Goal: Transaction & Acquisition: Purchase product/service

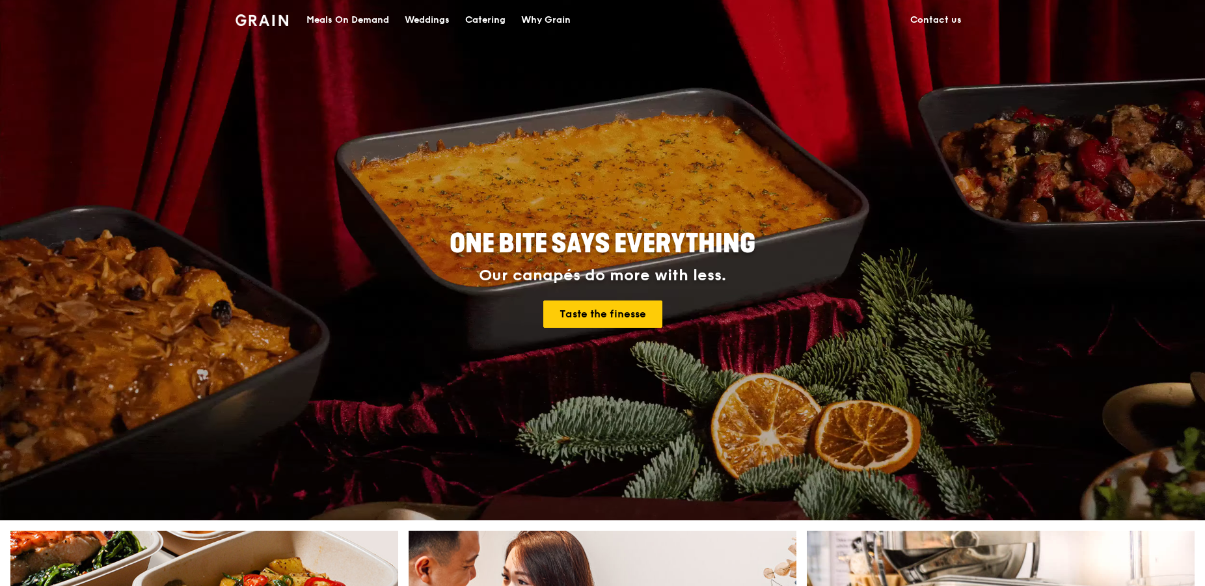
click at [494, 16] on div "Catering" at bounding box center [485, 20] width 40 height 39
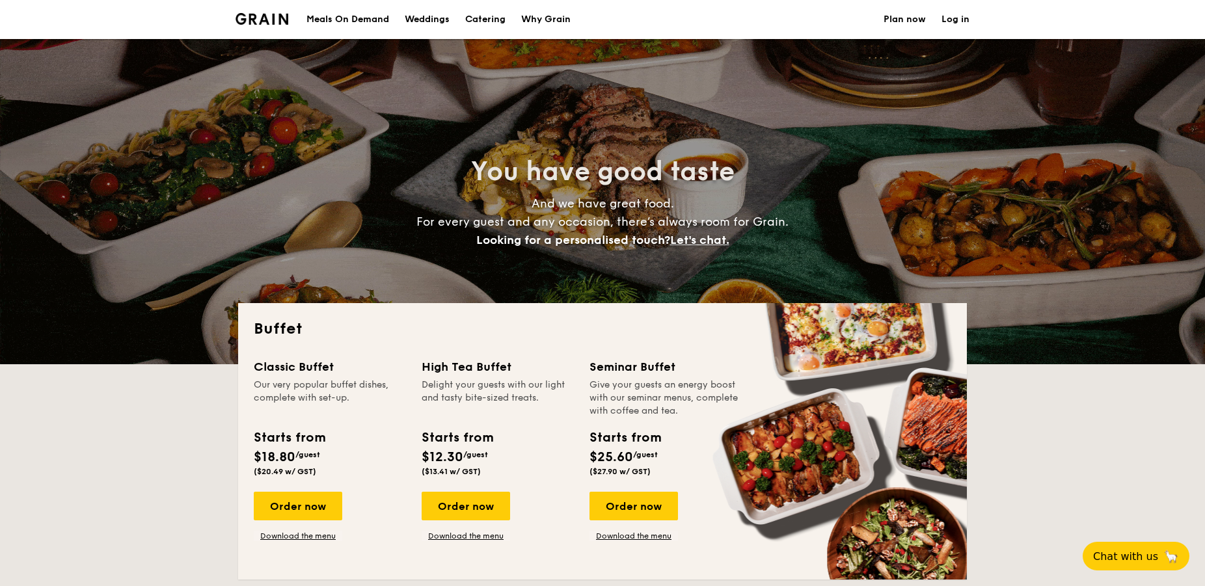
select select
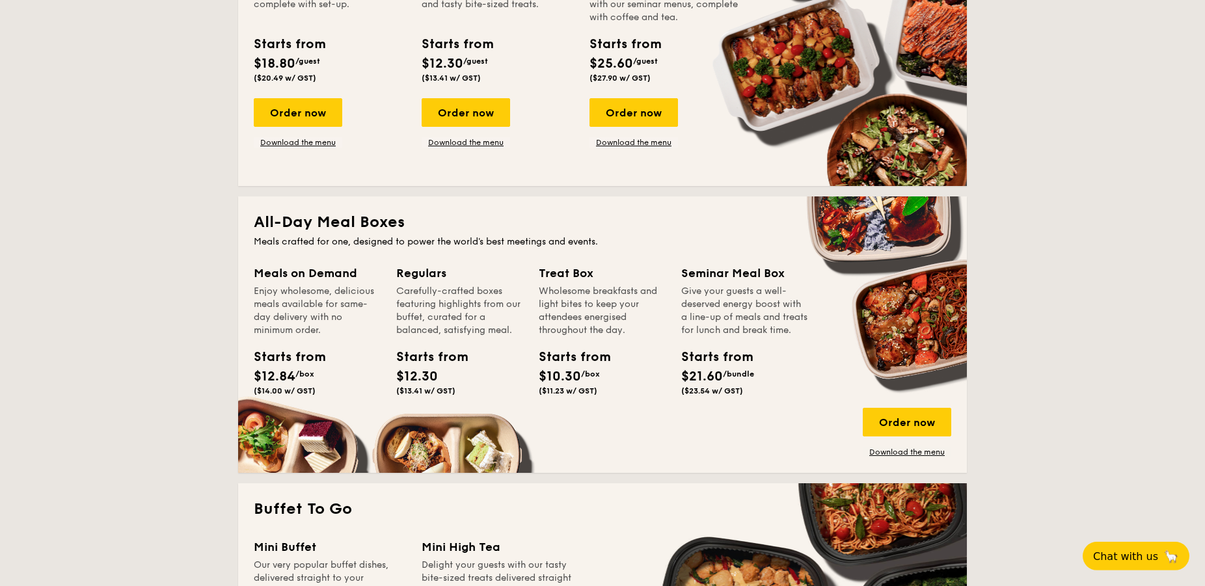
scroll to position [398, 0]
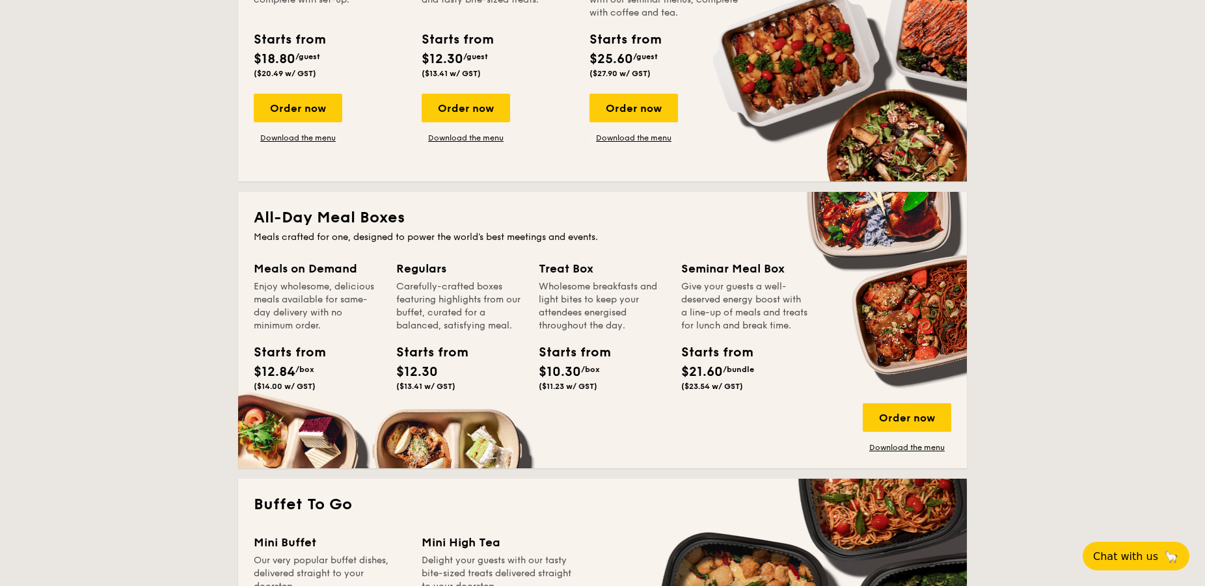
drag, startPoint x: 564, startPoint y: 354, endPoint x: 610, endPoint y: 380, distance: 52.7
click at [610, 379] on div "Starts from $10.30 /box ($11.23 w/ GST)" at bounding box center [601, 369] width 137 height 53
click at [611, 380] on div "Starts from $10.30 /box ($11.23 w/ GST)" at bounding box center [601, 369] width 137 height 53
drag, startPoint x: 600, startPoint y: 372, endPoint x: 559, endPoint y: 354, distance: 45.4
click at [560, 365] on div "Starts from $10.30 /box ($11.23 w/ GST)" at bounding box center [568, 367] width 59 height 48
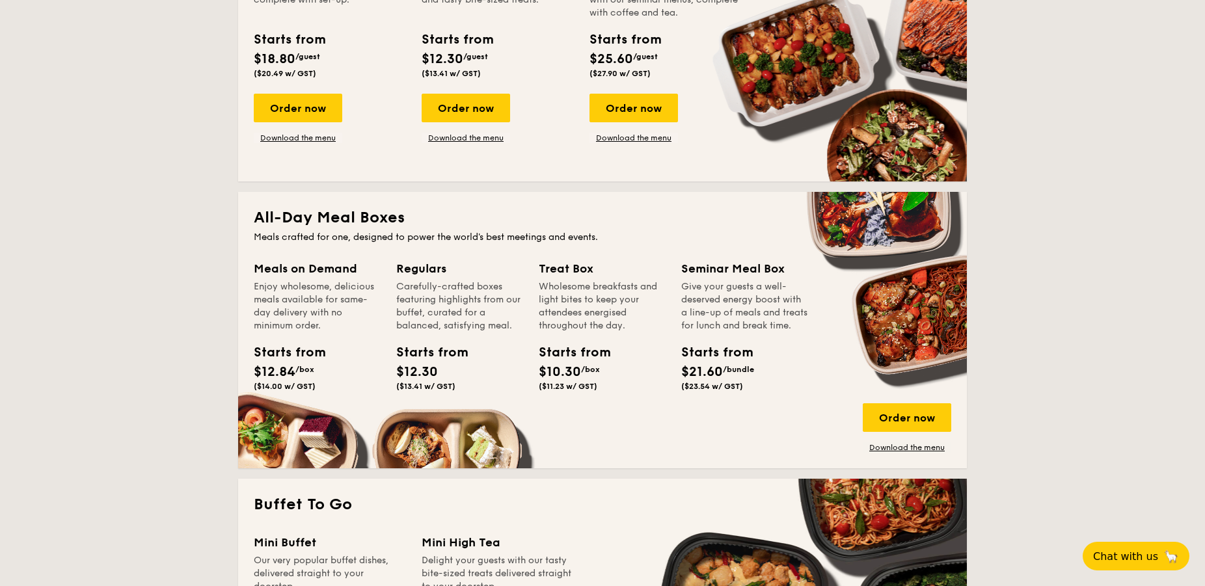
click at [559, 338] on div "Treat Box Wholesome breakfasts and light bites to keep your attendees energised…" at bounding box center [602, 328] width 127 height 137
drag, startPoint x: 745, startPoint y: 335, endPoint x: 746, endPoint y: 349, distance: 13.7
click at [746, 349] on div "All-Day Meal Boxes Meals crafted for one, designed to power the world's best me…" at bounding box center [602, 330] width 728 height 276
click at [746, 349] on div "Seminar Meal Box Give your guests a well-deserved energy boost with a line-up o…" at bounding box center [744, 328] width 127 height 137
click at [770, 364] on div "Starts from $21.60 /bundle ($23.54 w/ GST)" at bounding box center [744, 369] width 137 height 53
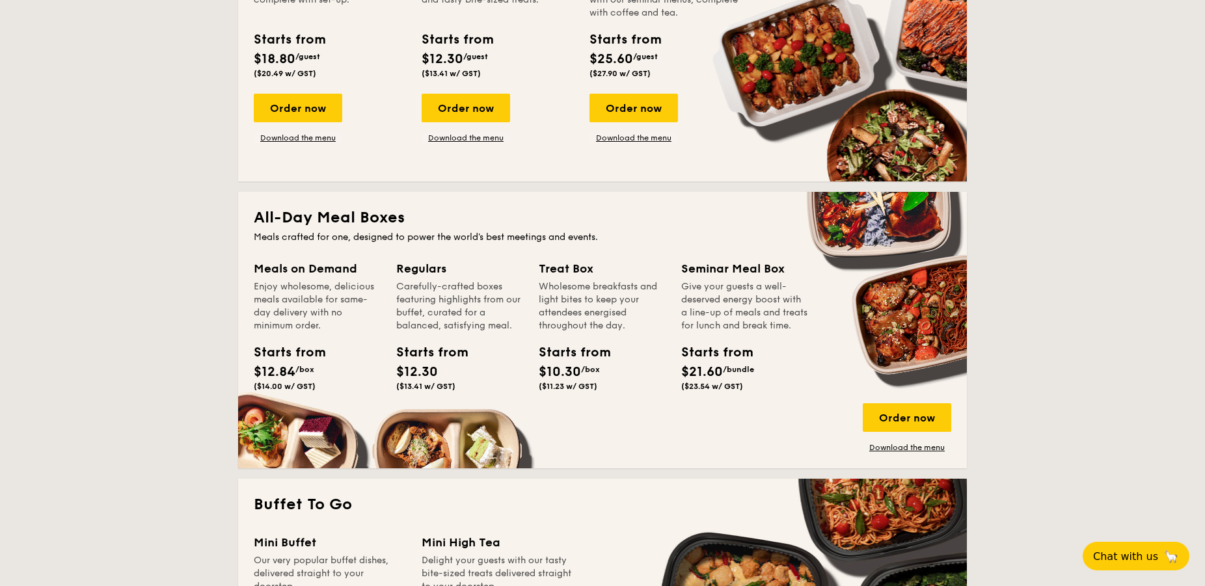
drag, startPoint x: 724, startPoint y: 379, endPoint x: 739, endPoint y: 395, distance: 22.1
click at [723, 378] on span "$21.60" at bounding box center [702, 372] width 42 height 16
drag, startPoint x: 709, startPoint y: 366, endPoint x: 715, endPoint y: 373, distance: 9.7
click at [713, 362] on div "Starts from" at bounding box center [710, 353] width 59 height 20
click at [721, 380] on span "$21.60" at bounding box center [702, 372] width 42 height 16
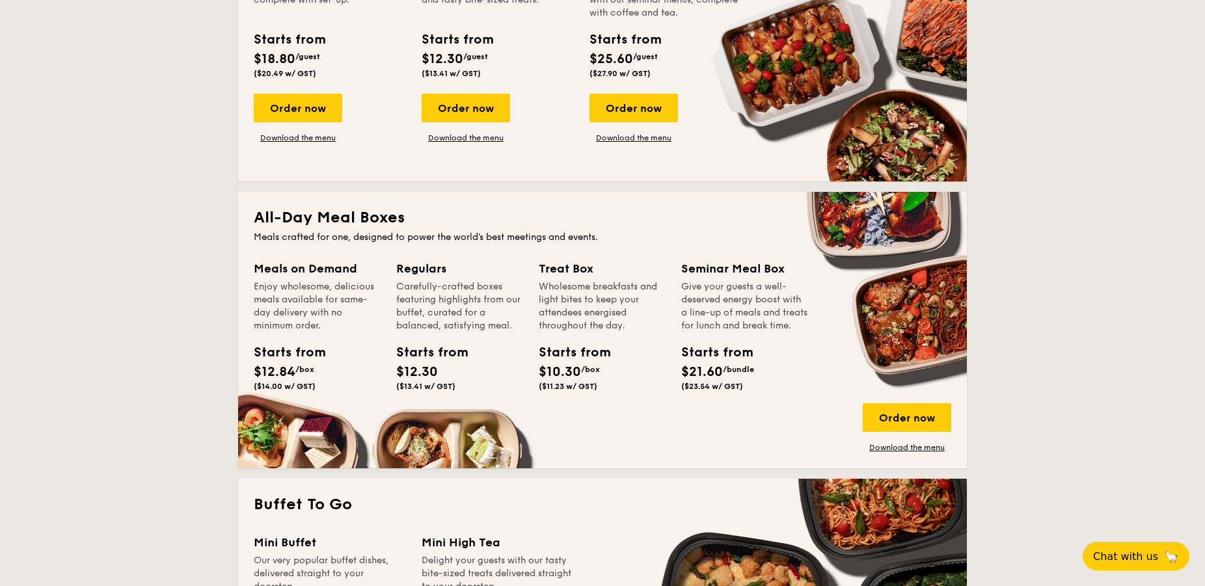
drag, startPoint x: 728, startPoint y: 264, endPoint x: 719, endPoint y: 385, distance: 121.3
click at [719, 385] on div "Seminar Meal Box Give your guests a well-deserved energy boost with a line-up o…" at bounding box center [744, 328] width 127 height 137
click at [719, 380] on span "$21.60" at bounding box center [702, 372] width 42 height 16
click at [879, 418] on div "Order now" at bounding box center [906, 417] width 88 height 29
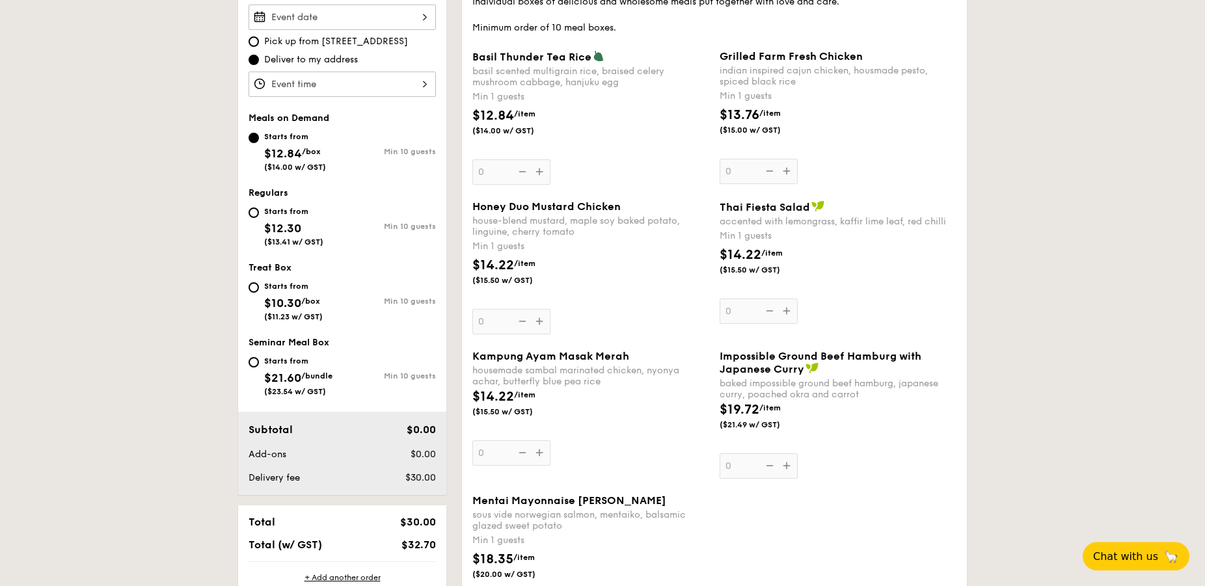
scroll to position [398, 0]
click at [290, 383] on span "$21.60" at bounding box center [282, 376] width 37 height 14
click at [259, 366] on input "Starts from $21.60 /bundle ($23.54 w/ GST) Min 10 guests" at bounding box center [253, 361] width 10 height 10
radio input "true"
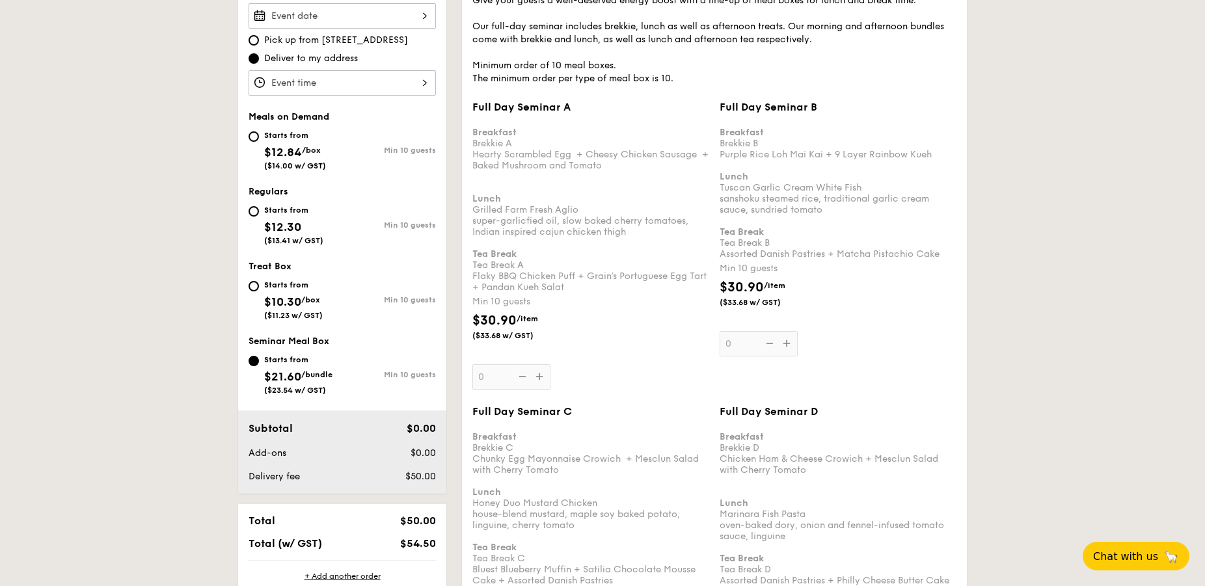
click at [329, 287] on div "Starts from $10.30 /box ($11.23 w/ GST)" at bounding box center [295, 298] width 94 height 43
click at [259, 287] on input "Starts from $10.30 /box ($11.23 w/ GST) Min 10 guests" at bounding box center [253, 286] width 10 height 10
radio input "true"
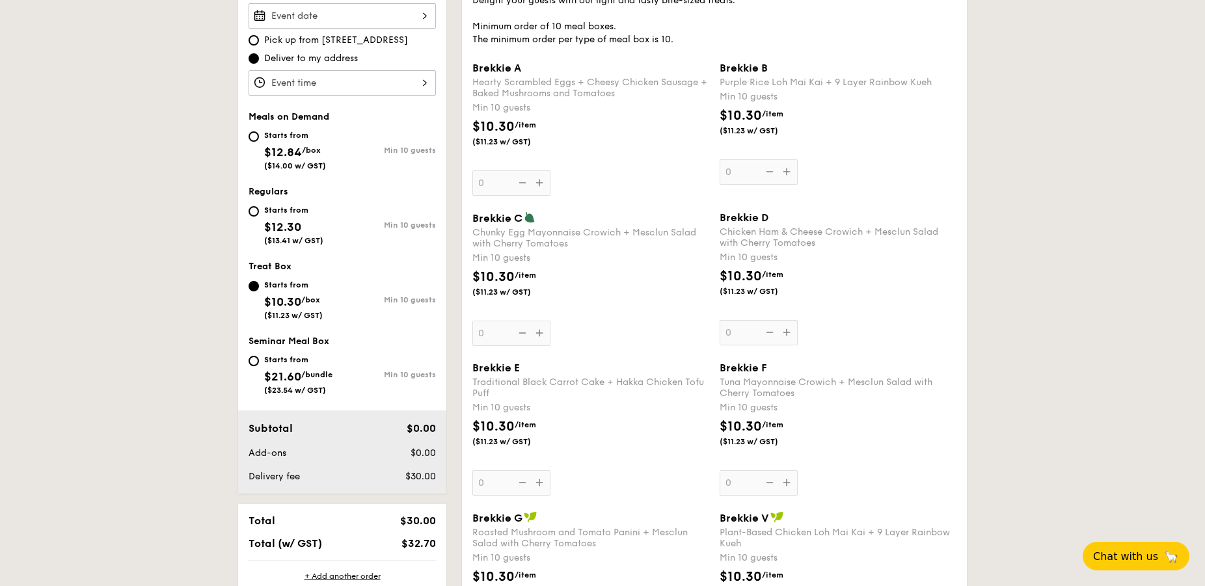
click at [346, 216] on div "Starts from $12.30 ($13.41 w/ GST) Min 10 guests" at bounding box center [341, 223] width 187 height 43
click at [315, 222] on div "Starts from $12.30 ($13.41 w/ GST)" at bounding box center [293, 223] width 59 height 43
click at [259, 217] on input "Starts from $12.30 ($13.41 w/ GST) Min 10 guests" at bounding box center [253, 211] width 10 height 10
radio input "true"
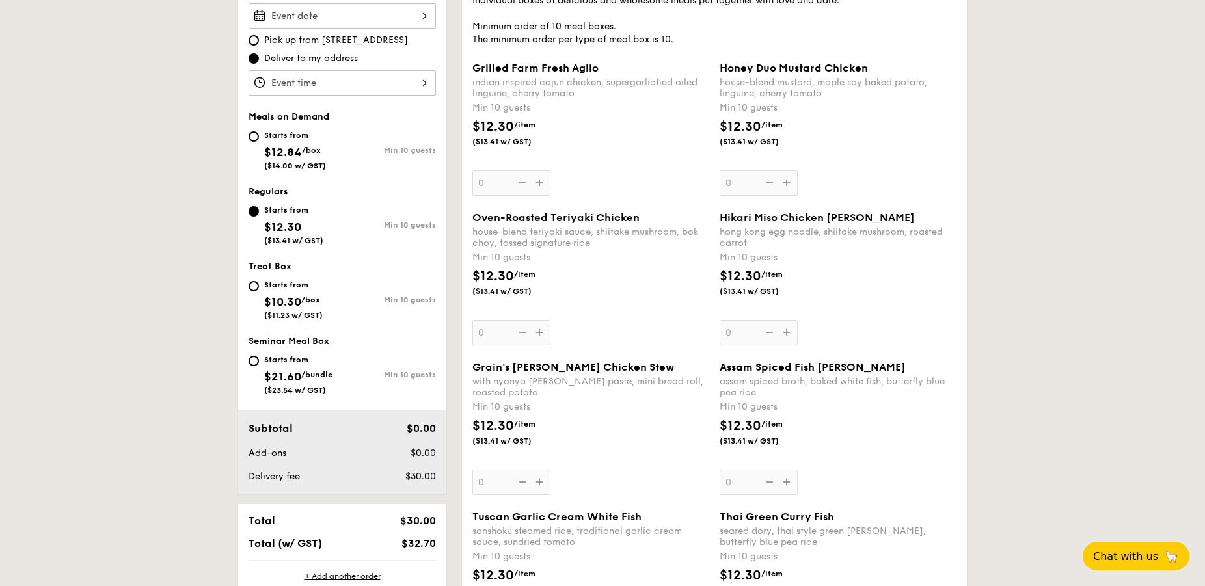
click at [537, 332] on div "Oven-Roasted Teriyaki Chicken house-blend teriyaki sauce, shiitake mushroom, bo…" at bounding box center [590, 278] width 237 height 134
click at [537, 332] on input "0" at bounding box center [511, 332] width 78 height 25
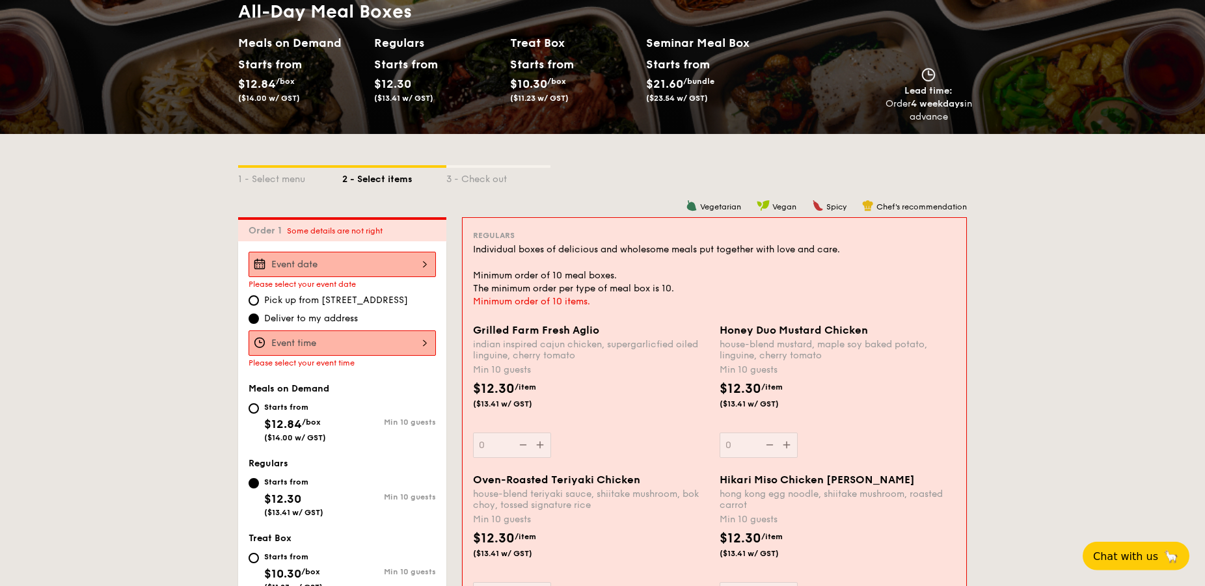
scroll to position [148, 0]
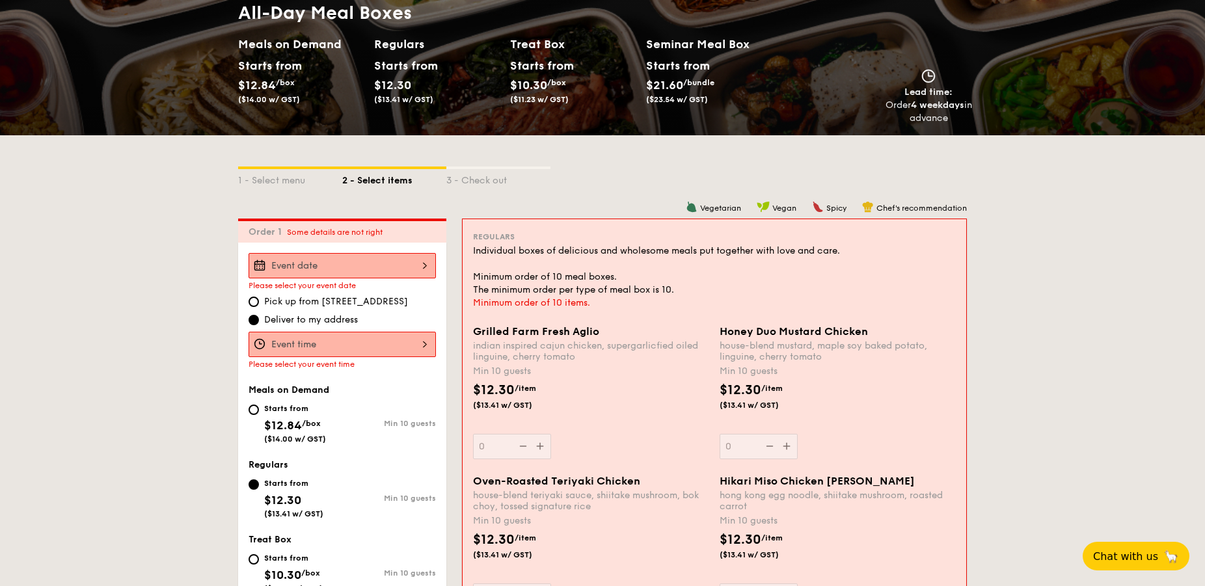
click at [356, 259] on input "Grilled Farm Fresh Aglio indian inspired cajun chicken, supergarlicfied oiled l…" at bounding box center [341, 265] width 187 height 25
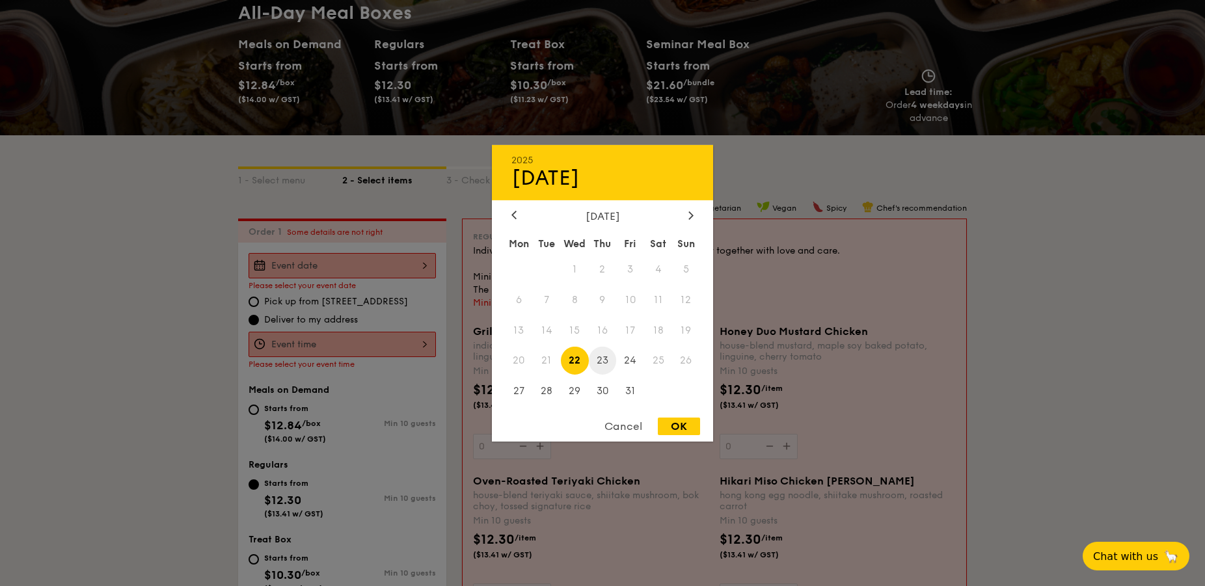
click at [600, 360] on span "23" at bounding box center [603, 361] width 28 height 28
click at [580, 358] on span "22" at bounding box center [575, 361] width 28 height 28
click at [622, 427] on div "Cancel" at bounding box center [623, 427] width 64 height 18
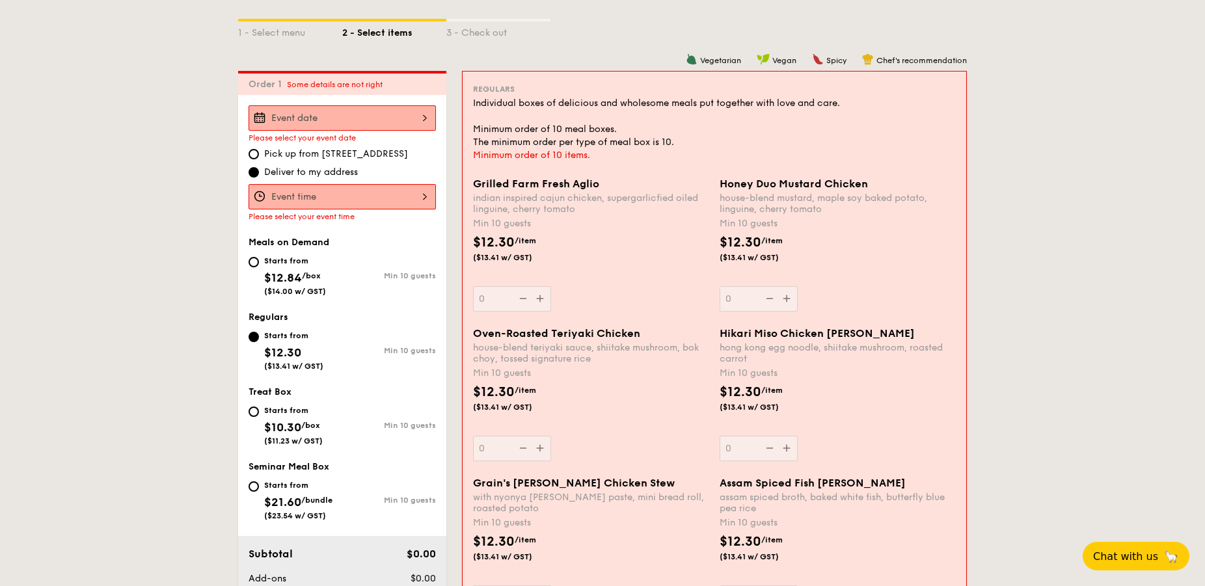
scroll to position [215, 0]
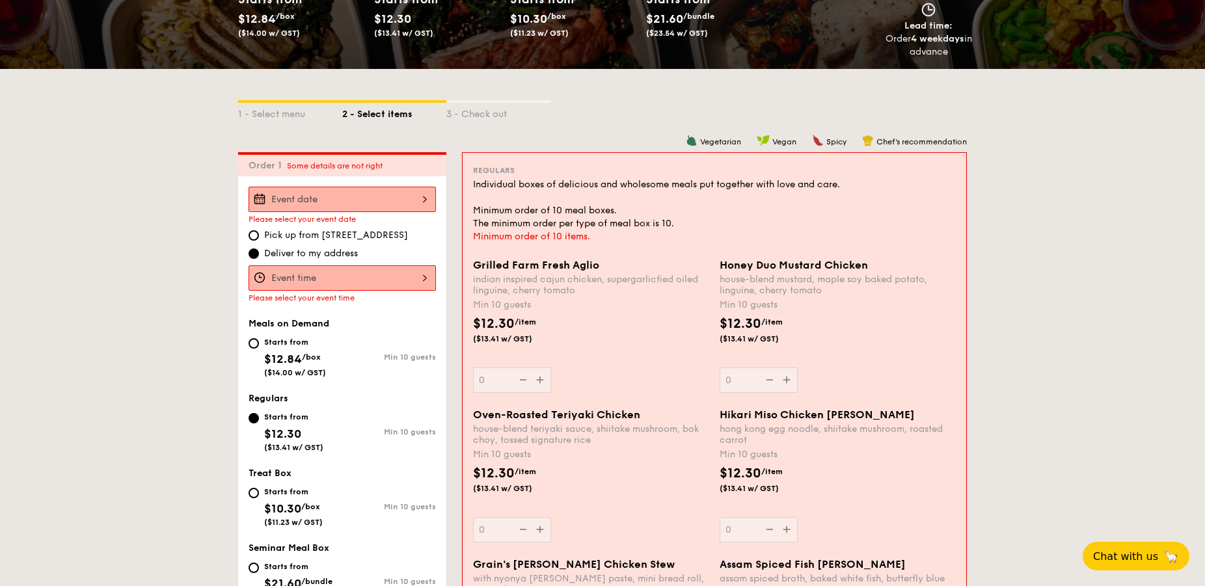
click at [355, 193] on input "Grilled Farm Fresh Aglio indian inspired cajun chicken, supergarlicfied oiled l…" at bounding box center [341, 199] width 187 height 25
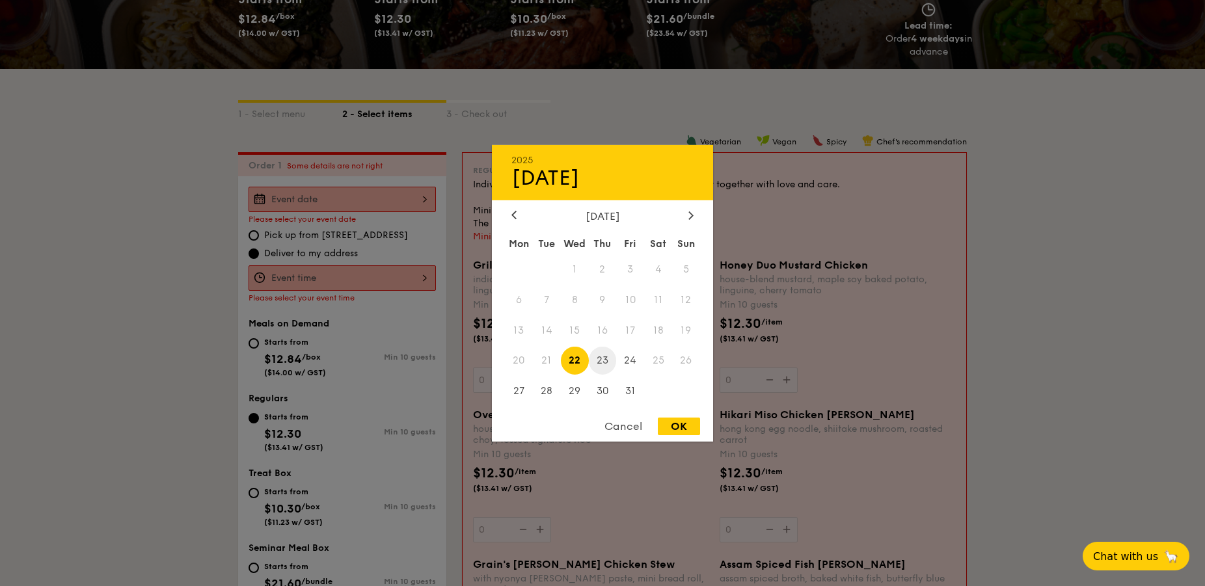
click at [596, 368] on span "23" at bounding box center [603, 361] width 28 height 28
click at [679, 427] on div "OK" at bounding box center [679, 427] width 42 height 18
type input "Oct 23, 2025"
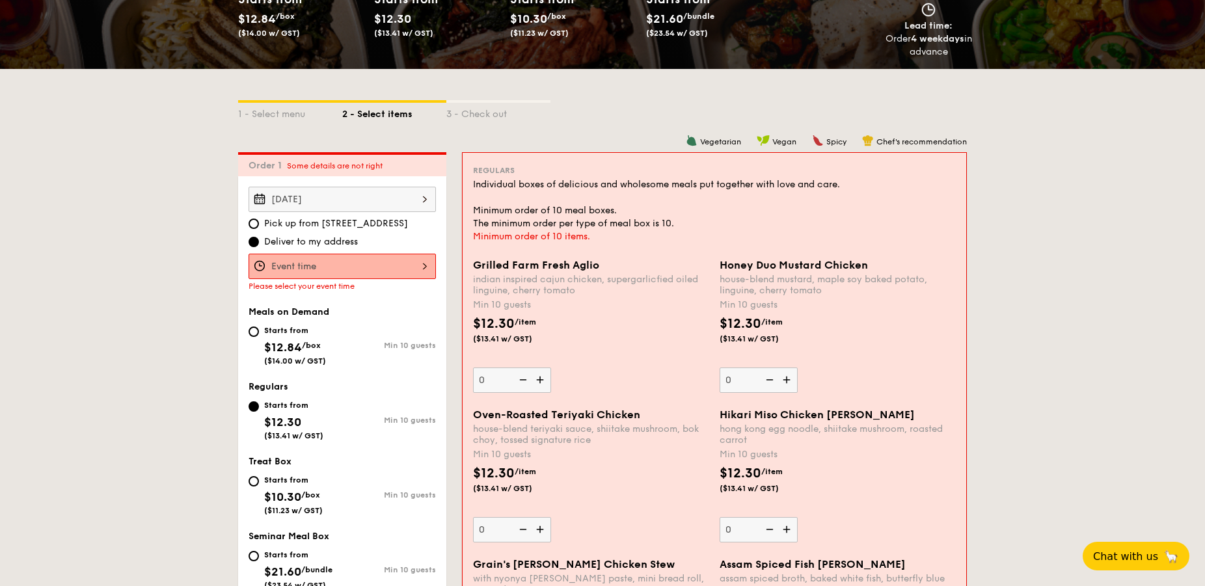
click at [334, 263] on div at bounding box center [602, 293] width 1205 height 586
click at [342, 270] on input "Grilled Farm Fresh Aglio indian inspired cajun chicken, supergarlicfied oiled l…" at bounding box center [341, 266] width 187 height 25
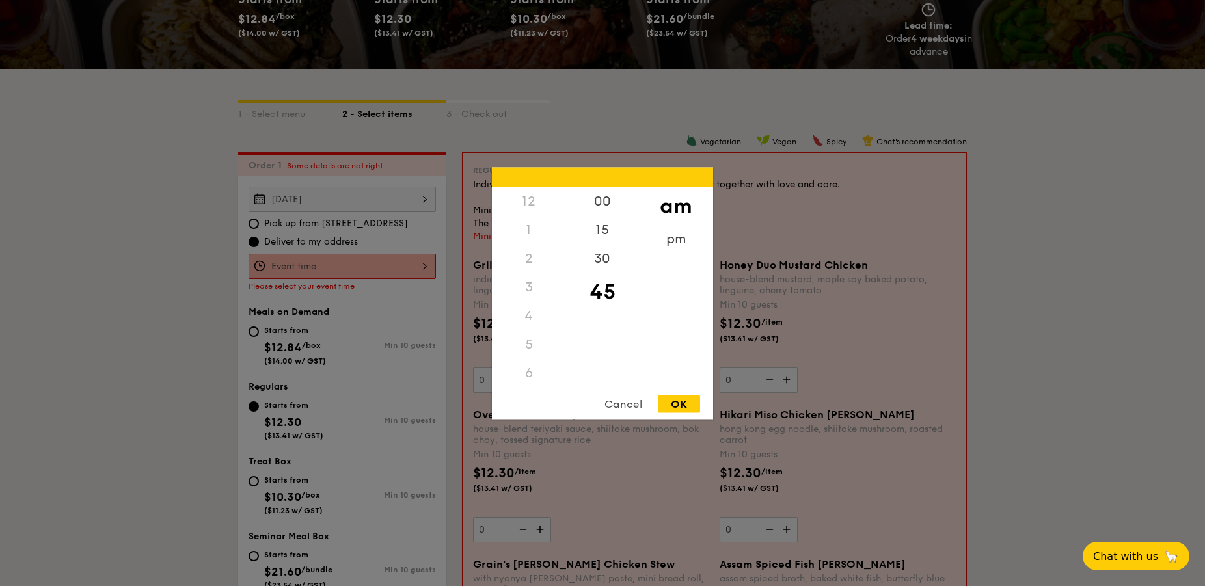
scroll to position [154, 0]
click at [671, 405] on div "OK" at bounding box center [679, 404] width 42 height 18
type input "11:45AM"
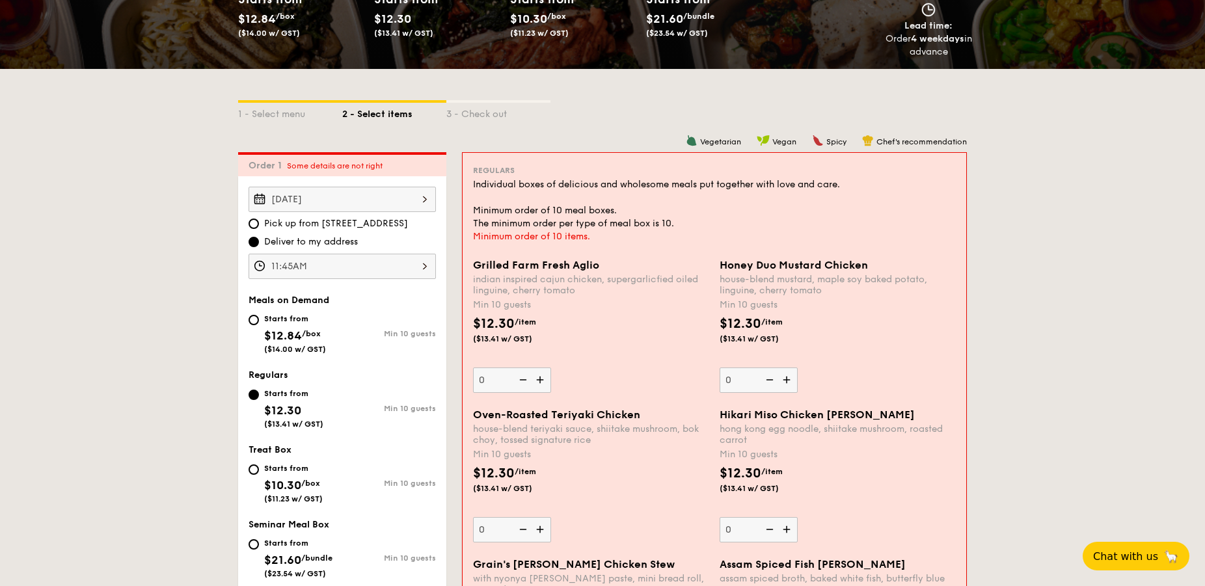
click at [540, 384] on img at bounding box center [541, 379] width 20 height 25
click at [540, 384] on input "0" at bounding box center [512, 379] width 78 height 25
type input "10"
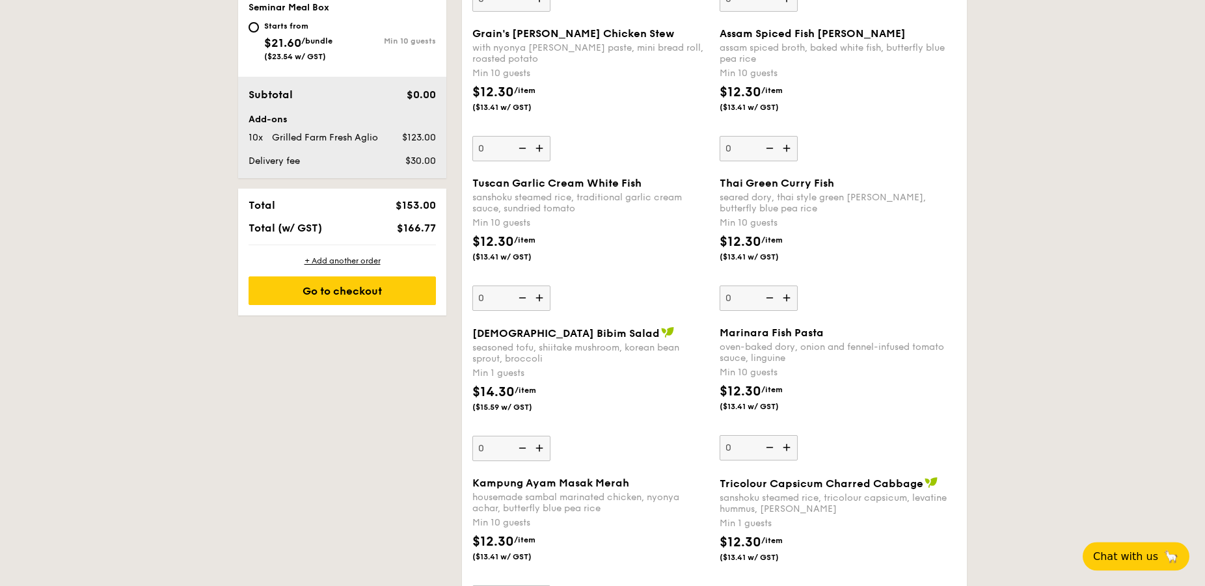
scroll to position [745, 0]
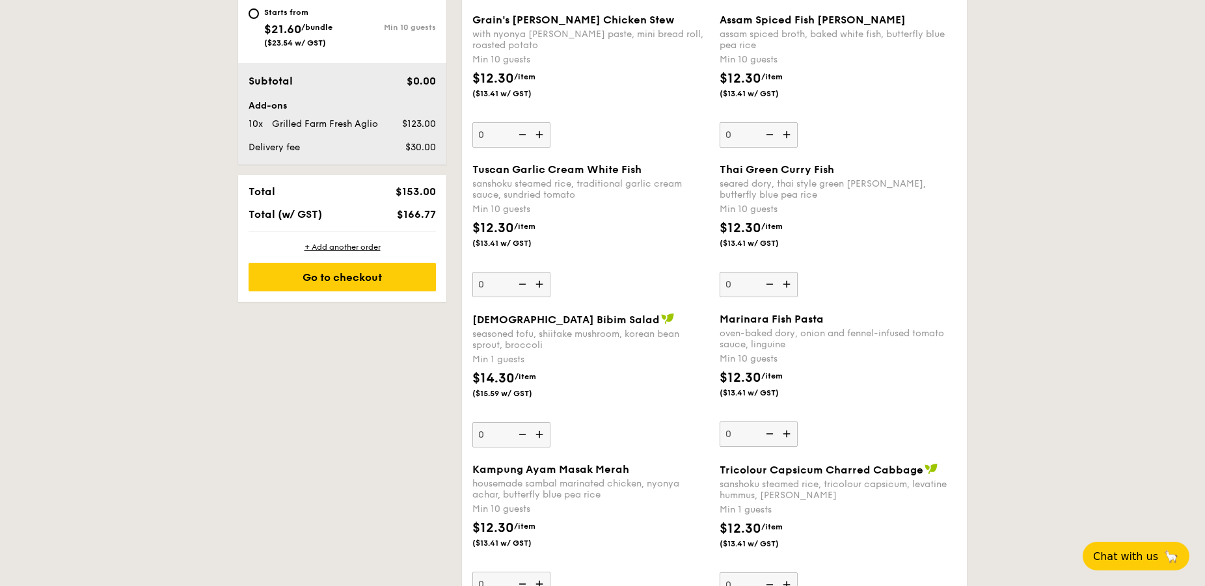
click at [541, 434] on img at bounding box center [541, 434] width 20 height 25
click at [541, 434] on input "0" at bounding box center [511, 434] width 78 height 25
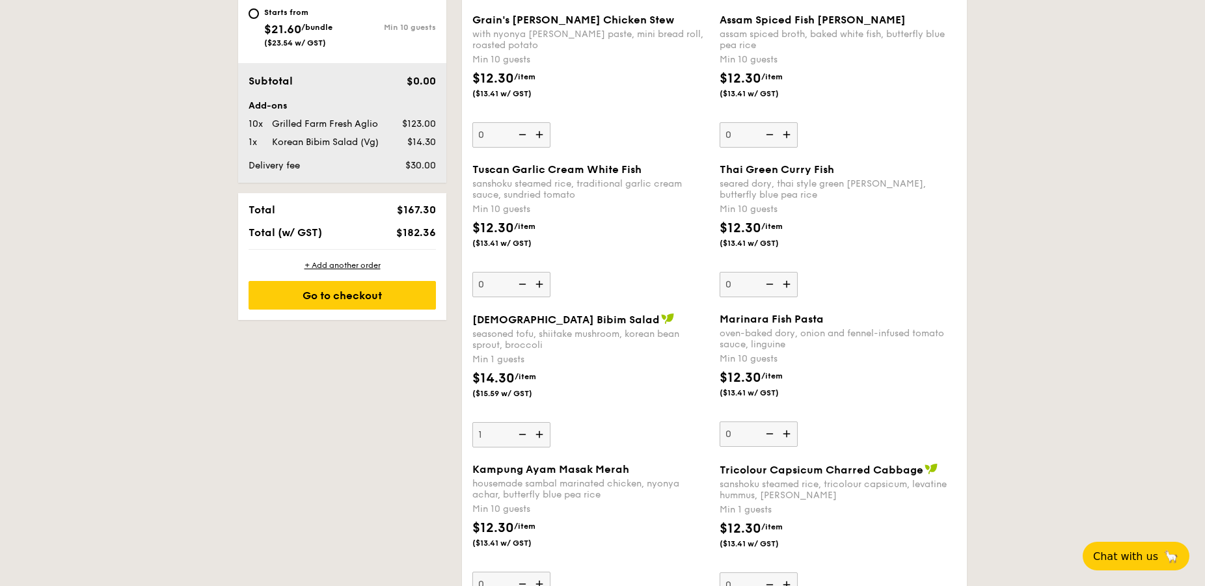
click at [542, 429] on img at bounding box center [541, 434] width 20 height 25
click at [542, 429] on input "1" at bounding box center [511, 434] width 78 height 25
type input "2"
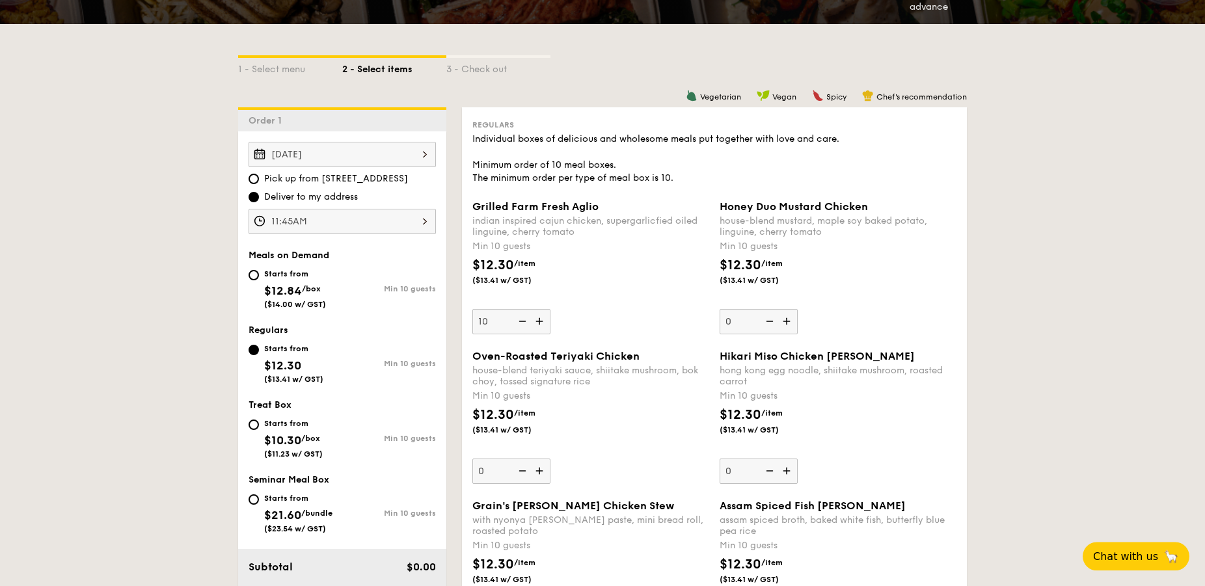
scroll to position [265, 0]
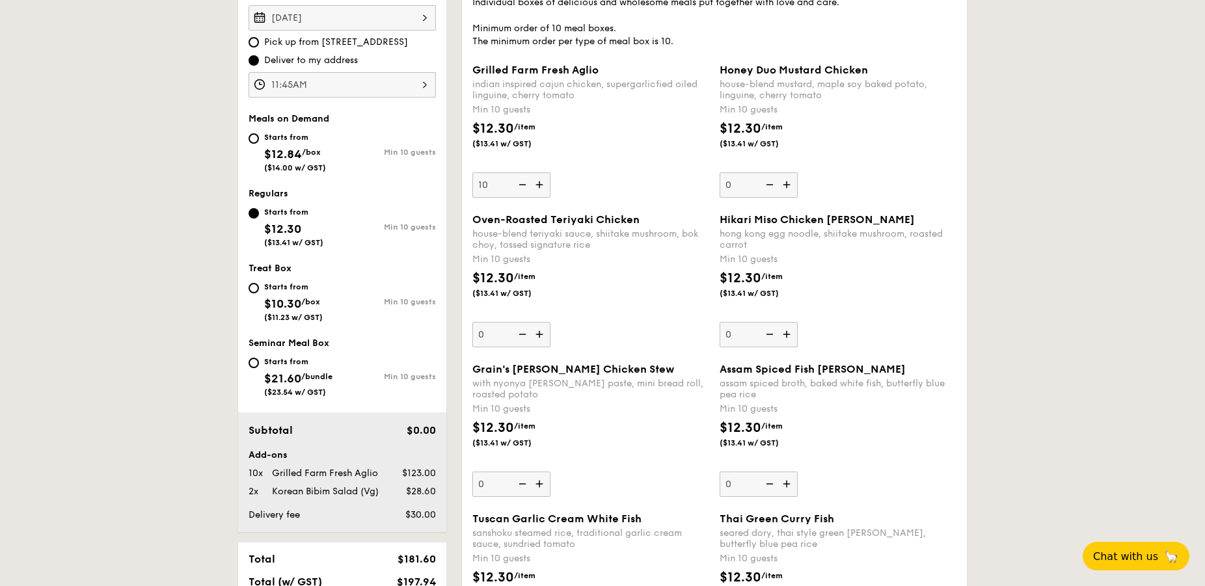
scroll to position [398, 0]
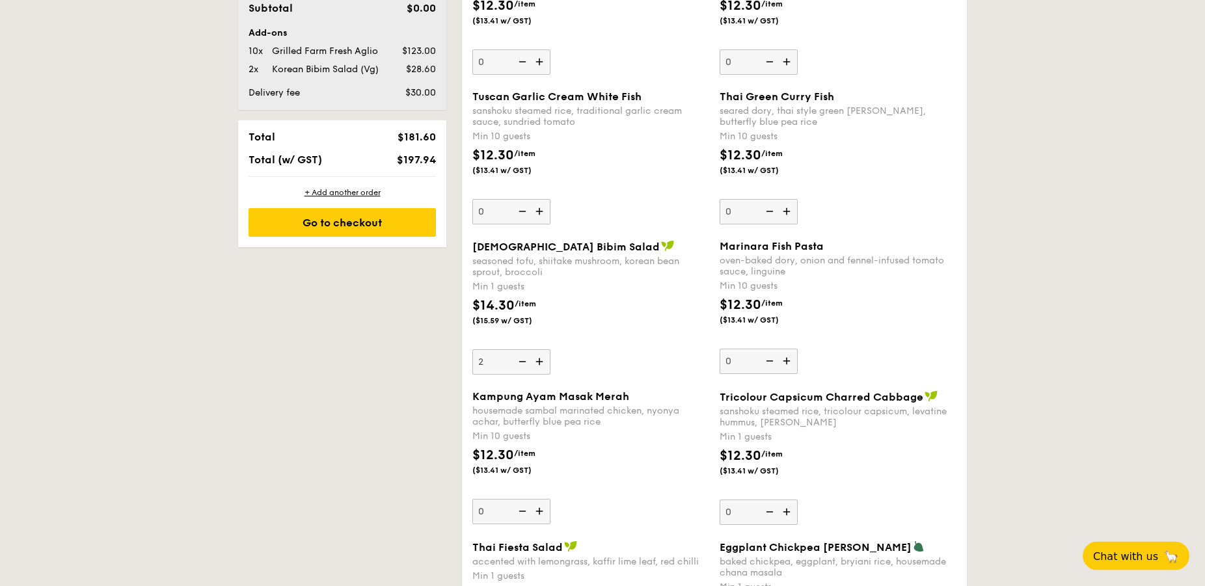
scroll to position [929, 0]
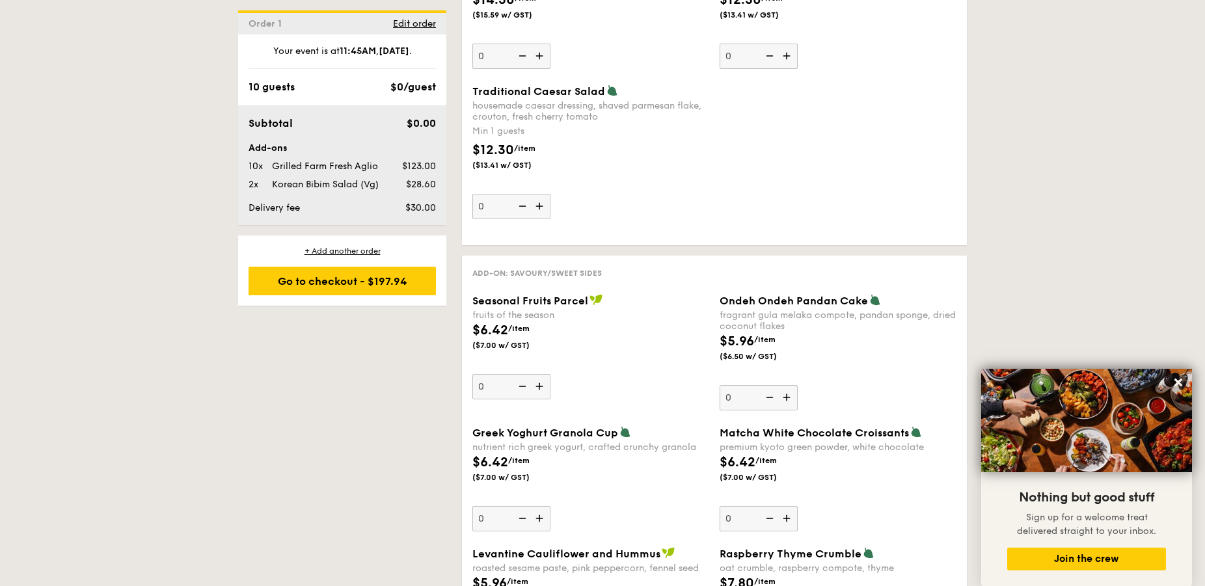
scroll to position [1393, 0]
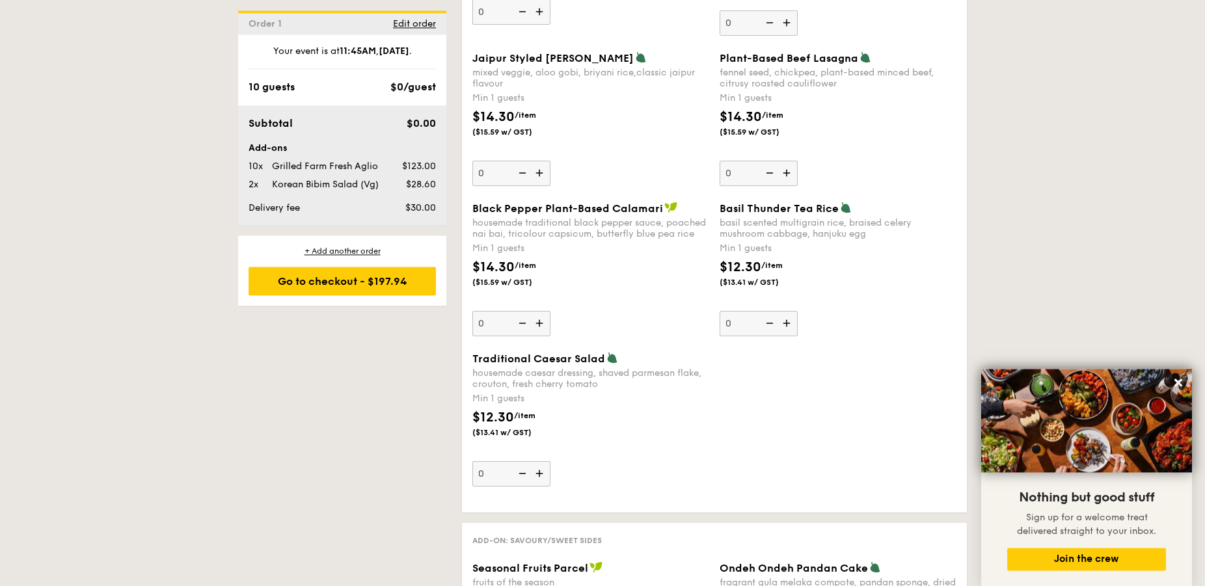
scroll to position [1460, 0]
drag, startPoint x: 1071, startPoint y: 250, endPoint x: 1033, endPoint y: 280, distance: 47.7
click at [1071, 250] on div "1 - Select menu 2 - Select items 3 - Check out Order 1 Oct 23, 2025 Pick up fro…" at bounding box center [602, 569] width 1205 height 3491
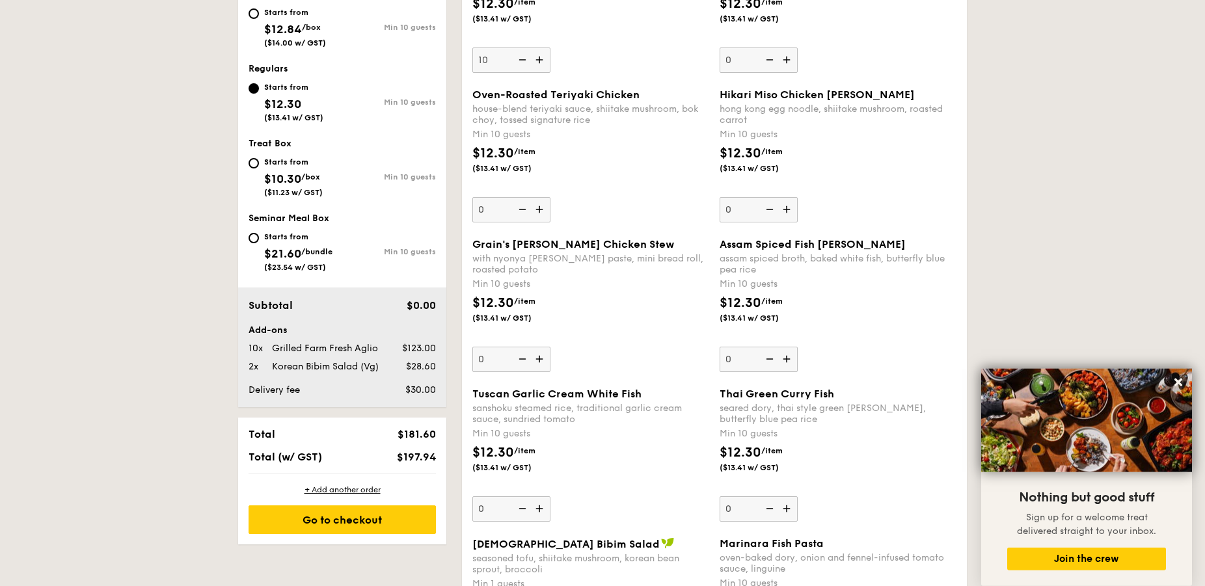
scroll to position [597, 0]
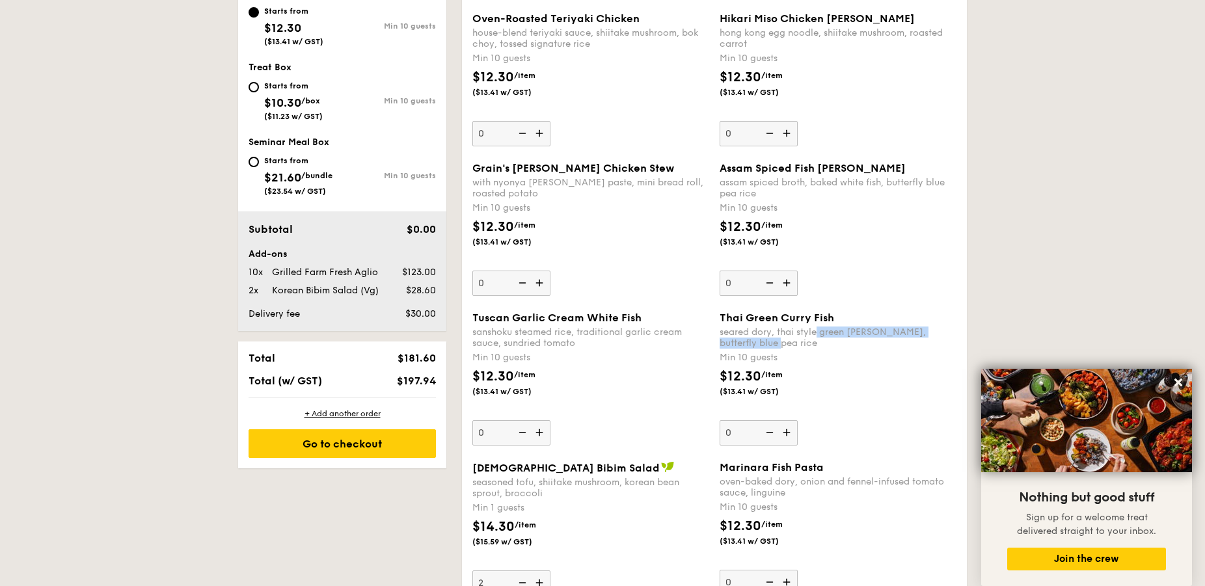
drag, startPoint x: 818, startPoint y: 327, endPoint x: 879, endPoint y: 340, distance: 63.0
click at [879, 340] on div "seared dory, thai style green curry, butterfly blue pea rice" at bounding box center [837, 338] width 237 height 22
drag, startPoint x: 879, startPoint y: 340, endPoint x: 866, endPoint y: 345, distance: 14.6
click at [879, 339] on div "seared dory, thai style green curry, butterfly blue pea rice" at bounding box center [837, 338] width 237 height 22
click at [797, 420] on input "0" at bounding box center [758, 432] width 78 height 25
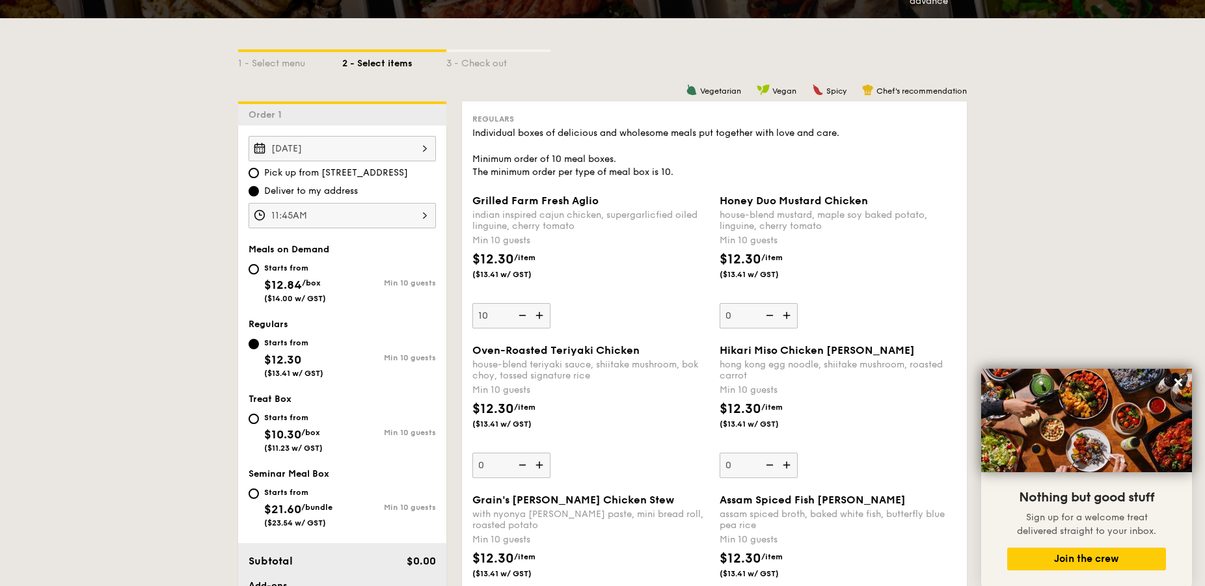
scroll to position [0, 0]
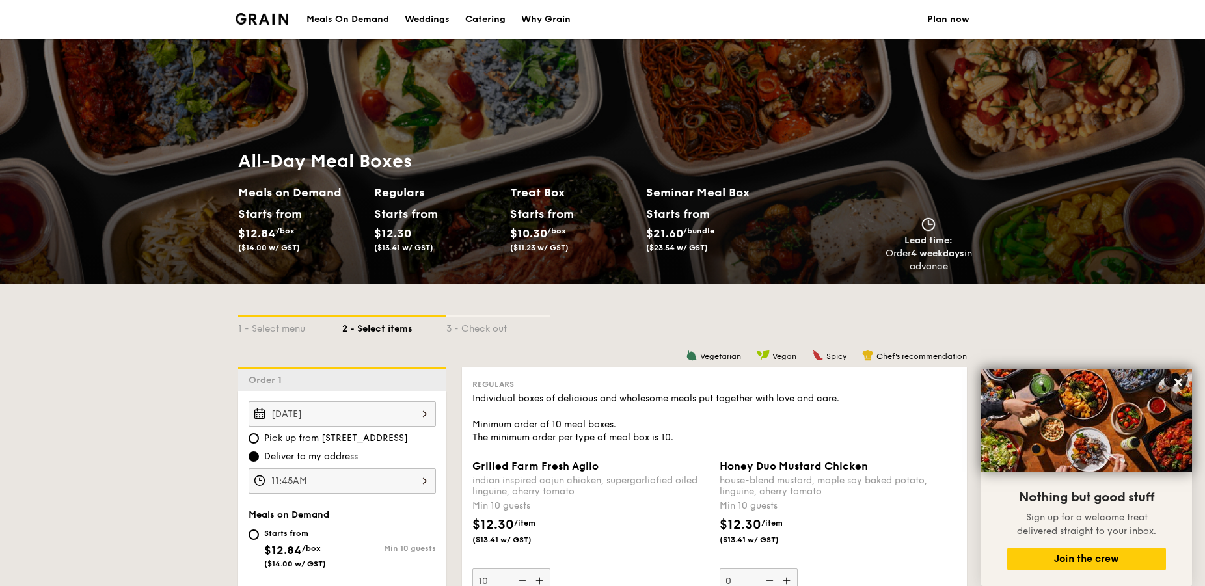
click at [269, 16] on img at bounding box center [261, 19] width 53 height 12
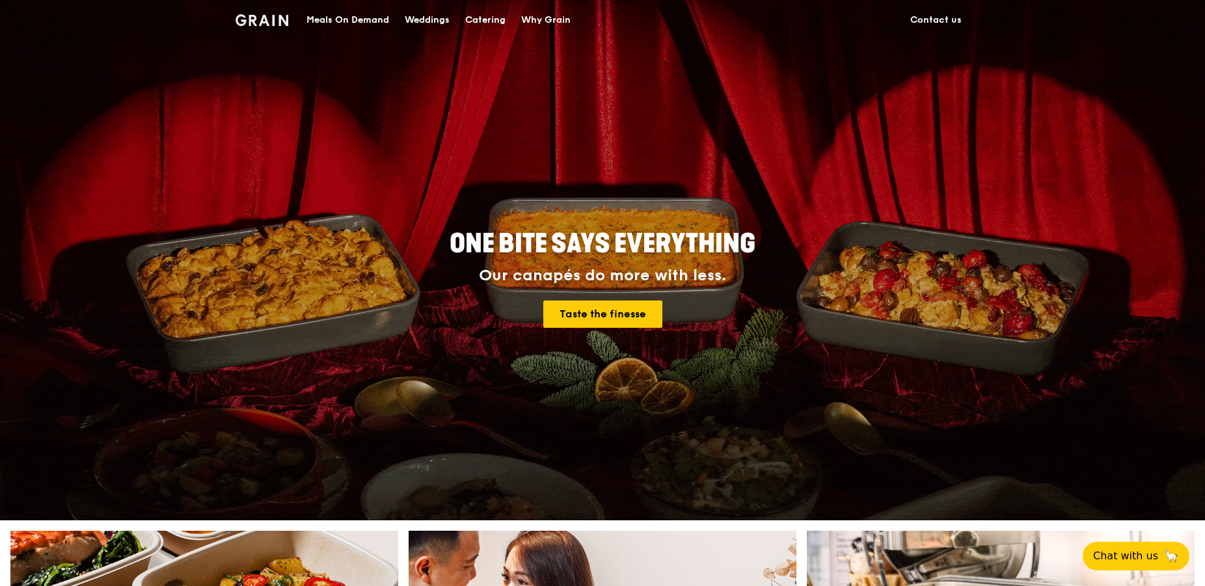
click at [946, 17] on link "Contact us" at bounding box center [935, 20] width 67 height 39
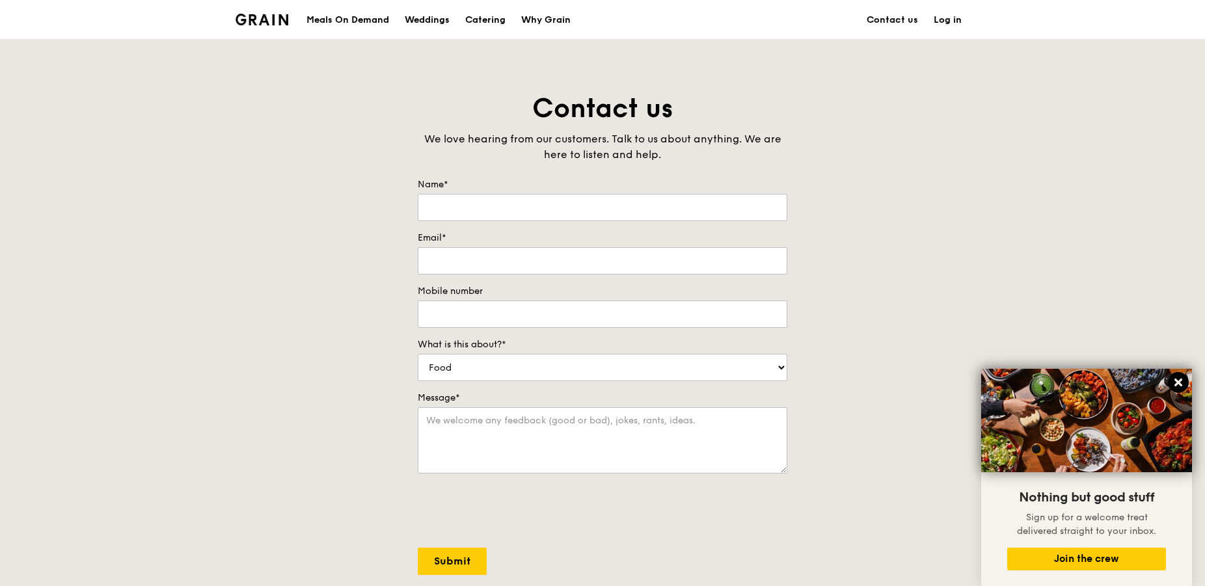
click at [1178, 383] on icon at bounding box center [1178, 383] width 8 height 8
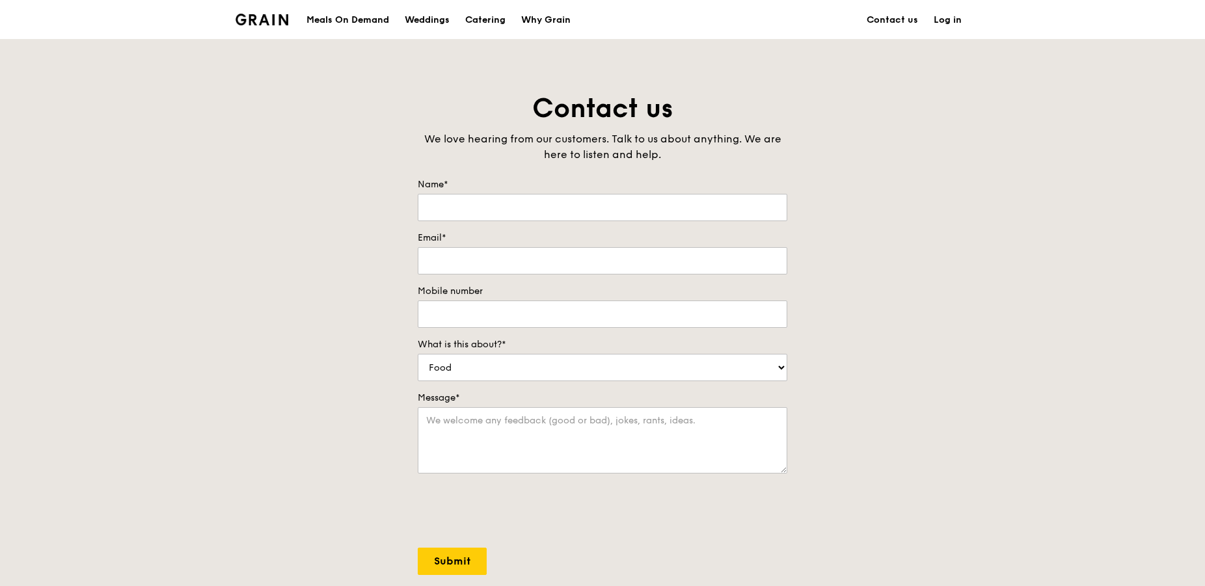
click at [916, 201] on div "Contact us We love hearing from our customers. Talk to us about anything. We ar…" at bounding box center [602, 363] width 1205 height 544
click at [1013, 274] on div "Contact us We love hearing from our customers. Talk to us about anything. We ar…" at bounding box center [602, 363] width 1205 height 544
click at [354, 128] on div "Contact us We love hearing from our customers. Talk to us about anything. We ar…" at bounding box center [602, 363] width 1205 height 544
drag, startPoint x: 449, startPoint y: 139, endPoint x: 557, endPoint y: 158, distance: 109.7
click at [557, 158] on div "We love hearing from our customers. Talk to us about anything. We are here to l…" at bounding box center [602, 146] width 369 height 31
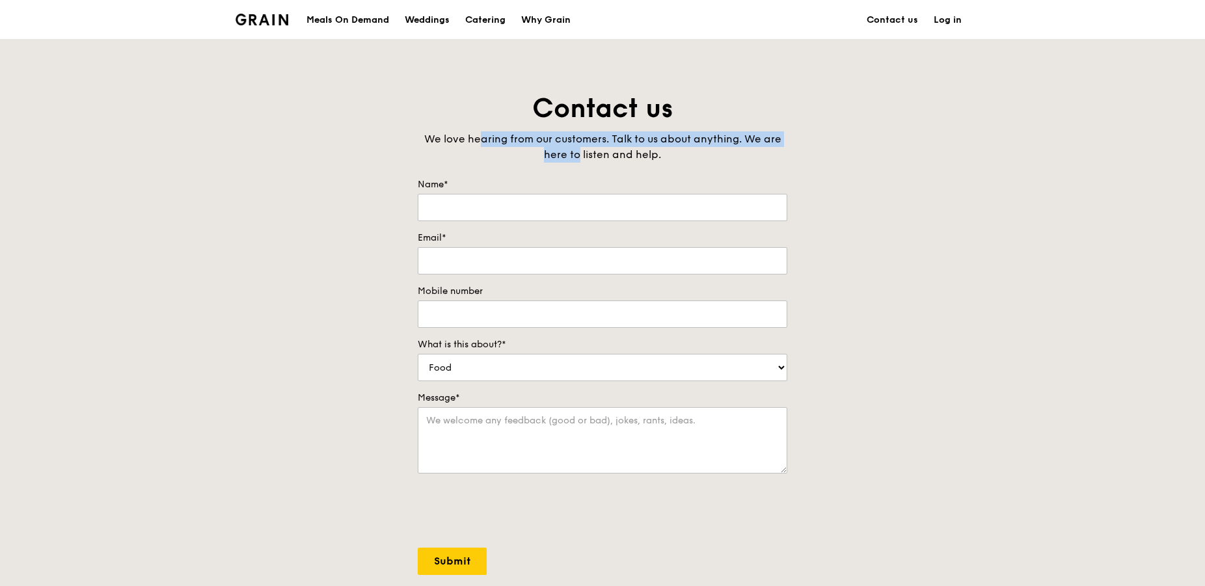
click at [557, 158] on div "We love hearing from our customers. Talk to us about anything. We are here to l…" at bounding box center [602, 146] width 369 height 31
click at [663, 156] on div "We love hearing from our customers. Talk to us about anything. We are here to l…" at bounding box center [602, 146] width 369 height 31
drag, startPoint x: 355, startPoint y: 17, endPoint x: 352, endPoint y: 23, distance: 6.7
click at [355, 18] on div "Meals On Demand" at bounding box center [347, 20] width 83 height 39
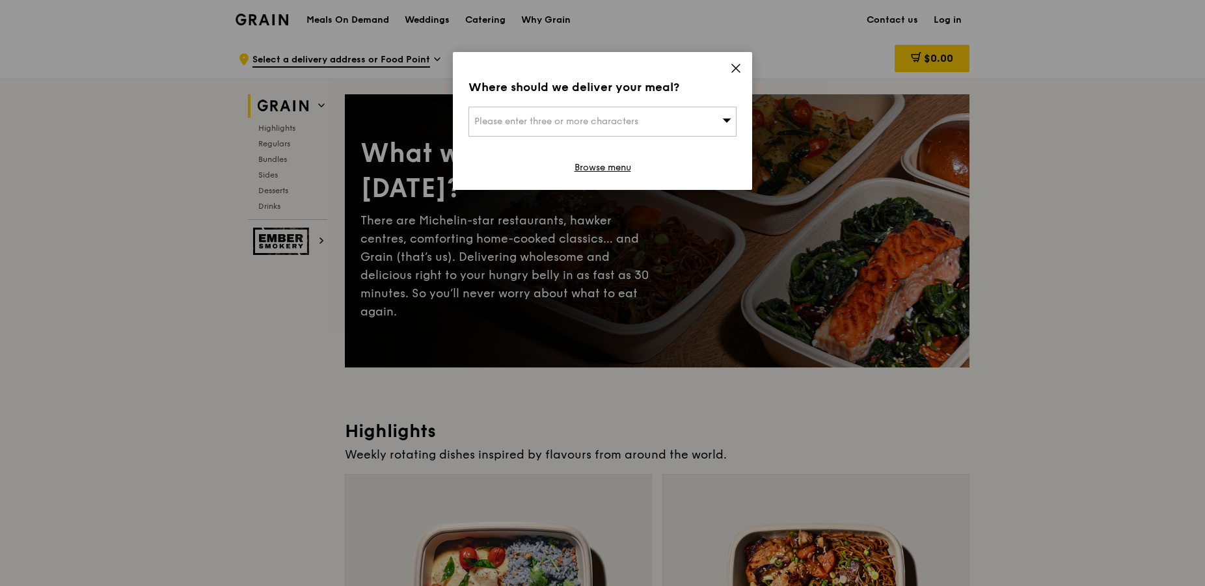
click at [728, 70] on div "Where should we deliver your meal? Please enter three or more characters Browse…" at bounding box center [602, 121] width 299 height 138
click at [738, 68] on icon at bounding box center [736, 68] width 12 height 12
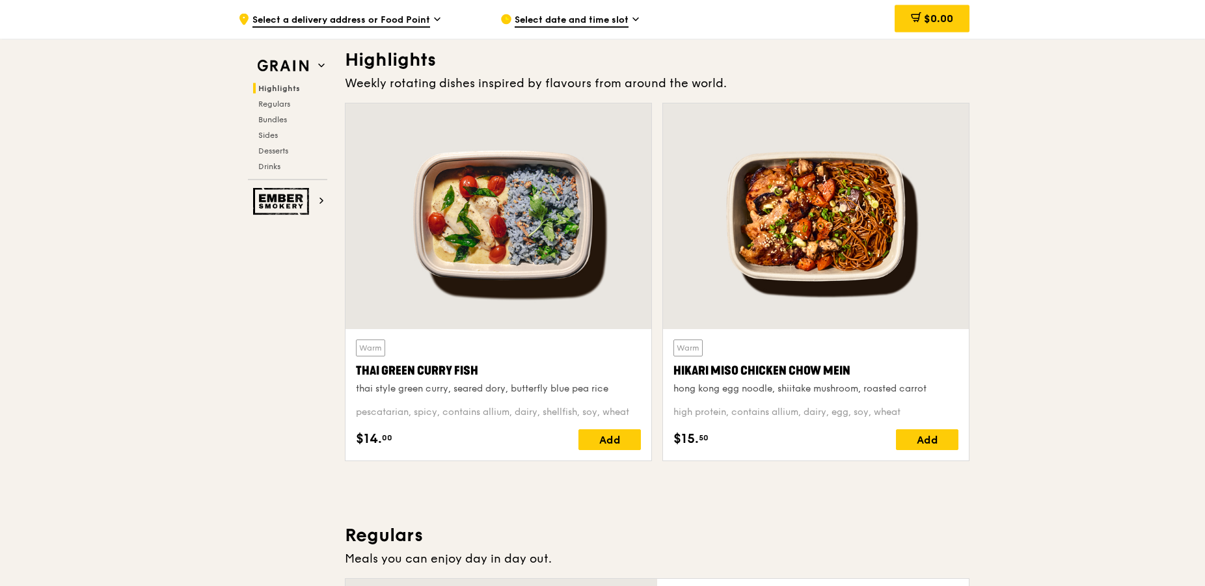
scroll to position [332, 0]
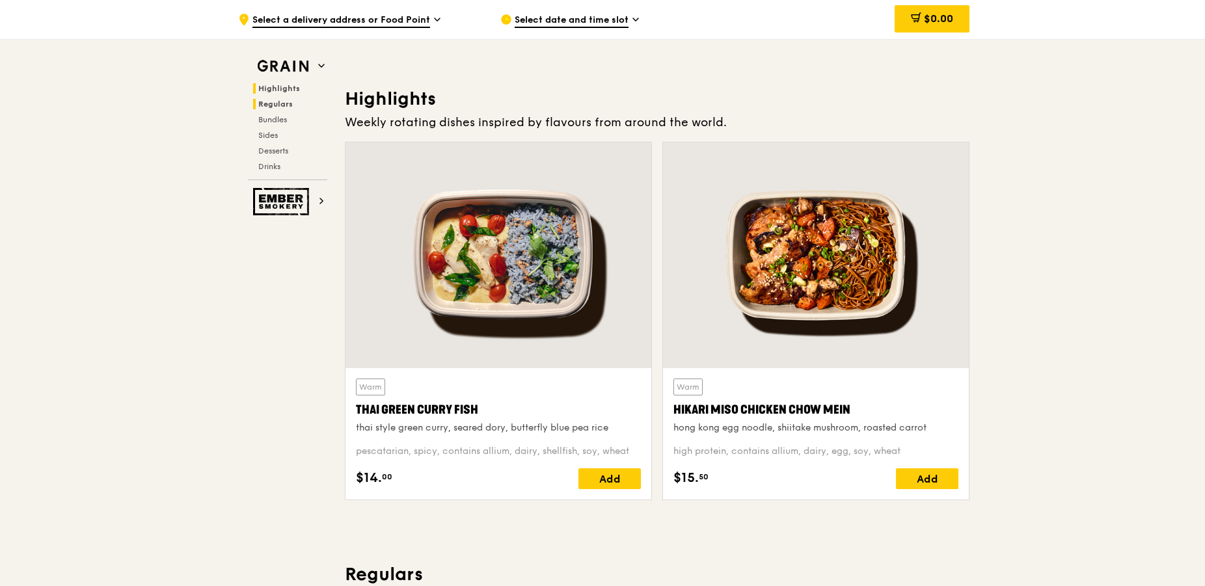
click at [276, 103] on span "Regulars" at bounding box center [275, 104] width 34 height 9
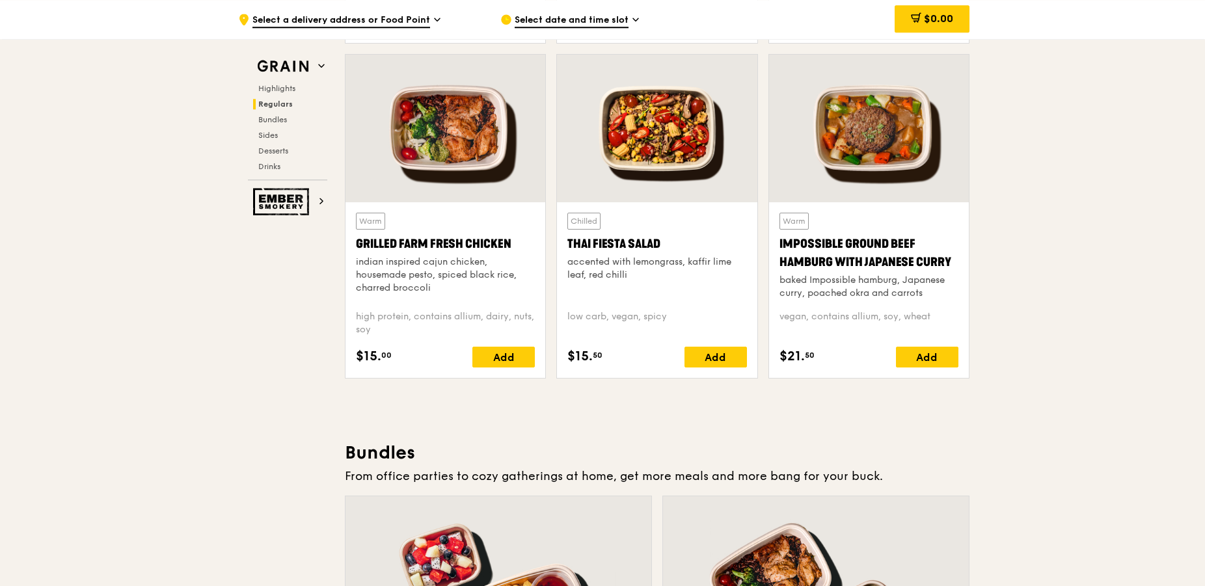
scroll to position [1493, 0]
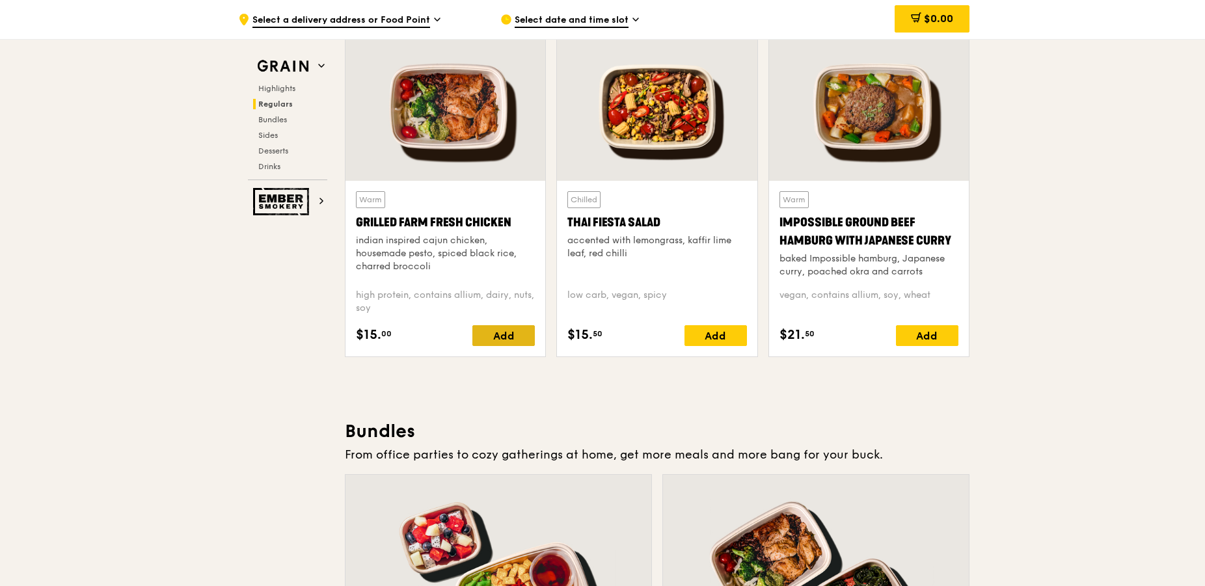
click at [483, 332] on div "Add" at bounding box center [503, 335] width 62 height 21
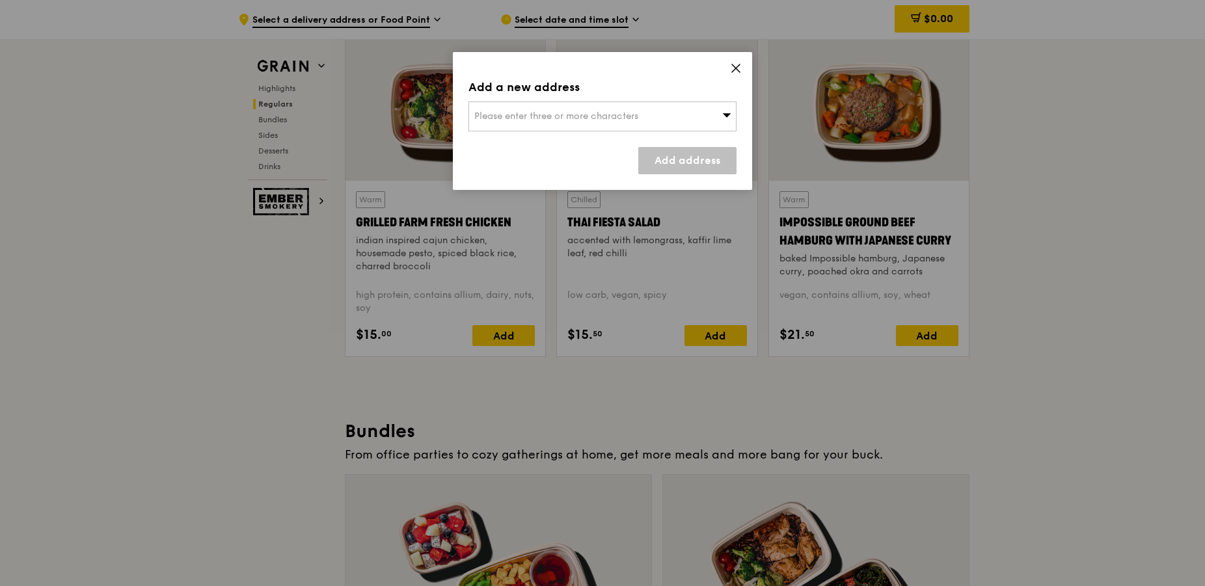
click at [689, 108] on div "Please enter three or more characters" at bounding box center [602, 116] width 268 height 30
click at [736, 70] on icon at bounding box center [736, 68] width 12 height 12
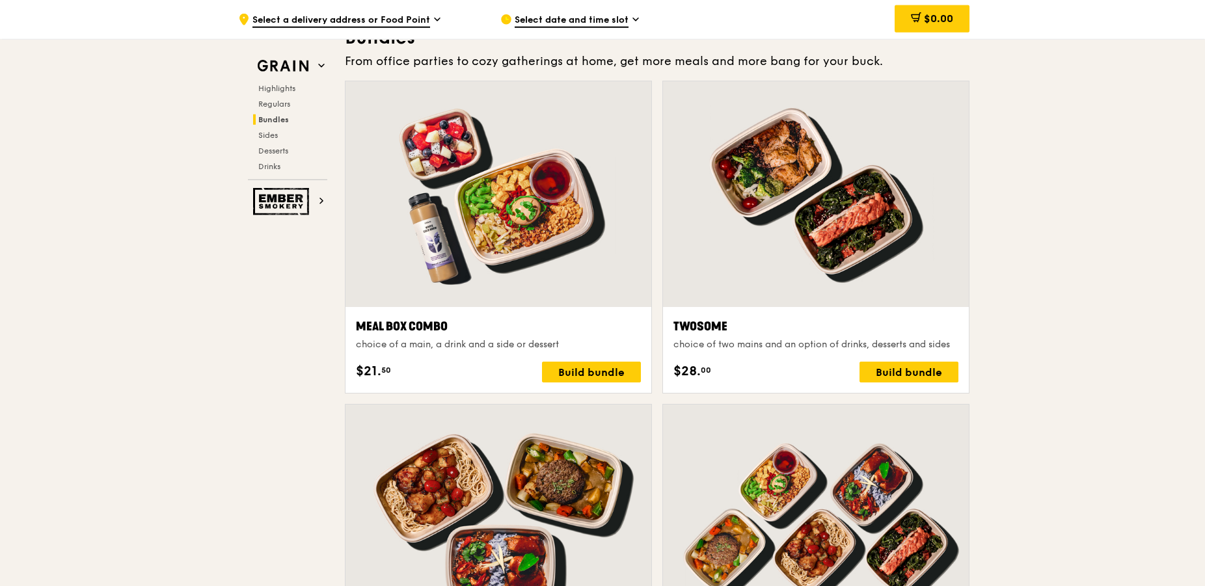
scroll to position [1890, 0]
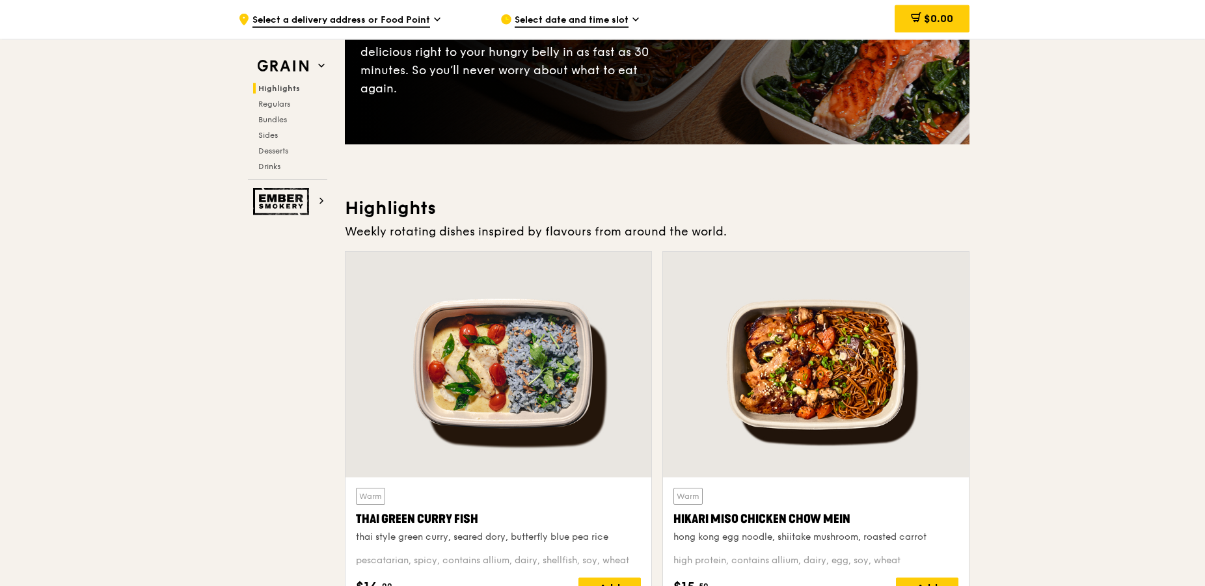
scroll to position [0, 0]
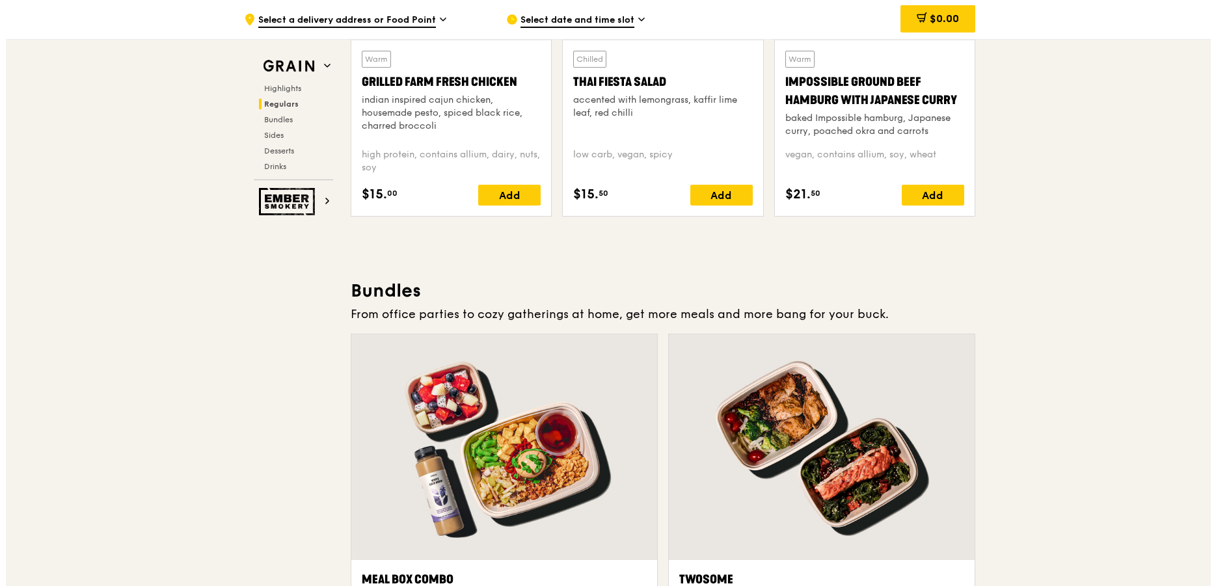
scroll to position [1791, 0]
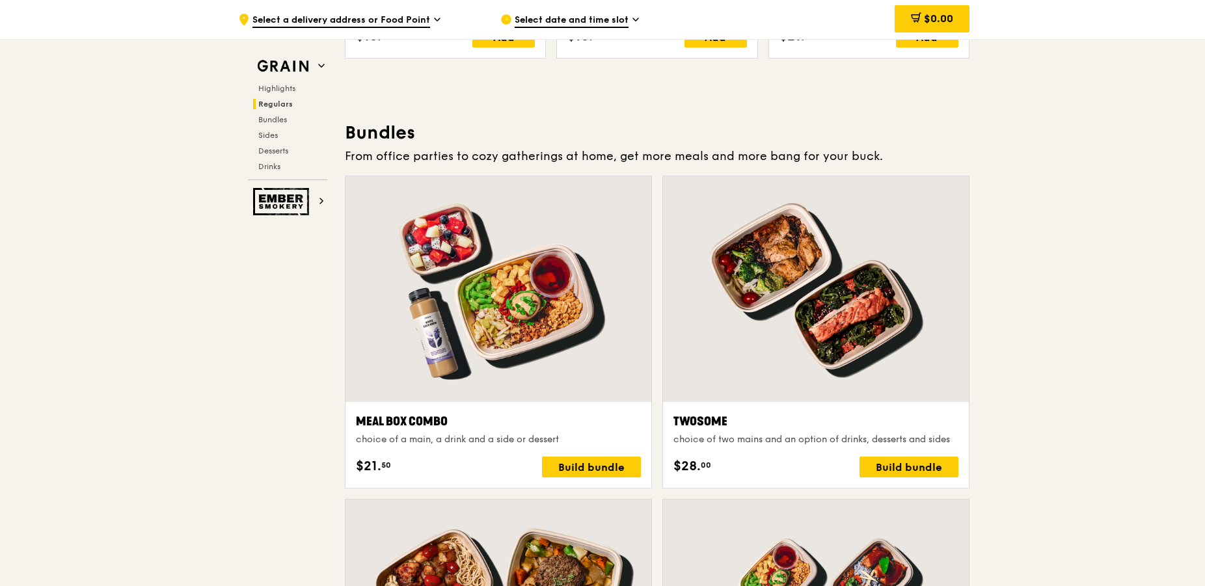
click at [533, 367] on div at bounding box center [498, 289] width 306 height 226
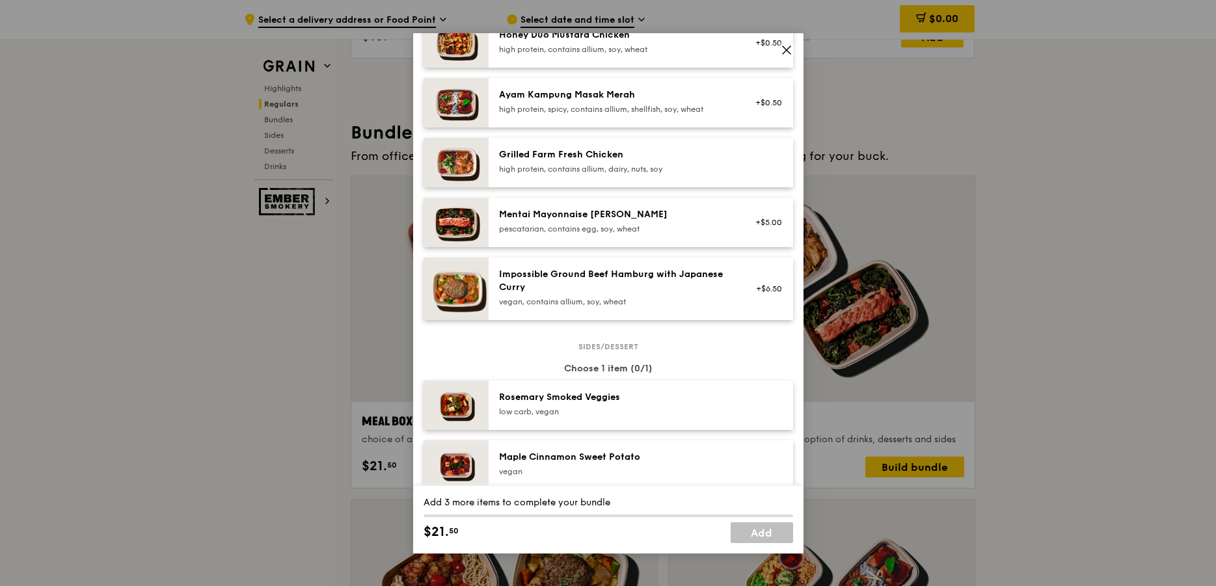
scroll to position [445, 0]
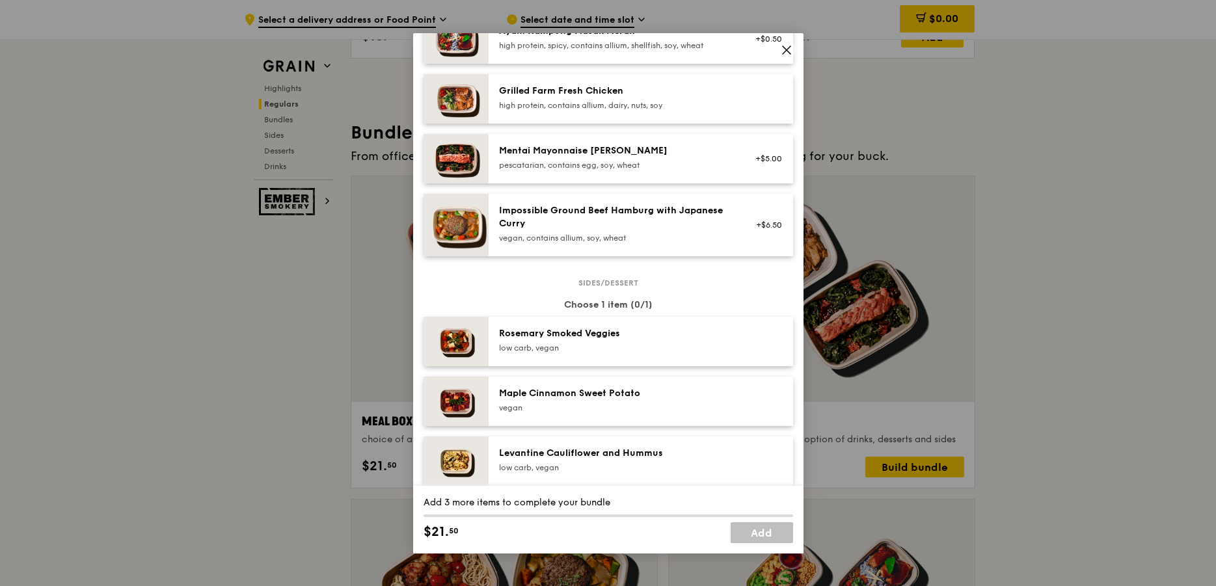
drag, startPoint x: 1215, startPoint y: 345, endPoint x: 1203, endPoint y: 340, distance: 12.6
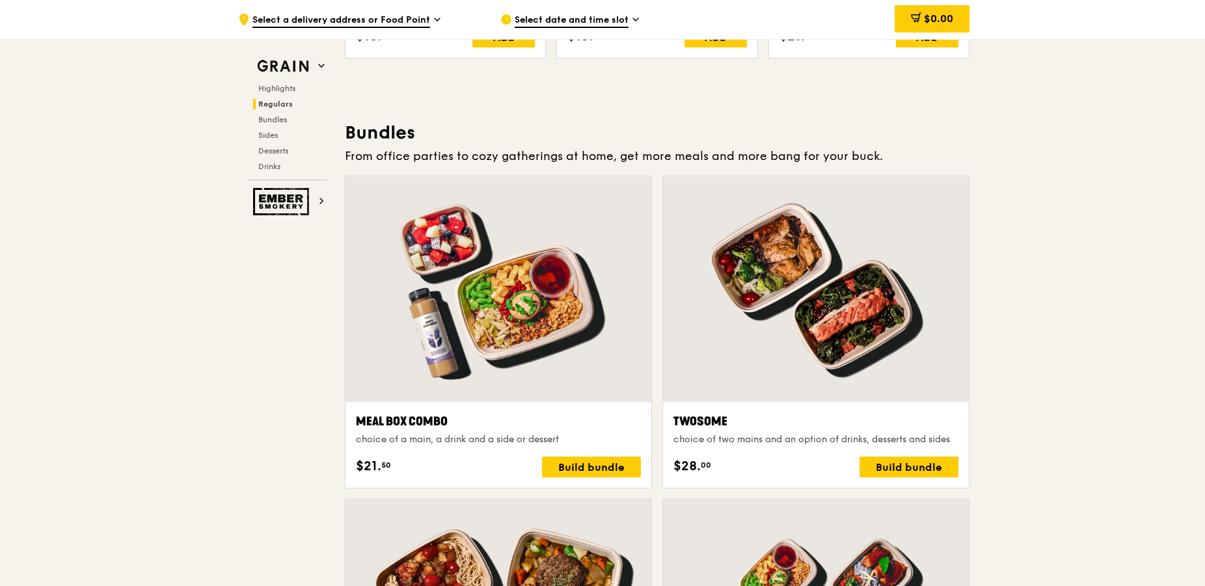
click at [544, 343] on div at bounding box center [498, 289] width 306 height 226
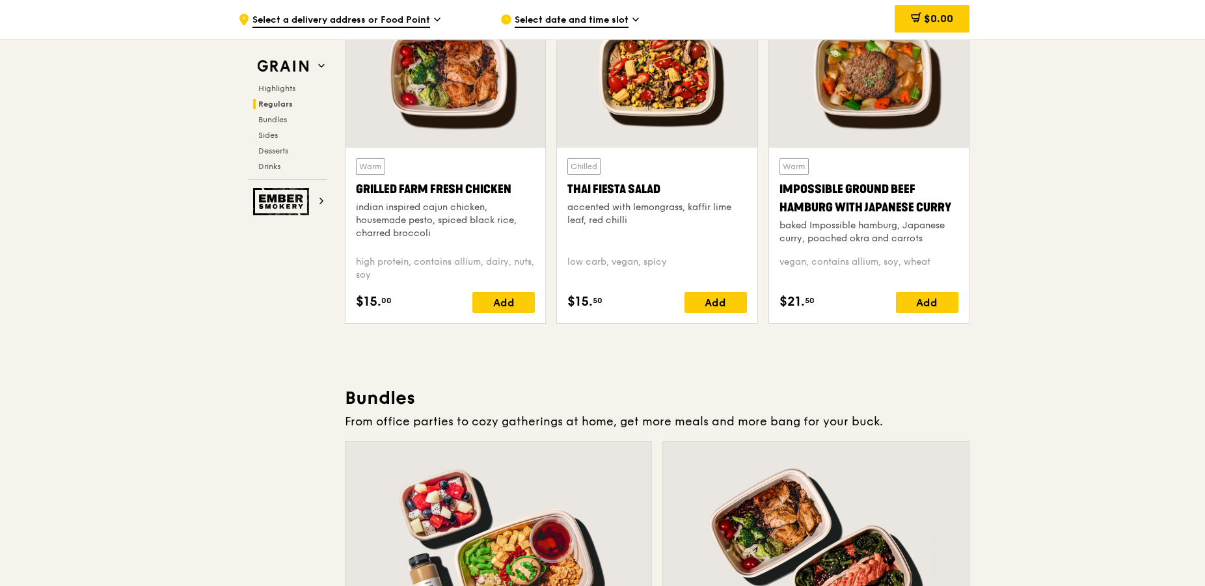
scroll to position [1327, 0]
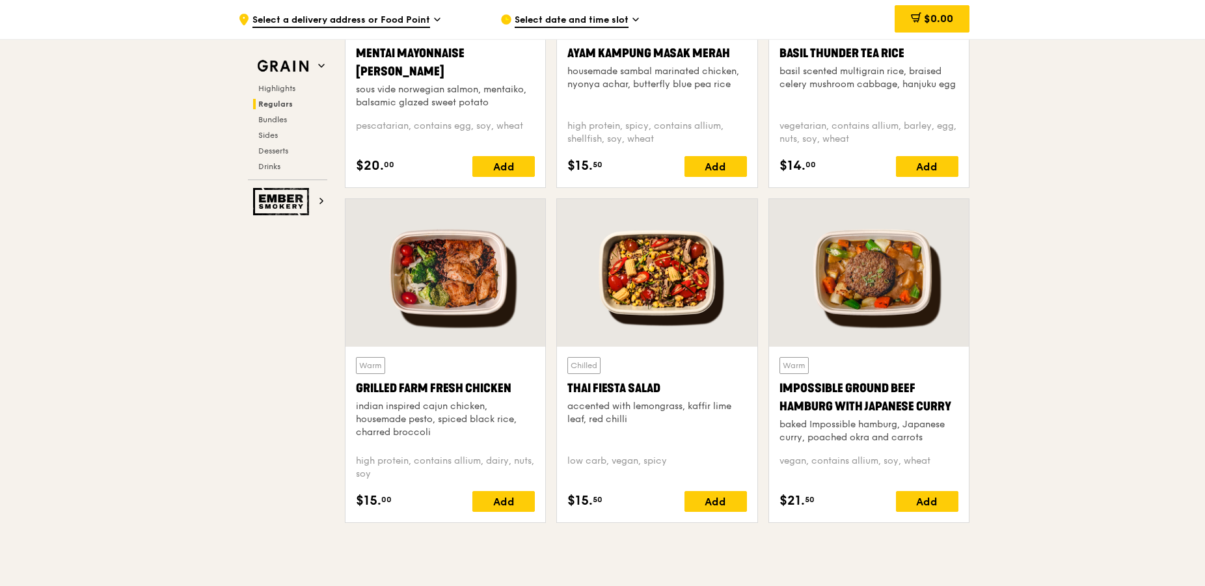
click at [878, 319] on div at bounding box center [869, 273] width 200 height 148
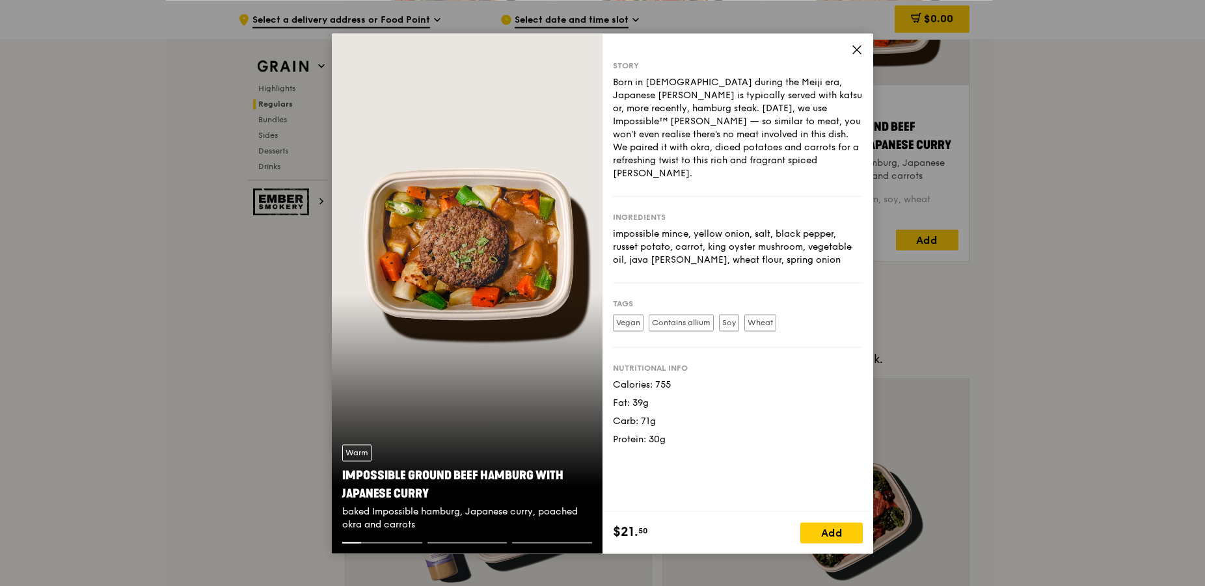
scroll to position [1592, 0]
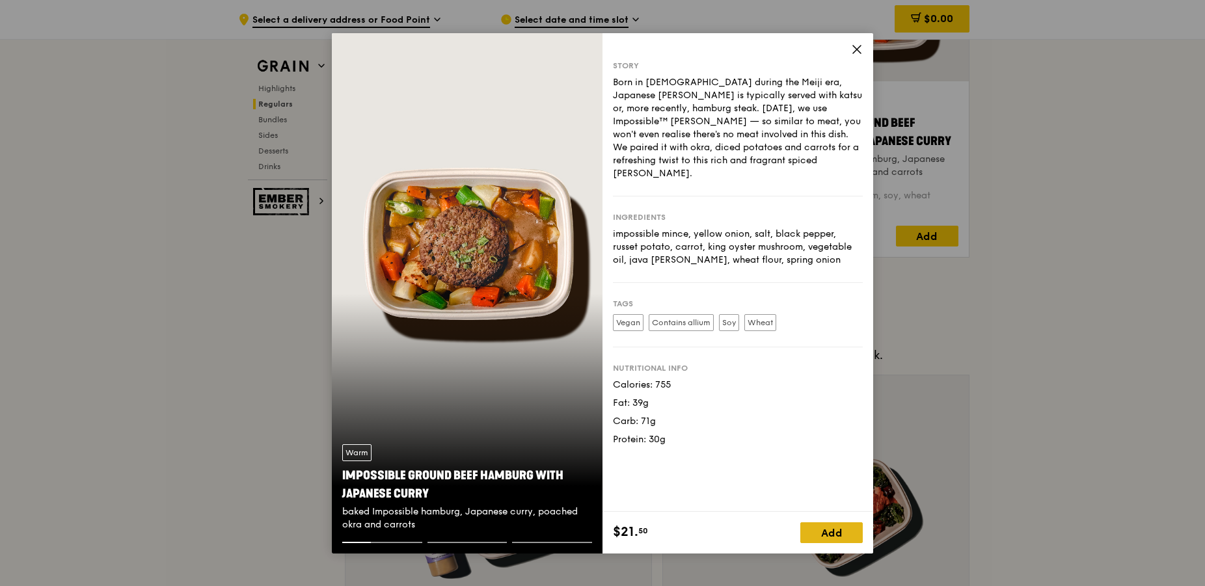
click at [837, 523] on div "Add" at bounding box center [831, 532] width 62 height 21
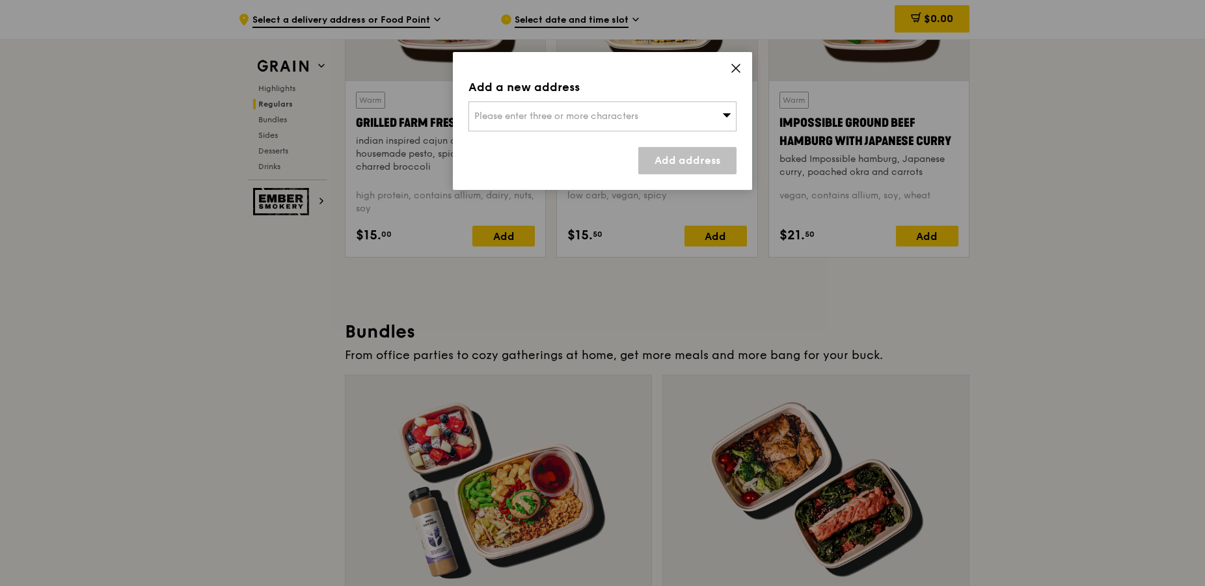
click at [704, 116] on div "Please enter three or more characters" at bounding box center [602, 116] width 268 height 30
click at [574, 125] on input "search" at bounding box center [602, 116] width 267 height 29
click at [737, 69] on icon at bounding box center [736, 68] width 8 height 8
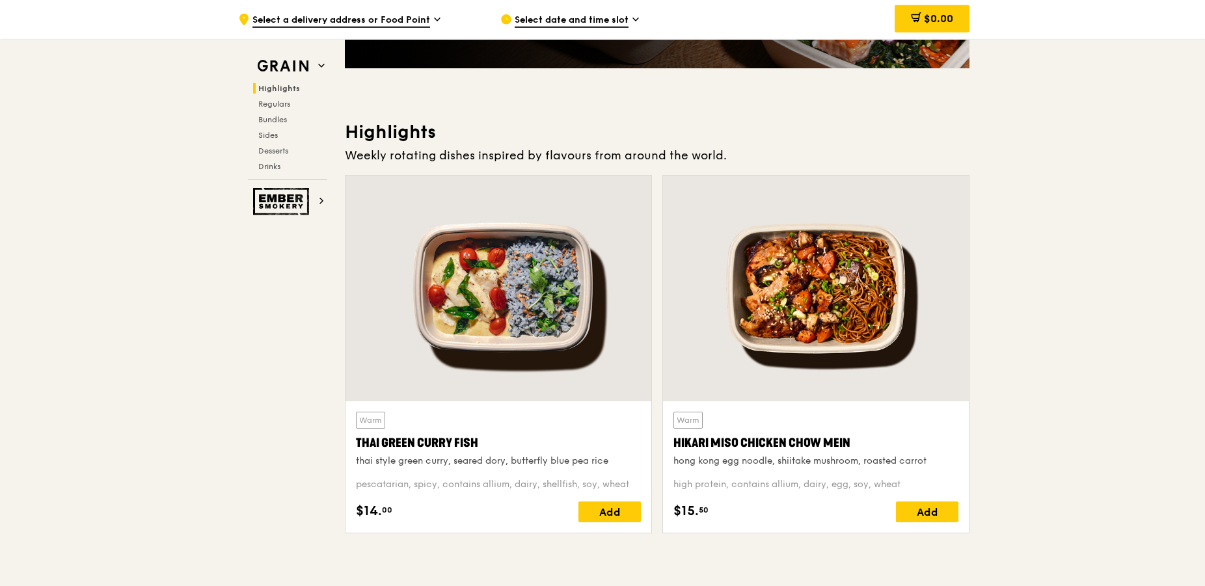
scroll to position [332, 0]
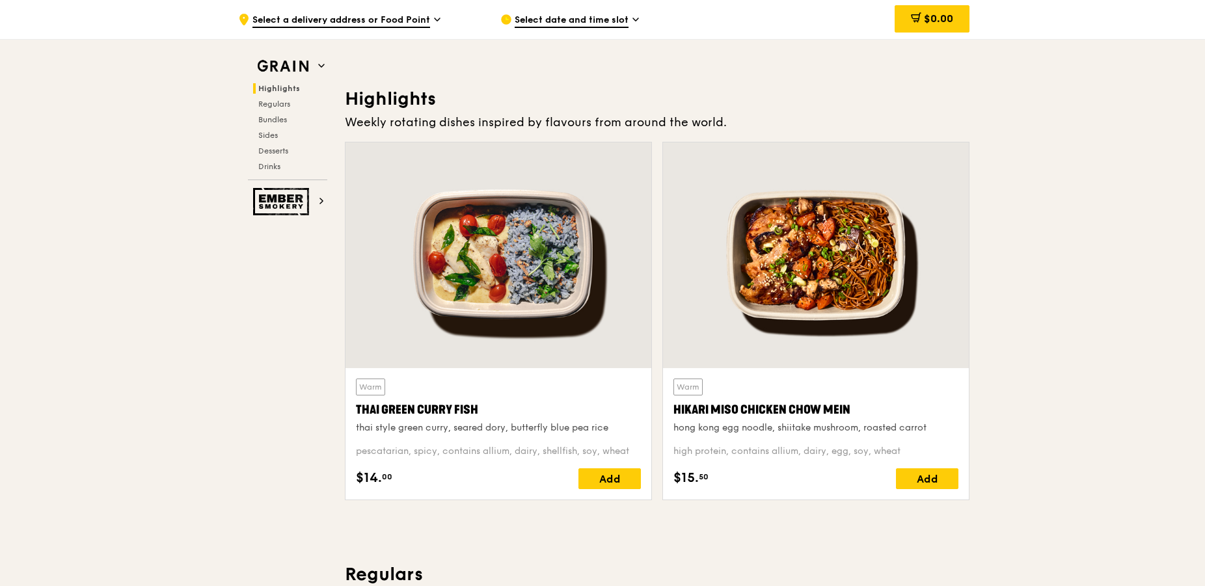
drag, startPoint x: 401, startPoint y: 97, endPoint x: 414, endPoint y: 96, distance: 12.4
click at [410, 96] on h3 "Highlights" at bounding box center [657, 98] width 624 height 23
drag, startPoint x: 414, startPoint y: 96, endPoint x: 427, endPoint y: 96, distance: 13.7
click at [415, 95] on h3 "Highlights" at bounding box center [657, 98] width 624 height 23
click at [376, 27] on span "Select a delivery address or Food Point" at bounding box center [341, 21] width 178 height 14
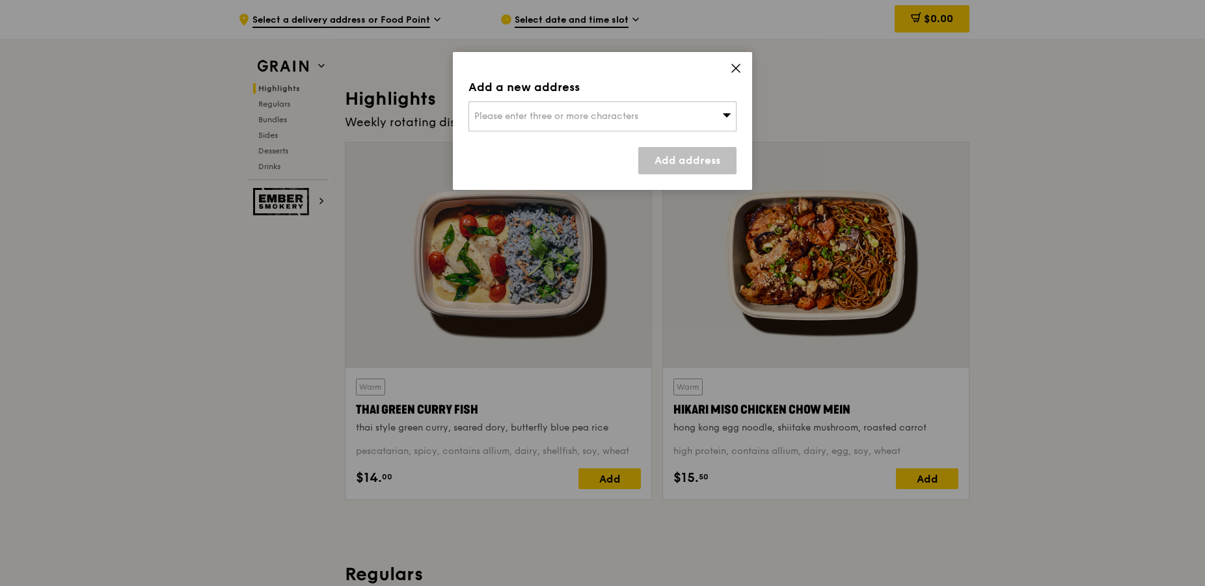
click at [539, 120] on span "Please enter three or more characters" at bounding box center [556, 116] width 164 height 11
click at [586, 113] on input "search" at bounding box center [602, 116] width 267 height 29
drag, startPoint x: 570, startPoint y: 10, endPoint x: 591, endPoint y: 21, distance: 23.3
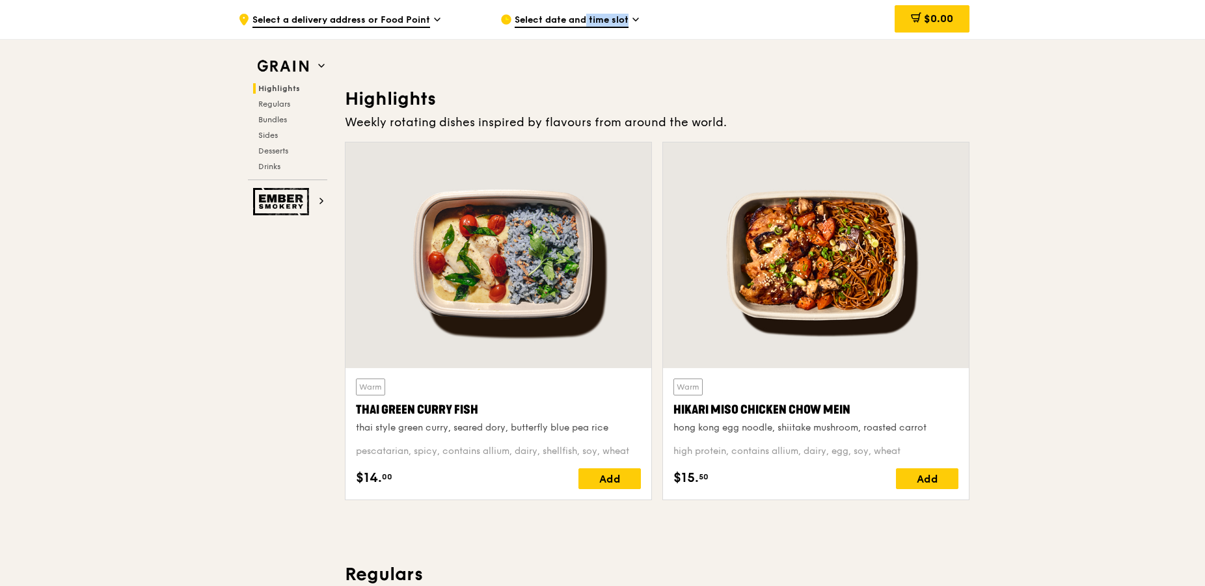
click at [591, 21] on span "Select date and time slot" at bounding box center [571, 21] width 114 height 14
click at [630, 24] on div "Select date and time slot" at bounding box center [620, 19] width 241 height 39
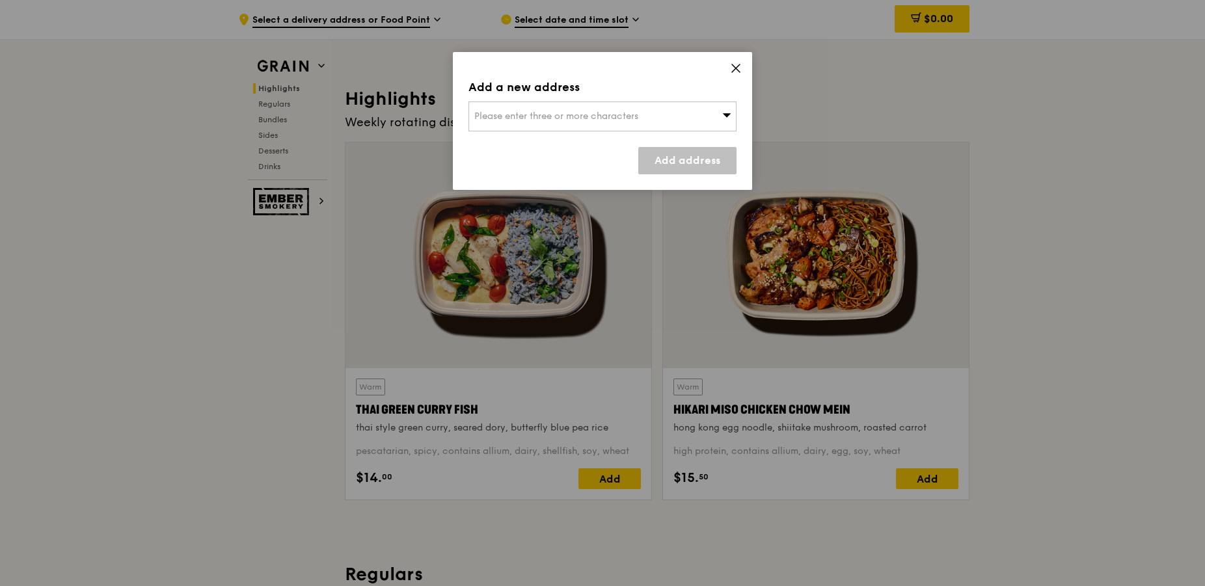
click at [619, 118] on span "Please enter three or more characters" at bounding box center [556, 116] width 164 height 11
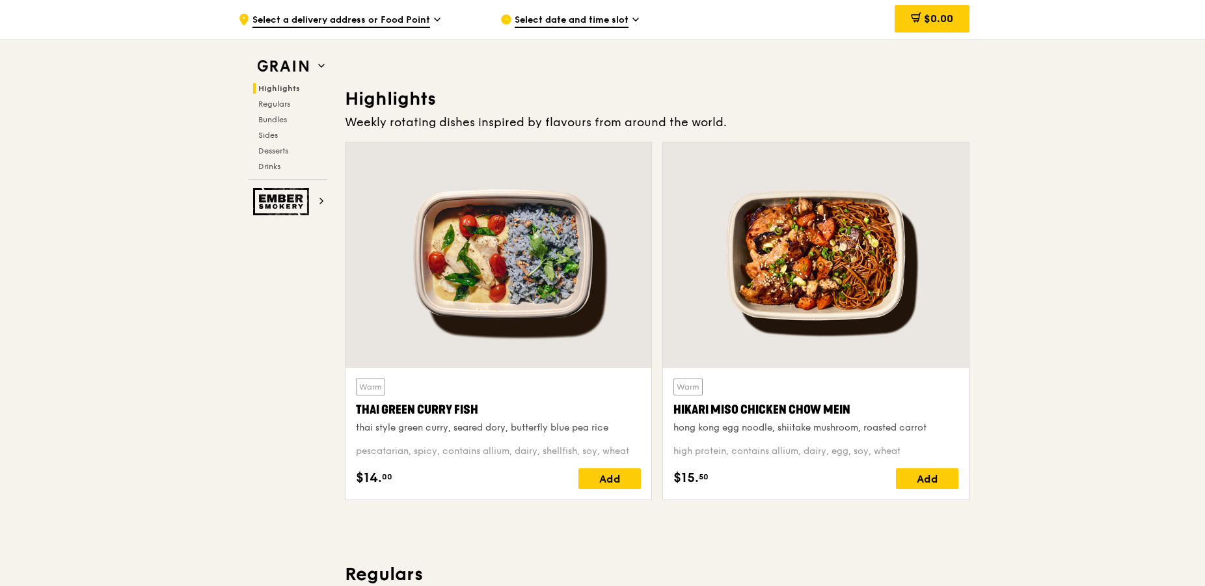
click at [410, 20] on span "Select a delivery address or Food Point" at bounding box center [341, 21] width 178 height 14
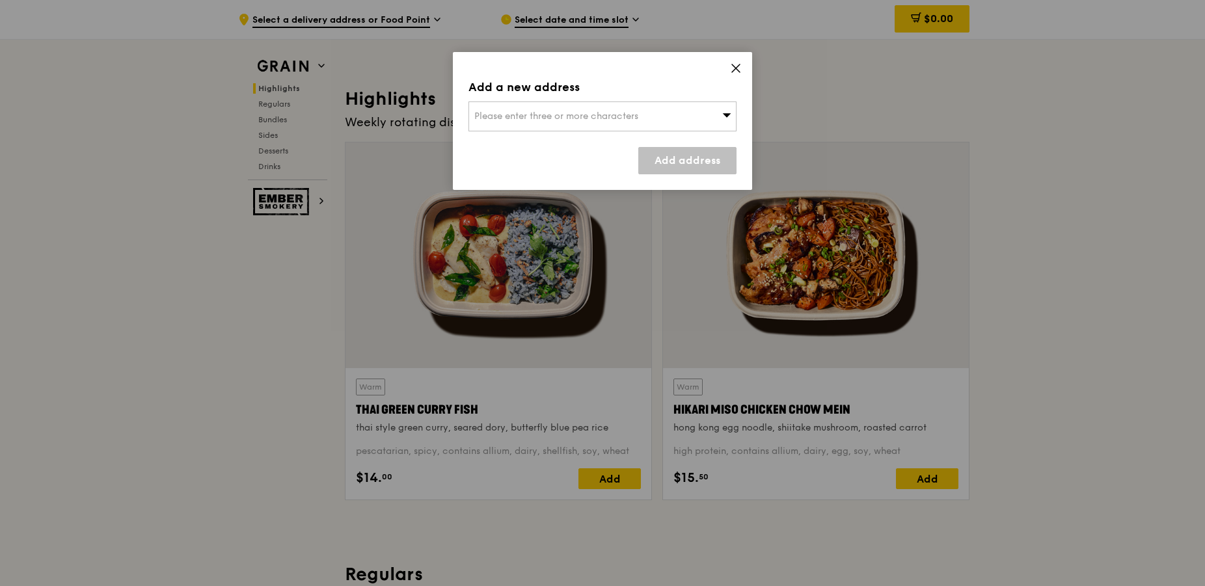
click at [616, 121] on span "Please enter three or more characters" at bounding box center [556, 116] width 164 height 11
click at [505, 119] on input "search" at bounding box center [602, 116] width 267 height 29
paste input "11 North Buona Vista, The Metropolis, Tower 2, 138589"
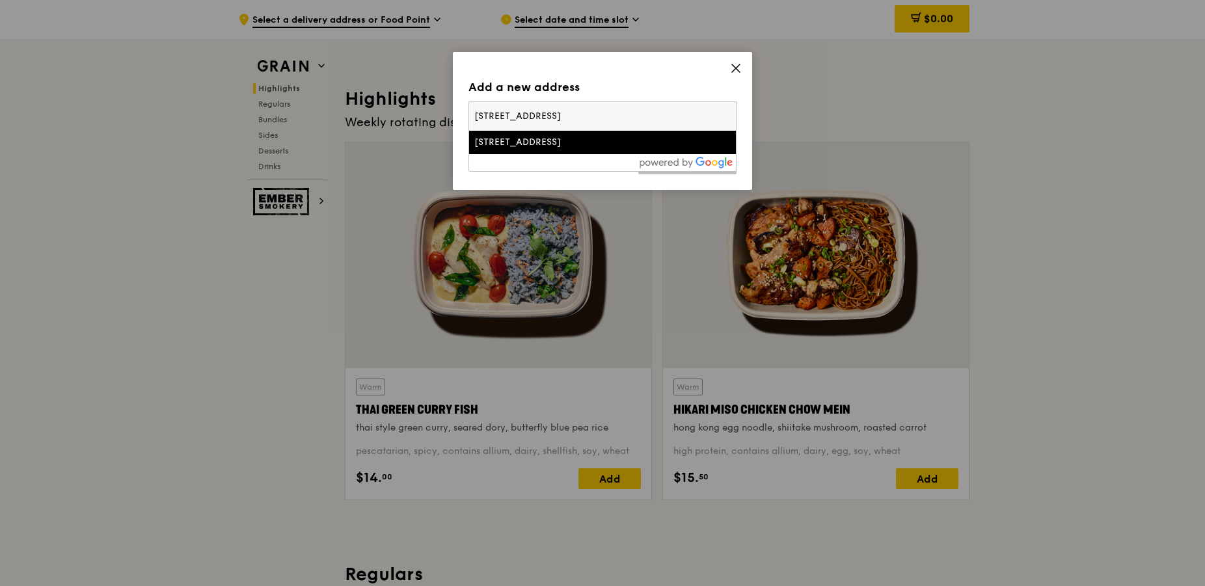
drag, startPoint x: 728, startPoint y: 112, endPoint x: 709, endPoint y: 124, distance: 22.5
click at [728, 111] on input "11 North Buona Vista, The Metropolis, Tower 2, 138589" at bounding box center [602, 116] width 267 height 29
type input "11 North Buona Vista, The Metropolis, Tower 2, 138589"
click at [684, 133] on li "[STREET_ADDRESS]" at bounding box center [602, 142] width 267 height 23
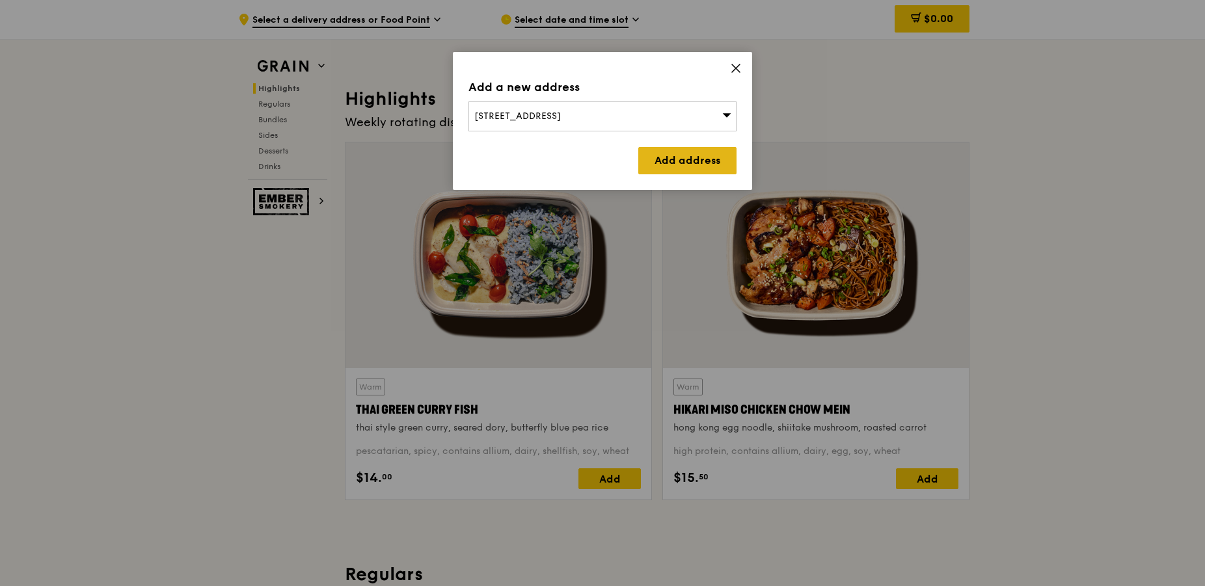
click at [691, 161] on link "Add address" at bounding box center [687, 160] width 98 height 27
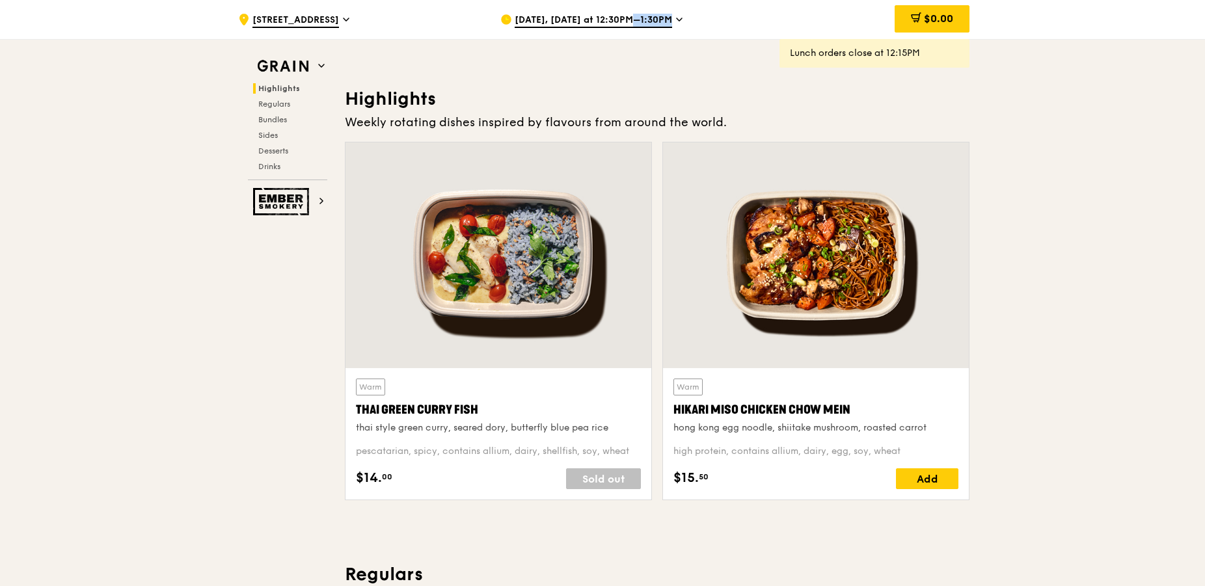
click at [679, 7] on div "Oct 15, Today at 12:30PM–1:30PM" at bounding box center [620, 19] width 241 height 39
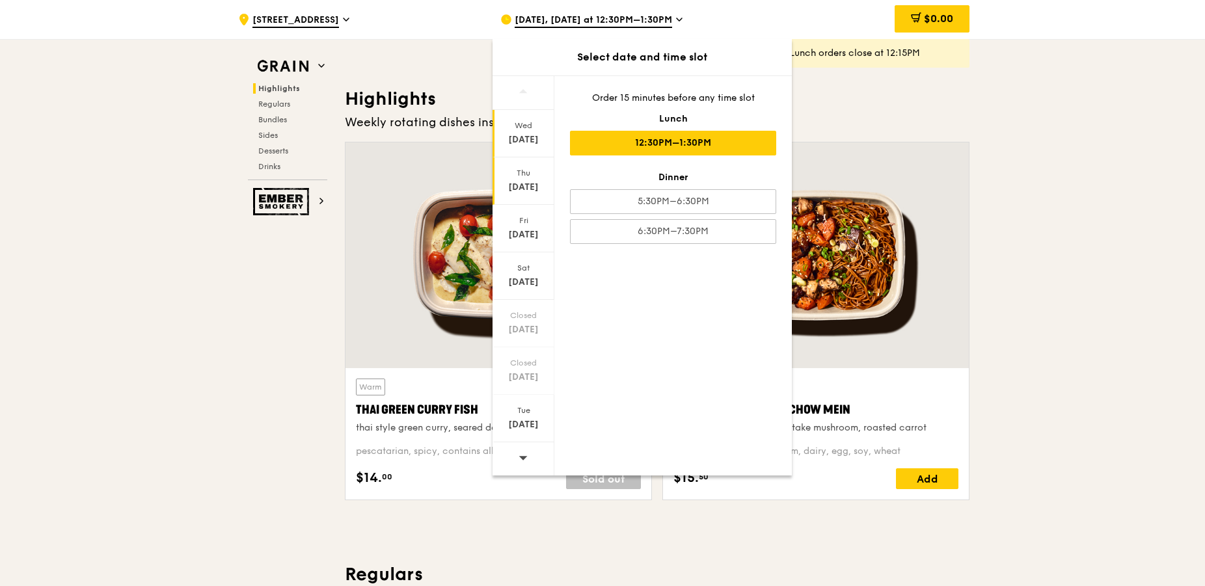
click at [536, 176] on div "Thu" at bounding box center [523, 173] width 58 height 10
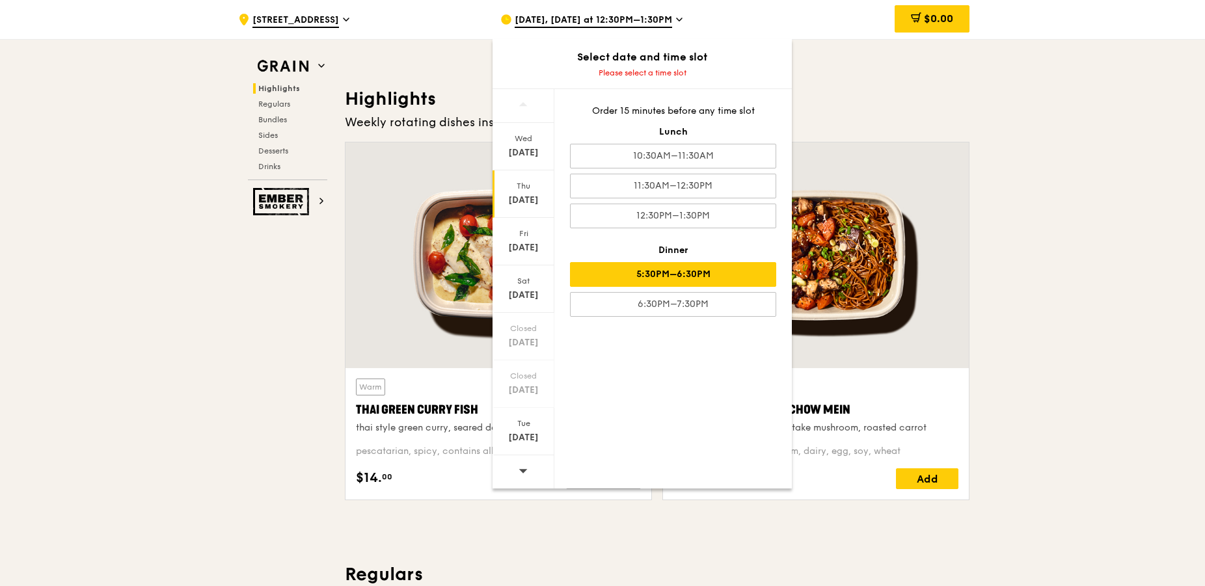
click at [740, 274] on div "5:30PM–6:30PM" at bounding box center [673, 274] width 206 height 25
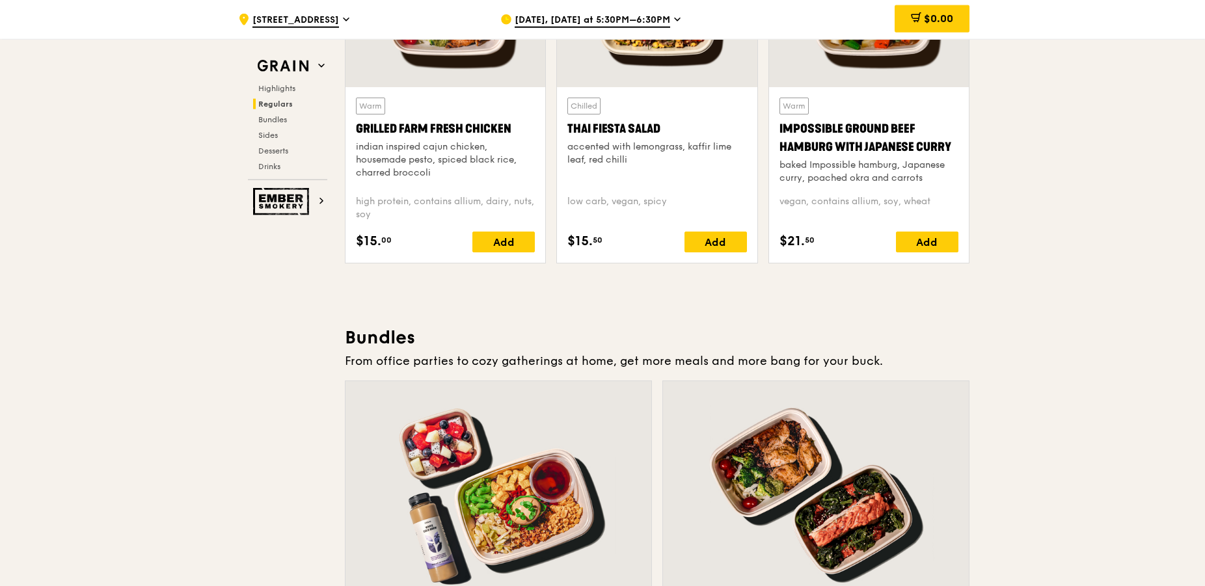
scroll to position [1526, 0]
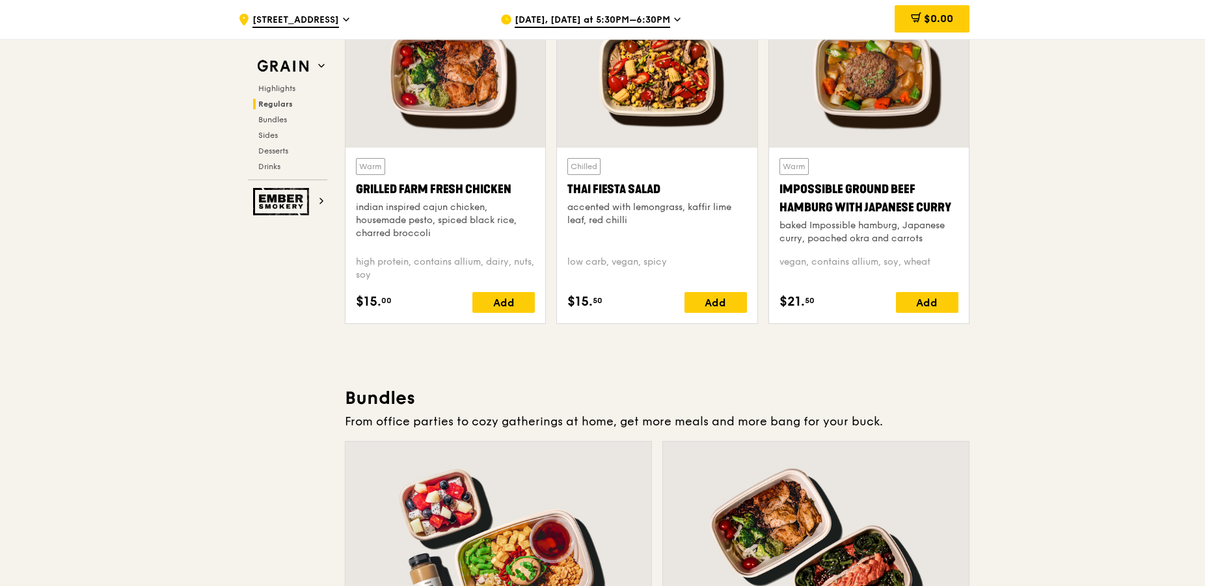
click at [945, 304] on div "Add" at bounding box center [927, 302] width 62 height 21
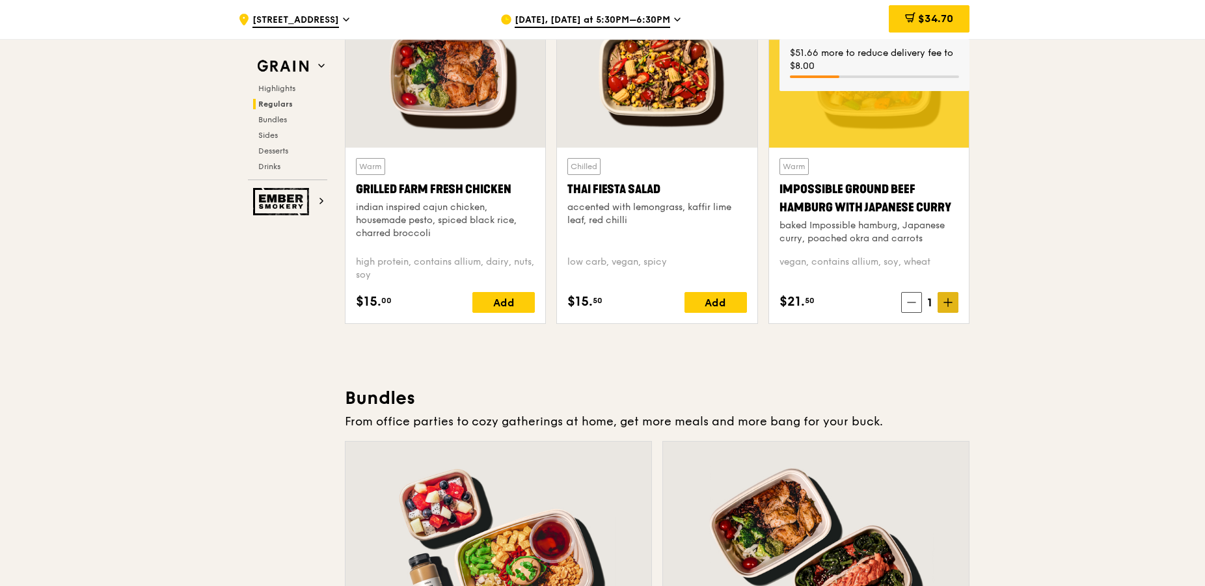
click at [938, 305] on span at bounding box center [947, 302] width 21 height 21
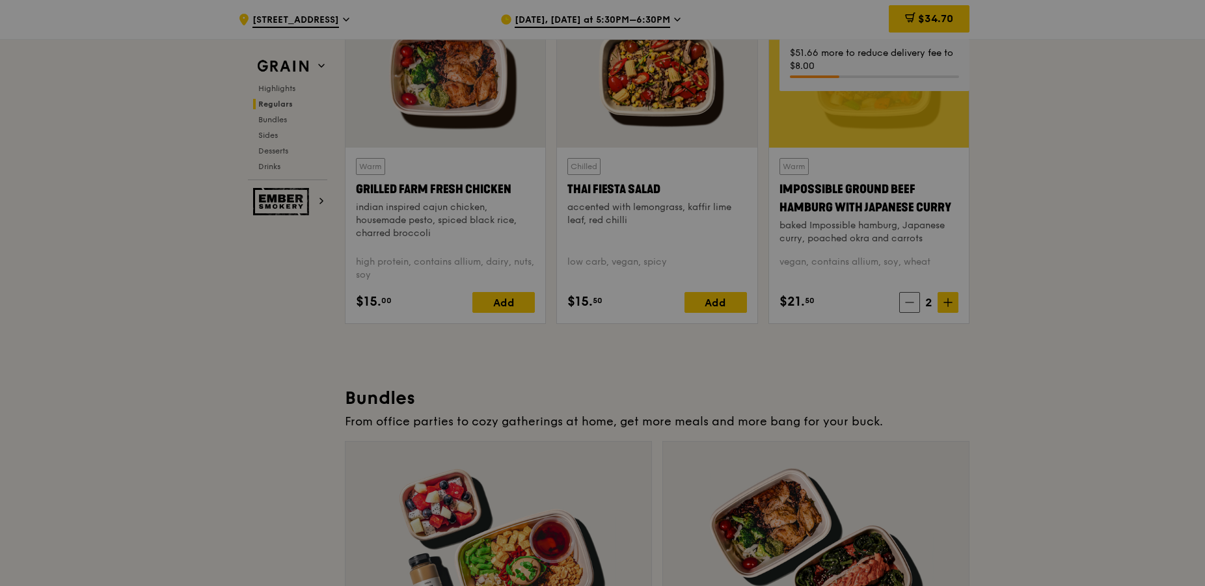
click at [1021, 327] on div at bounding box center [602, 293] width 1205 height 586
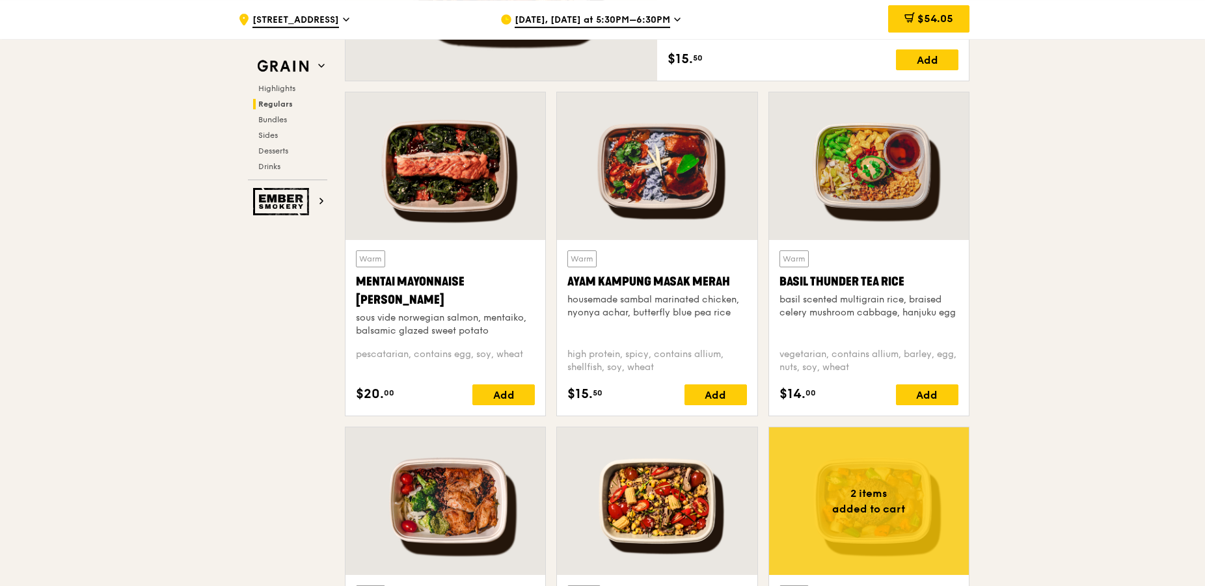
scroll to position [1061, 0]
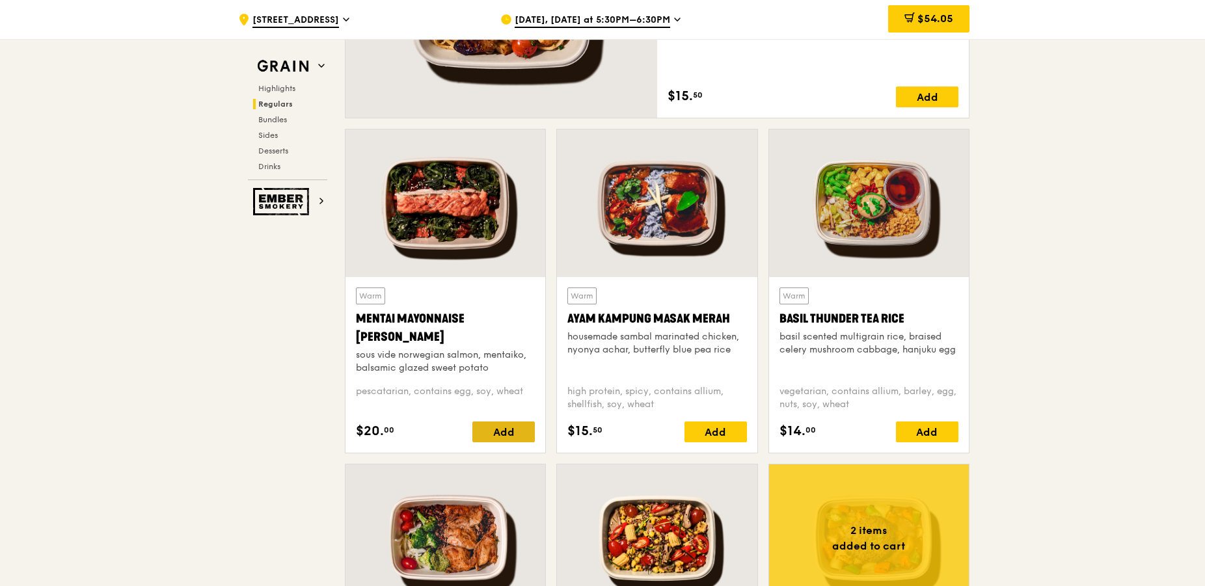
click at [517, 433] on div "Add" at bounding box center [503, 431] width 62 height 21
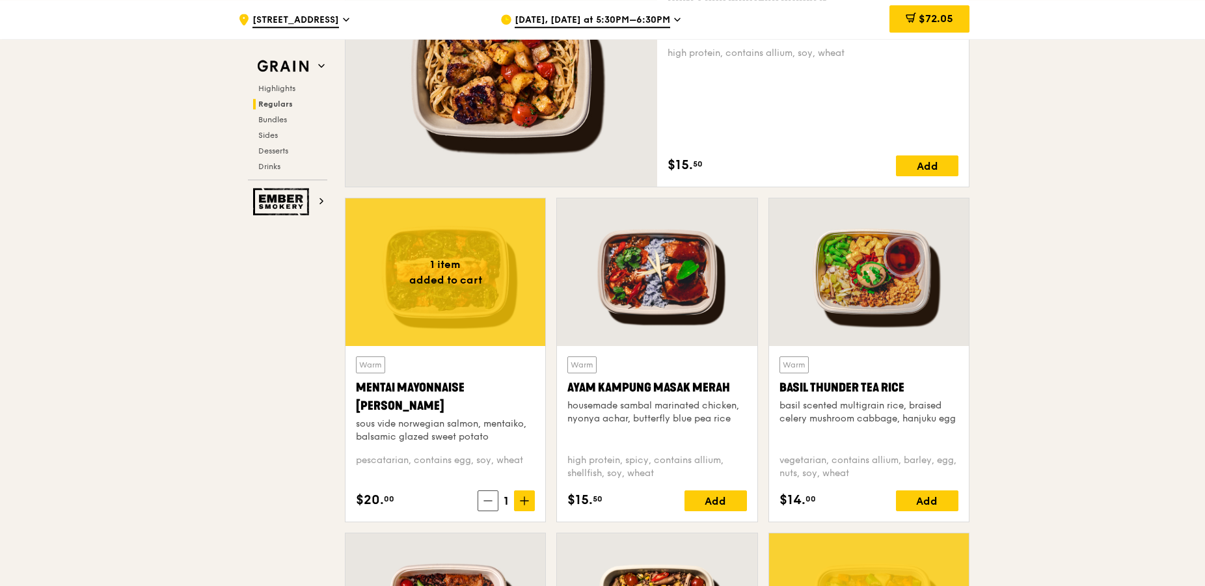
scroll to position [995, 0]
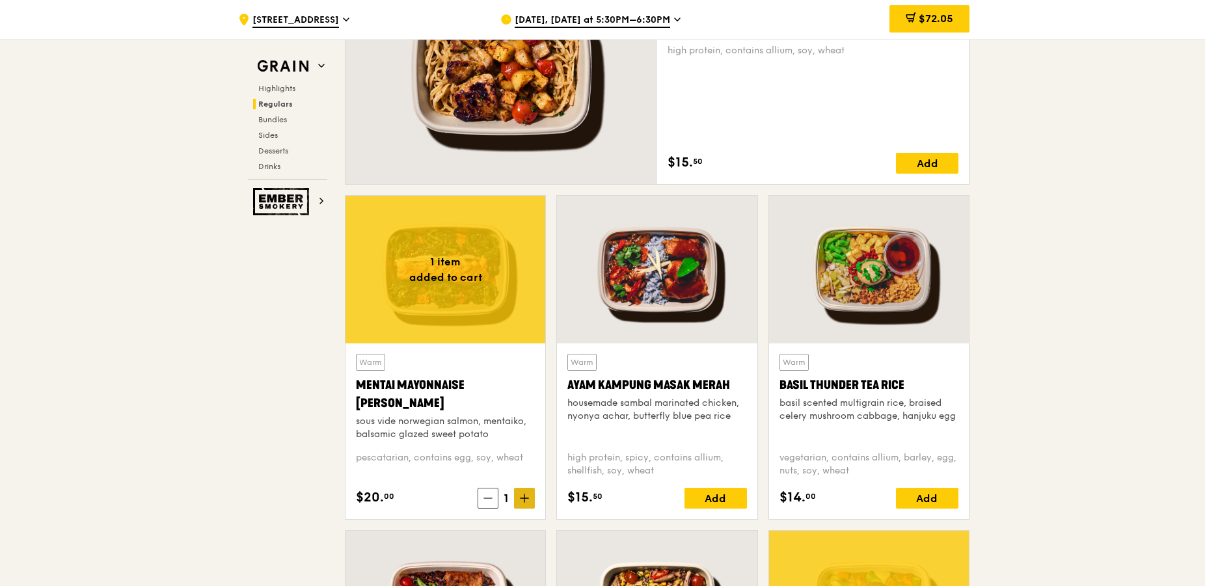
click at [521, 499] on icon at bounding box center [524, 498] width 9 height 9
click at [520, 498] on icon at bounding box center [524, 498] width 9 height 9
click at [520, 498] on icon at bounding box center [524, 498] width 8 height 0
click at [519, 499] on span at bounding box center [524, 498] width 21 height 21
click at [521, 498] on span at bounding box center [524, 498] width 21 height 21
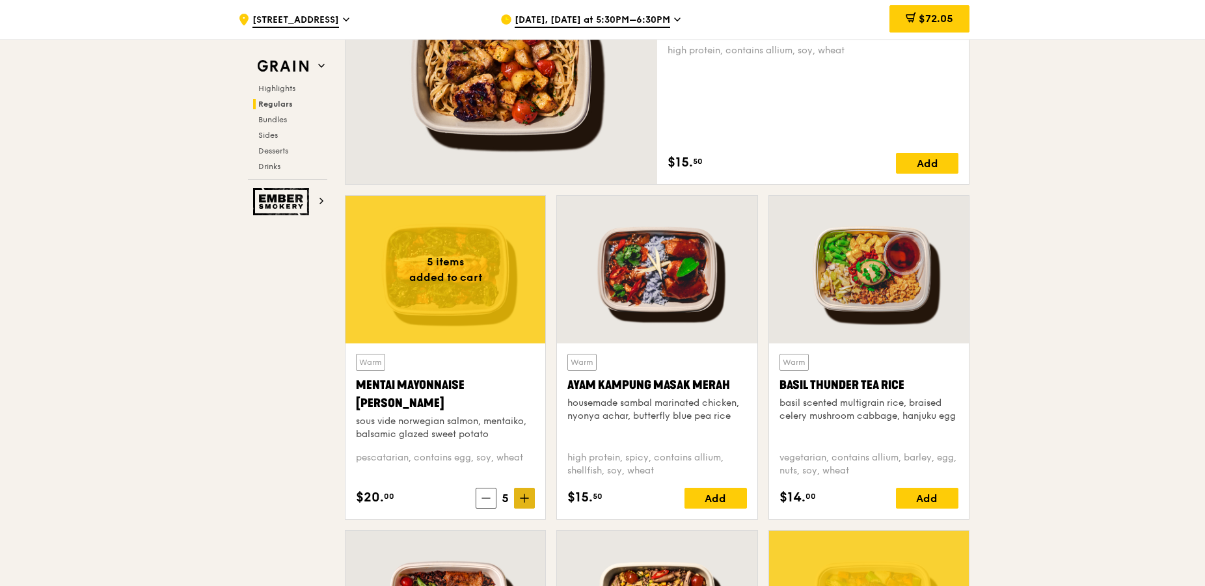
click at [521, 498] on icon at bounding box center [524, 498] width 8 height 0
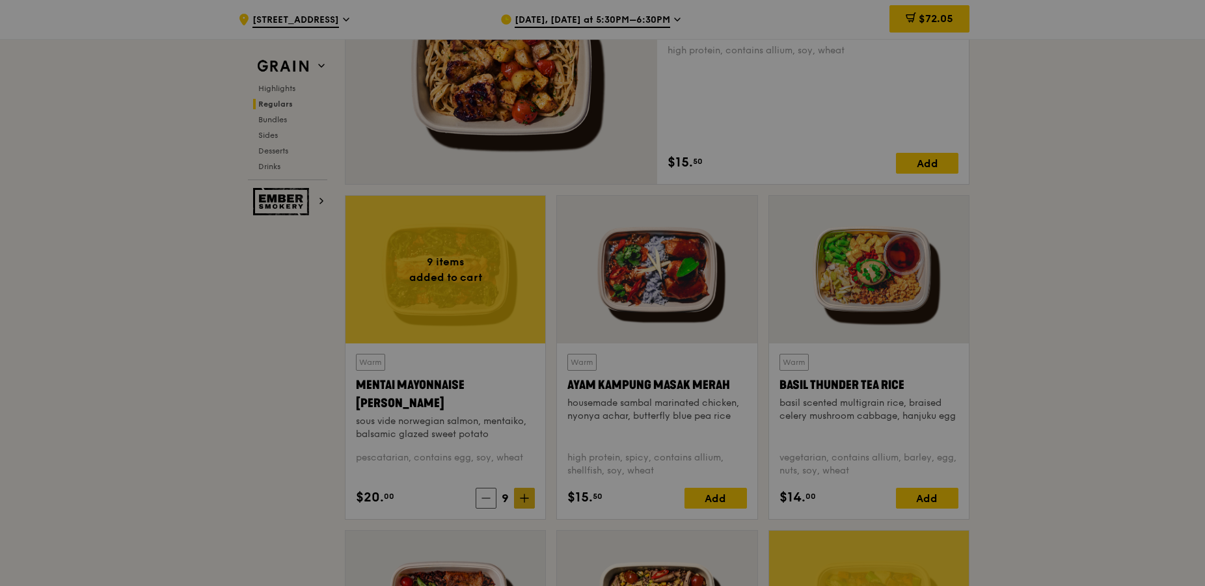
click at [521, 498] on div at bounding box center [602, 293] width 1205 height 586
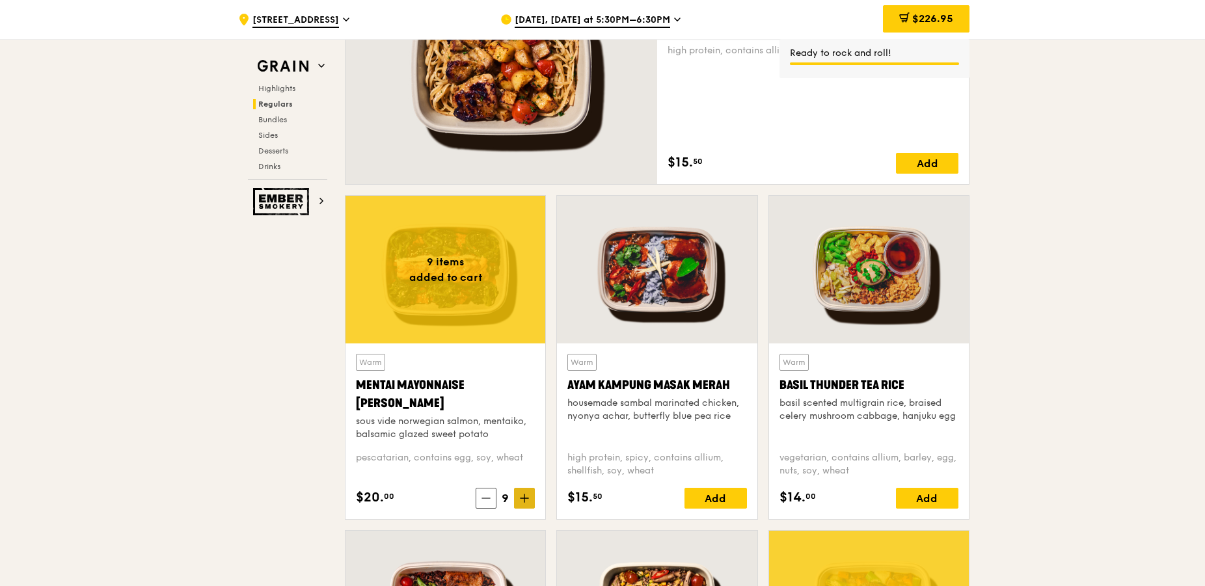
click at [524, 500] on icon at bounding box center [524, 498] width 0 height 8
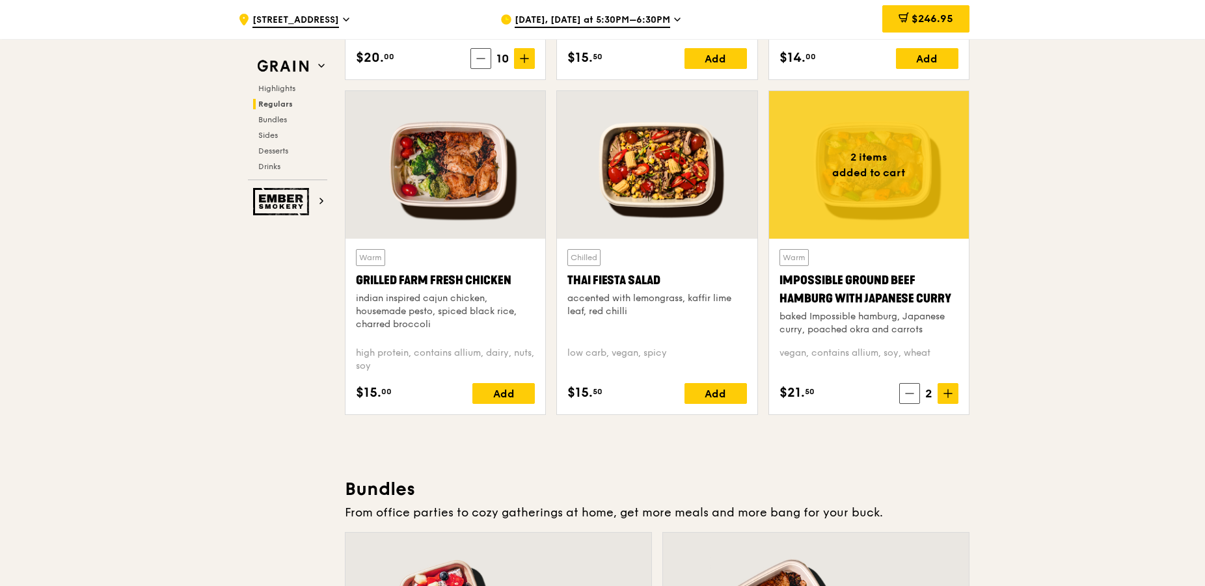
scroll to position [1460, 0]
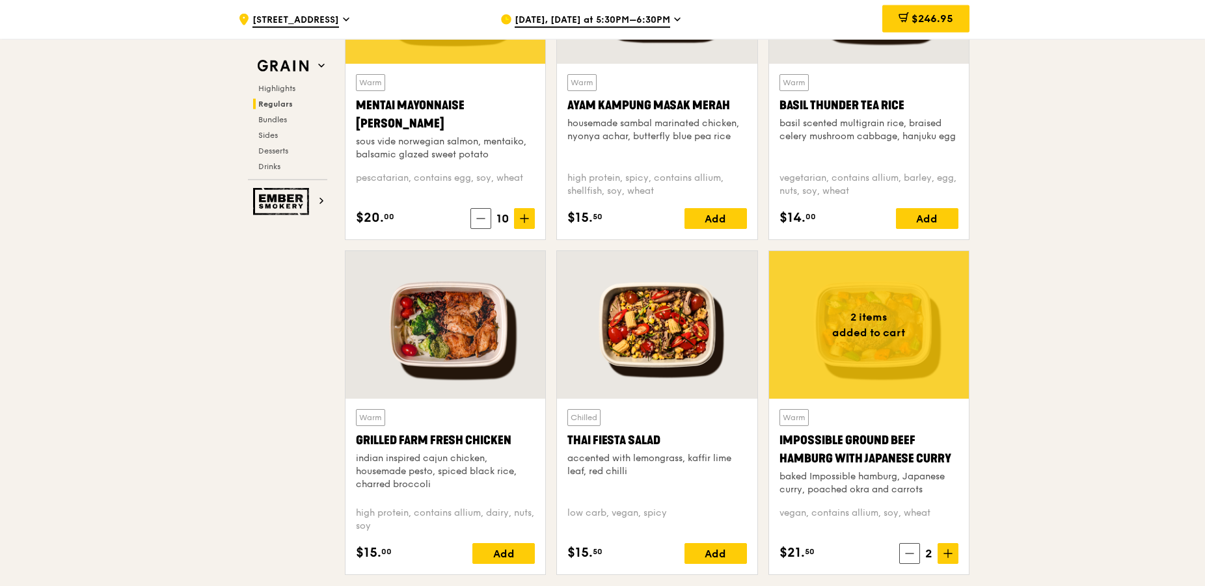
scroll to position [1260, 0]
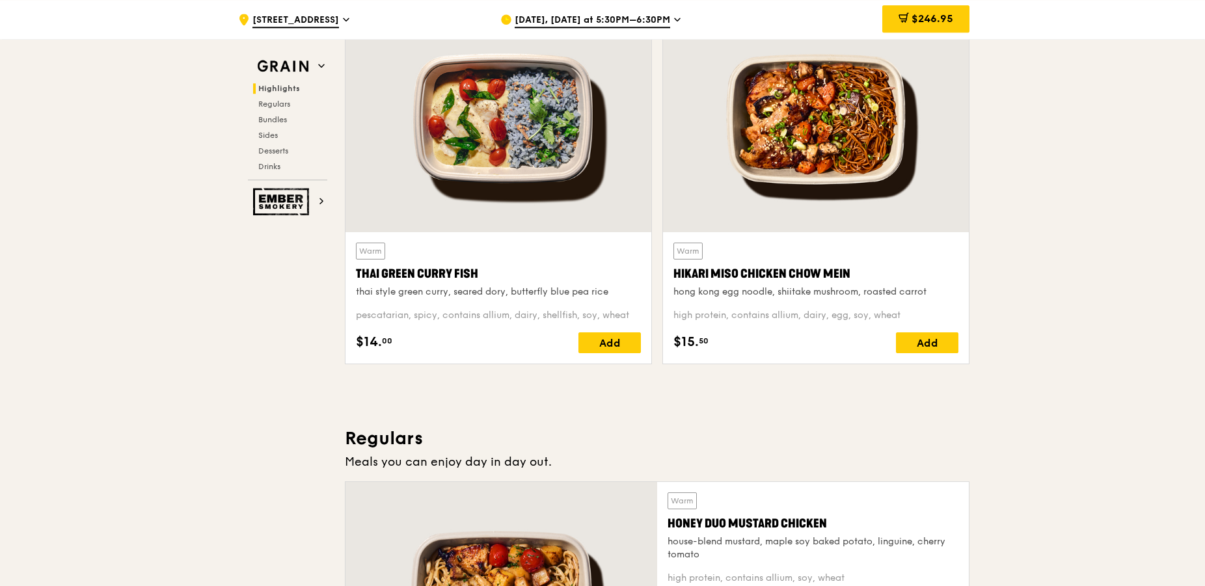
scroll to position [398, 0]
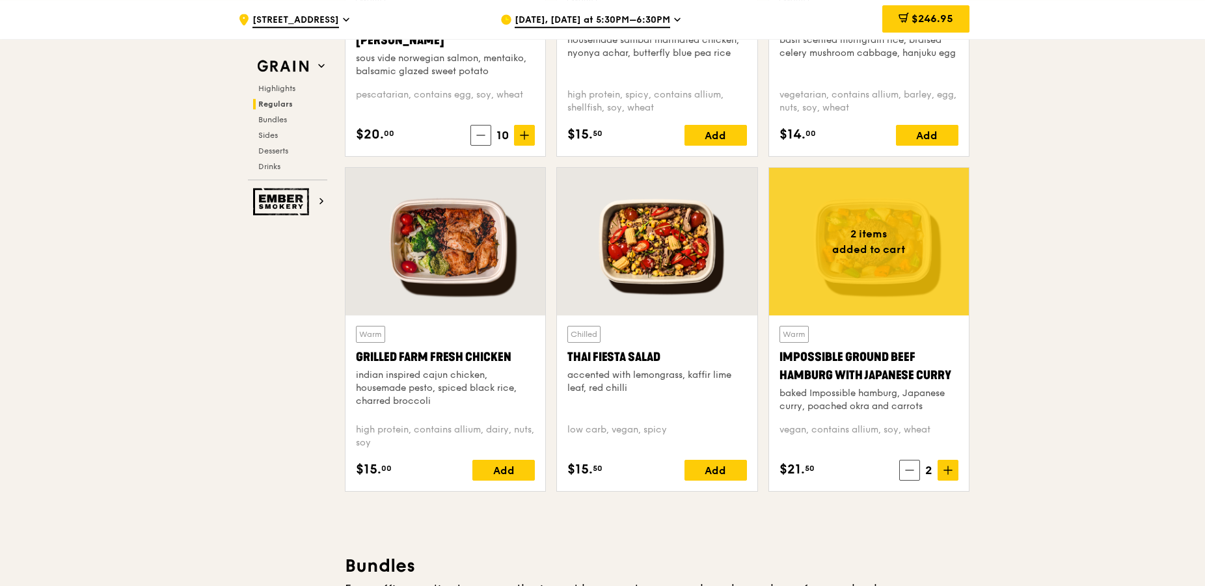
scroll to position [1393, 0]
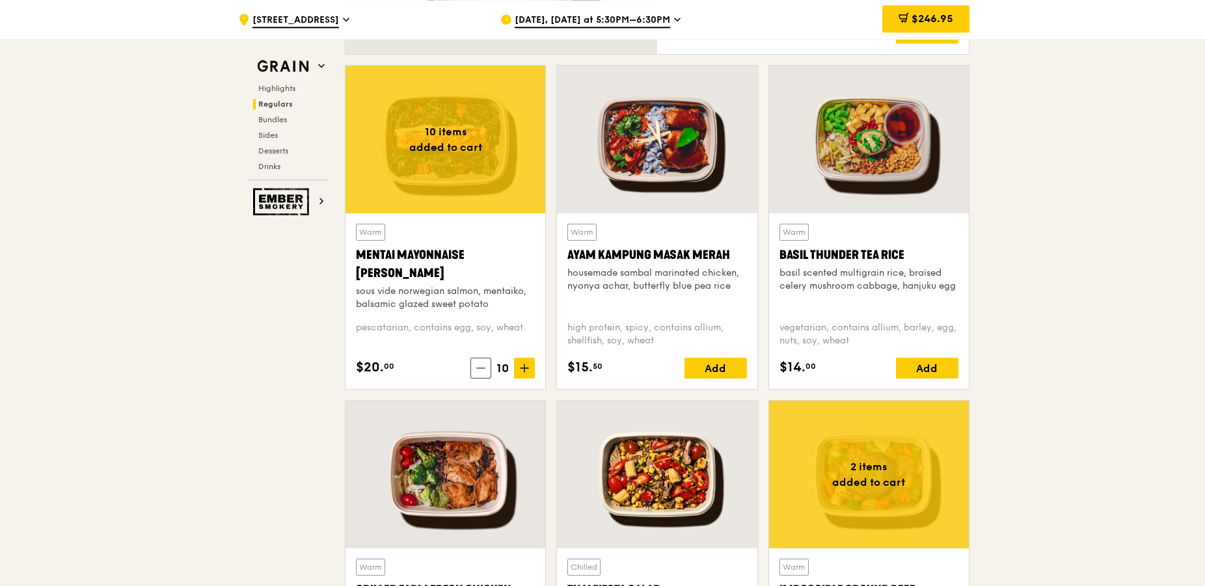
scroll to position [1061, 0]
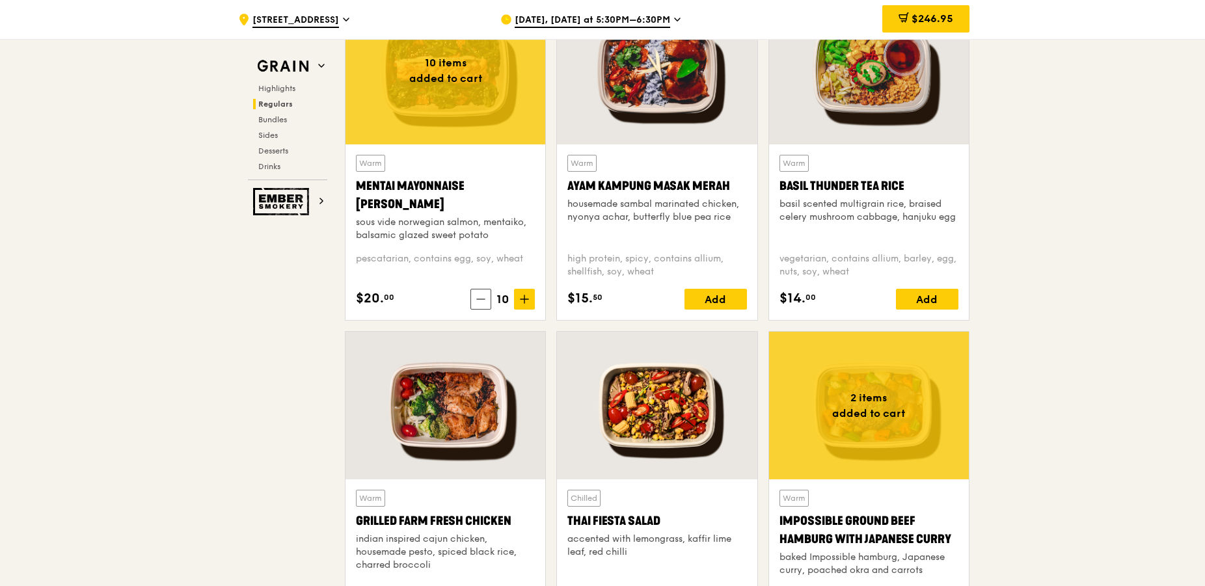
scroll to position [862, 0]
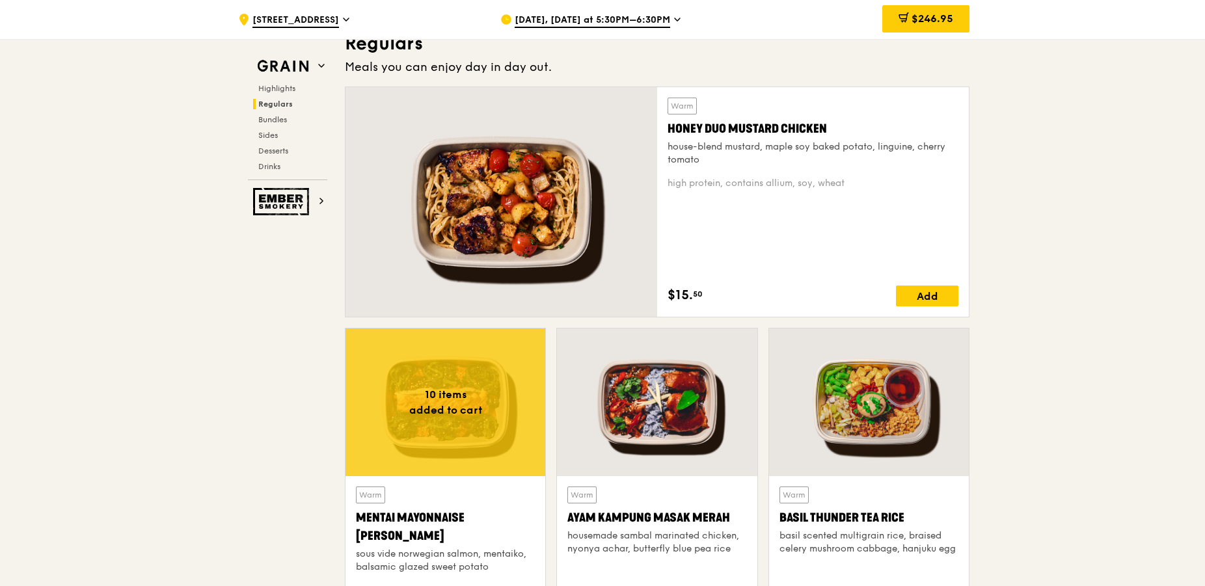
drag, startPoint x: 1058, startPoint y: 232, endPoint x: 1049, endPoint y: 226, distance: 11.2
click at [942, 298] on div "Add" at bounding box center [927, 296] width 62 height 21
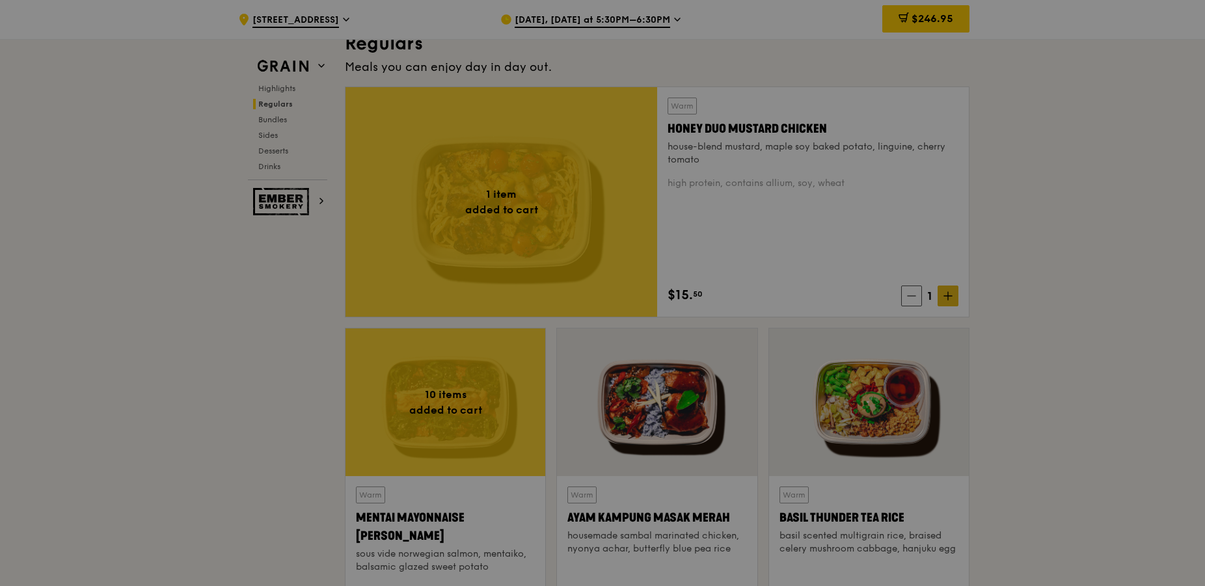
click at [942, 298] on div at bounding box center [602, 293] width 1205 height 586
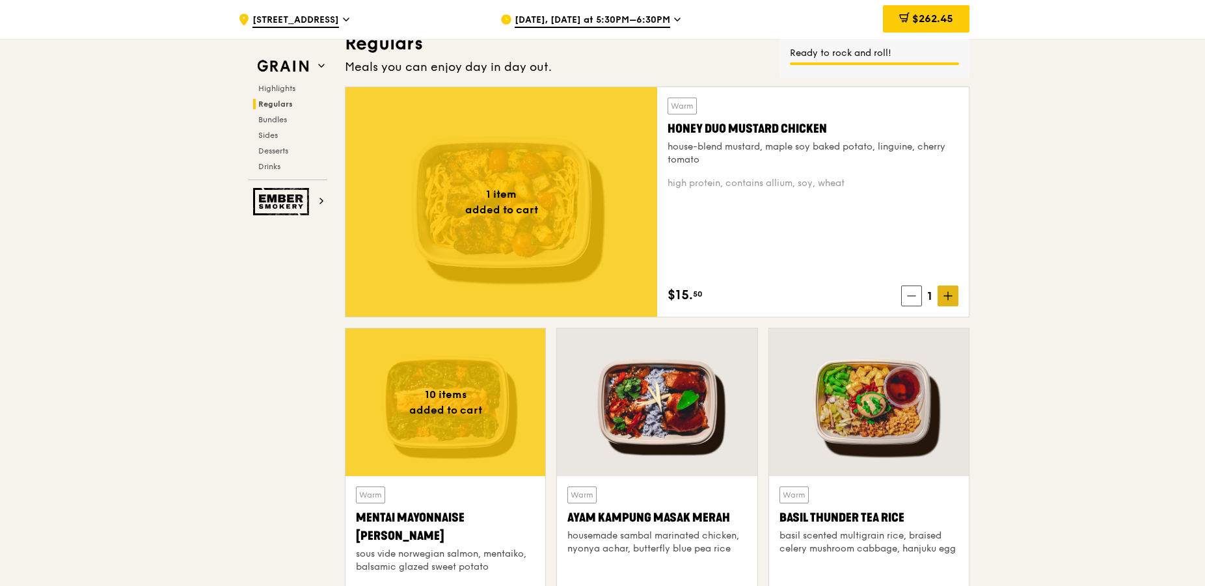
click at [953, 298] on span at bounding box center [947, 296] width 21 height 21
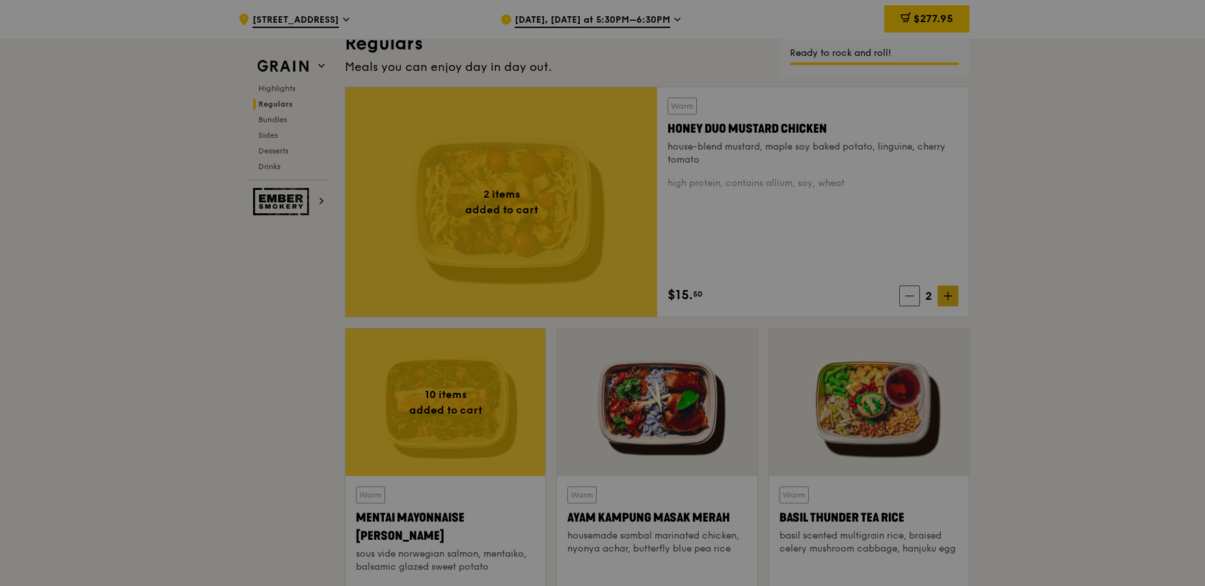
click at [952, 297] on div at bounding box center [602, 293] width 1205 height 586
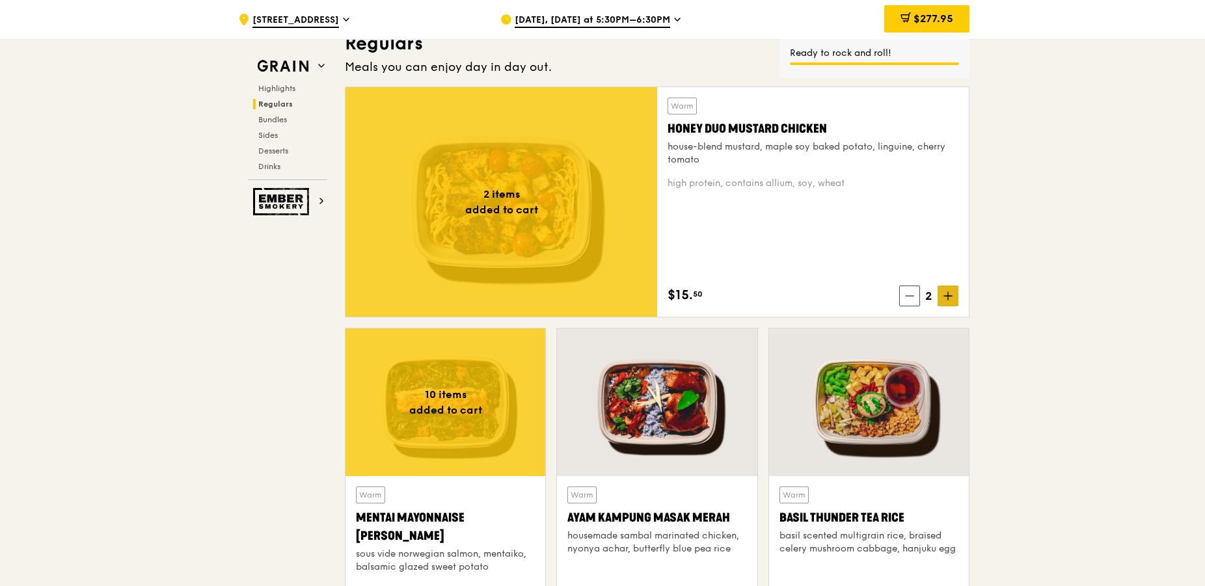
click at [953, 298] on span at bounding box center [947, 296] width 21 height 21
click at [952, 297] on icon at bounding box center [947, 295] width 9 height 9
click at [952, 297] on span at bounding box center [947, 296] width 21 height 21
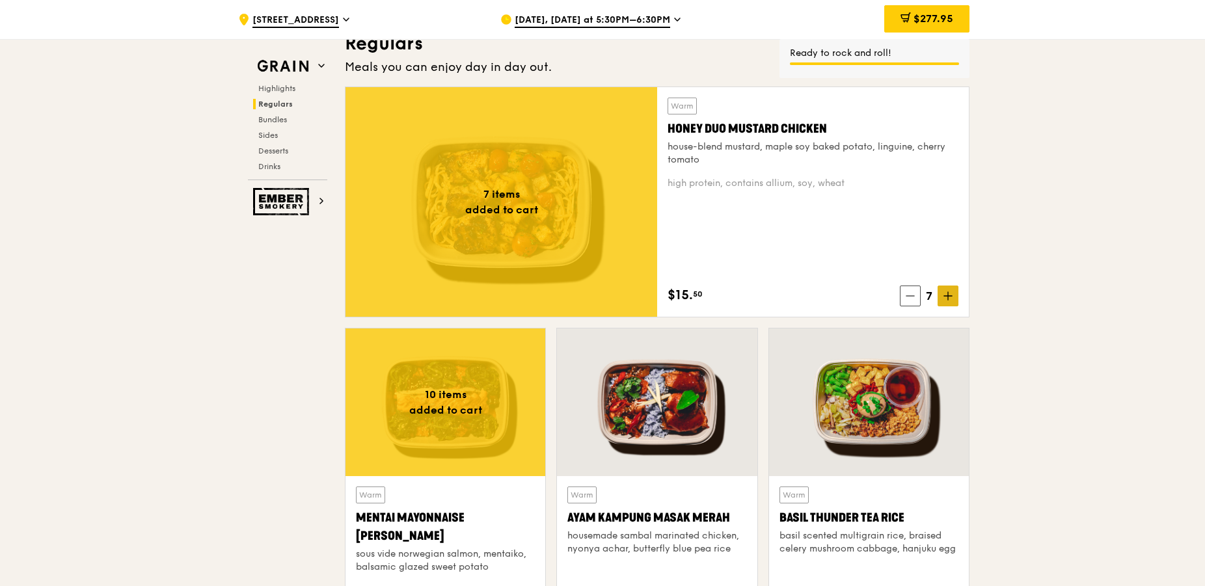
click at [952, 297] on span at bounding box center [947, 296] width 21 height 21
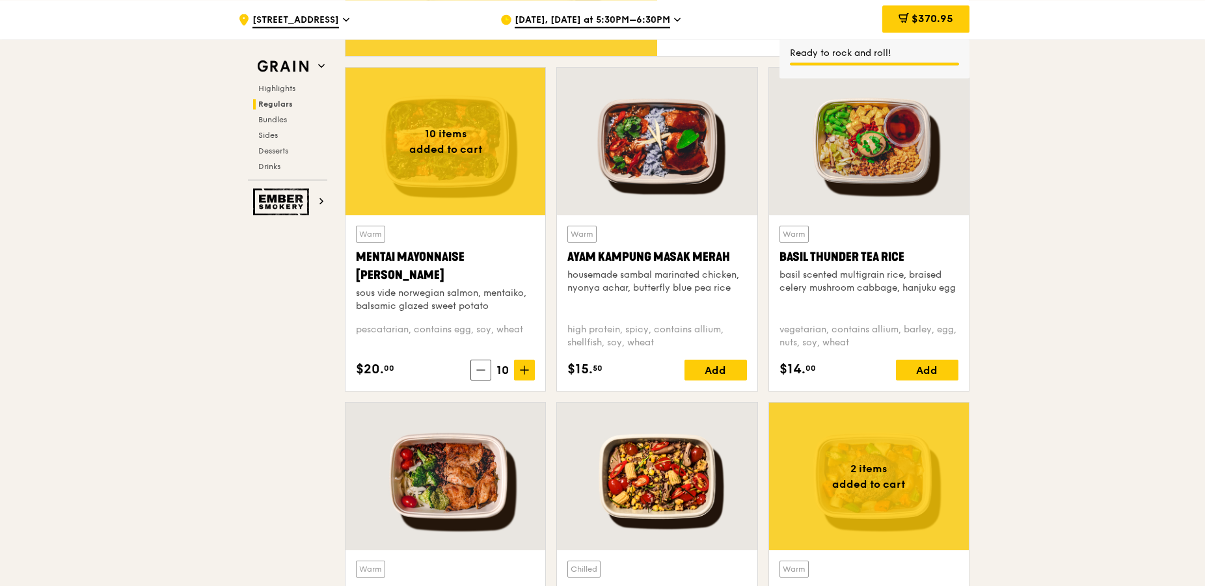
scroll to position [1061, 0]
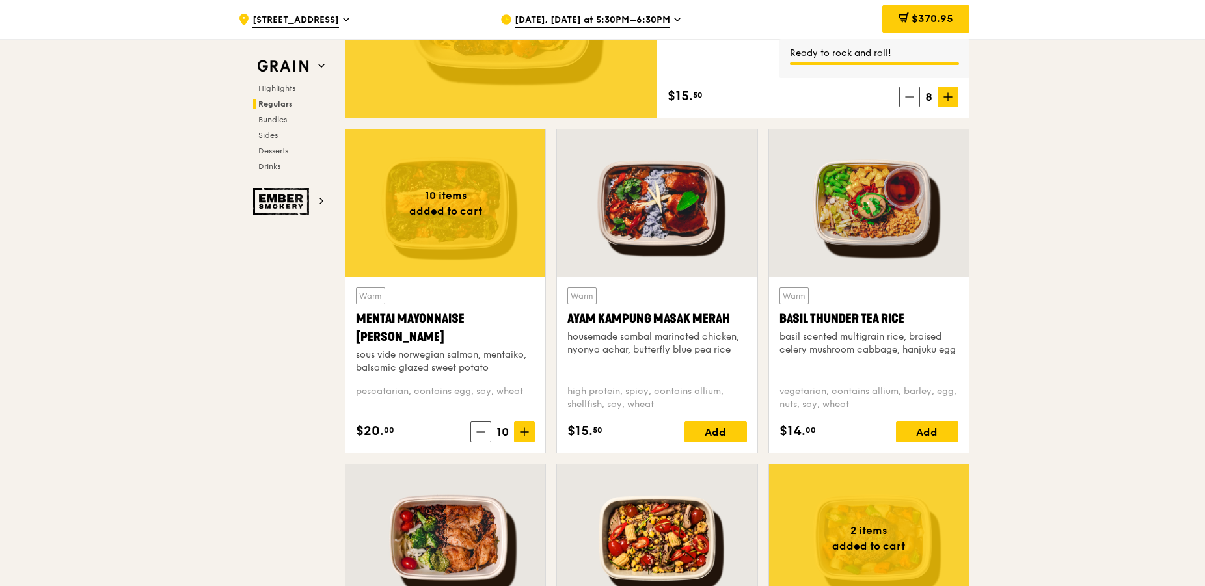
drag, startPoint x: 1054, startPoint y: 347, endPoint x: 1057, endPoint y: 360, distance: 14.0
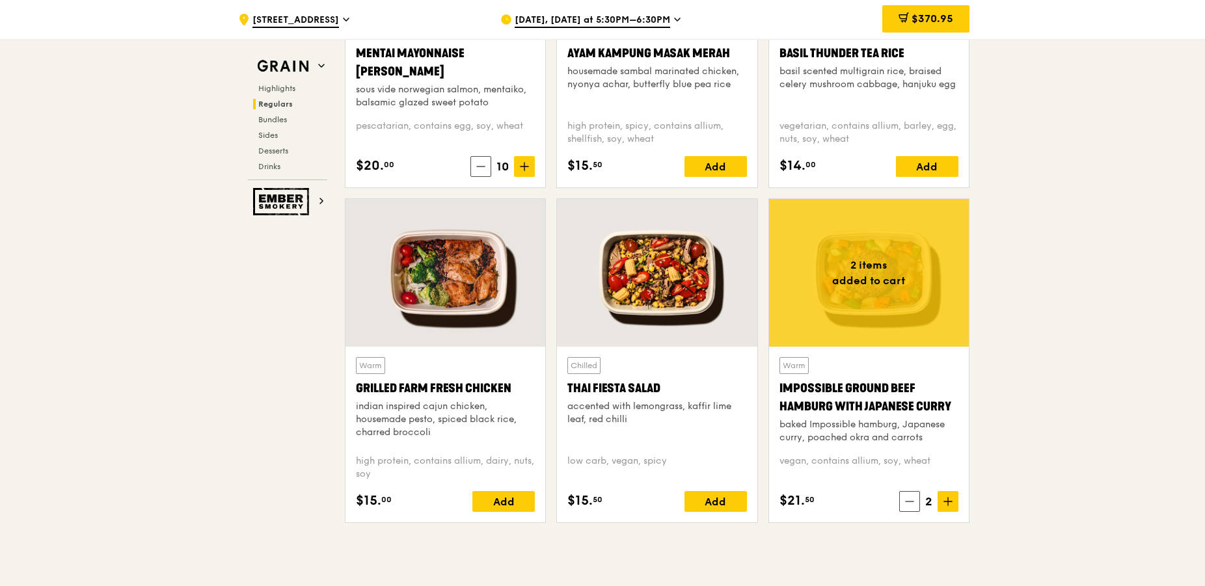
scroll to position [1128, 0]
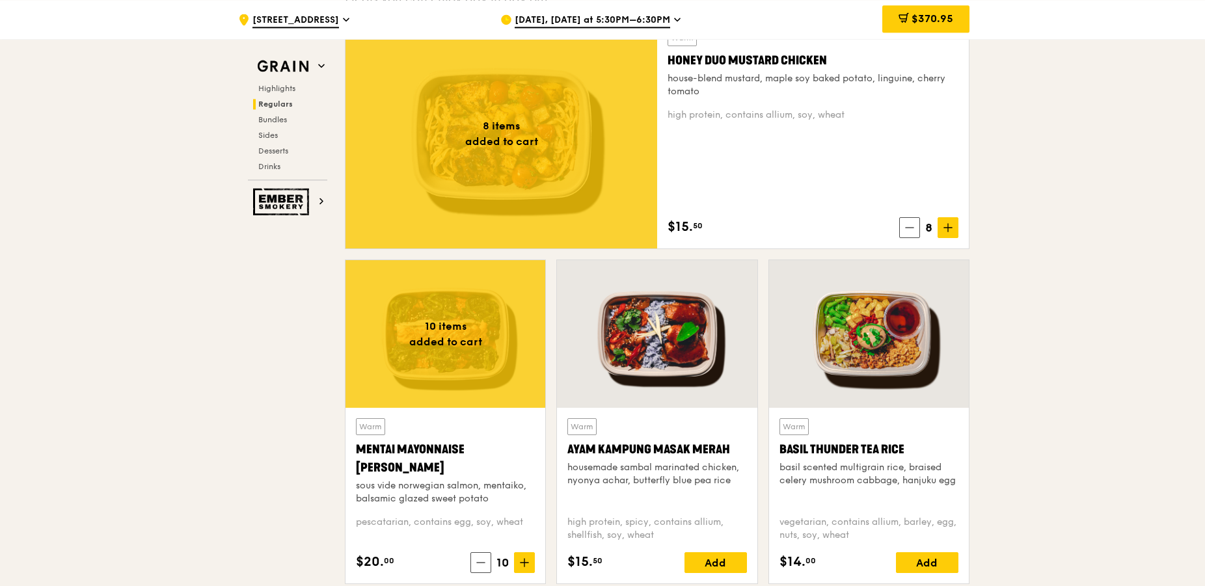
scroll to position [929, 0]
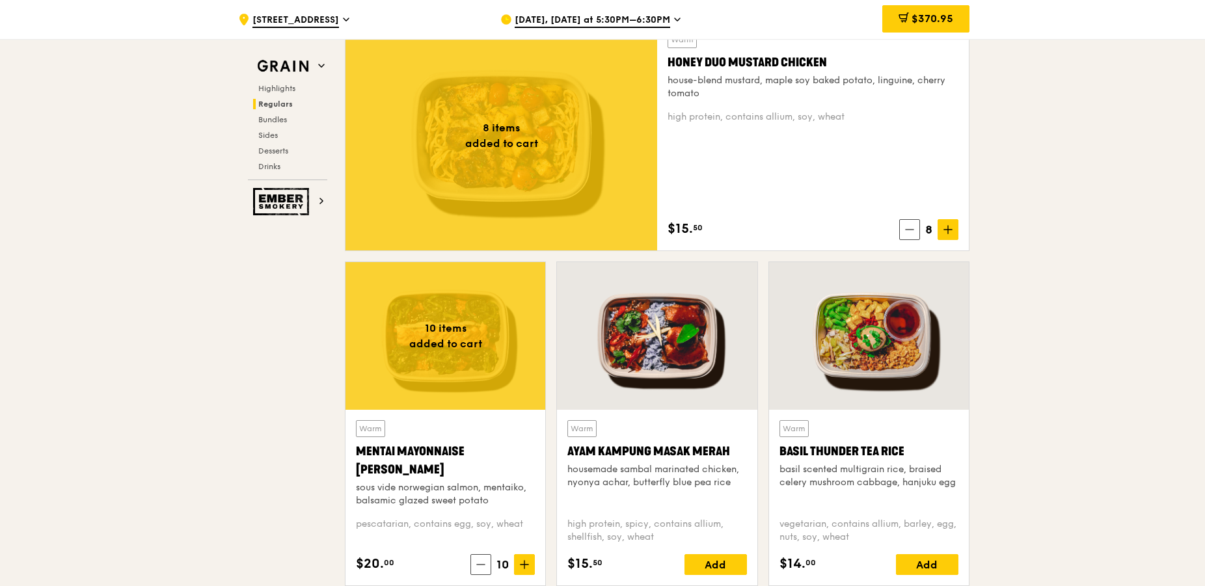
drag, startPoint x: 1054, startPoint y: 272, endPoint x: 1038, endPoint y: 281, distance: 18.1
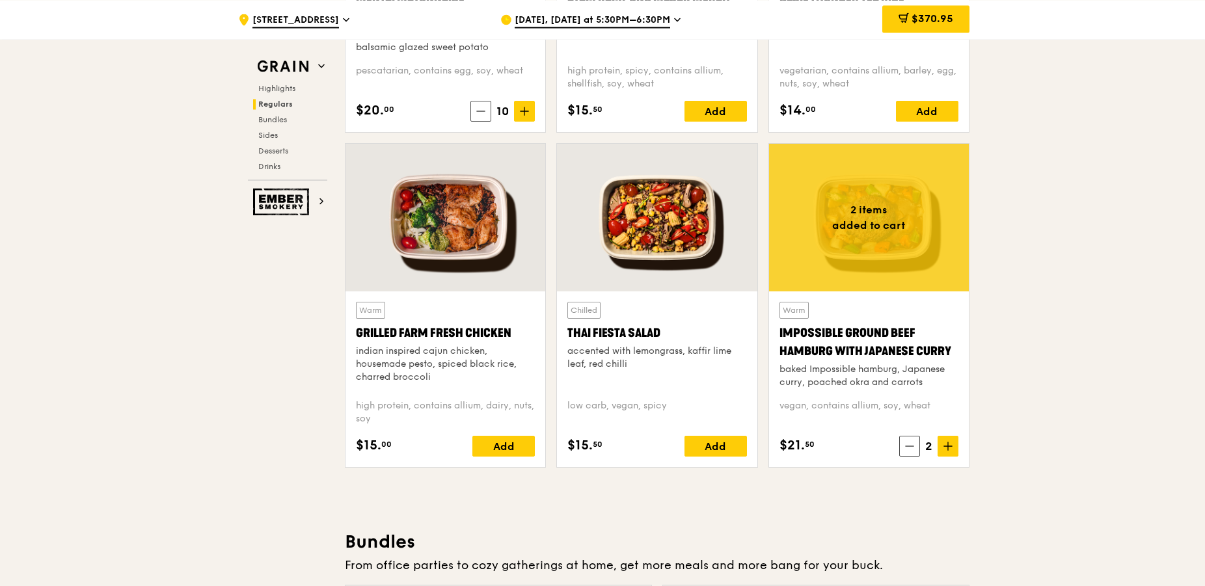
scroll to position [1393, 0]
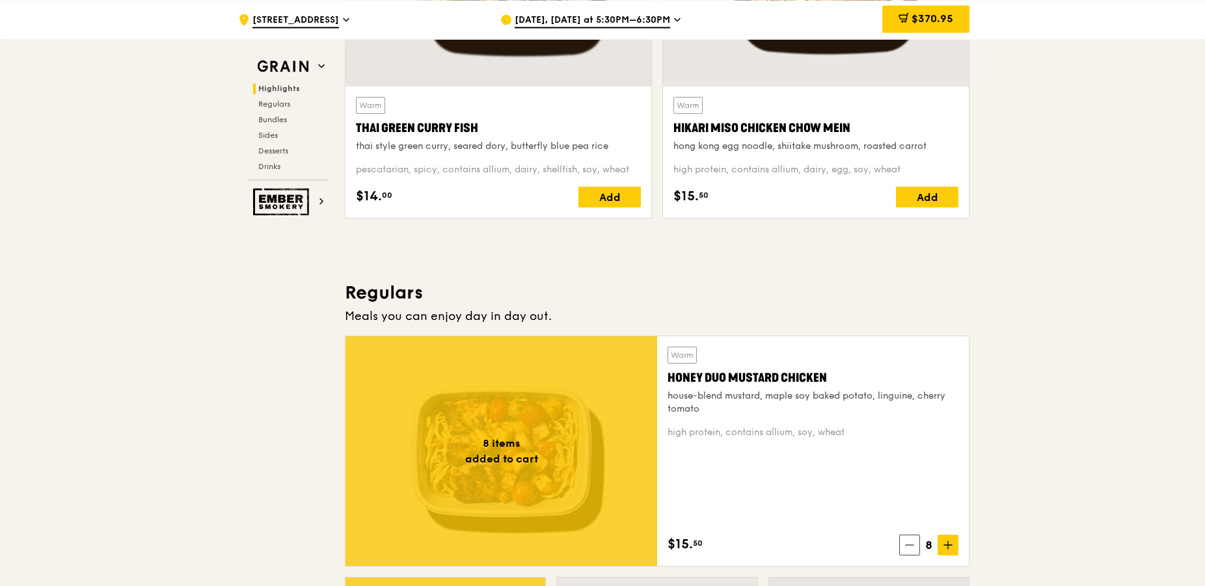
scroll to position [663, 0]
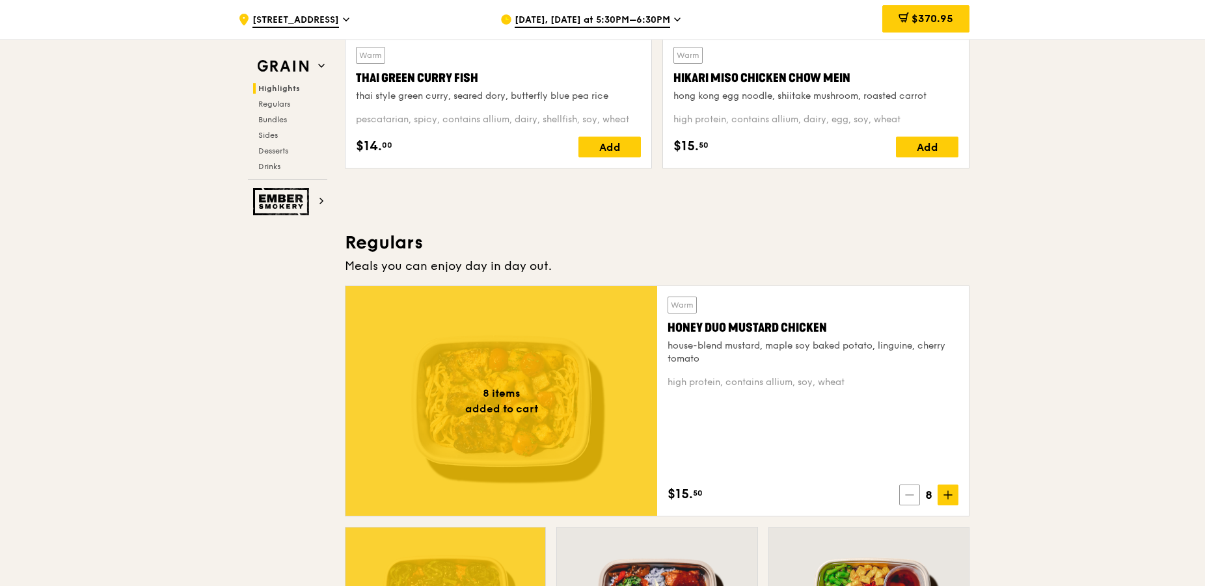
click at [906, 488] on span at bounding box center [909, 495] width 21 height 21
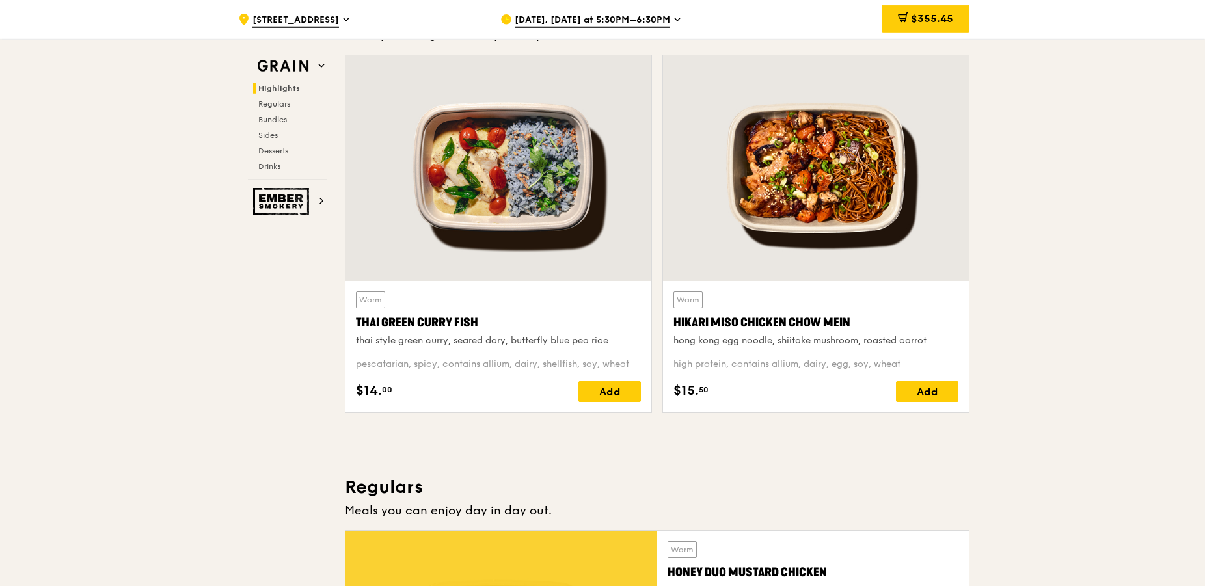
scroll to position [398, 0]
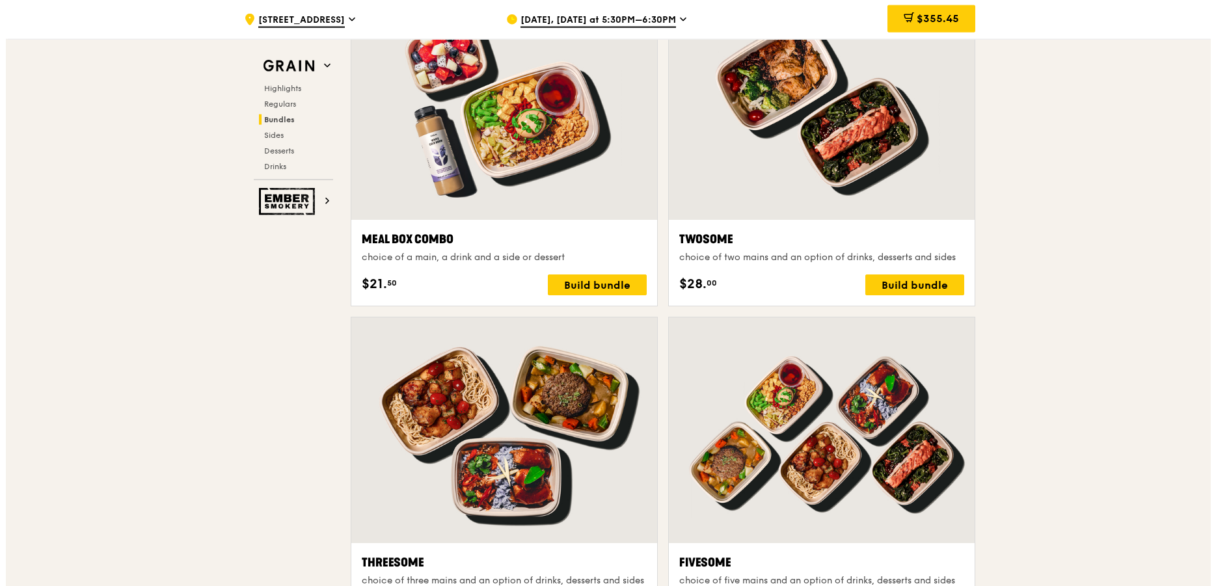
scroll to position [1924, 0]
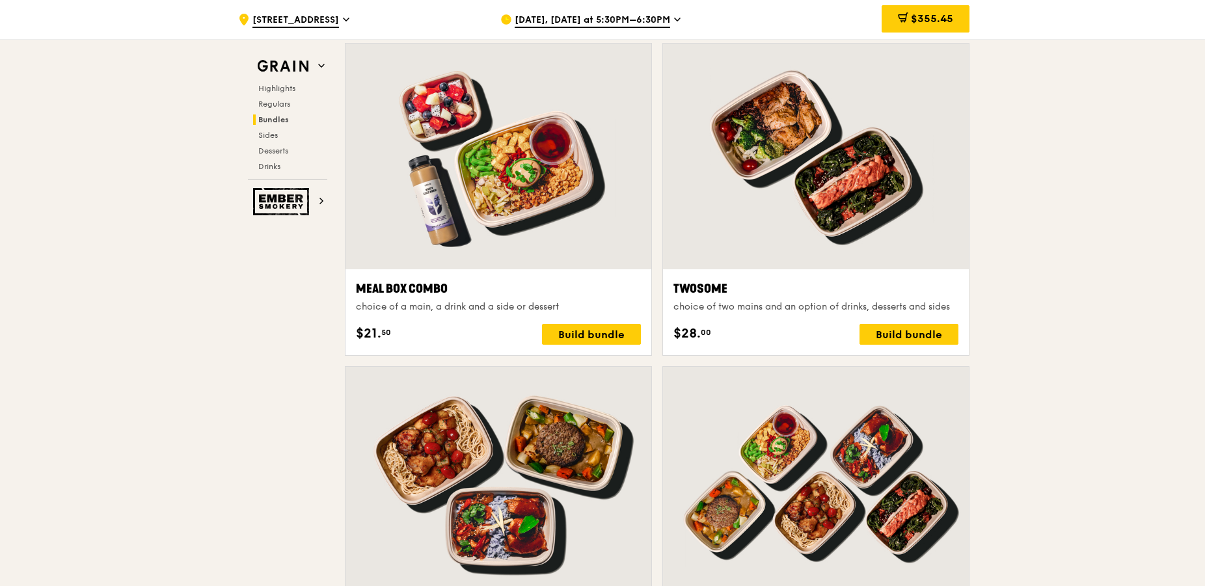
click at [542, 194] on div at bounding box center [498, 157] width 306 height 226
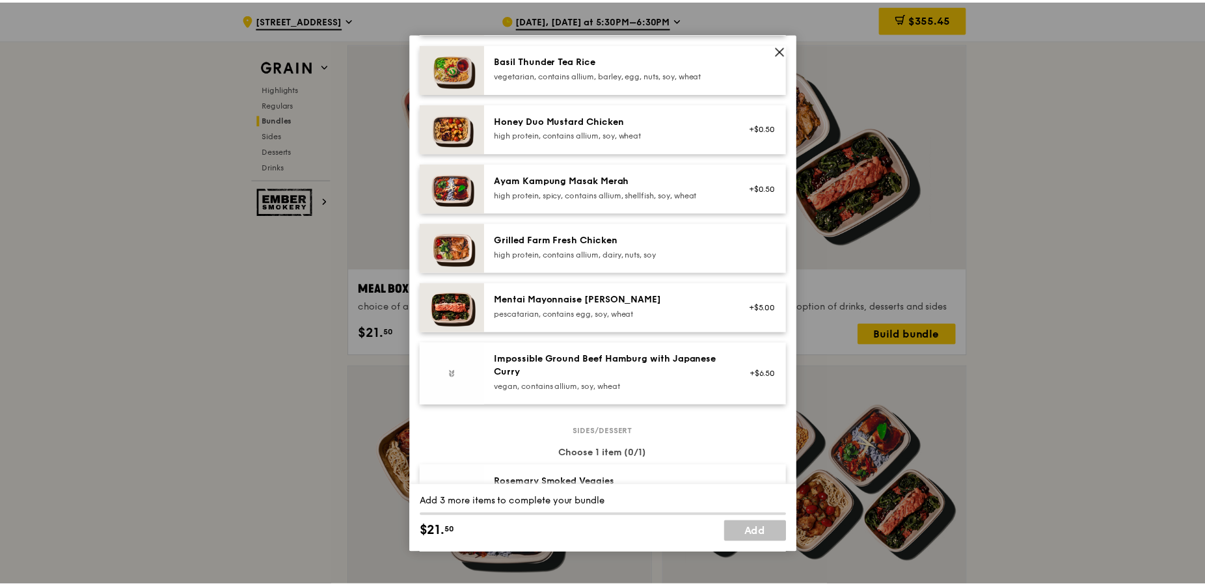
scroll to position [371, 0]
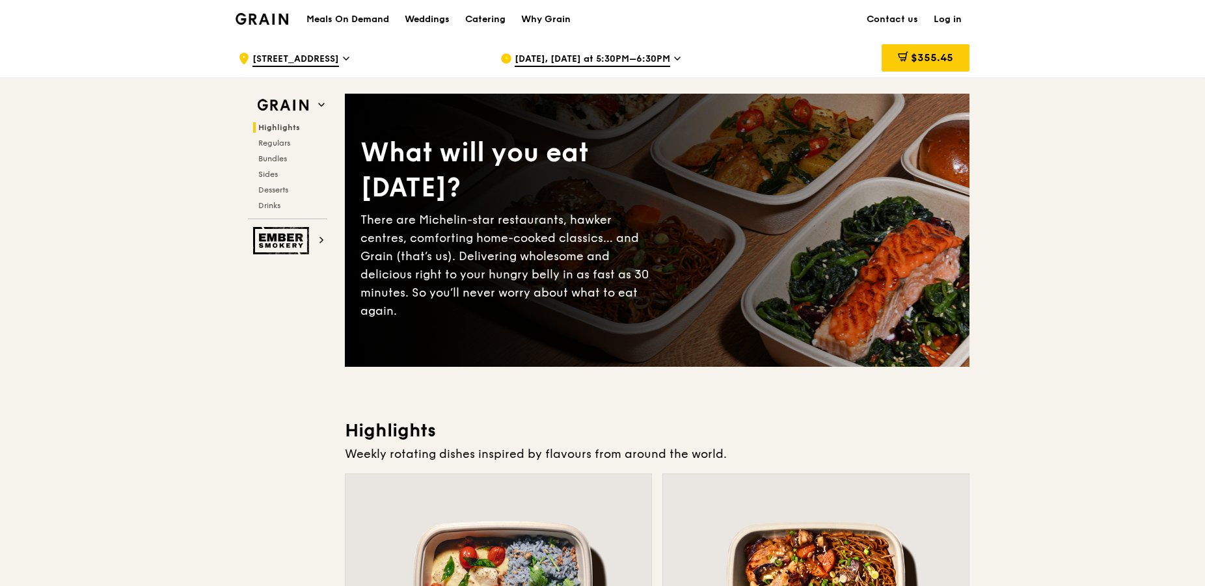
scroll to position [0, 0]
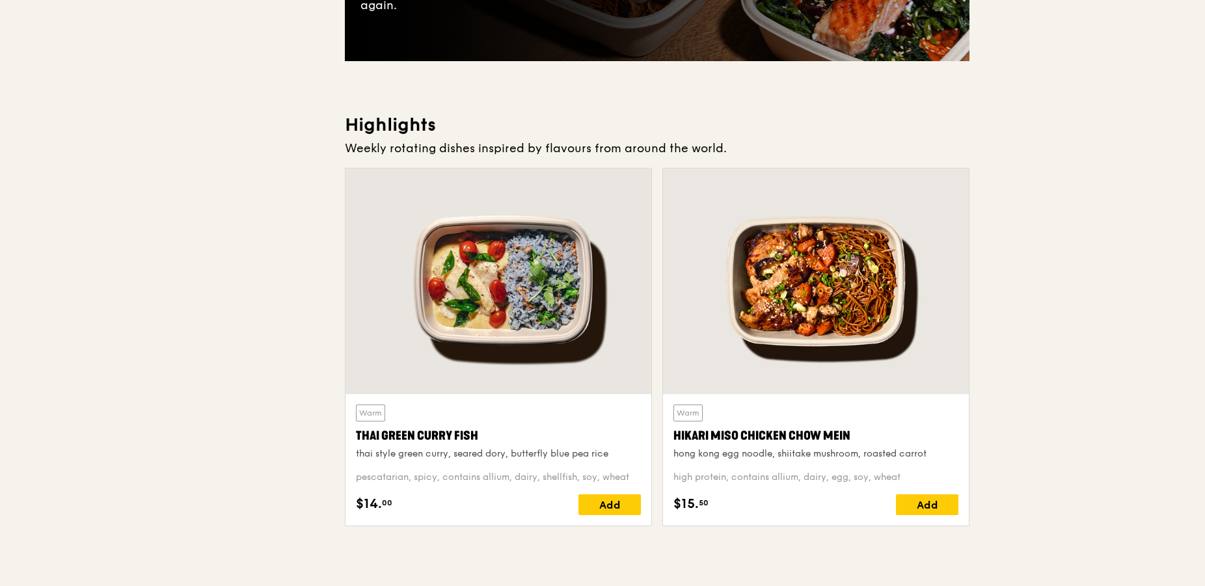
scroll to position [332, 0]
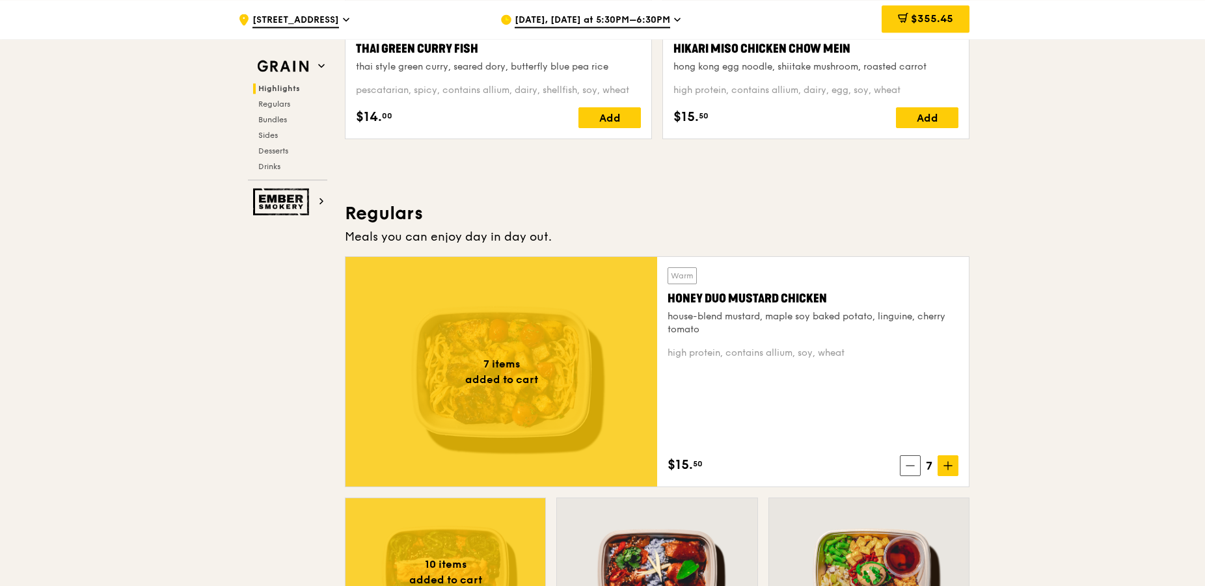
scroll to position [730, 0]
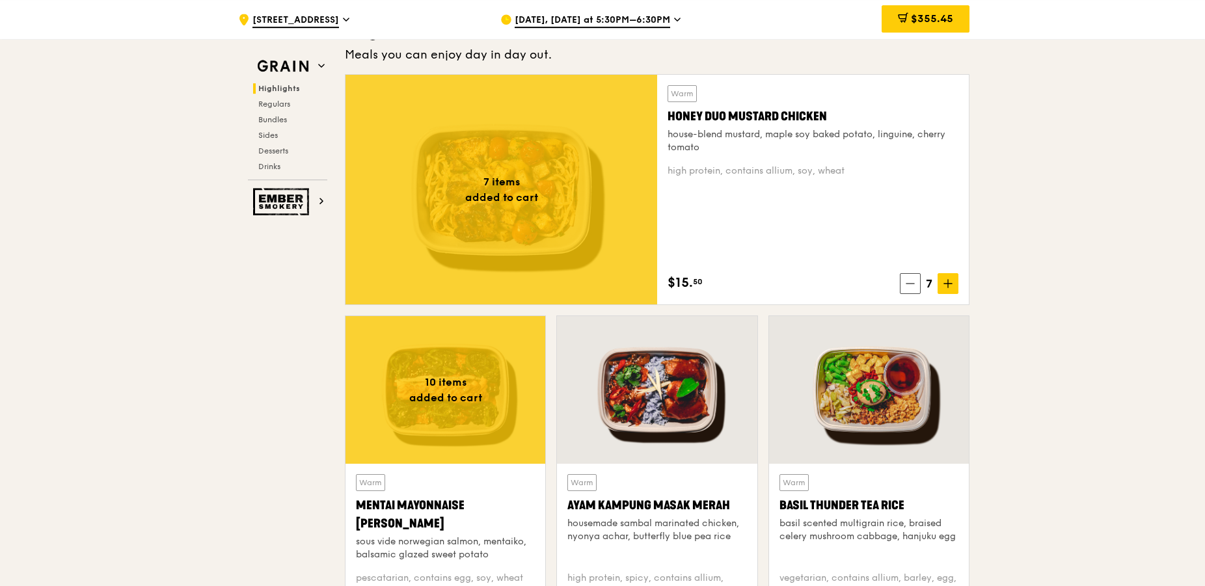
scroll to position [929, 0]
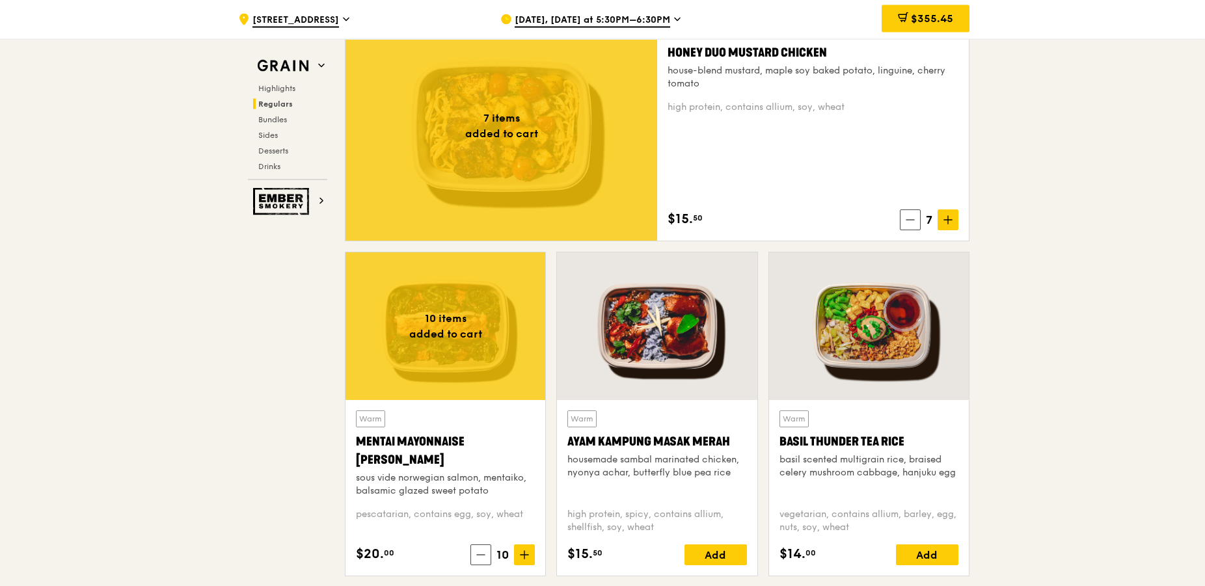
scroll to position [862, 0]
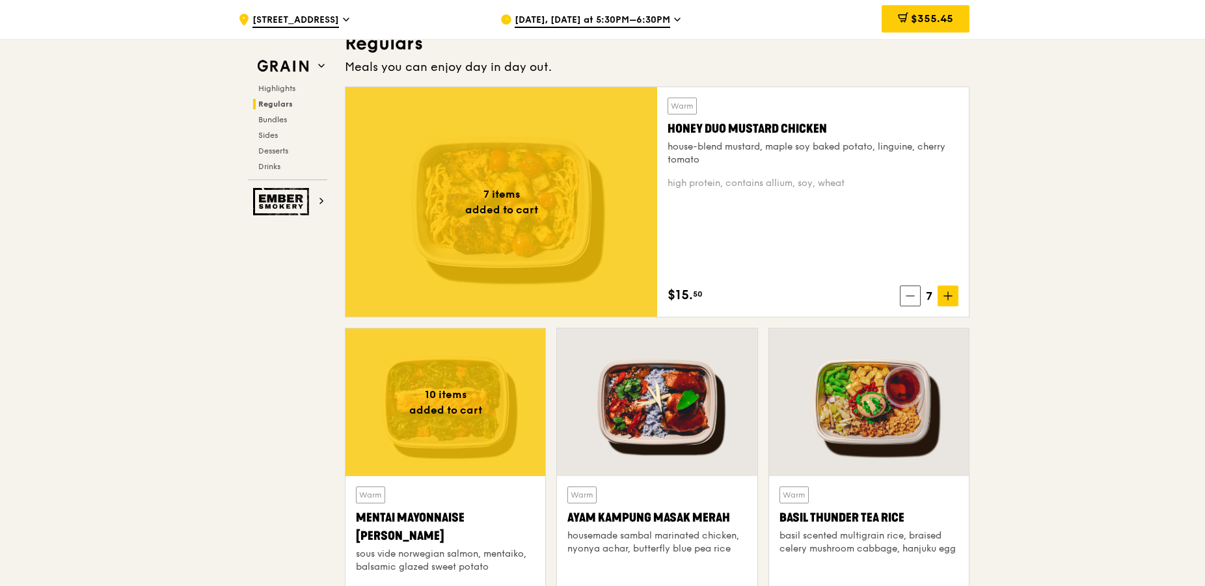
click at [903, 290] on span at bounding box center [910, 296] width 21 height 21
click at [903, 290] on span at bounding box center [909, 296] width 21 height 21
click at [948, 293] on icon at bounding box center [948, 296] width 0 height 8
click at [948, 294] on icon at bounding box center [948, 296] width 0 height 8
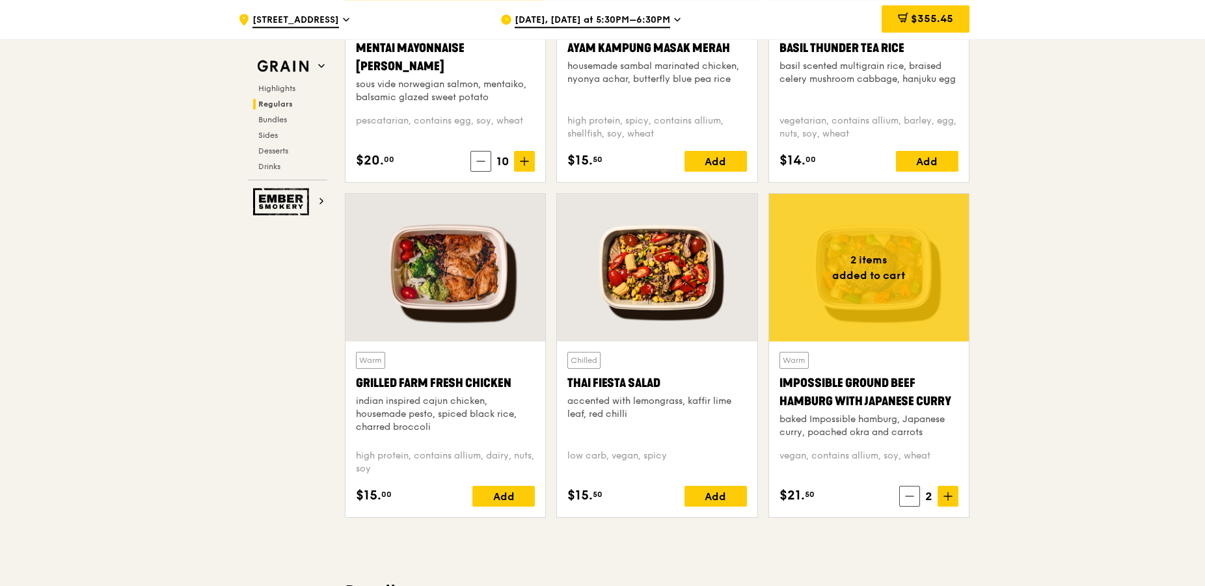
scroll to position [1393, 0]
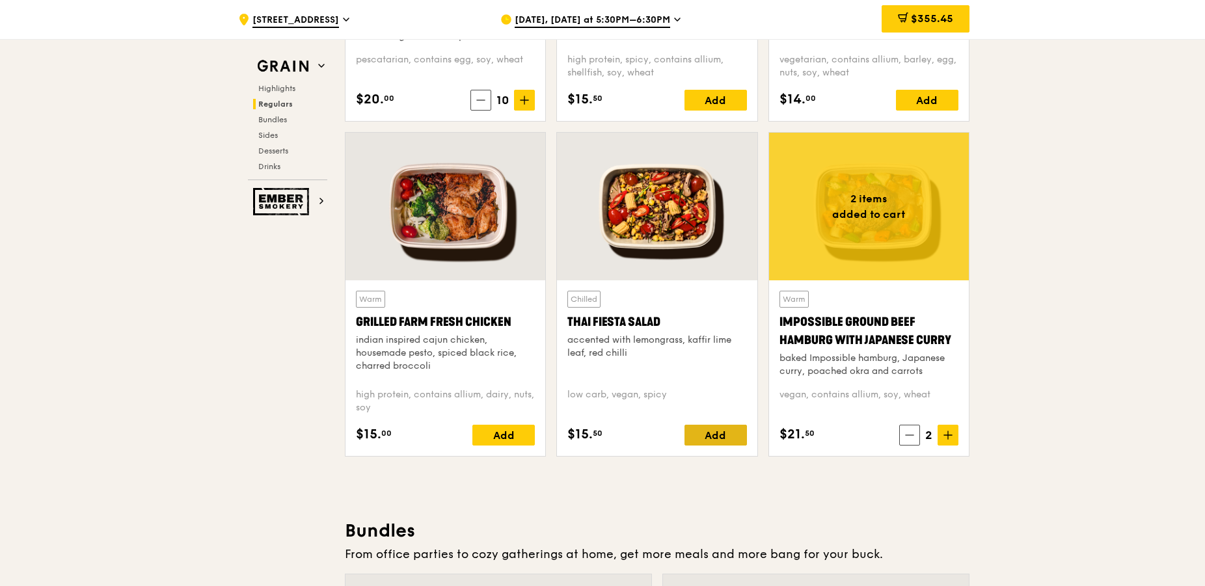
click at [727, 437] on div "Add" at bounding box center [715, 435] width 62 height 21
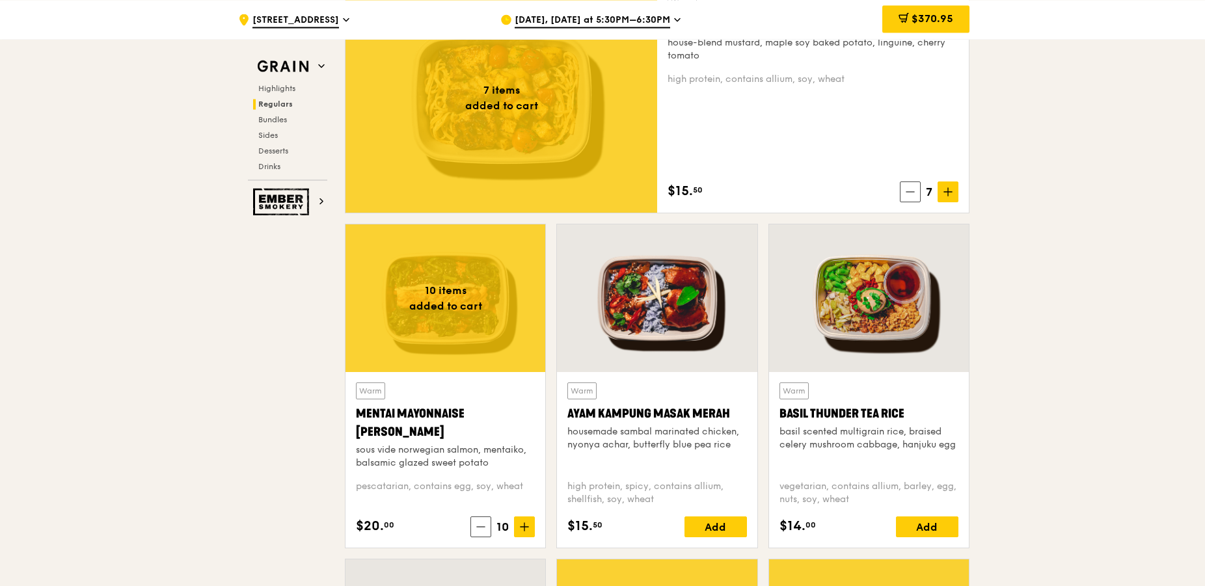
scroll to position [929, 0]
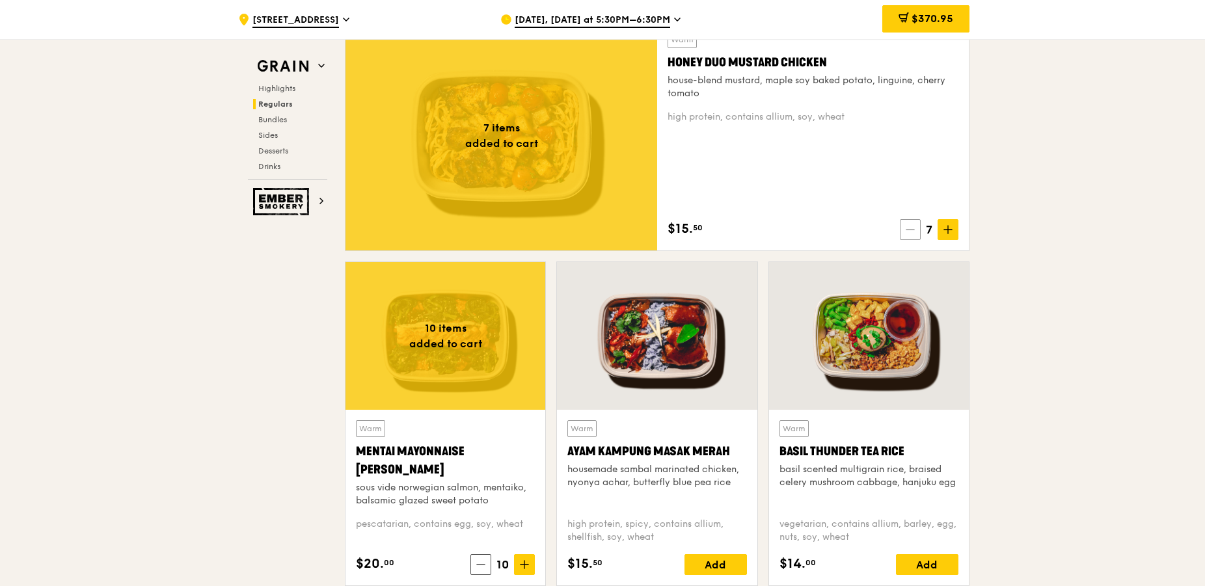
click at [914, 232] on span at bounding box center [910, 229] width 21 height 21
click at [912, 224] on span at bounding box center [909, 229] width 21 height 21
click at [911, 224] on span at bounding box center [909, 229] width 21 height 21
click at [911, 224] on span at bounding box center [908, 229] width 21 height 21
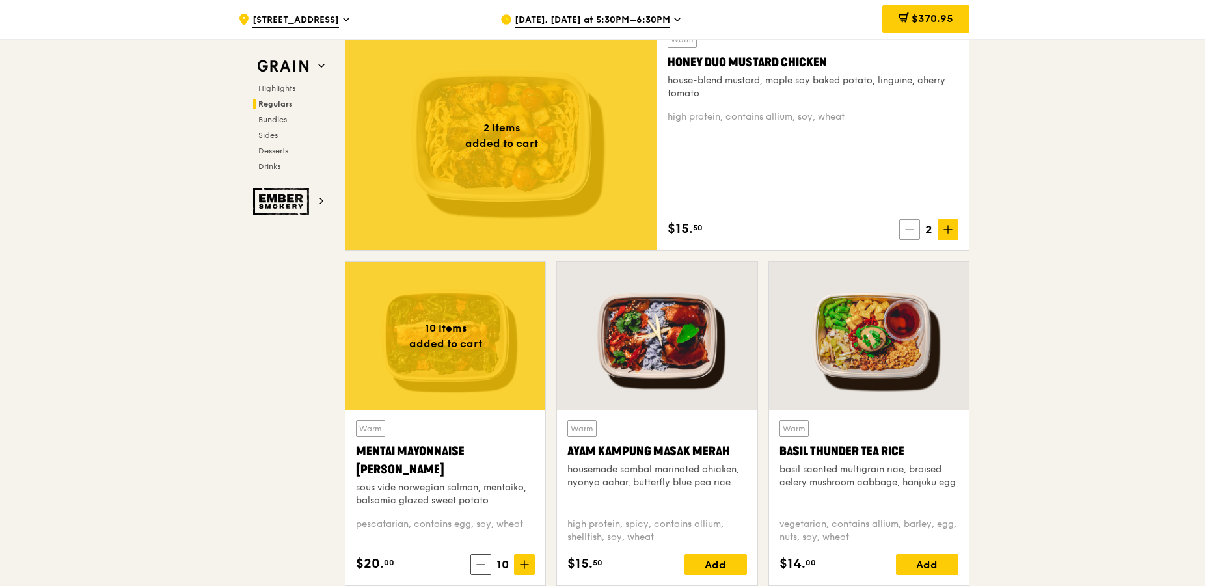
click at [911, 224] on span at bounding box center [909, 229] width 21 height 21
click at [912, 224] on span at bounding box center [909, 229] width 21 height 21
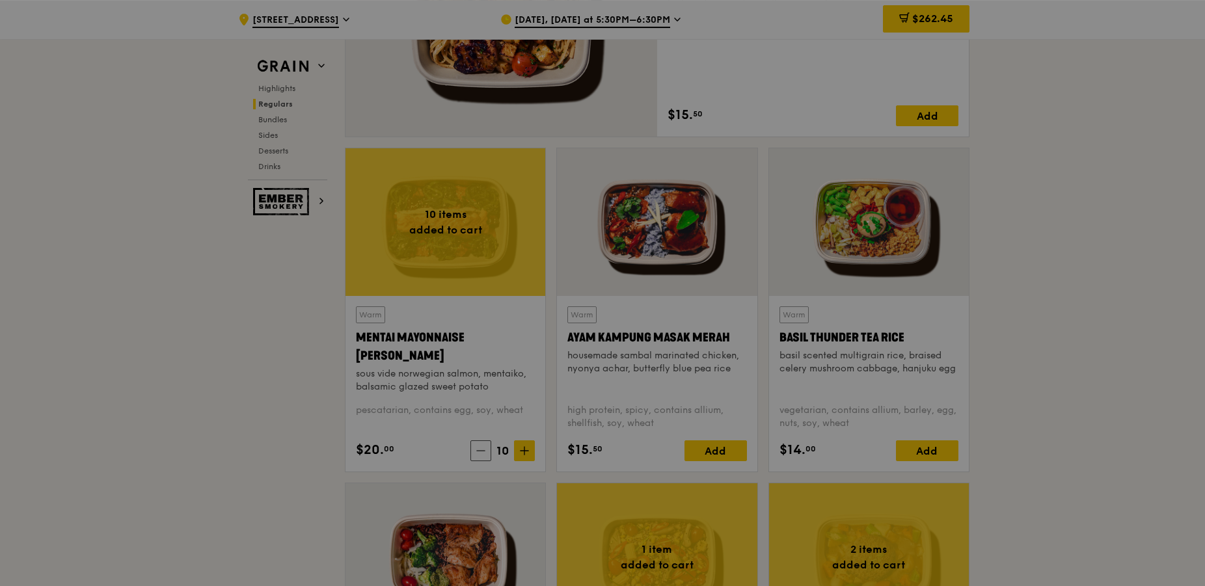
scroll to position [1061, 0]
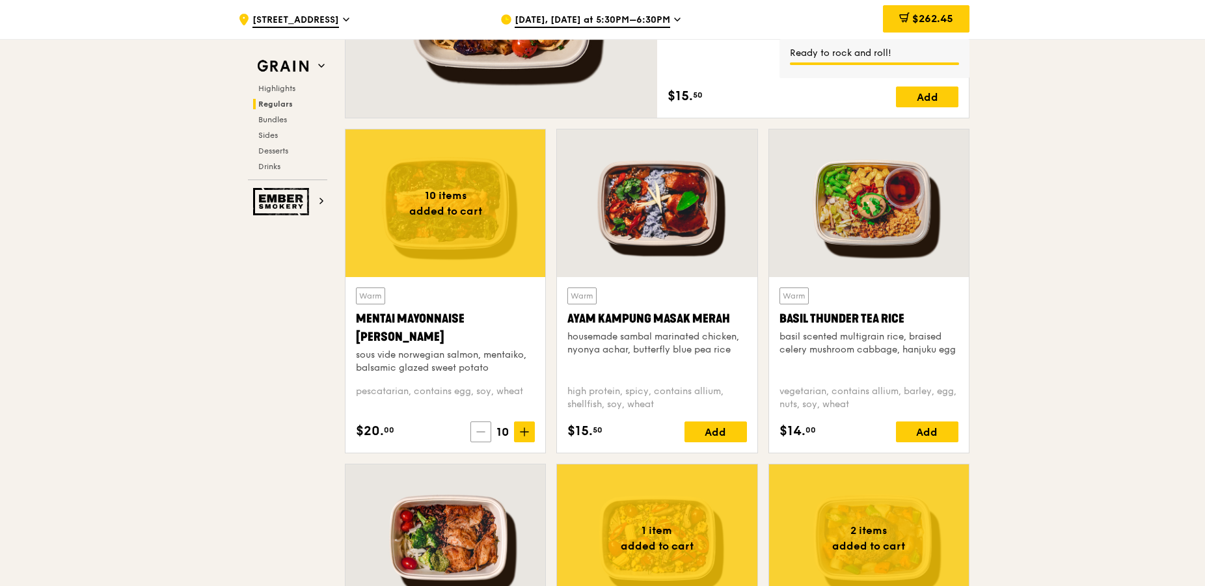
click at [481, 429] on icon at bounding box center [480, 431] width 9 height 9
click at [481, 428] on span at bounding box center [485, 431] width 21 height 21
click at [481, 429] on span at bounding box center [486, 431] width 21 height 21
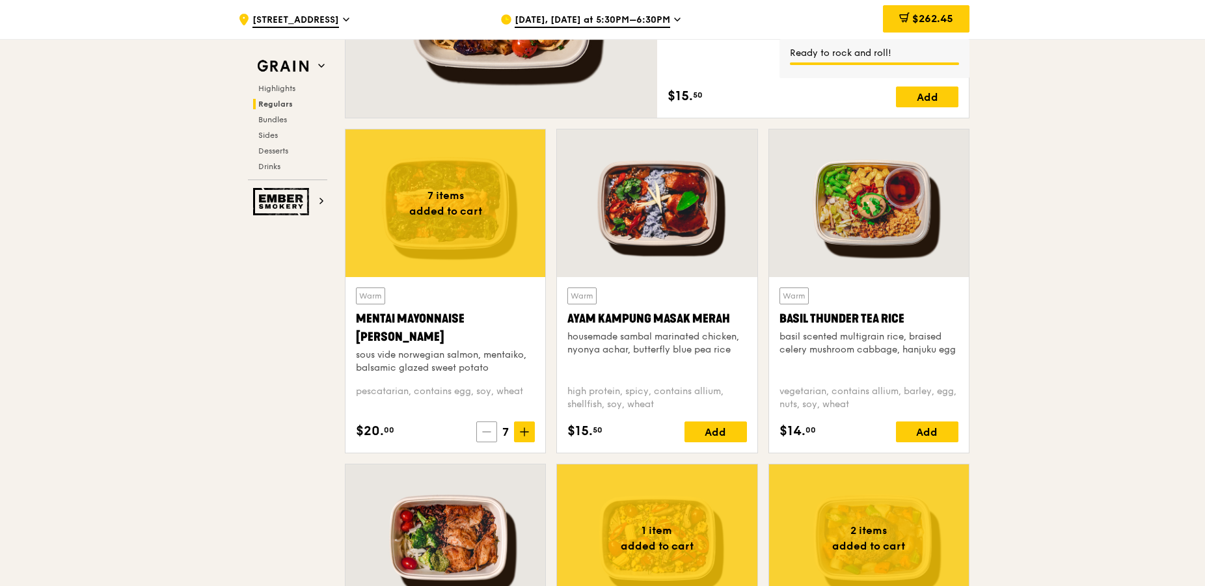
click at [482, 429] on span at bounding box center [486, 431] width 21 height 21
click at [482, 430] on icon at bounding box center [485, 431] width 9 height 9
click at [482, 429] on icon at bounding box center [485, 431] width 9 height 9
click at [482, 430] on icon at bounding box center [485, 431] width 9 height 9
click at [482, 430] on span at bounding box center [485, 431] width 21 height 21
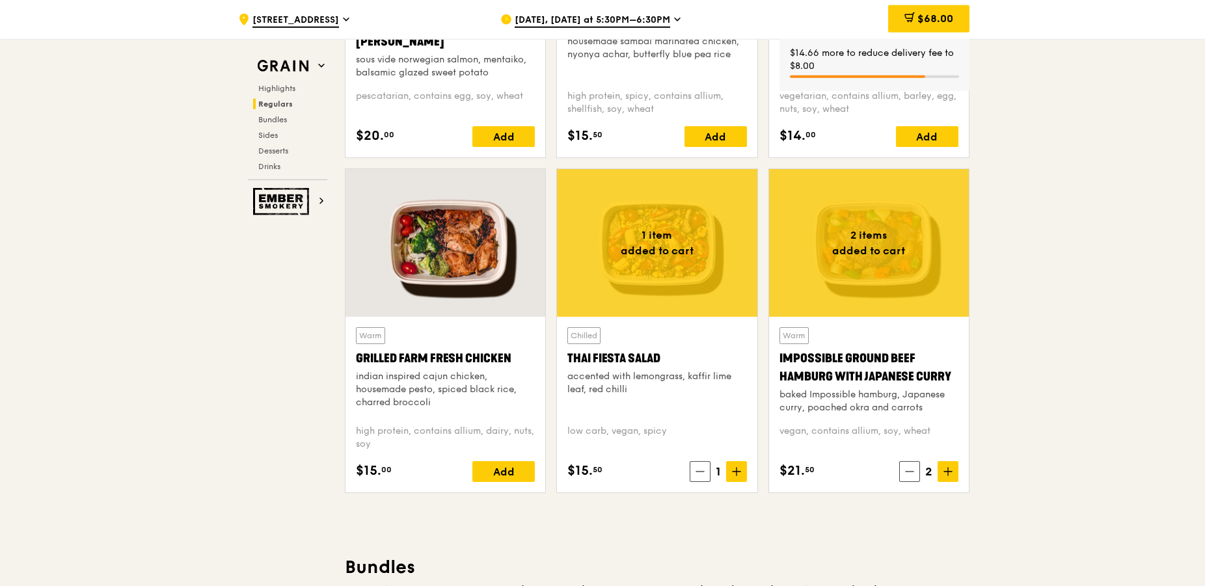
scroll to position [1393, 0]
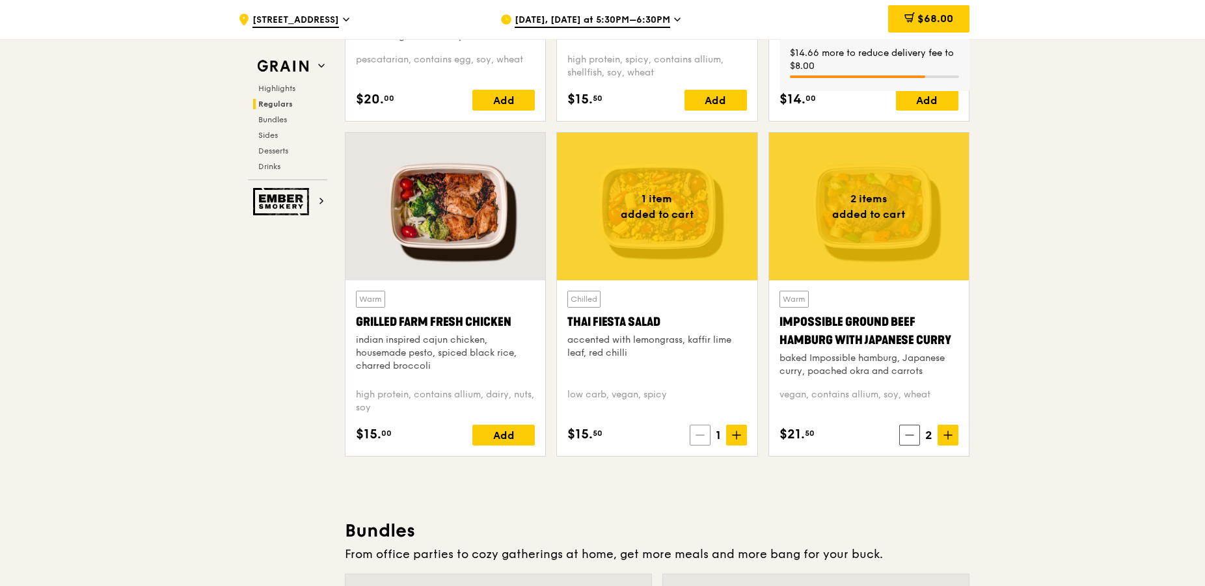
click at [700, 433] on icon at bounding box center [699, 435] width 9 height 9
click at [699, 431] on div "1" at bounding box center [717, 435] width 57 height 21
click at [699, 432] on div "1" at bounding box center [717, 435] width 57 height 21
click at [706, 436] on span at bounding box center [699, 435] width 21 height 21
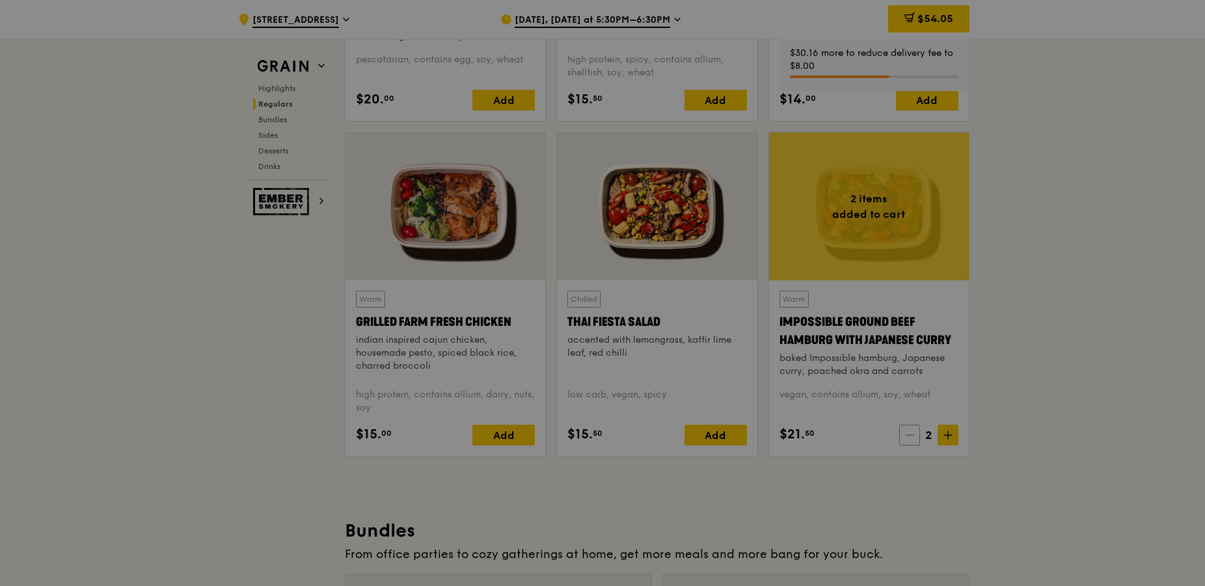
click at [905, 434] on div at bounding box center [602, 293] width 1205 height 586
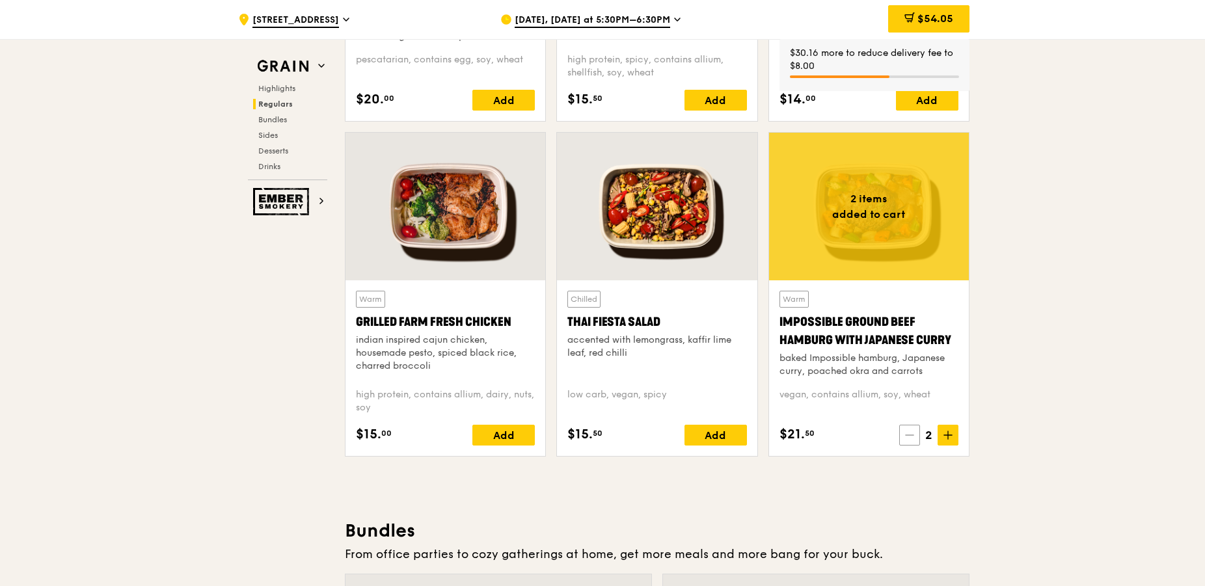
click at [913, 442] on span at bounding box center [909, 435] width 21 height 21
click at [913, 440] on span at bounding box center [911, 435] width 21 height 21
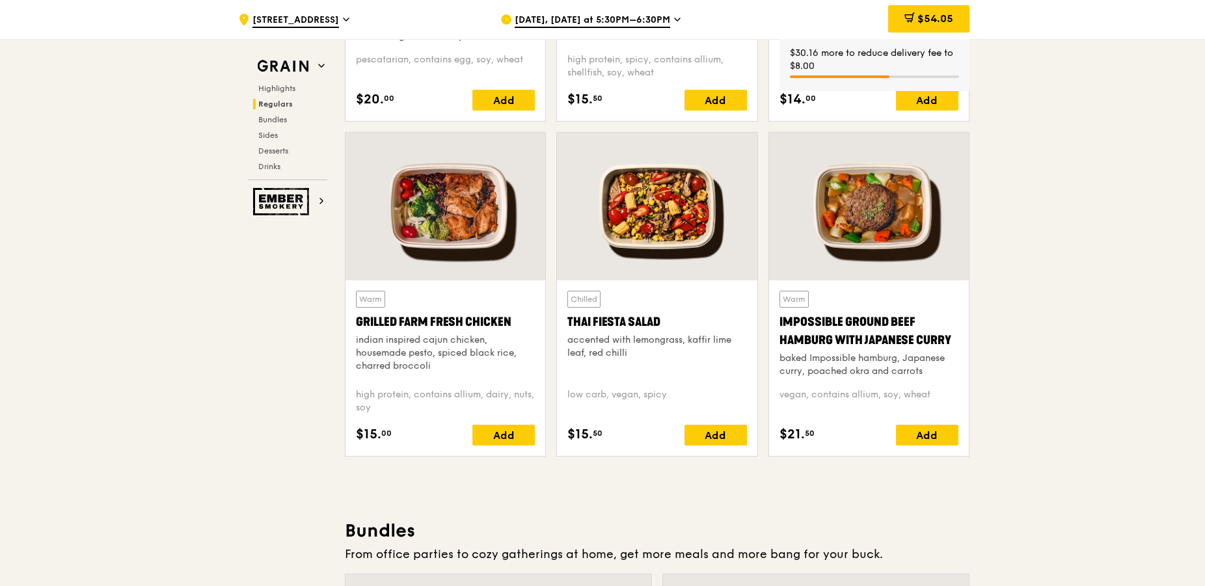
drag, startPoint x: 778, startPoint y: 319, endPoint x: 955, endPoint y: 341, distance: 178.4
click at [955, 341] on div "Warm Impossible Ground Beef Hamburg with Japanese Curry baked Impossible hambur…" at bounding box center [869, 368] width 200 height 176
copy div "Impossible Ground Beef Hamburg with Japanese Curry"
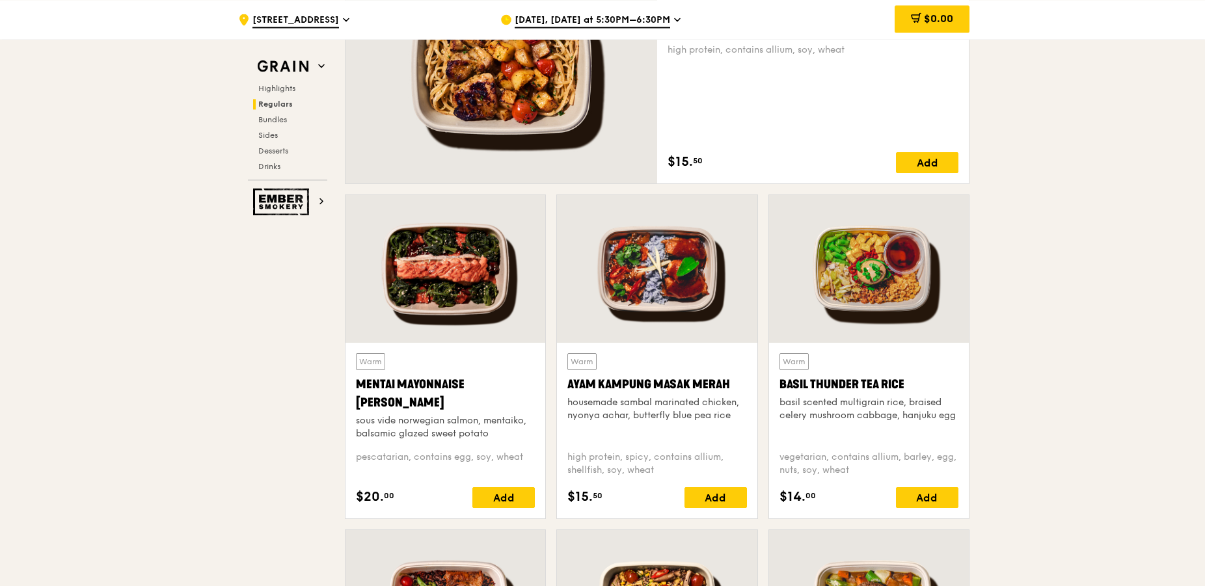
scroll to position [929, 0]
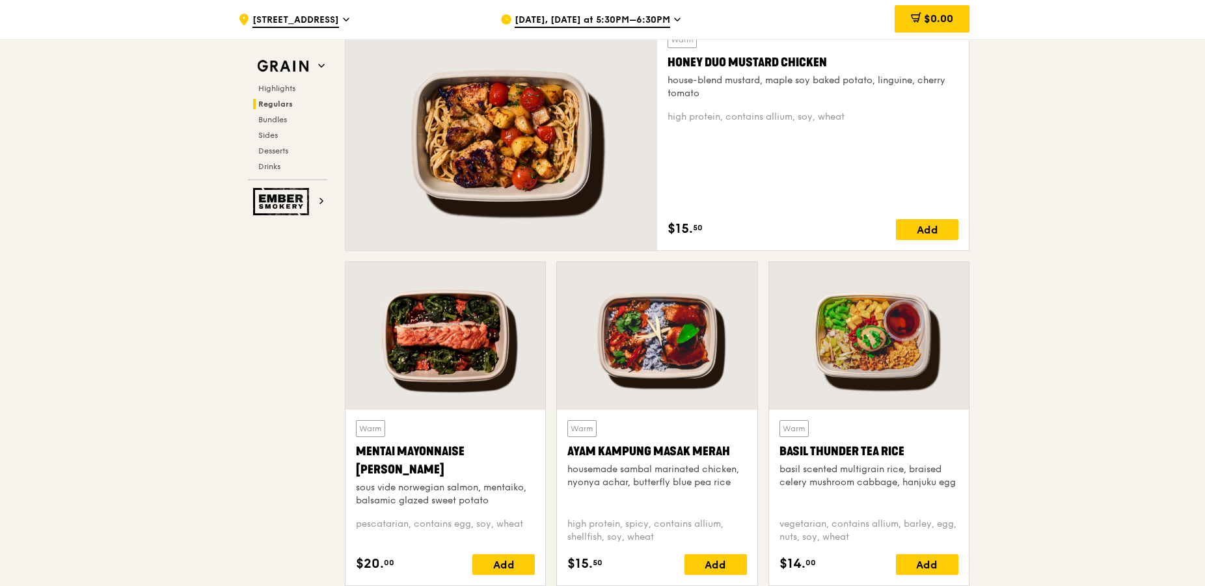
drag, startPoint x: 417, startPoint y: 469, endPoint x: 351, endPoint y: 449, distance: 69.2
click at [351, 449] on div "Warm Mentai Mayonnaise Aburi Salmon sous vide norwegian salmon, mentaiko, balsa…" at bounding box center [445, 498] width 200 height 176
copy div "Mentai Mayonnaise [PERSON_NAME]"
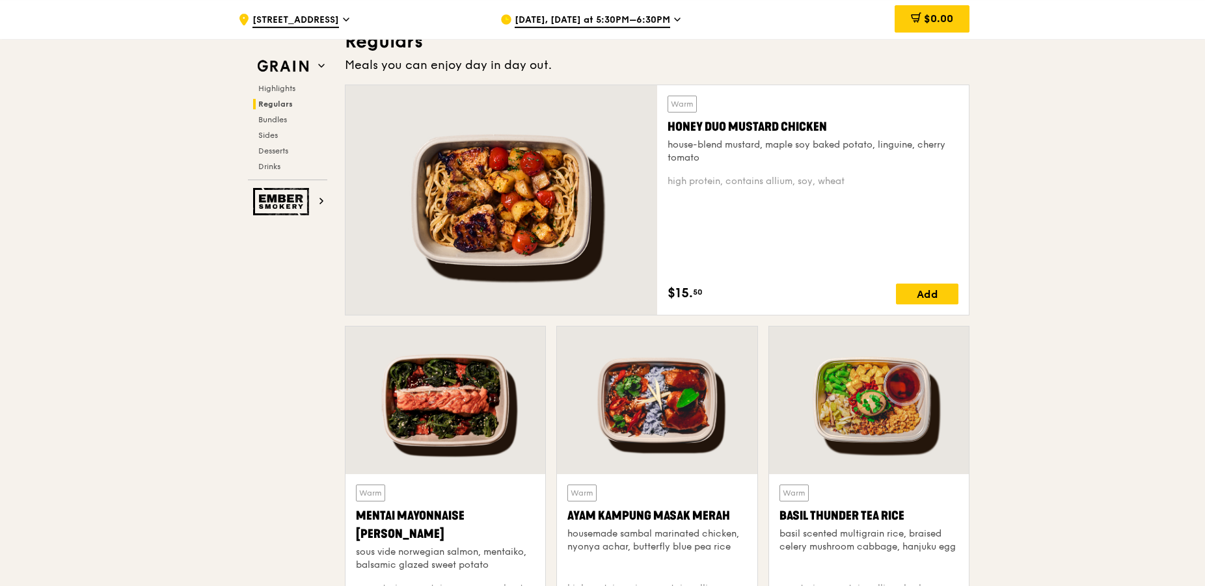
scroll to position [862, 0]
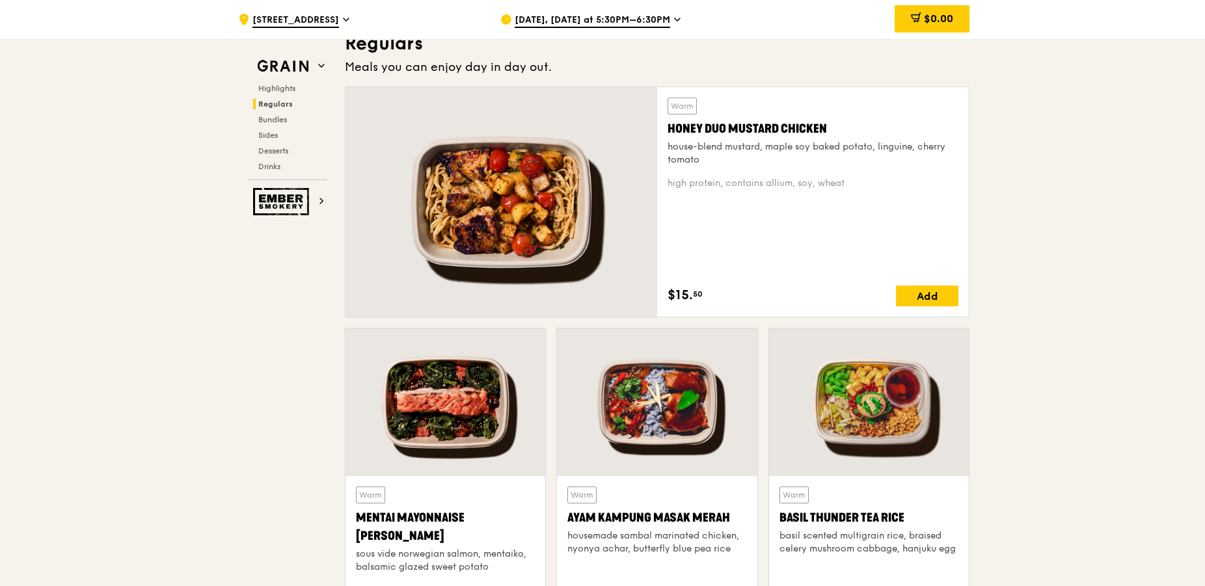
drag, startPoint x: 861, startPoint y: 126, endPoint x: 668, endPoint y: 126, distance: 193.2
click at [668, 126] on div "Honey Duo Mustard Chicken" at bounding box center [812, 129] width 291 height 18
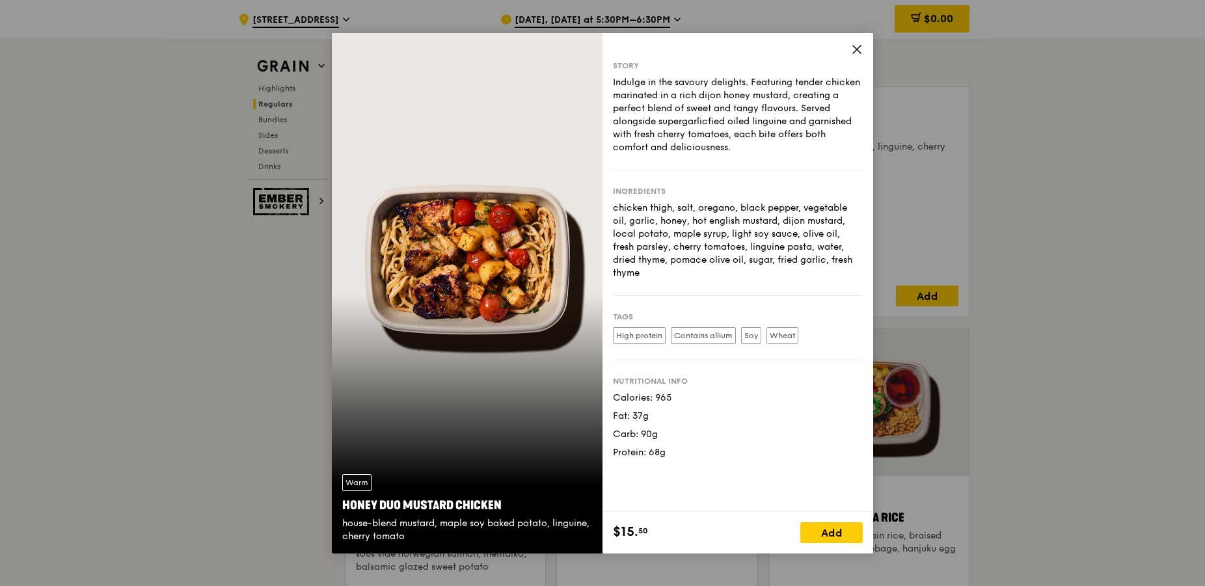
drag, startPoint x: 1035, startPoint y: 172, endPoint x: 980, endPoint y: 147, distance: 60.6
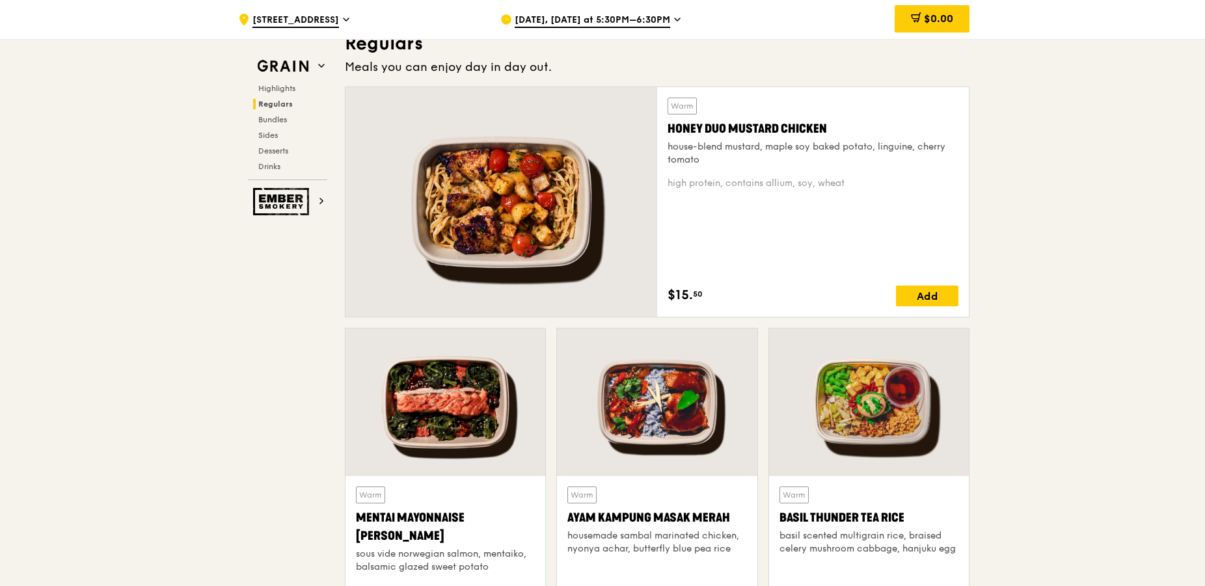
drag, startPoint x: 833, startPoint y: 126, endPoint x: 669, endPoint y: 130, distance: 164.0
click at [669, 130] on div "Honey Duo Mustard Chicken" at bounding box center [812, 129] width 291 height 18
drag, startPoint x: 663, startPoint y: 126, endPoint x: 827, endPoint y: 137, distance: 163.7
click at [827, 131] on div "Warm Honey Duo Mustard Chicken house-blend mustard, maple soy baked potato, lin…" at bounding box center [813, 202] width 312 height 230
copy div "Honey Duo Mustard Chicken"
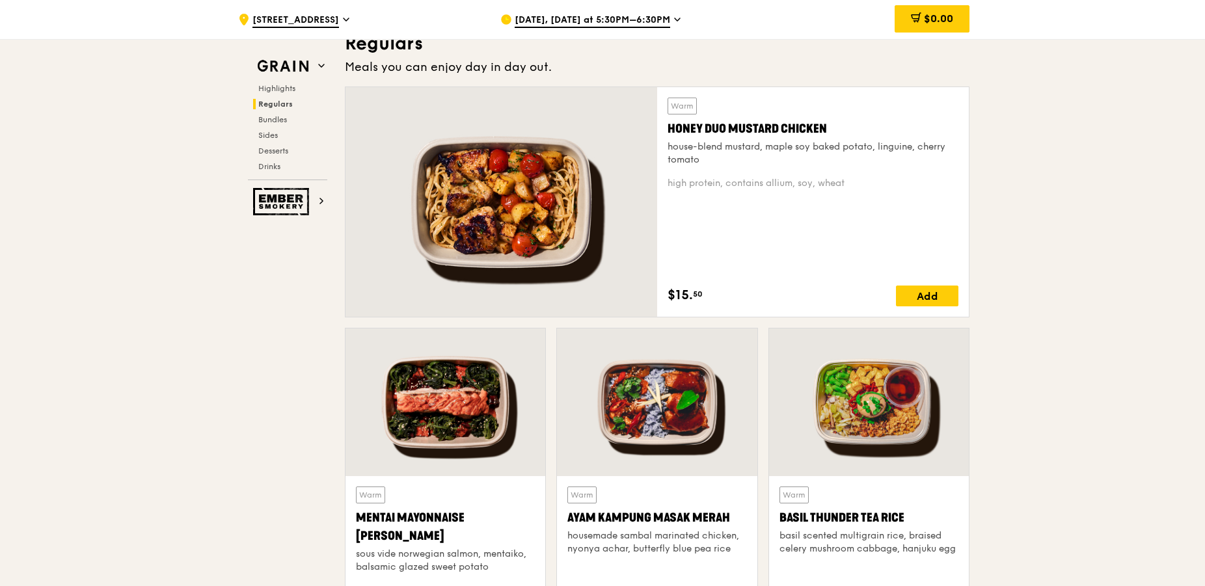
drag, startPoint x: 1084, startPoint y: 269, endPoint x: 1077, endPoint y: 269, distance: 7.2
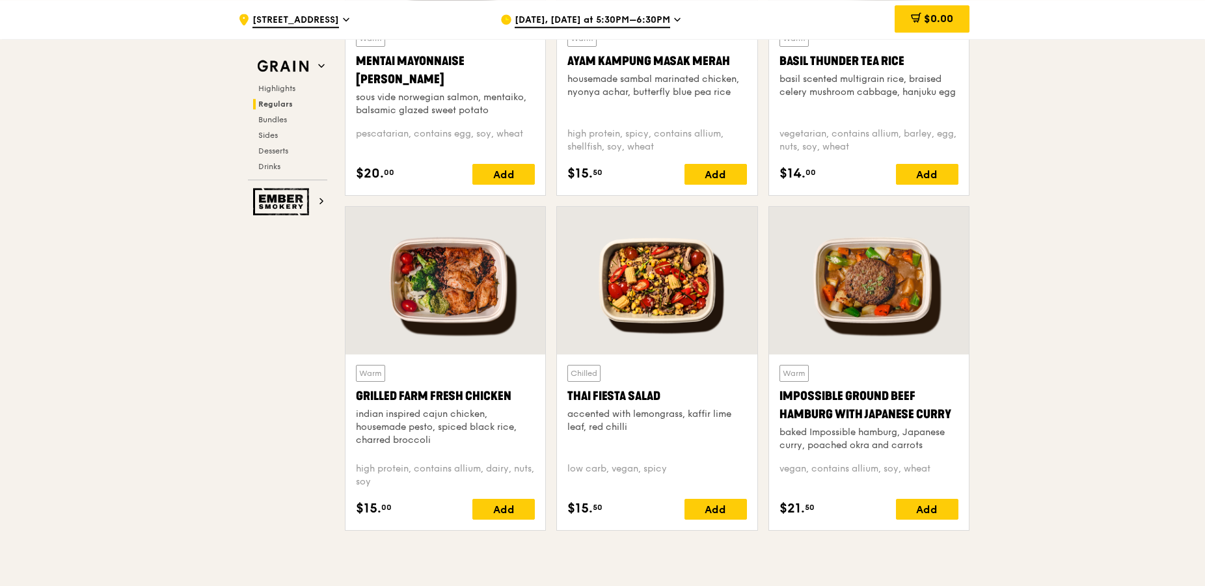
scroll to position [1393, 0]
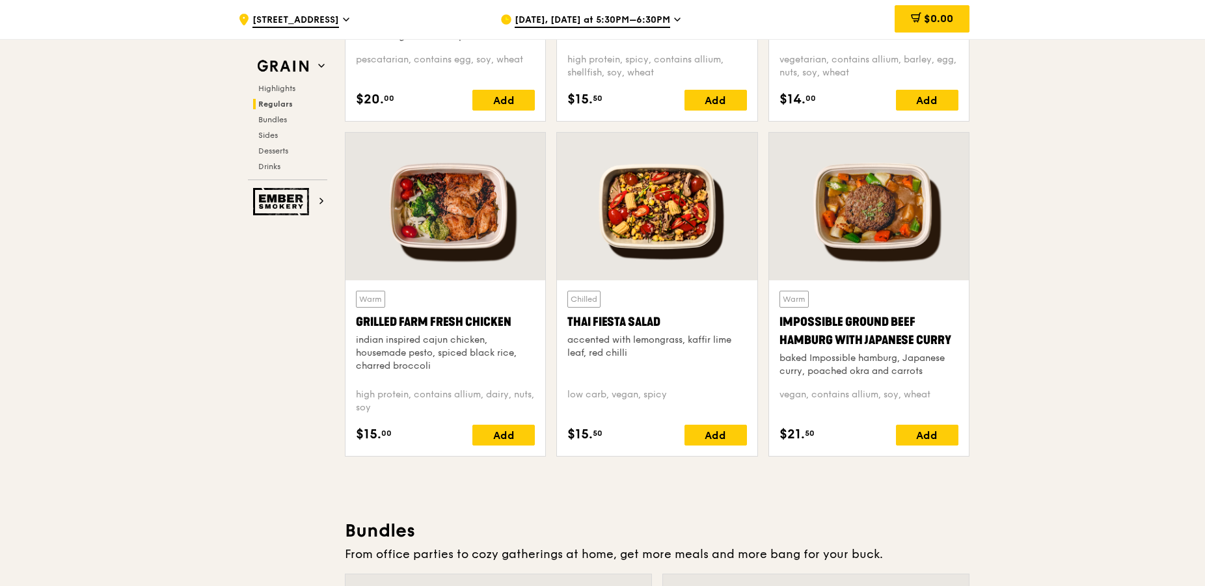
drag, startPoint x: 672, startPoint y: 327, endPoint x: 568, endPoint y: 319, distance: 103.7
click at [568, 319] on div "Thai Fiesta Salad" at bounding box center [656, 322] width 179 height 18
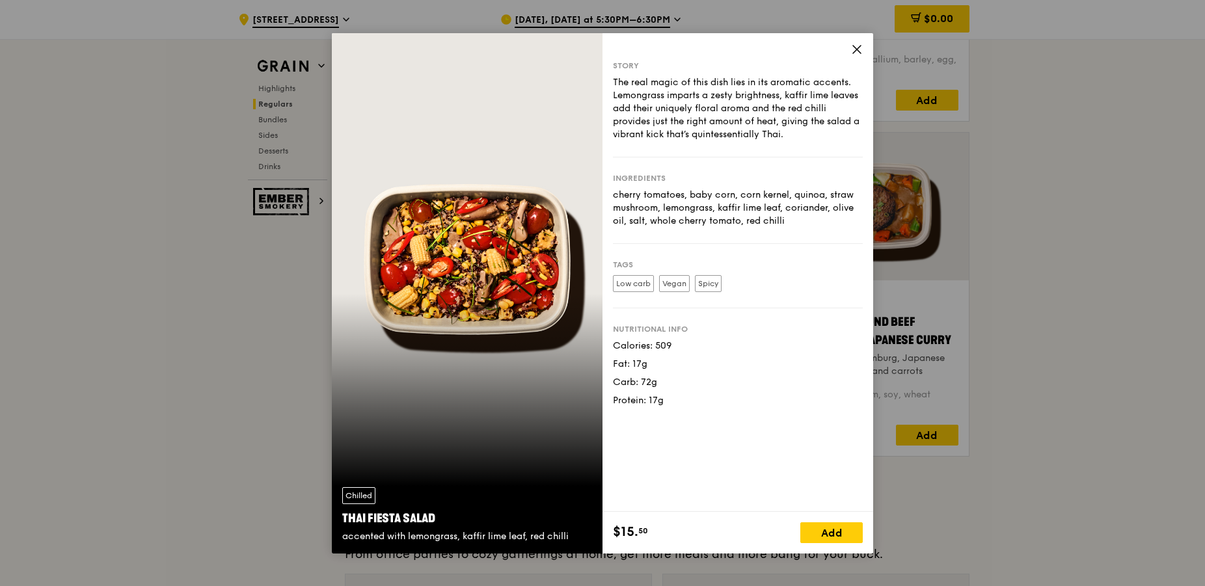
copy div "Thai Fiesta Salad"
click at [858, 43] on div "Story The real magic of this dish lies in its aromatic accents. Lemongrass impa…" at bounding box center [737, 272] width 271 height 479
click at [859, 49] on icon at bounding box center [857, 50] width 12 height 12
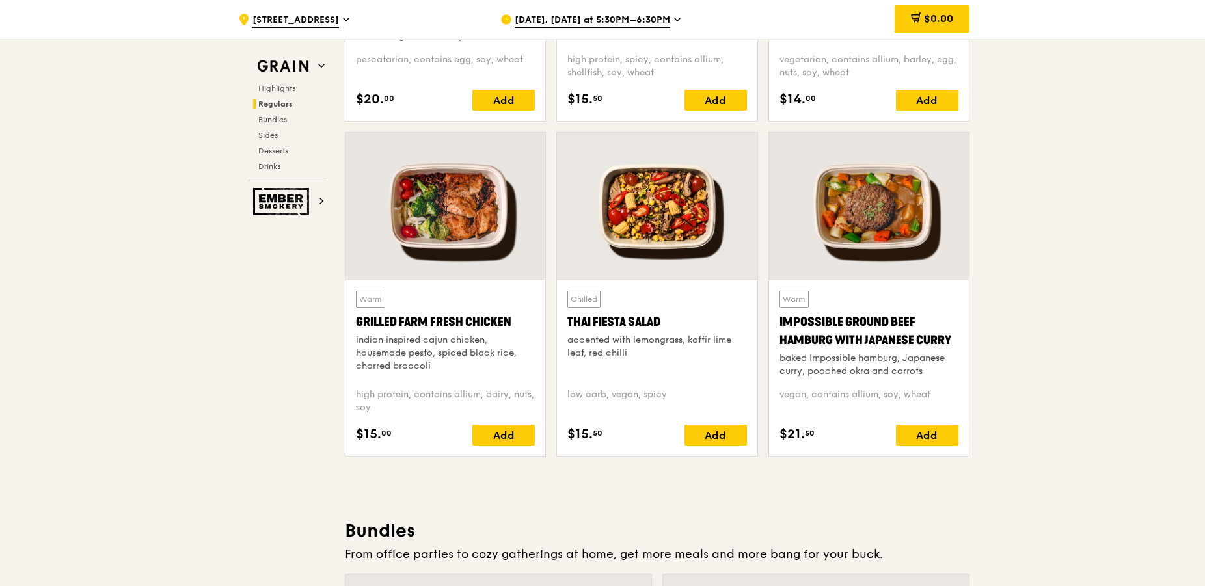
drag, startPoint x: 523, startPoint y: 327, endPoint x: 343, endPoint y: 328, distance: 179.5
click at [345, 328] on div "Warm Grilled Farm Fresh Chicken indian inspired cajun chicken, housemade pesto,…" at bounding box center [445, 294] width 201 height 325
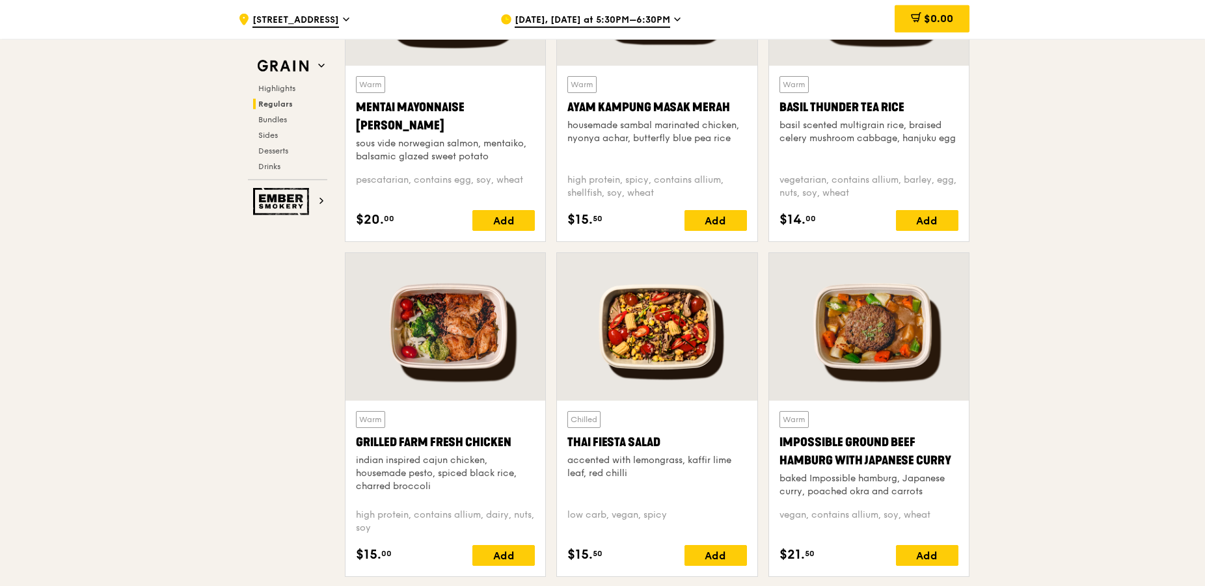
scroll to position [1327, 0]
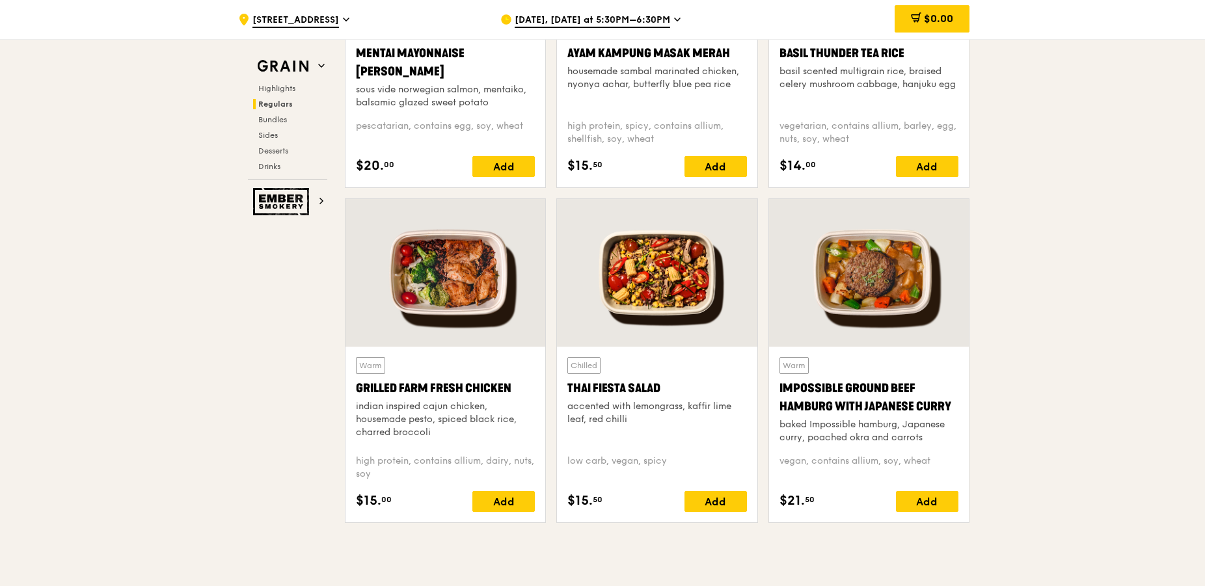
drag, startPoint x: 671, startPoint y: 386, endPoint x: 555, endPoint y: 388, distance: 115.8
click at [557, 390] on div "Chilled Thai Fiesta Salad accented with lemongrass, kaffir lime leaf, red chill…" at bounding box center [657, 435] width 200 height 176
copy div "Thai Fiesta Salad"
drag, startPoint x: 520, startPoint y: 388, endPoint x: 355, endPoint y: 395, distance: 164.7
click at [355, 395] on div "Warm Grilled Farm Fresh Chicken indian inspired cajun chicken, housemade pesto,…" at bounding box center [445, 435] width 200 height 176
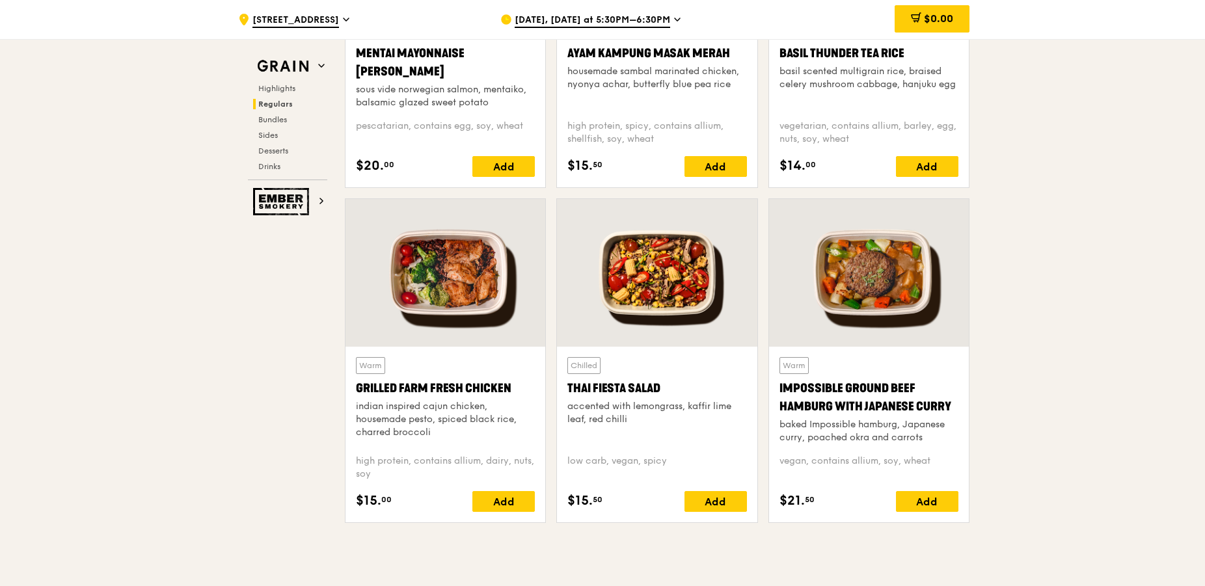
copy div "Grilled Farm Fresh Chicken"
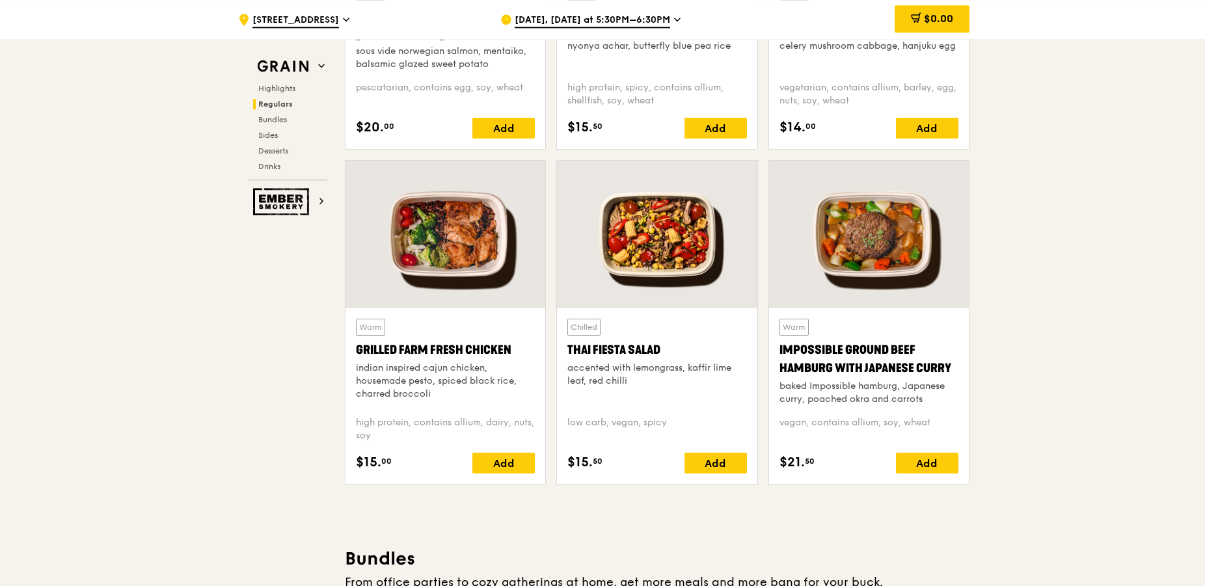
scroll to position [1393, 0]
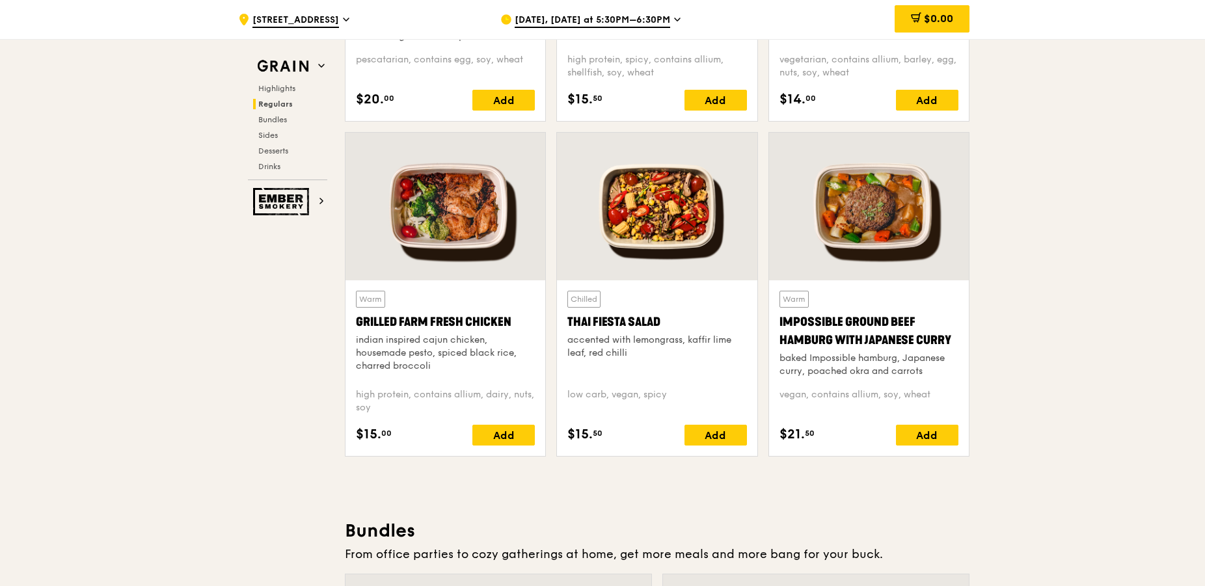
drag, startPoint x: 525, startPoint y: 324, endPoint x: 356, endPoint y: 325, distance: 168.5
click at [356, 325] on div "Grilled Farm Fresh Chicken" at bounding box center [445, 322] width 179 height 18
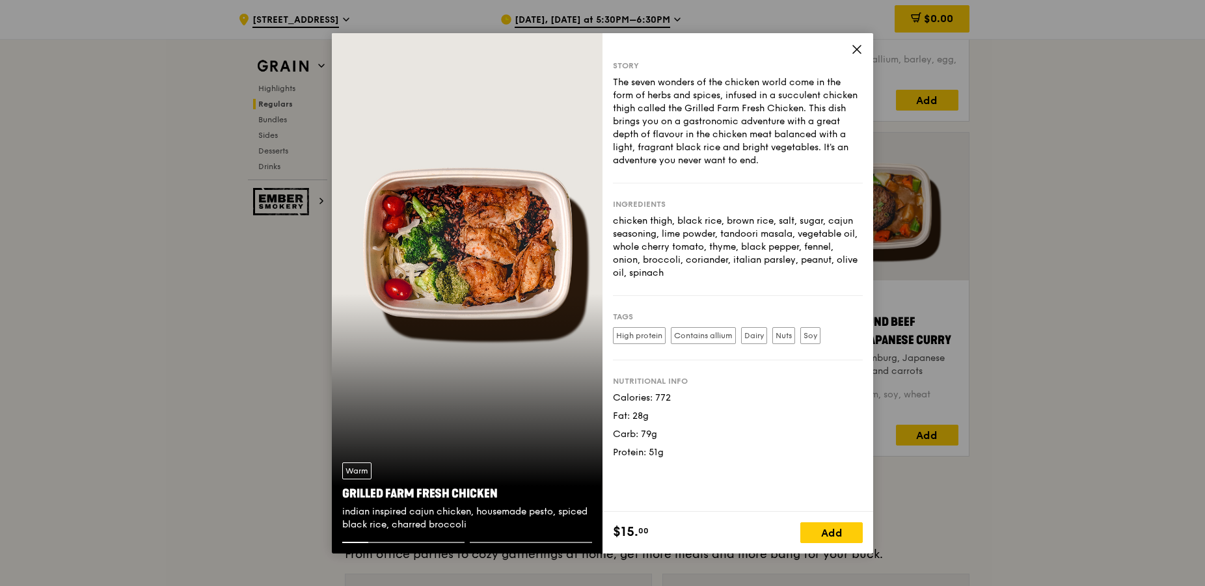
click at [855, 47] on icon at bounding box center [857, 50] width 8 height 8
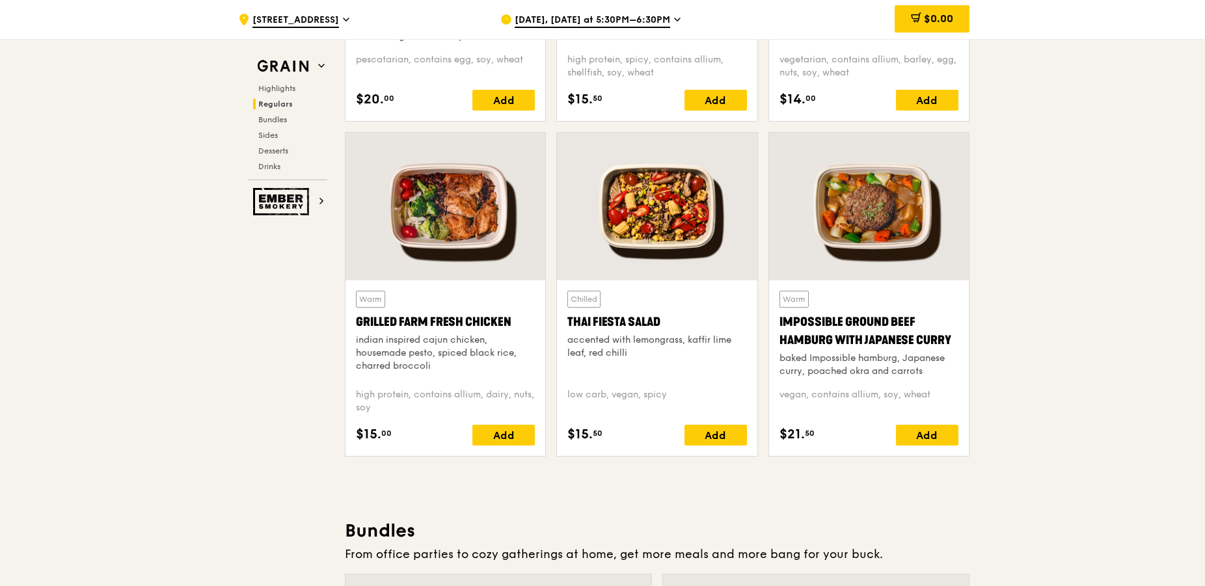
copy div "Grilled Farm Fresh Chicken"
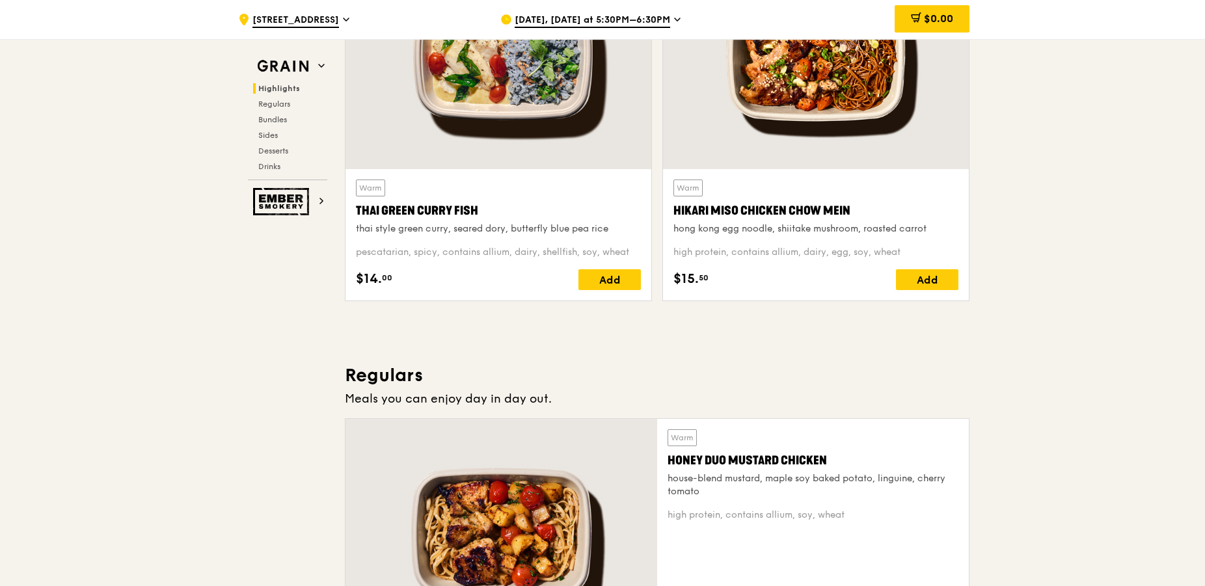
scroll to position [332, 0]
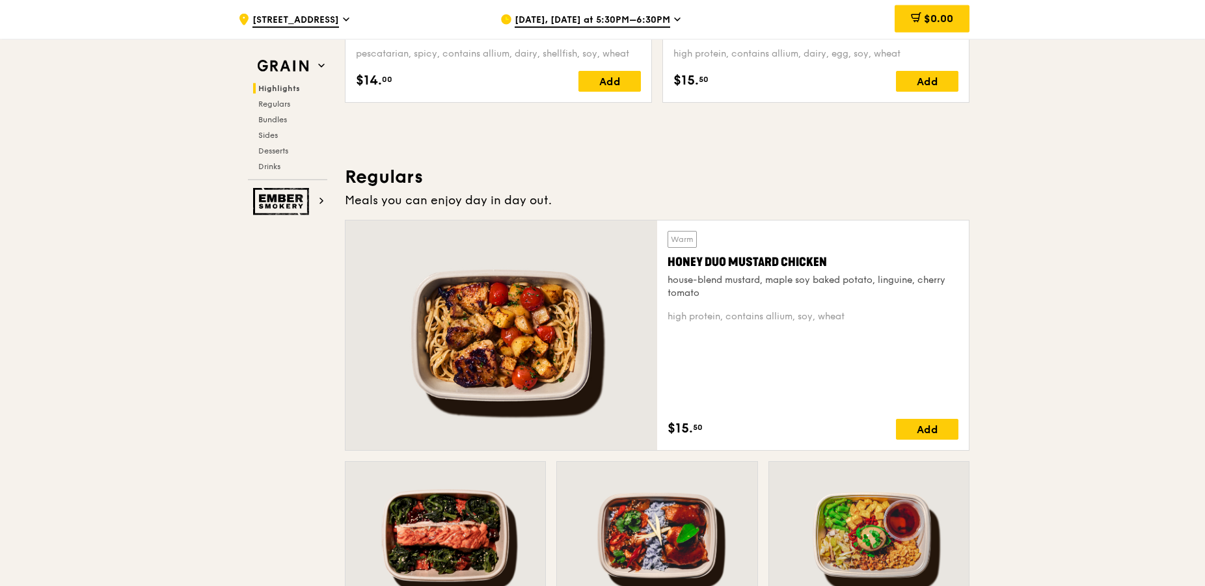
scroll to position [730, 0]
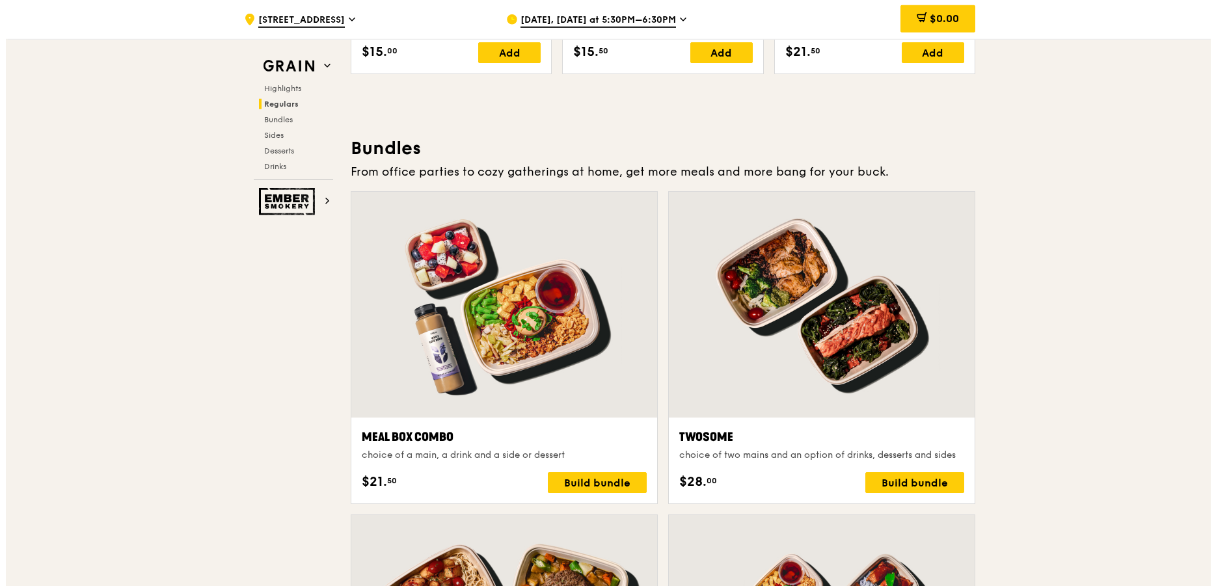
scroll to position [1858, 0]
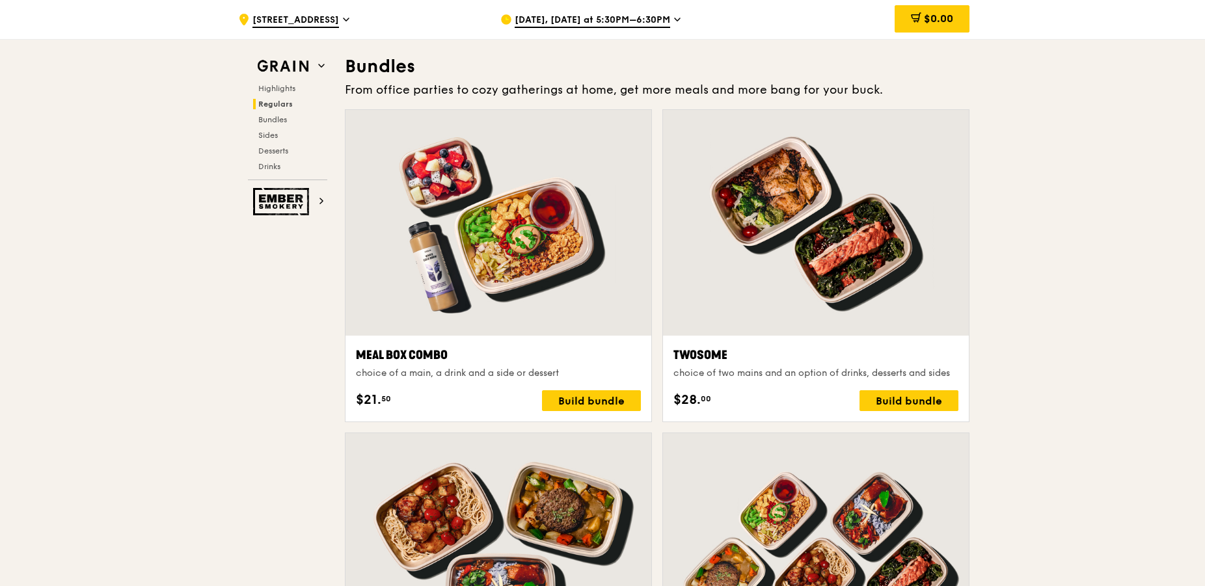
click at [559, 293] on div at bounding box center [498, 223] width 306 height 226
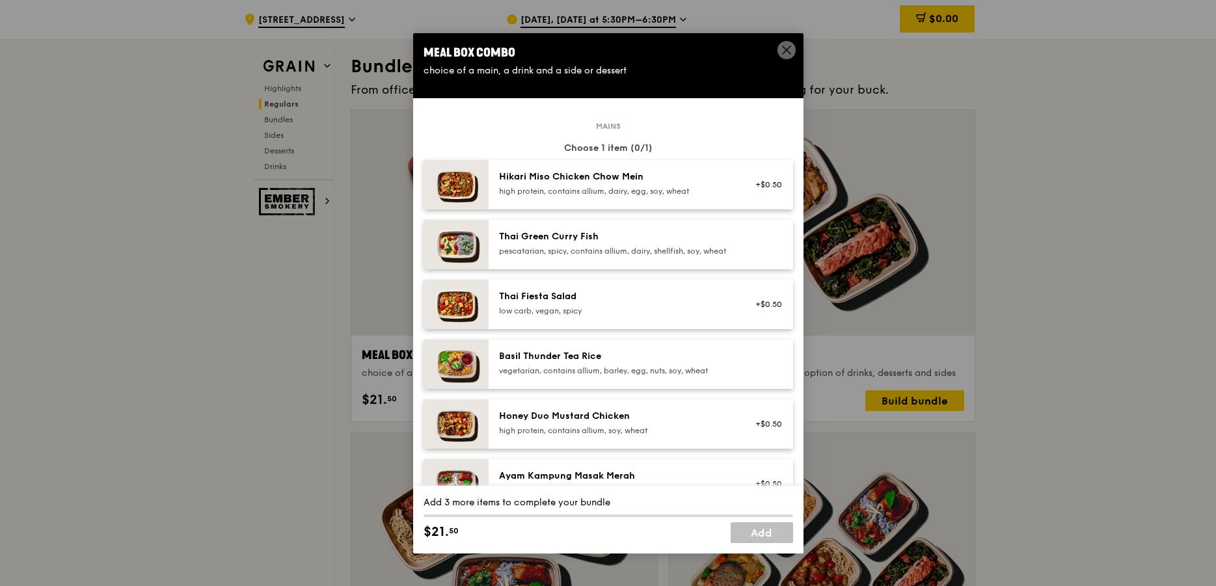
click at [784, 43] on span at bounding box center [786, 50] width 18 height 18
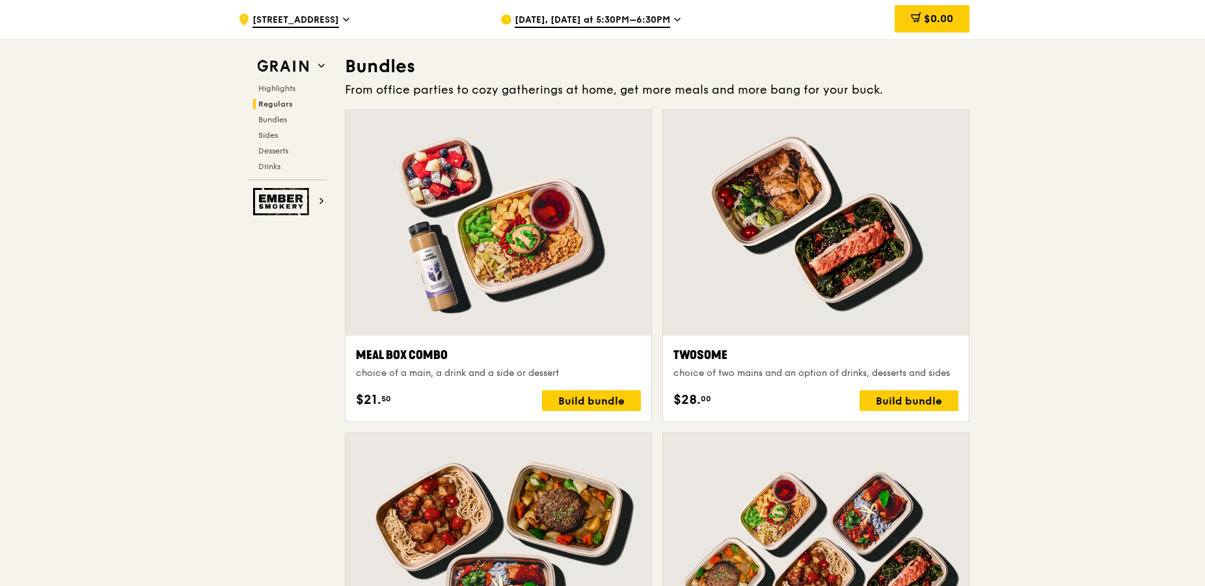
click at [600, 247] on div at bounding box center [498, 223] width 306 height 226
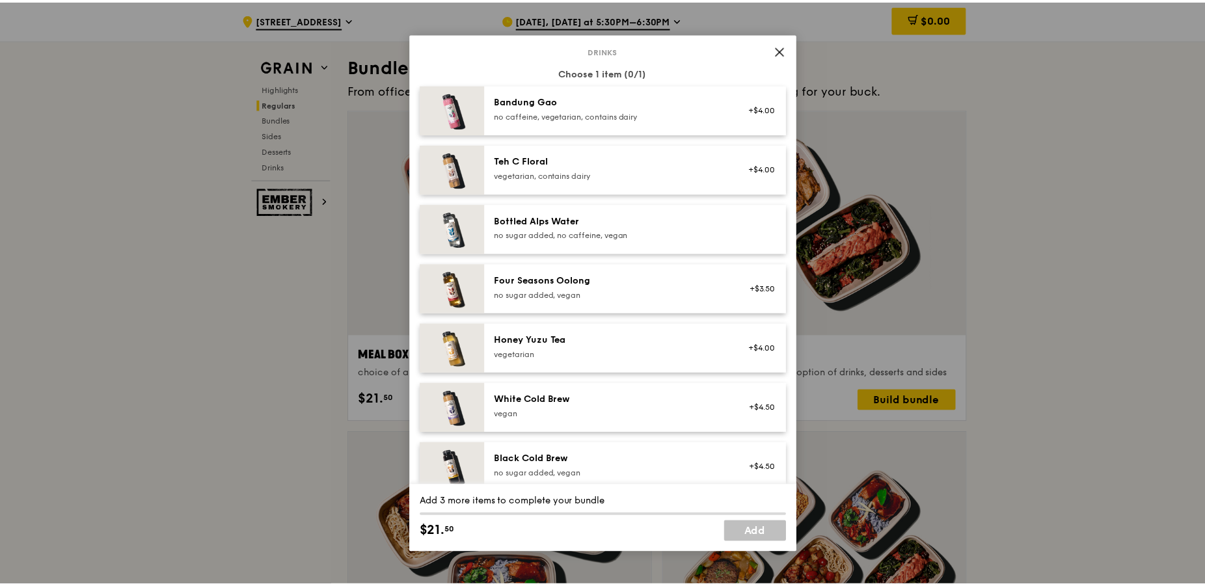
scroll to position [1340, 0]
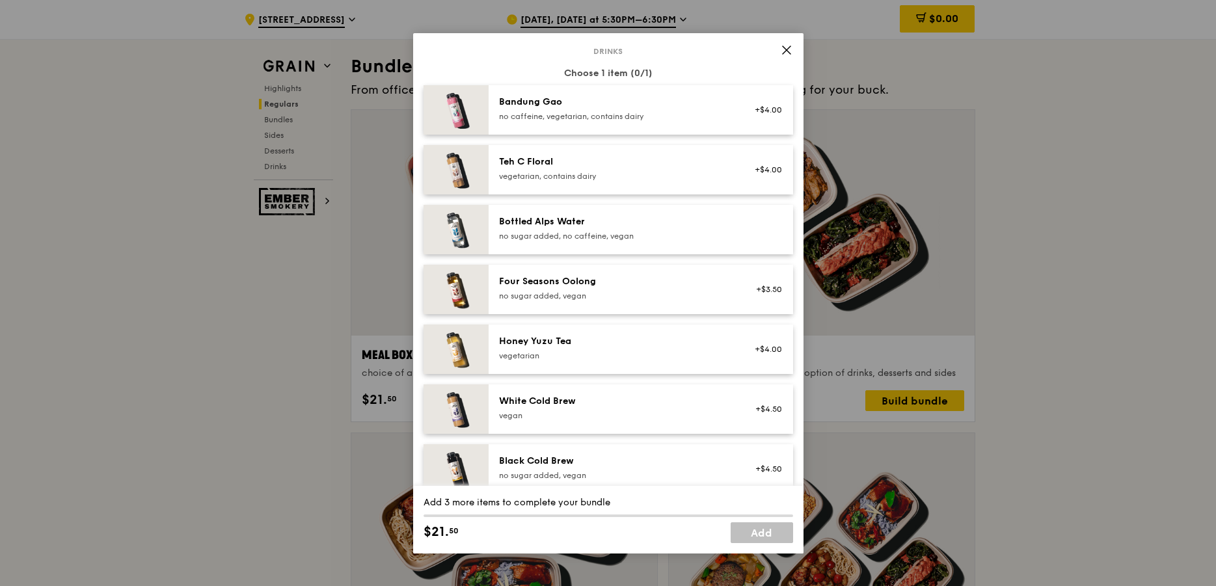
click at [784, 48] on icon at bounding box center [786, 50] width 8 height 8
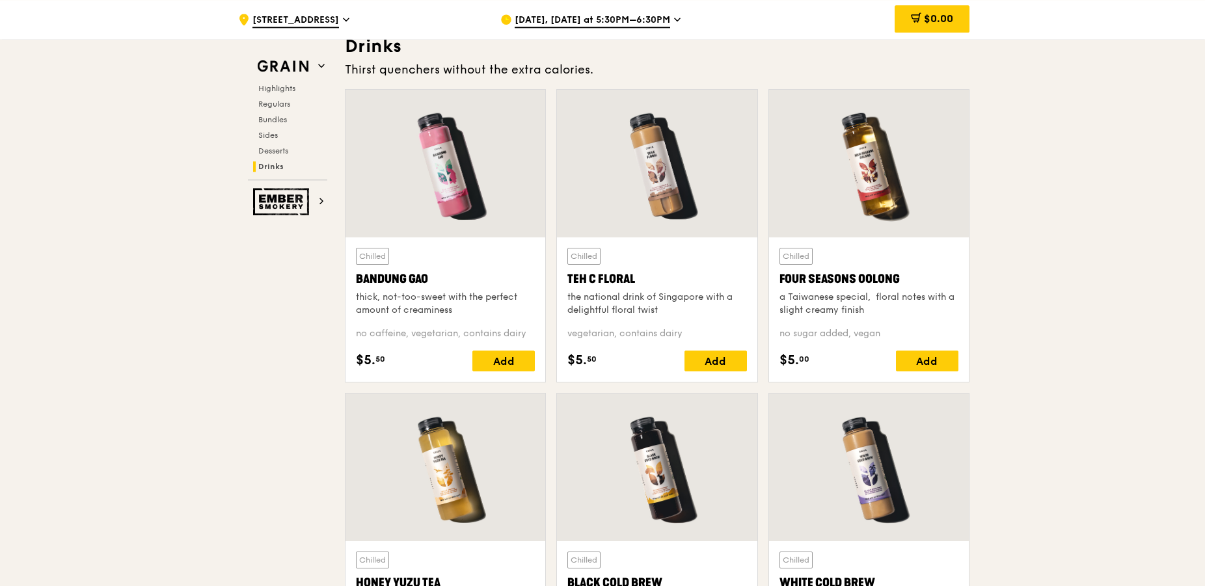
scroll to position [4511, 0]
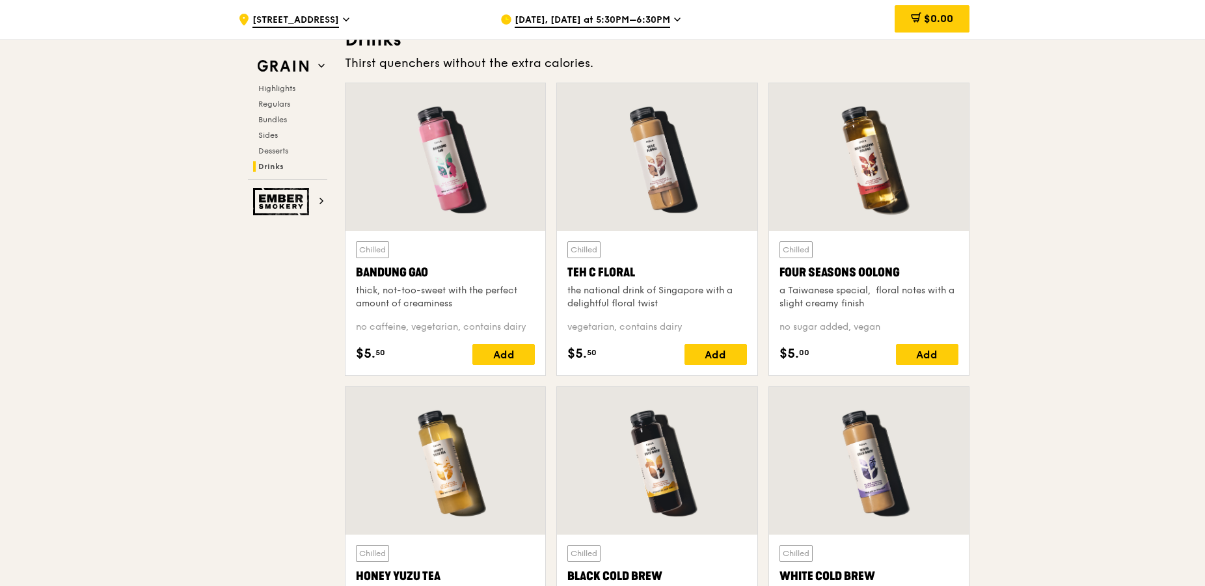
drag, startPoint x: 905, startPoint y: 274, endPoint x: 773, endPoint y: 277, distance: 132.7
click at [773, 277] on div "Chilled Four Seasons Oolong a Taiwanese special,  floral notes with a slight cr…" at bounding box center [869, 303] width 200 height 144
copy div "Four Seasons Oolong"
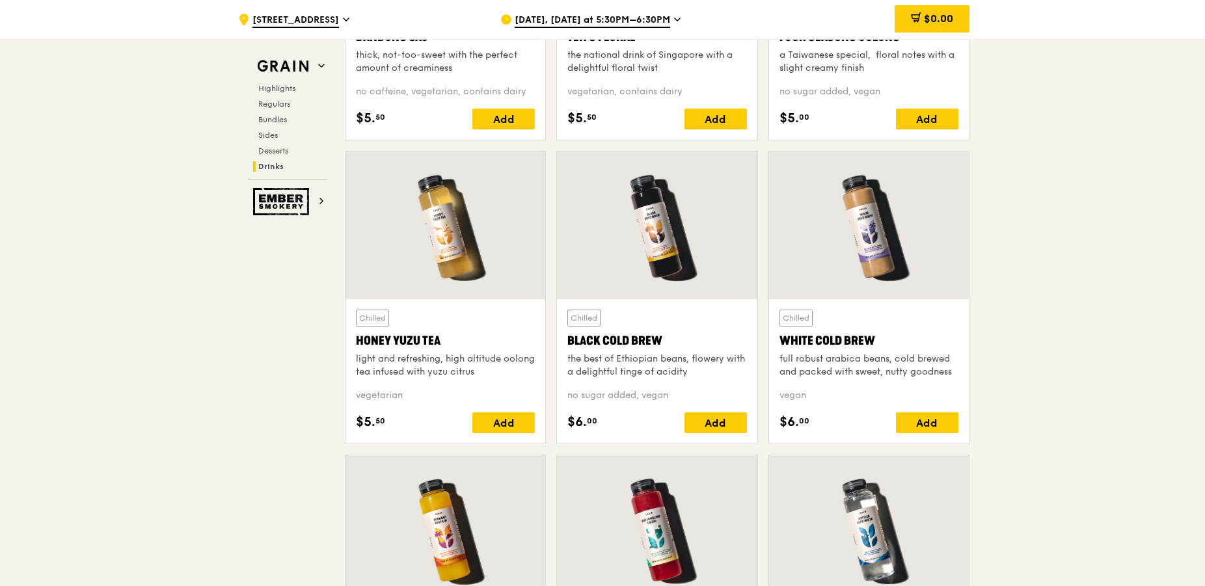
scroll to position [4777, 0]
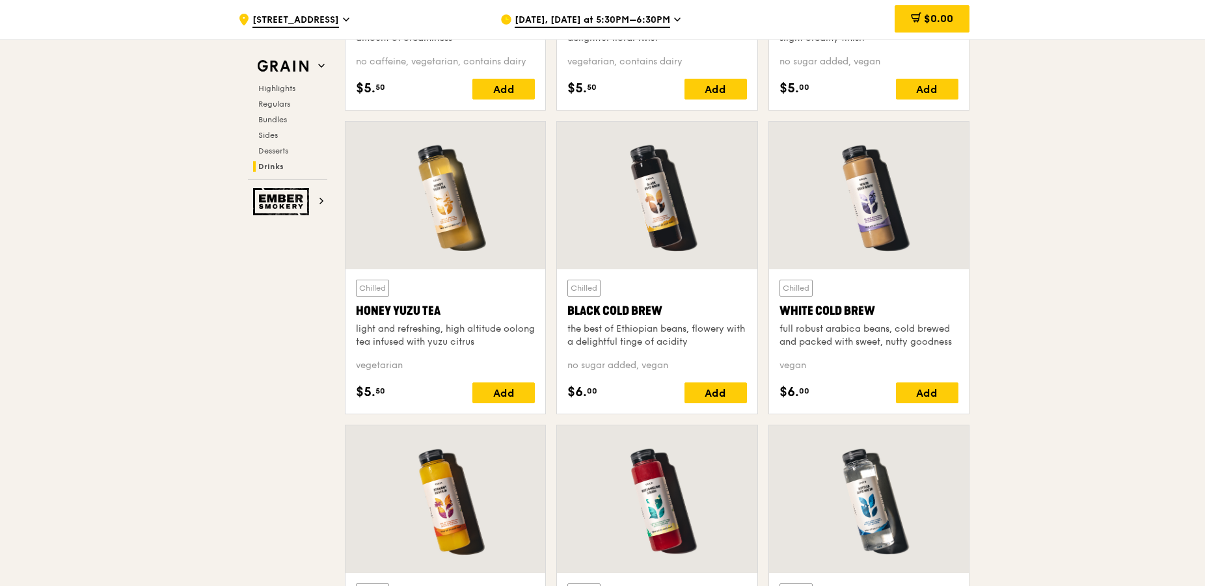
drag, startPoint x: 452, startPoint y: 308, endPoint x: 351, endPoint y: 310, distance: 100.8
click at [354, 312] on div "Chilled Honey Yuzu Tea light and refreshing, high altitude oolong tea infused w…" at bounding box center [445, 341] width 200 height 144
copy div "Honey Yuzu Tea"
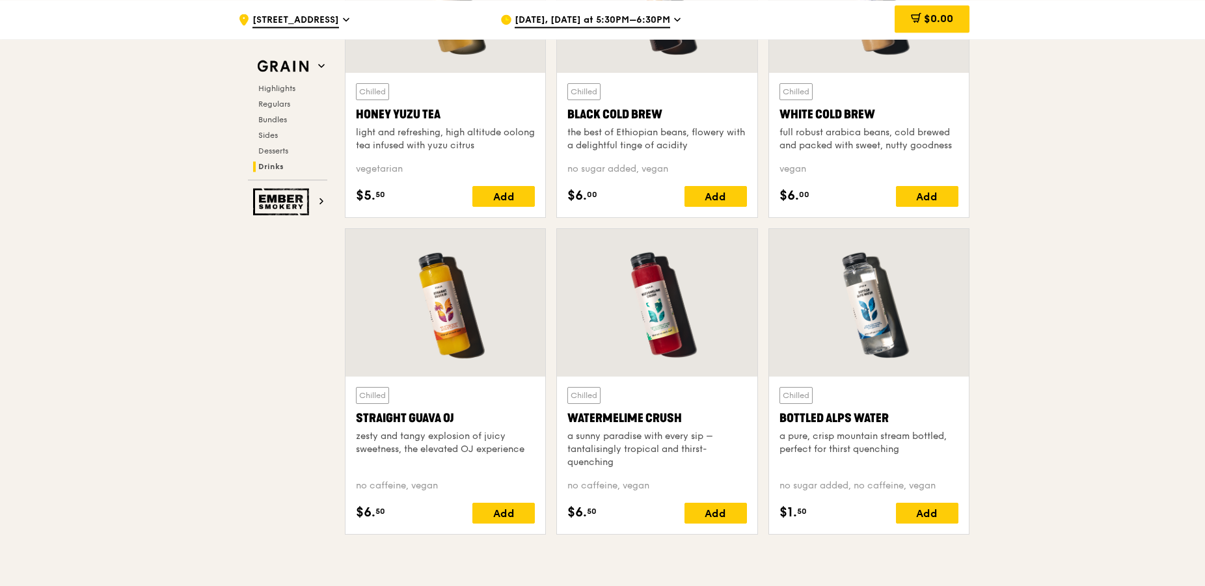
scroll to position [5042, 0]
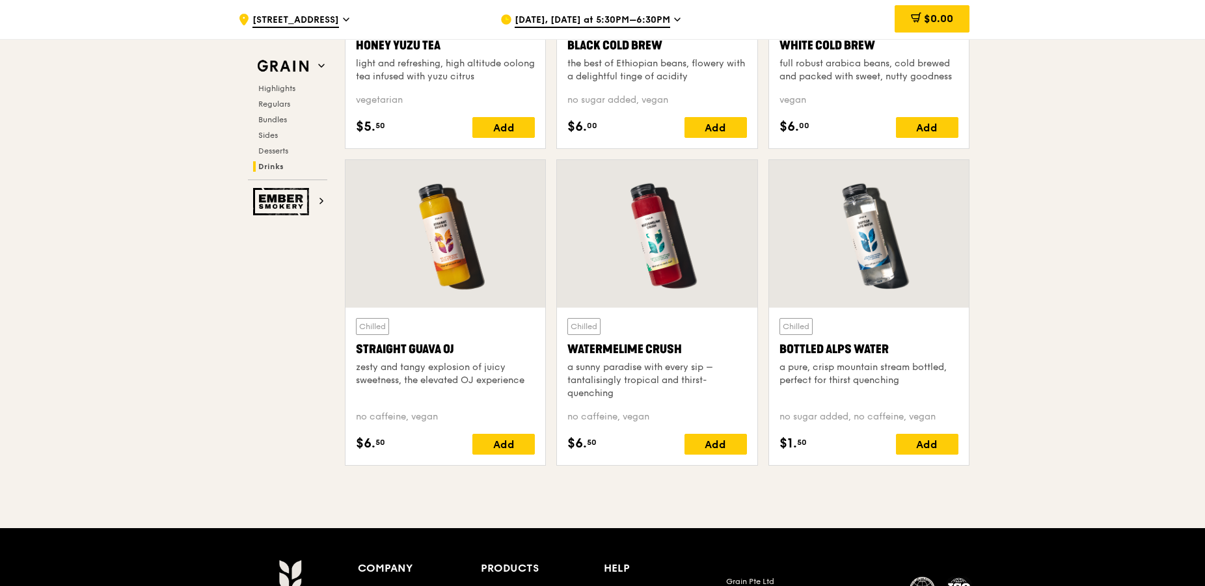
drag, startPoint x: 704, startPoint y: 351, endPoint x: 568, endPoint y: 344, distance: 135.4
click at [568, 344] on div "Watermelime Crush" at bounding box center [656, 349] width 179 height 18
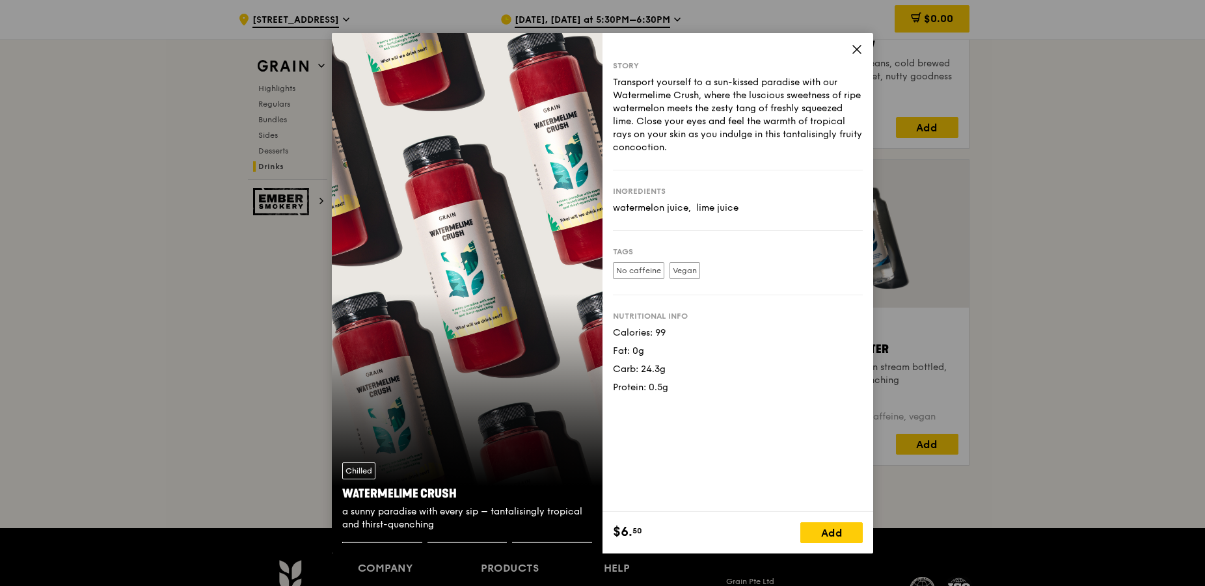
copy div "Watermelime Crush"
click at [857, 44] on icon at bounding box center [857, 50] width 12 height 12
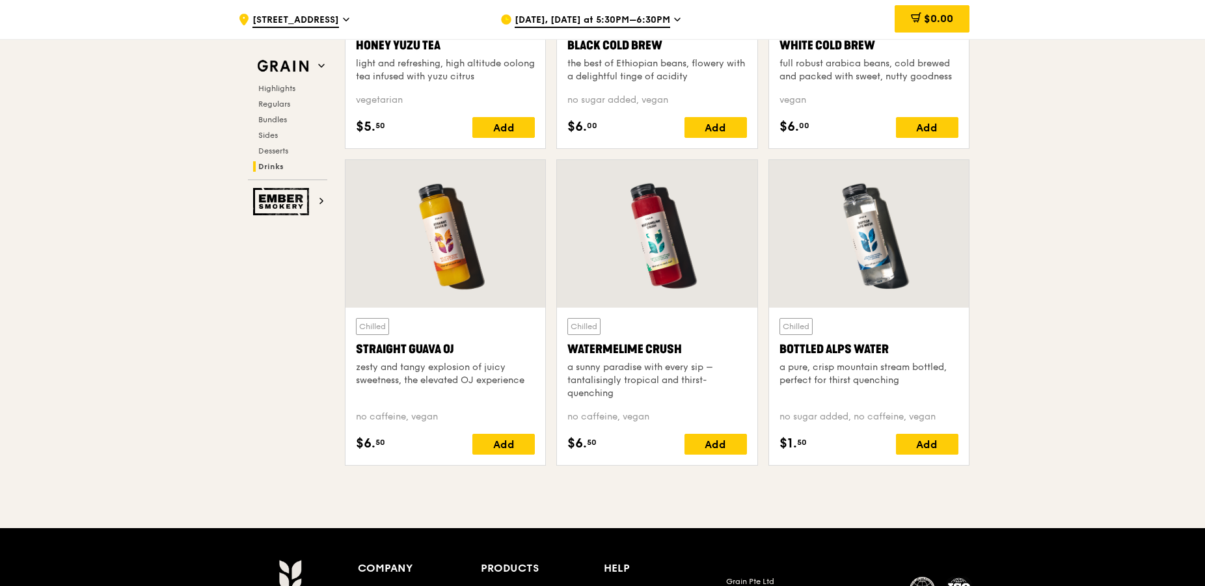
drag, startPoint x: 687, startPoint y: 352, endPoint x: 568, endPoint y: 349, distance: 119.1
click at [568, 349] on div "Watermelime Crush" at bounding box center [656, 349] width 179 height 18
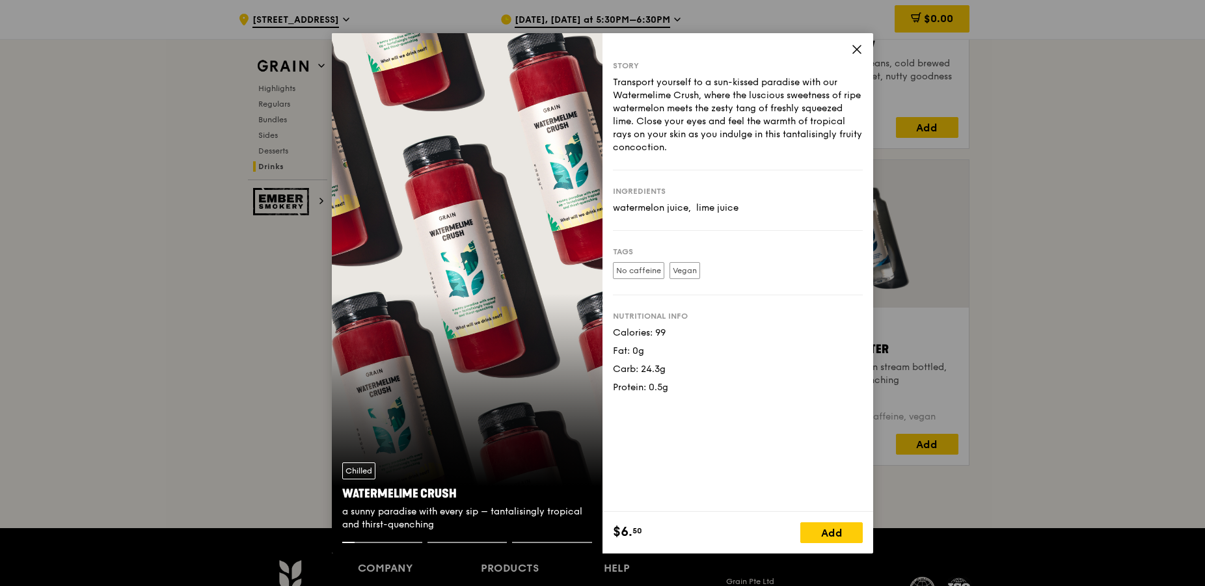
click at [862, 56] on span at bounding box center [857, 51] width 12 height 14
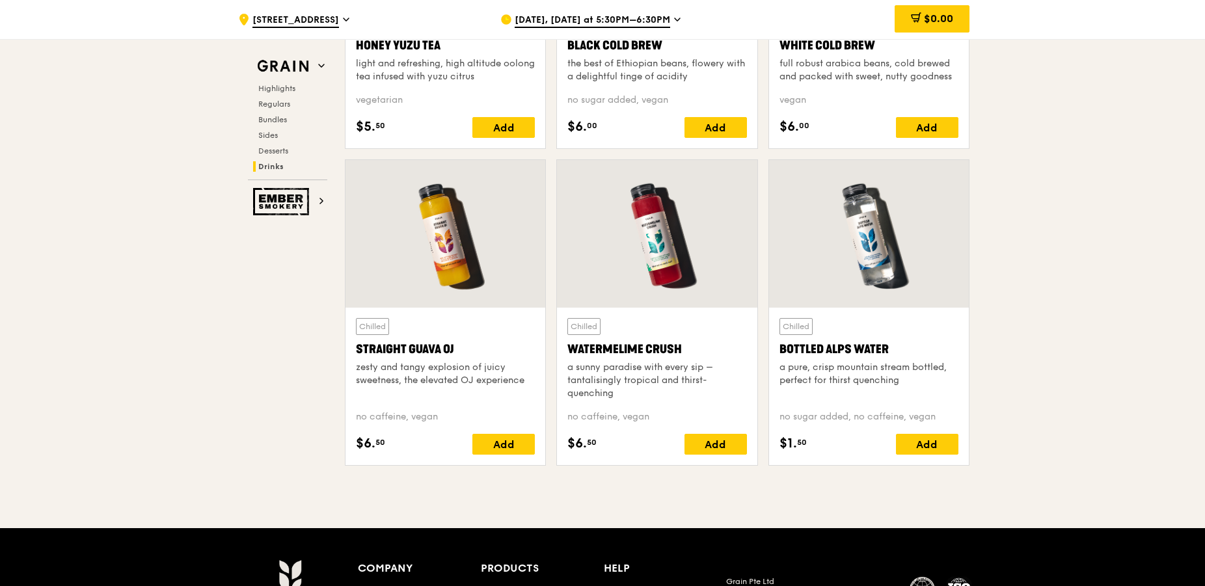
drag, startPoint x: 658, startPoint y: 345, endPoint x: 700, endPoint y: 354, distance: 43.9
click at [702, 354] on div "Chilled Watermelime Crush a sunny paradise with every sip – tantalisingly tropi…" at bounding box center [656, 359] width 179 height 82
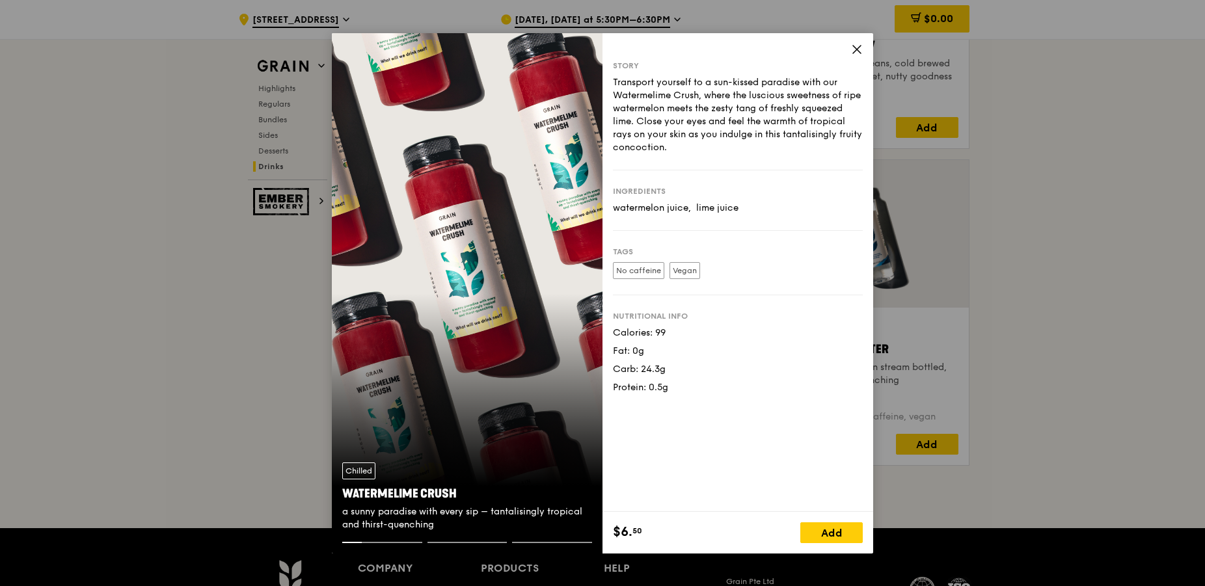
click at [863, 42] on div "Story Transport yourself to a sun-kissed paradise with our Watermelime Crush, w…" at bounding box center [737, 272] width 271 height 479
click at [854, 49] on icon at bounding box center [857, 50] width 12 height 12
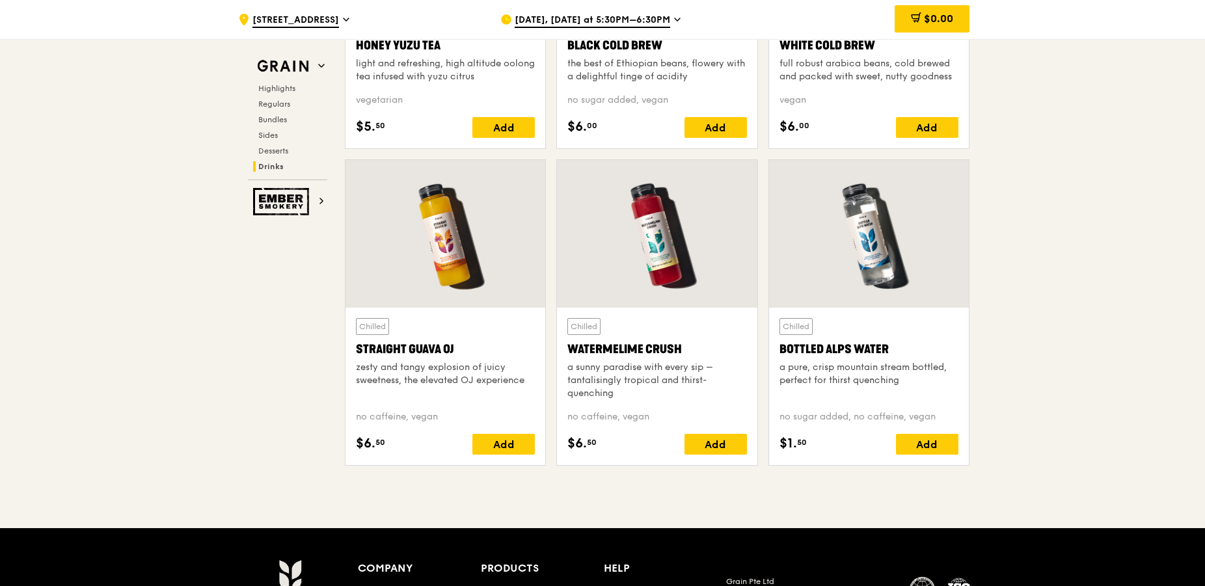
drag, startPoint x: 699, startPoint y: 349, endPoint x: 570, endPoint y: 346, distance: 128.2
click at [570, 346] on div "Watermelime Crush" at bounding box center [656, 349] width 179 height 18
drag, startPoint x: 459, startPoint y: 347, endPoint x: 359, endPoint y: 349, distance: 99.5
click at [359, 349] on div "Straight Guava OJ" at bounding box center [445, 349] width 179 height 18
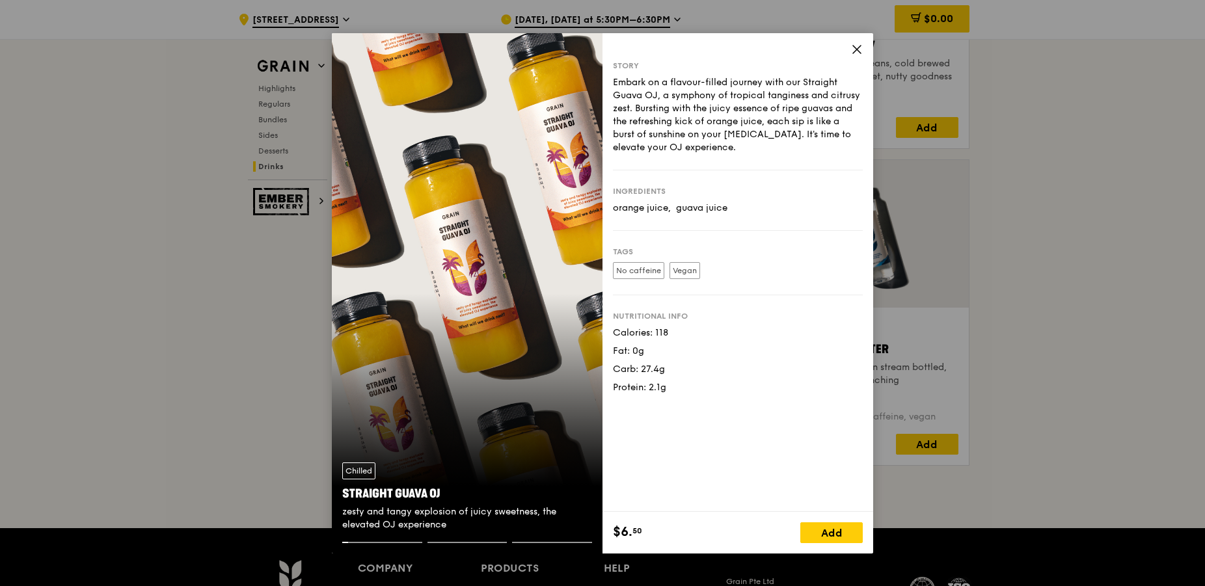
drag, startPoint x: 965, startPoint y: 199, endPoint x: 974, endPoint y: 209, distance: 13.8
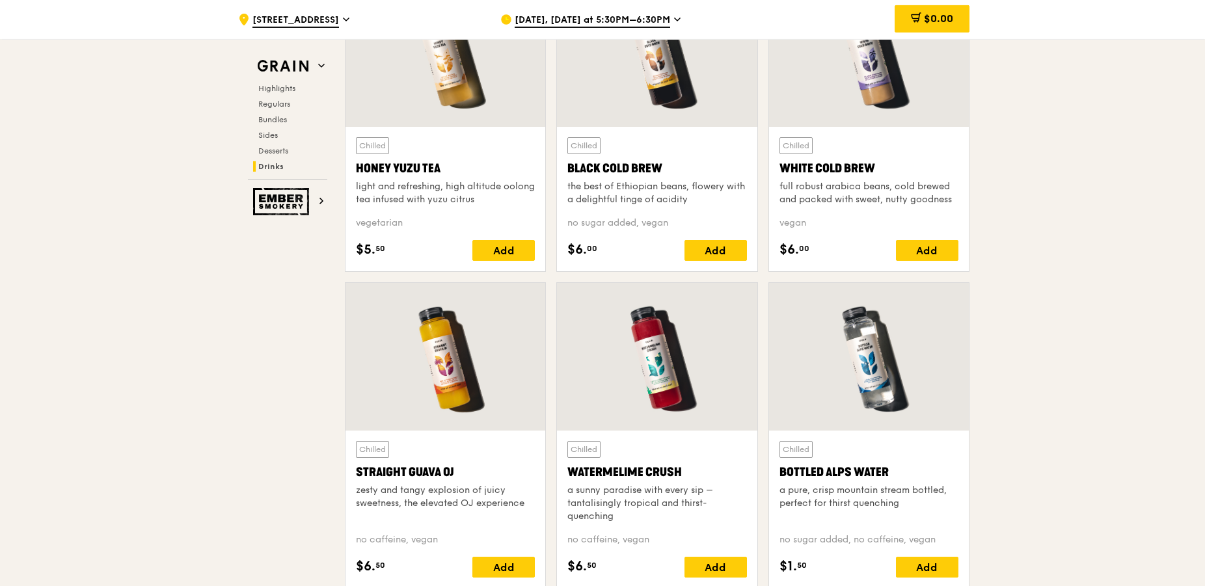
scroll to position [4843, 0]
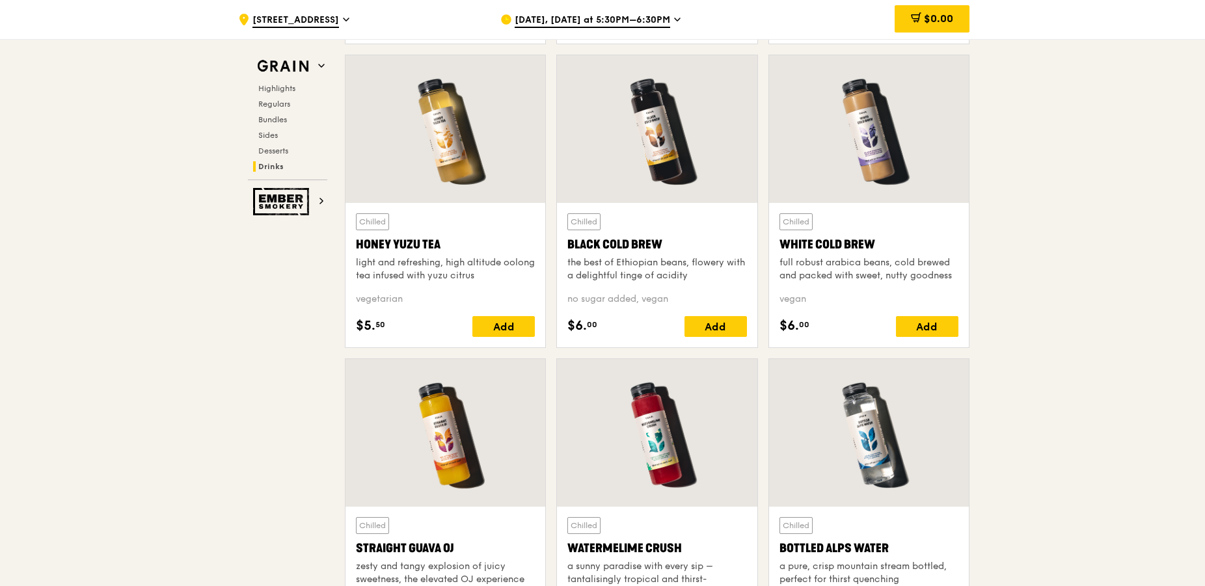
drag, startPoint x: 686, startPoint y: 239, endPoint x: 557, endPoint y: 247, distance: 129.7
click at [557, 247] on div "Chilled Black Cold Brew the best of Ethiopian beans, flowery with a delightful …" at bounding box center [656, 201] width 201 height 293
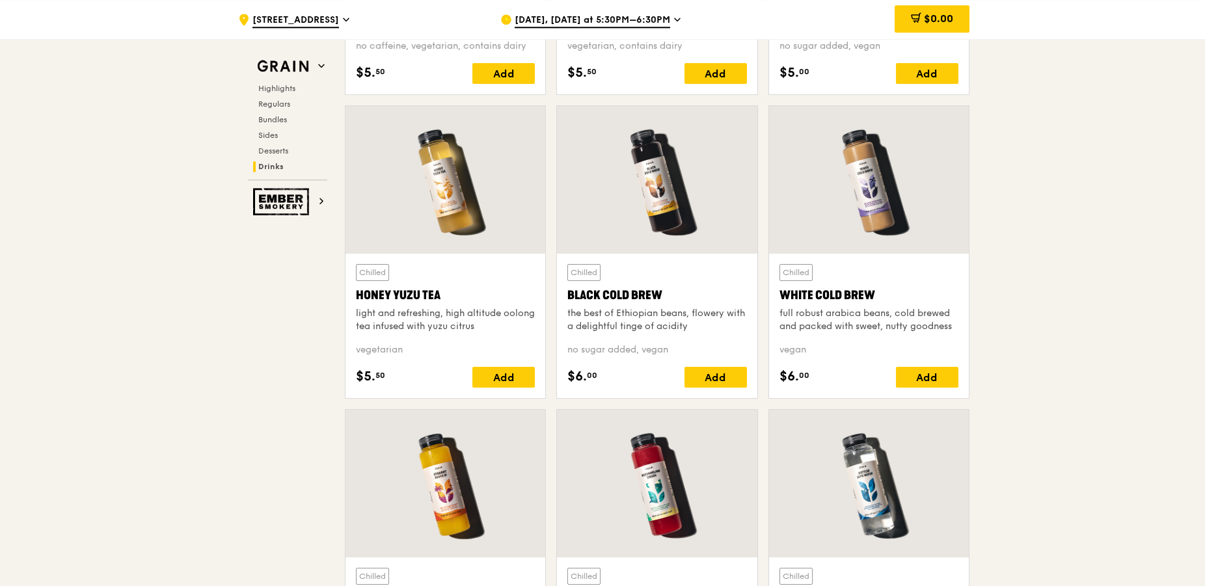
scroll to position [4976, 0]
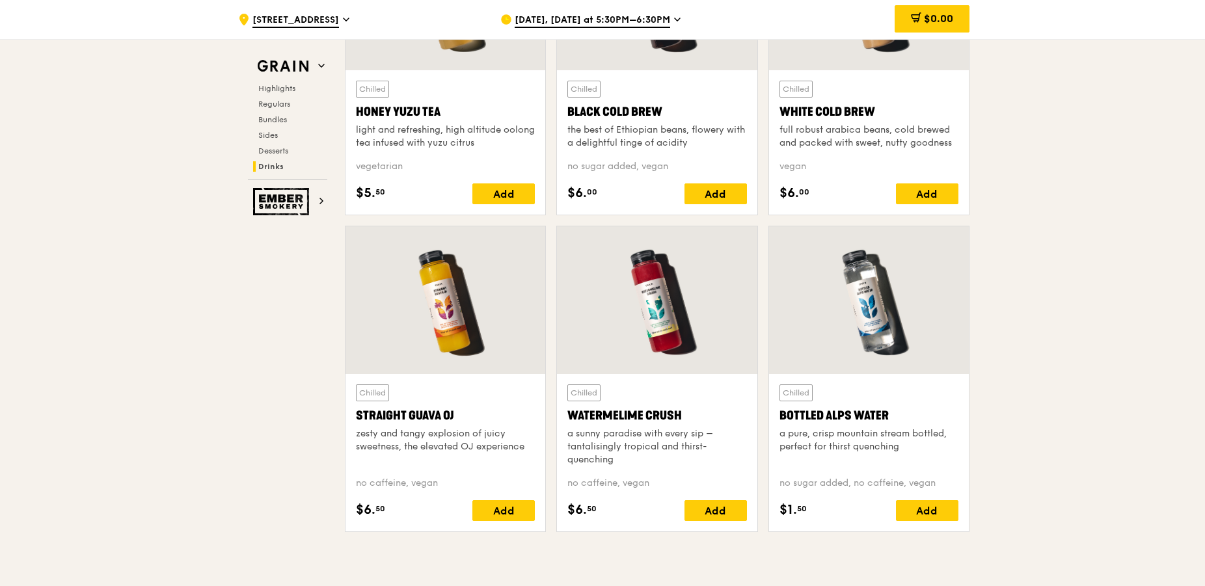
drag, startPoint x: 348, startPoint y: 414, endPoint x: 453, endPoint y: 422, distance: 105.0
click at [453, 422] on div "Chilled Straight Guava OJ zesty and tangy explosion of juicy sweetness, the ele…" at bounding box center [445, 452] width 200 height 157
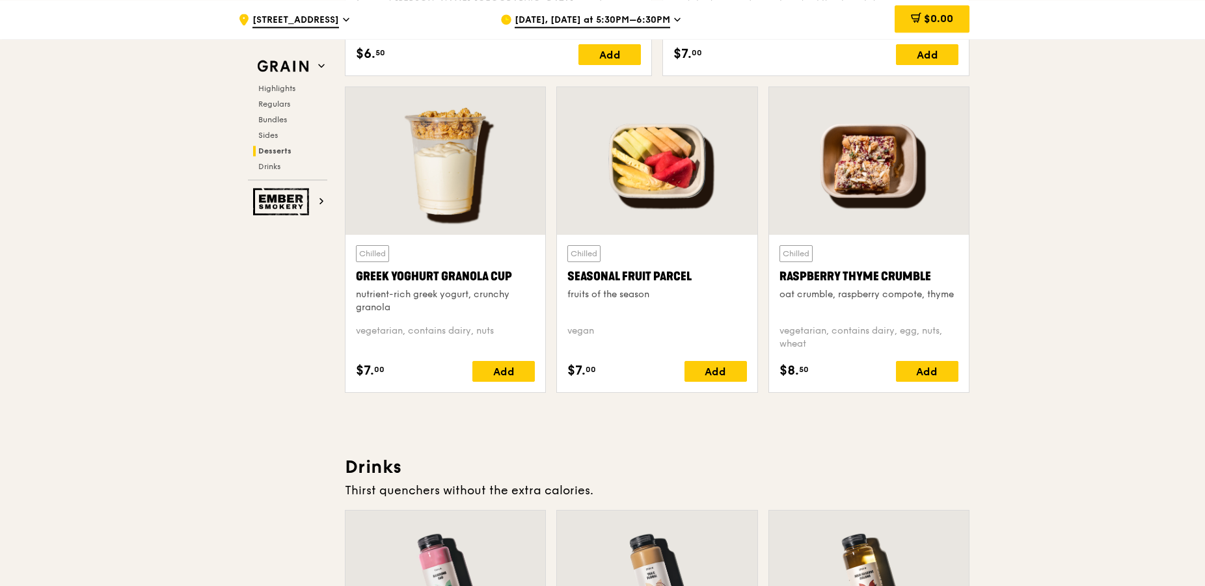
scroll to position [3715, 0]
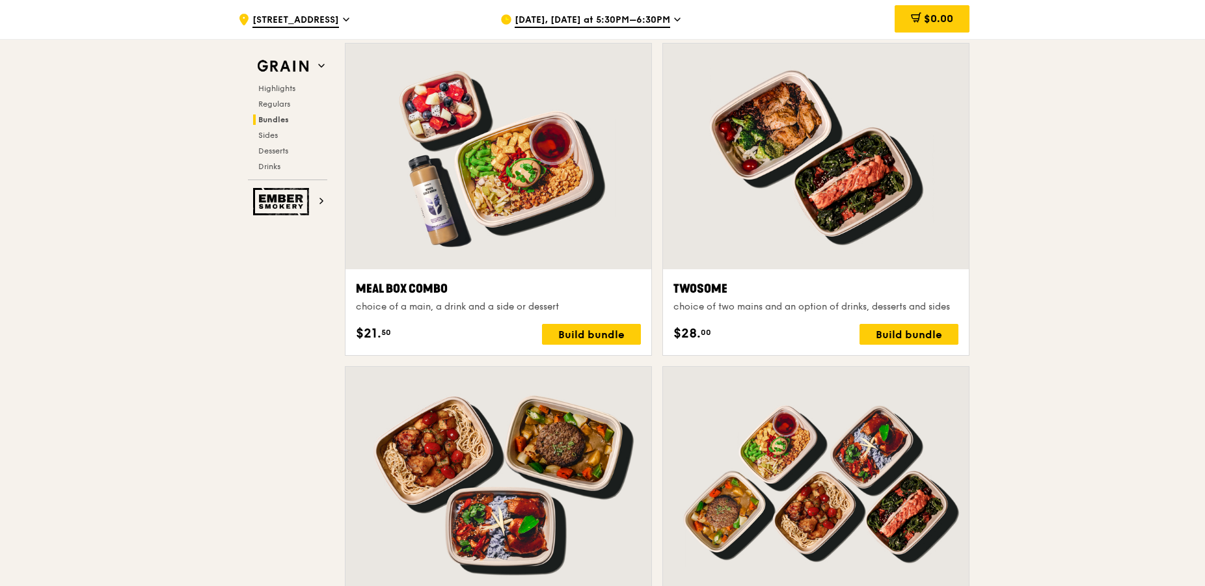
scroll to position [1526, 0]
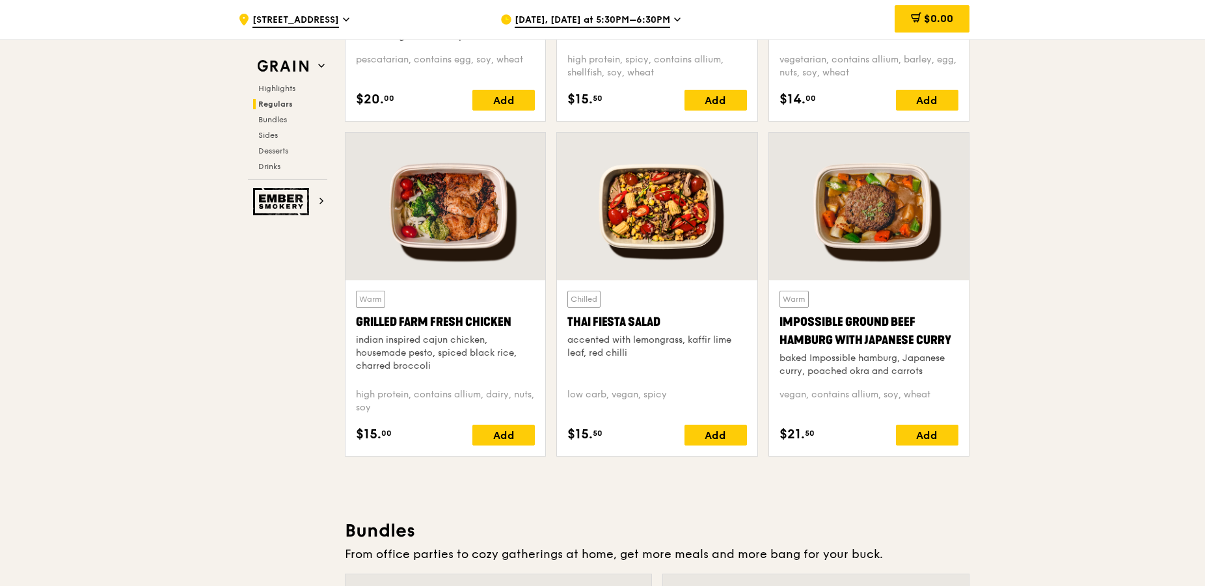
drag, startPoint x: 1093, startPoint y: 321, endPoint x: 1087, endPoint y: 336, distance: 16.1
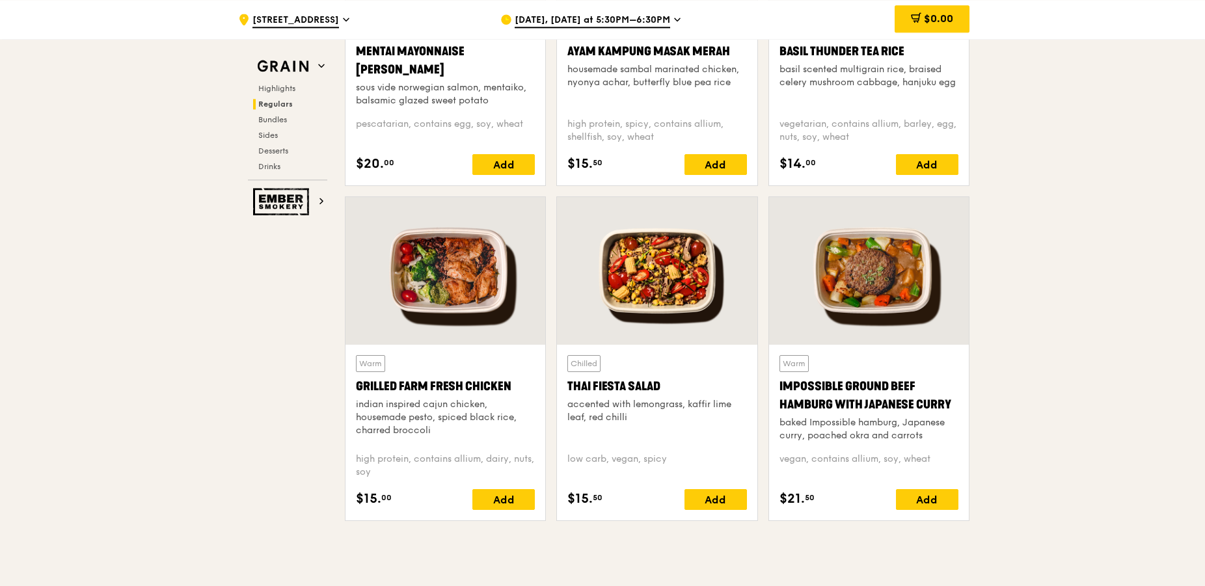
scroll to position [1327, 0]
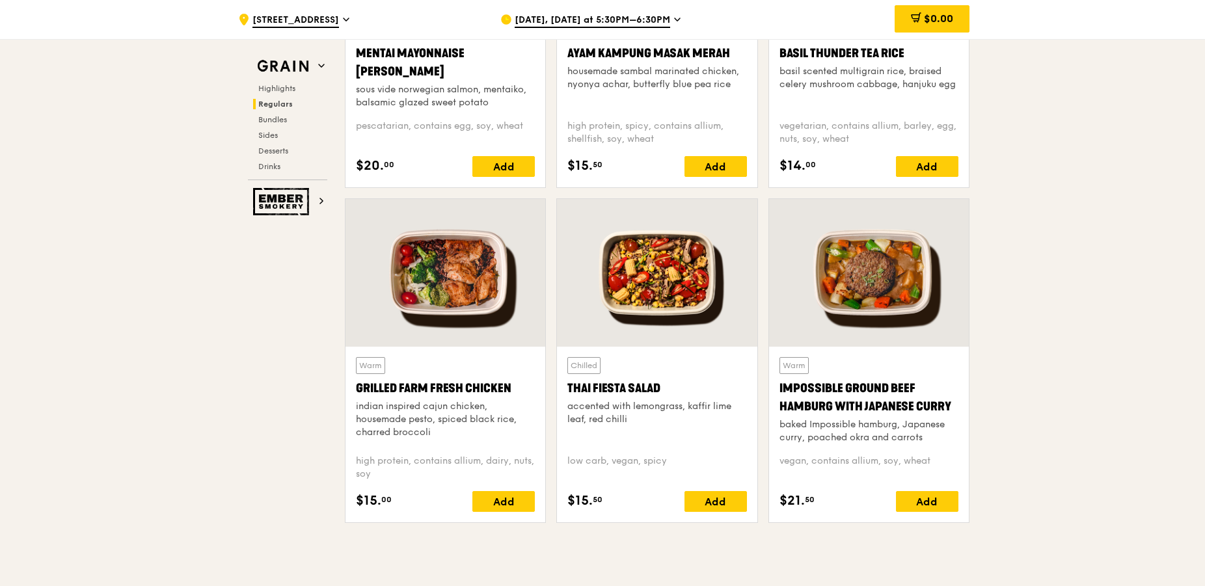
click at [447, 434] on div "indian inspired cajun chicken, housemade pesto, spiced black rice, charred broc…" at bounding box center [445, 419] width 179 height 39
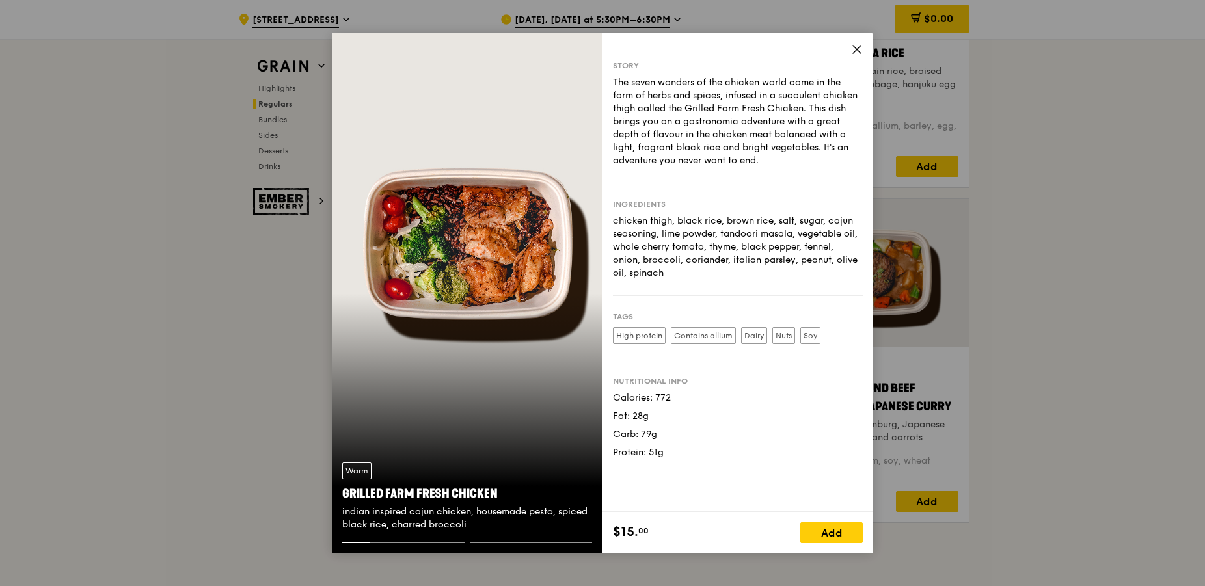
drag, startPoint x: 738, startPoint y: 117, endPoint x: 872, endPoint y: 134, distance: 135.0
click at [739, 118] on div "The seven wonders of the chicken world come in the form of herbs and spices, in…" at bounding box center [738, 121] width 250 height 91
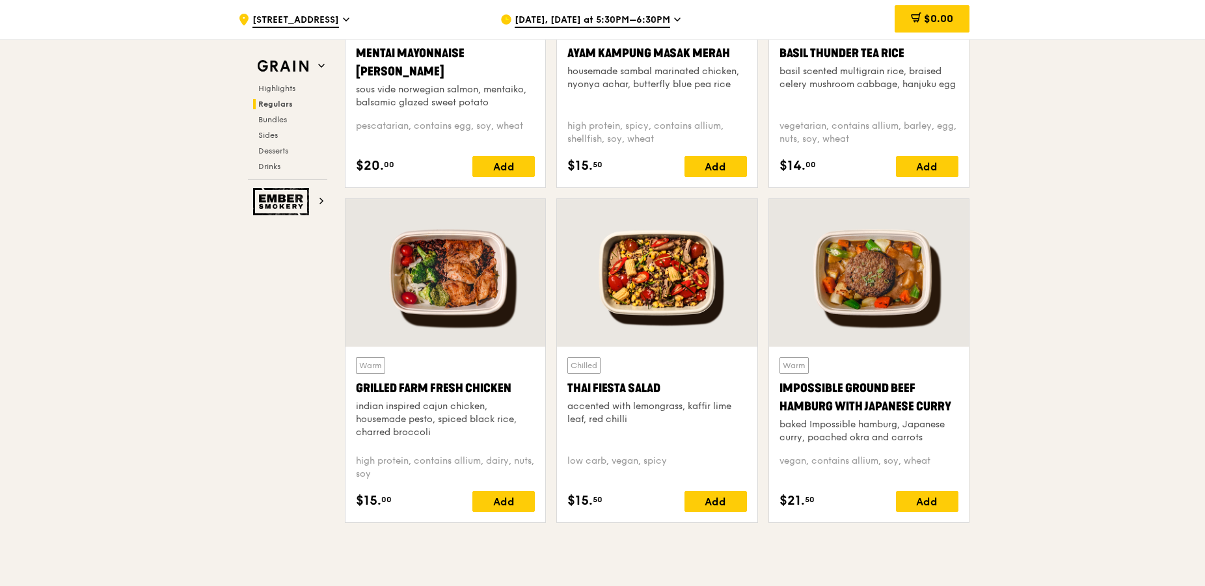
drag, startPoint x: 440, startPoint y: 420, endPoint x: 516, endPoint y: 420, distance: 76.1
click at [516, 420] on div "indian inspired cajun chicken, housemade pesto, spiced black rice, charred broc…" at bounding box center [445, 419] width 179 height 39
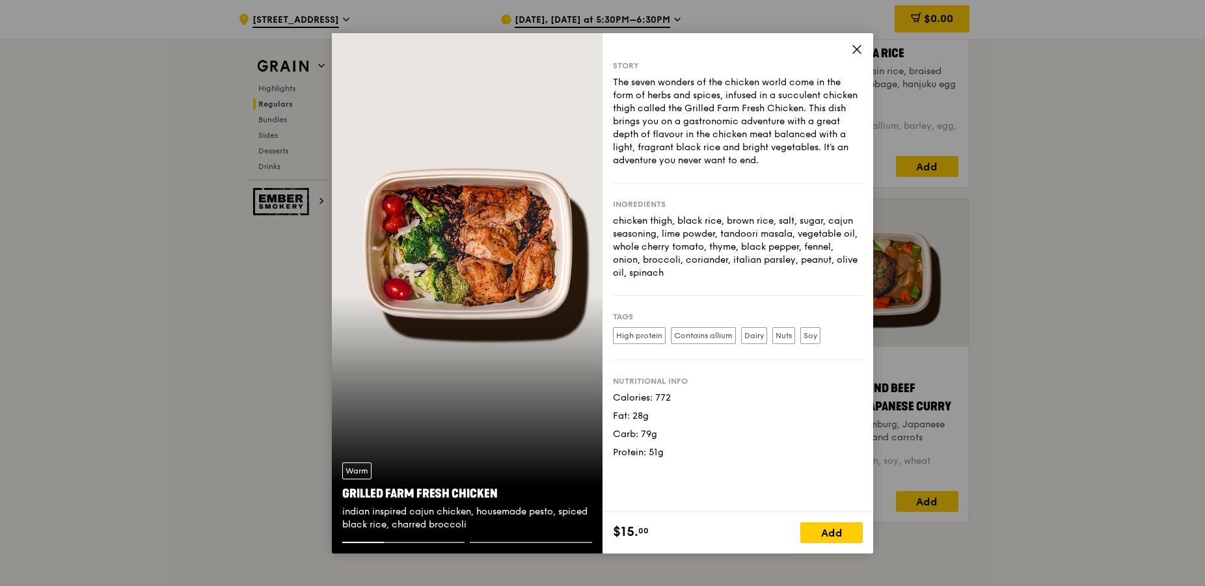
click at [858, 46] on icon at bounding box center [857, 50] width 12 height 12
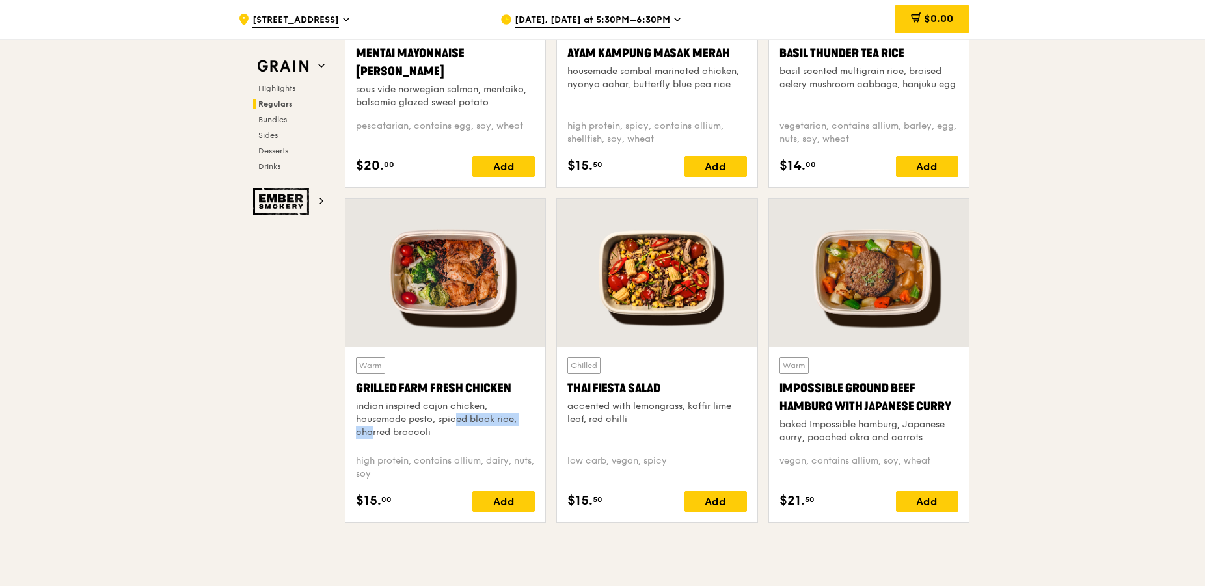
drag, startPoint x: 437, startPoint y: 420, endPoint x: 513, endPoint y: 425, distance: 76.3
click at [513, 425] on div "indian inspired cajun chicken, housemade pesto, spiced black rice, charred broc…" at bounding box center [445, 419] width 179 height 39
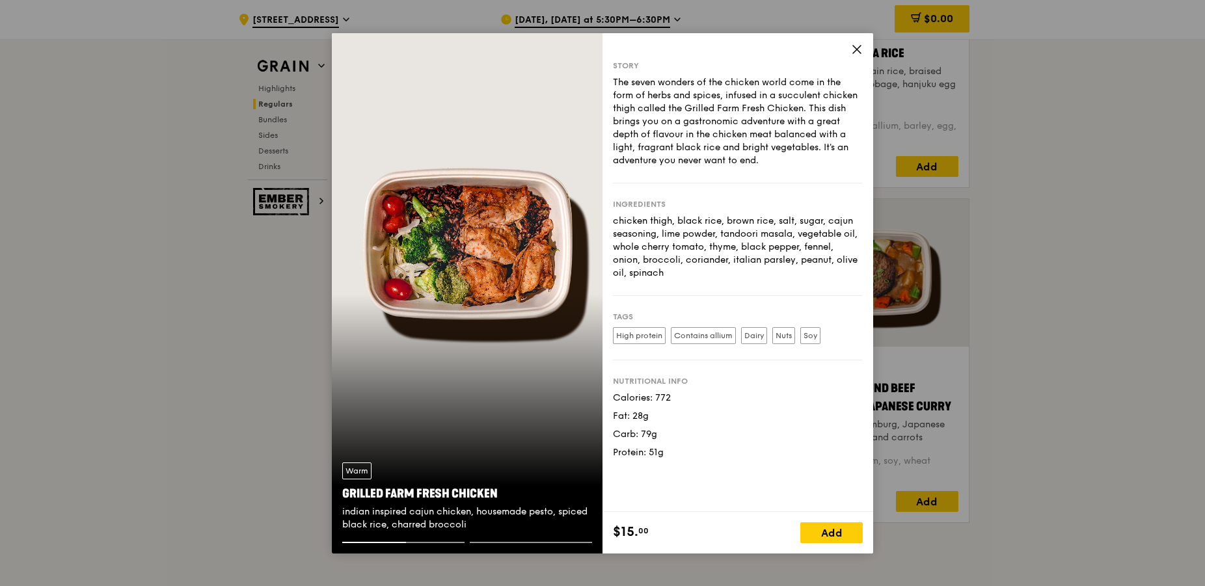
click at [860, 44] on icon at bounding box center [857, 50] width 12 height 12
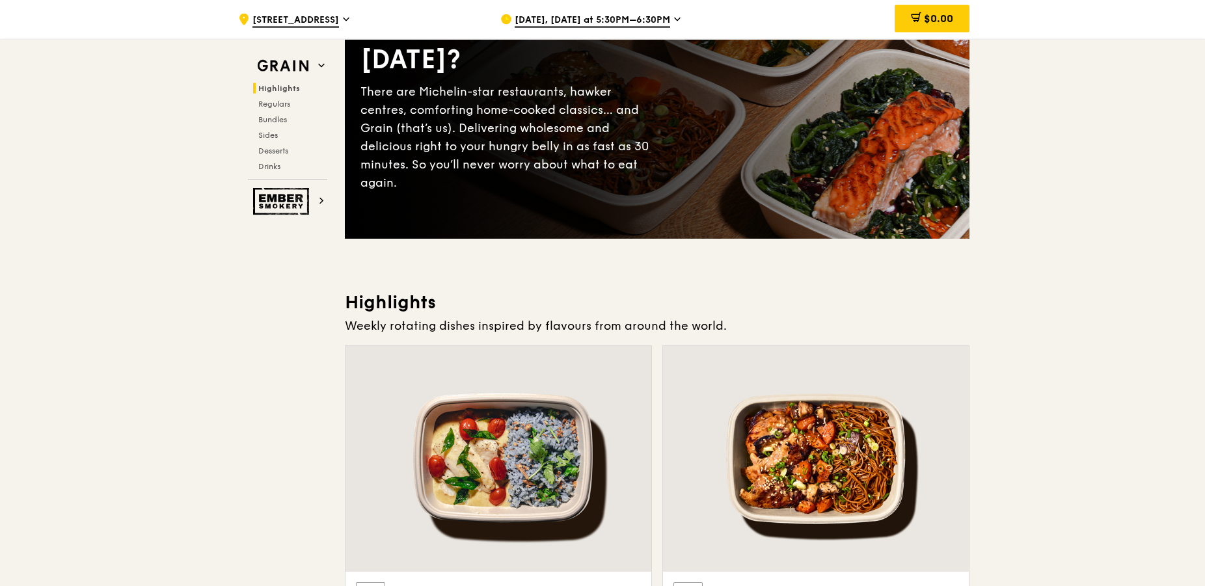
scroll to position [0, 0]
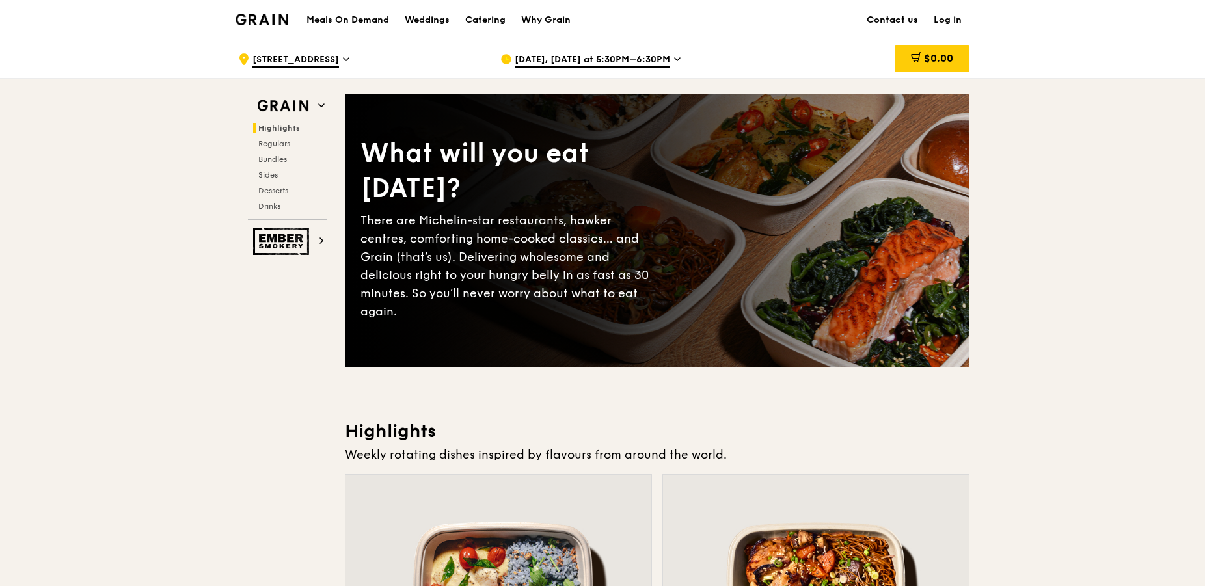
drag, startPoint x: 193, startPoint y: 187, endPoint x: 230, endPoint y: 184, distance: 37.2
click at [569, 56] on span "[DATE], [DATE] at 5:30PM–6:30PM" at bounding box center [591, 60] width 155 height 14
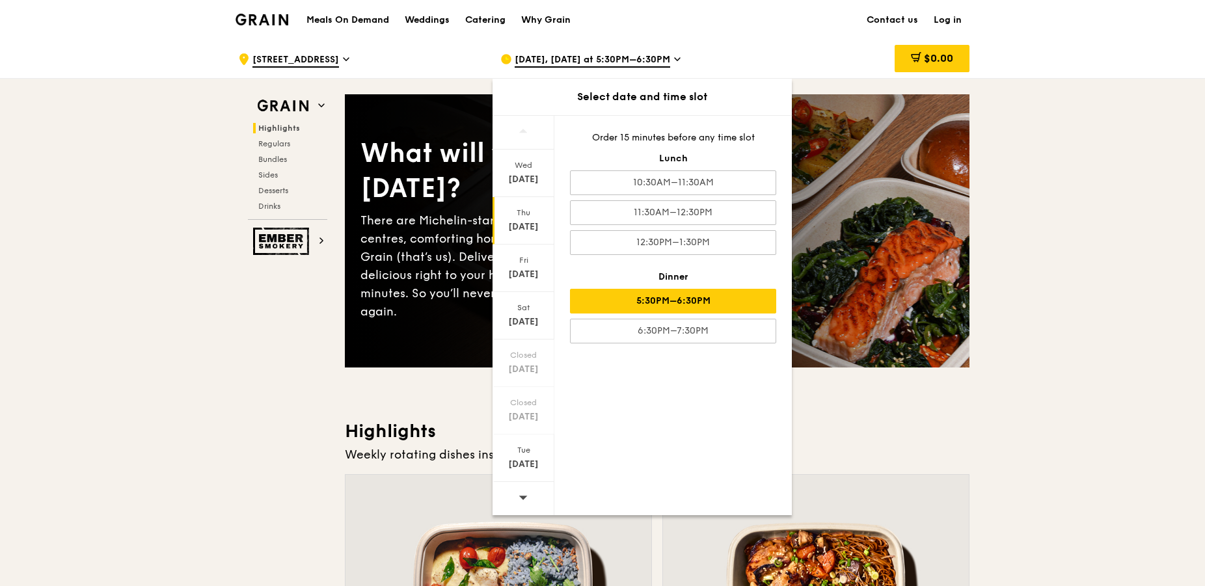
click at [759, 288] on div "Order 15 minutes before any time slot Lunch 10:30AM–11:30AM 11:30AM–12:30PM 12:…" at bounding box center [672, 237] width 237 height 243
click at [762, 302] on div "5:30PM–6:30PM" at bounding box center [673, 301] width 206 height 25
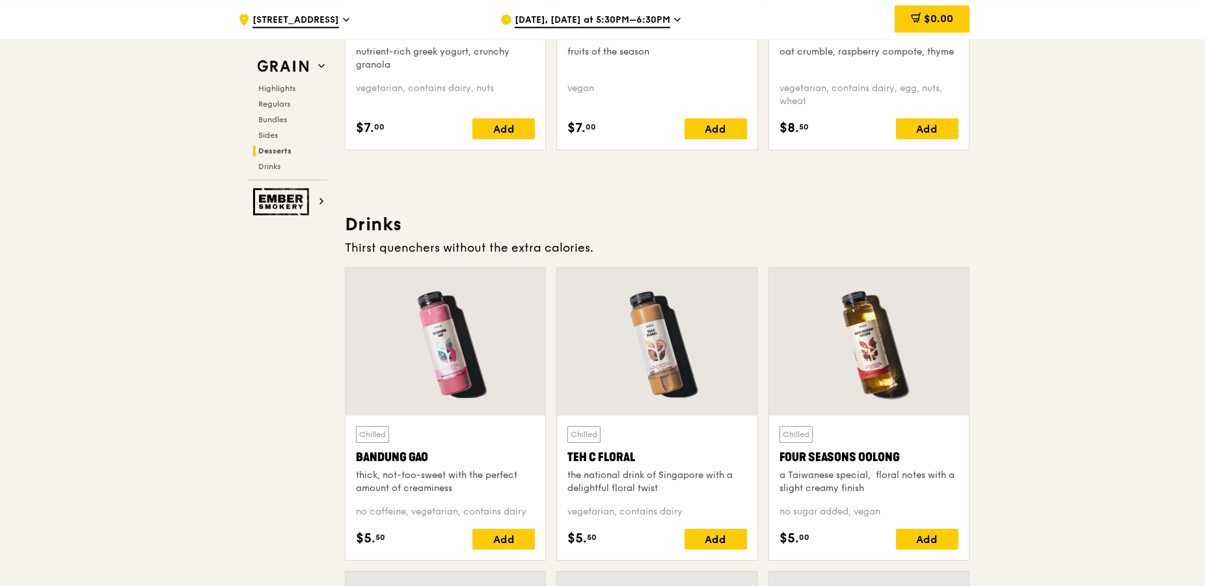
scroll to position [4281, 0]
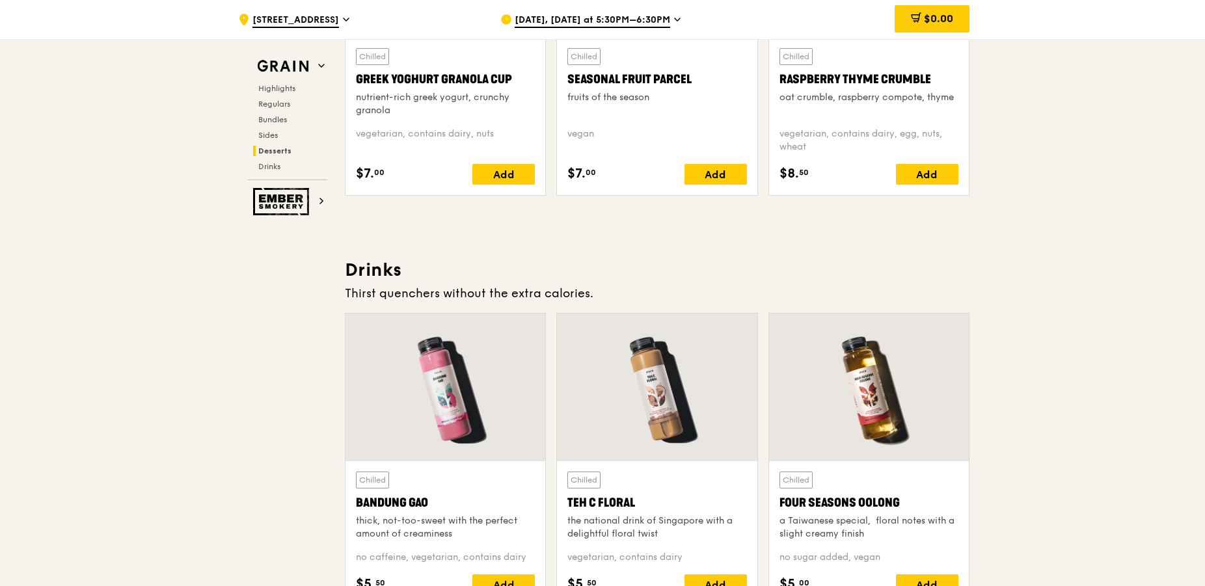
click at [598, 11] on div "[DATE], [DATE] at 5:30PM–6:30PM" at bounding box center [620, 19] width 241 height 39
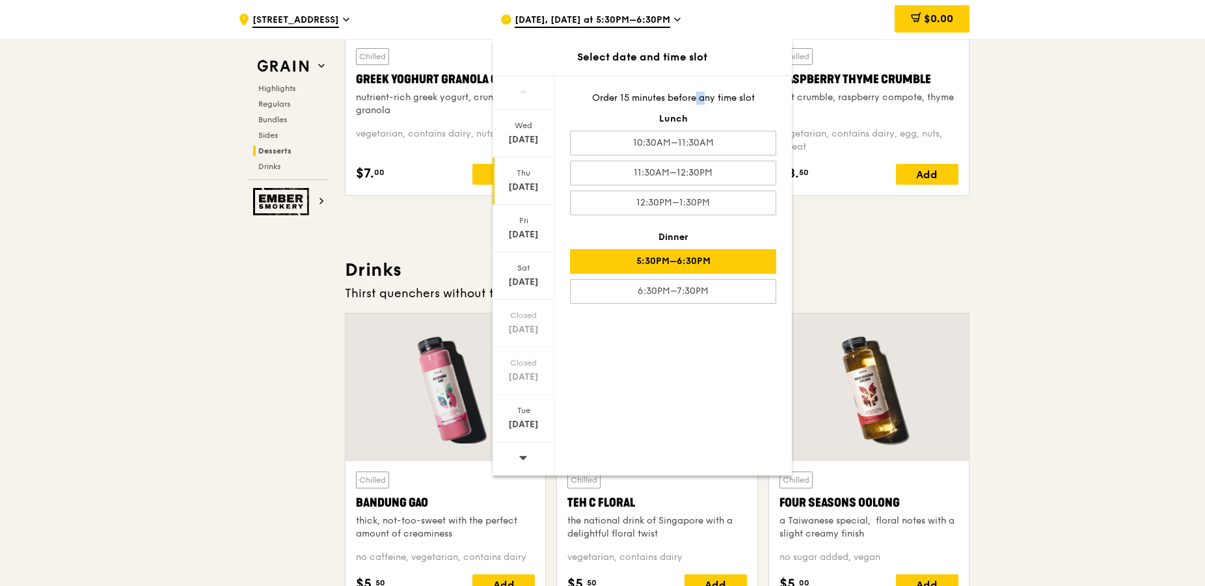
drag, startPoint x: 697, startPoint y: 96, endPoint x: 712, endPoint y: 94, distance: 15.2
click at [710, 94] on div "Order 15 minutes before any time slot" at bounding box center [673, 98] width 206 height 13
click at [712, 92] on div "Order 15 minutes before any time slot" at bounding box center [673, 98] width 206 height 13
drag, startPoint x: 631, startPoint y: 94, endPoint x: 678, endPoint y: 89, distance: 47.0
click at [678, 89] on div "Order 15 minutes before any time slot Lunch 10:30AM–11:30AM 11:30AM–12:30PM 12:…" at bounding box center [672, 197] width 237 height 243
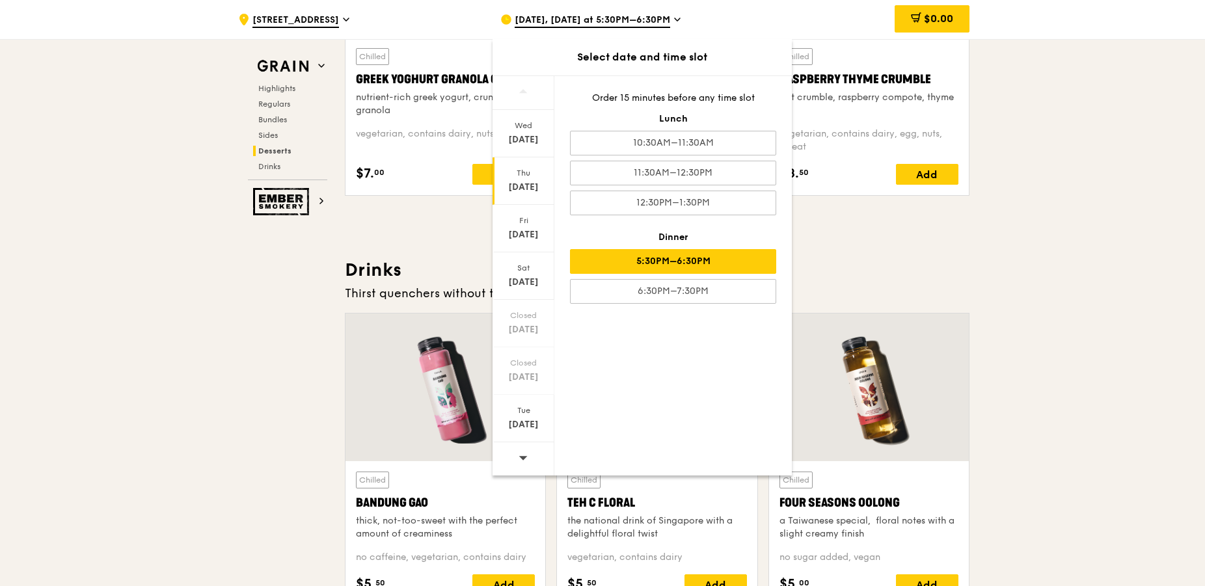
click at [678, 89] on div "Order 15 minutes before any time slot Lunch 10:30AM–11:30AM 11:30AM–12:30PM 12:…" at bounding box center [672, 197] width 237 height 243
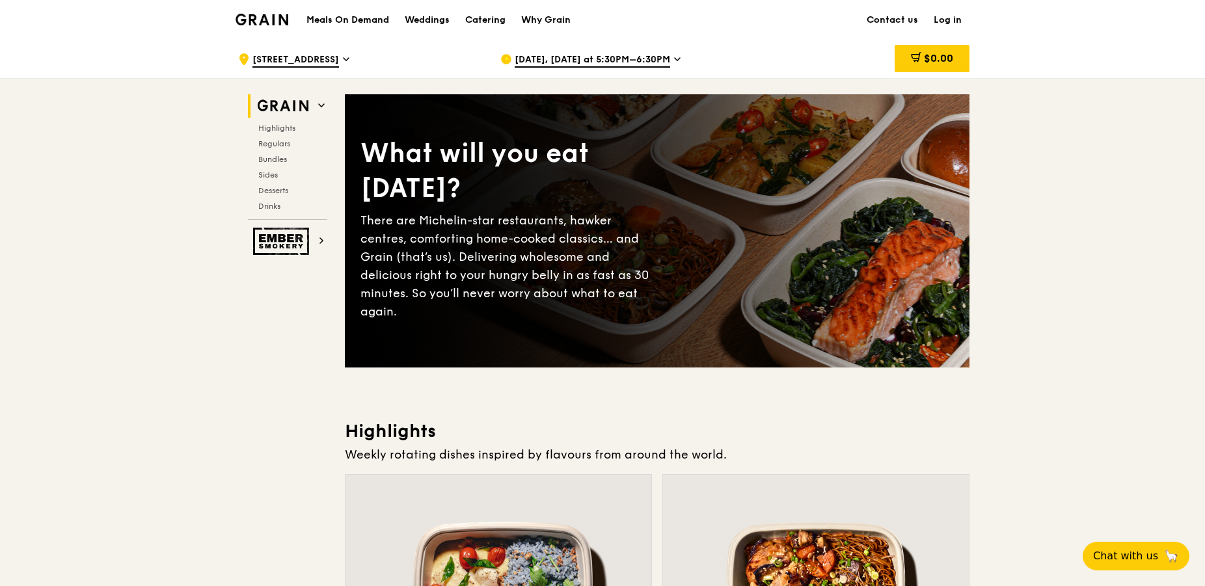
click at [373, 14] on h1 "Meals On Demand" at bounding box center [347, 20] width 83 height 13
click at [374, 19] on h1 "Meals On Demand" at bounding box center [347, 20] width 83 height 13
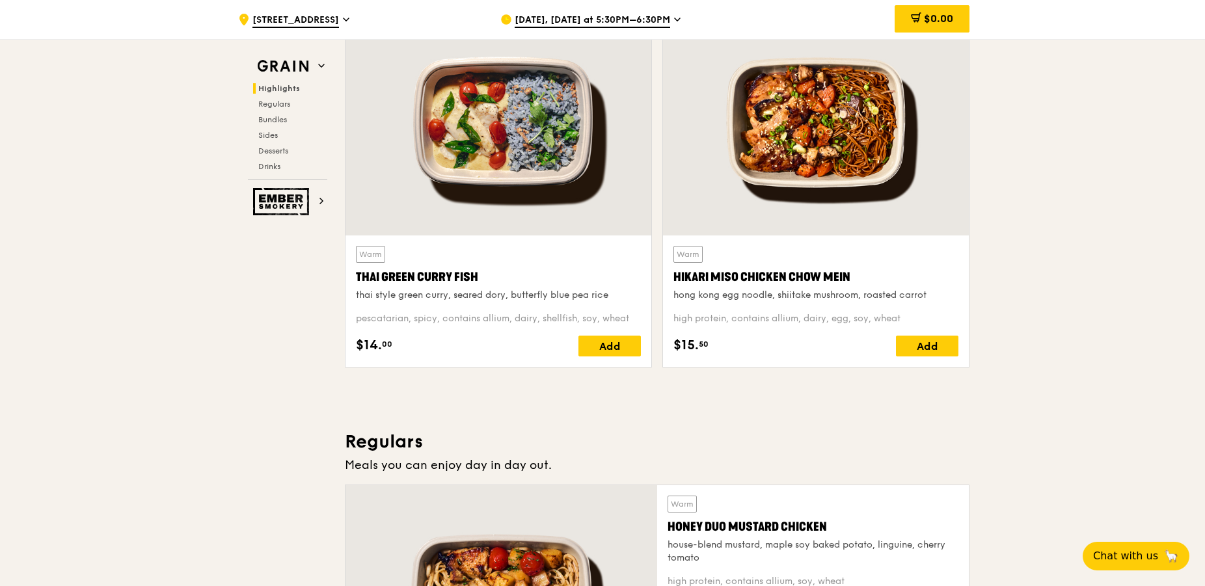
scroll to position [199, 0]
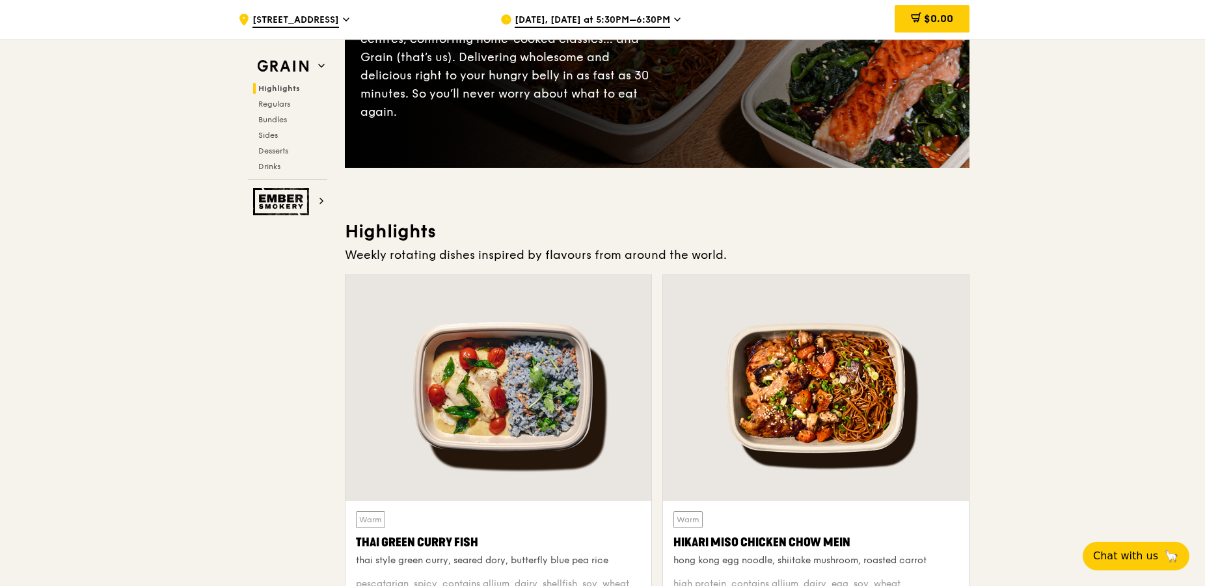
click at [685, 16] on div "[DATE], [DATE] at 5:30PM–6:30PM" at bounding box center [620, 19] width 241 height 39
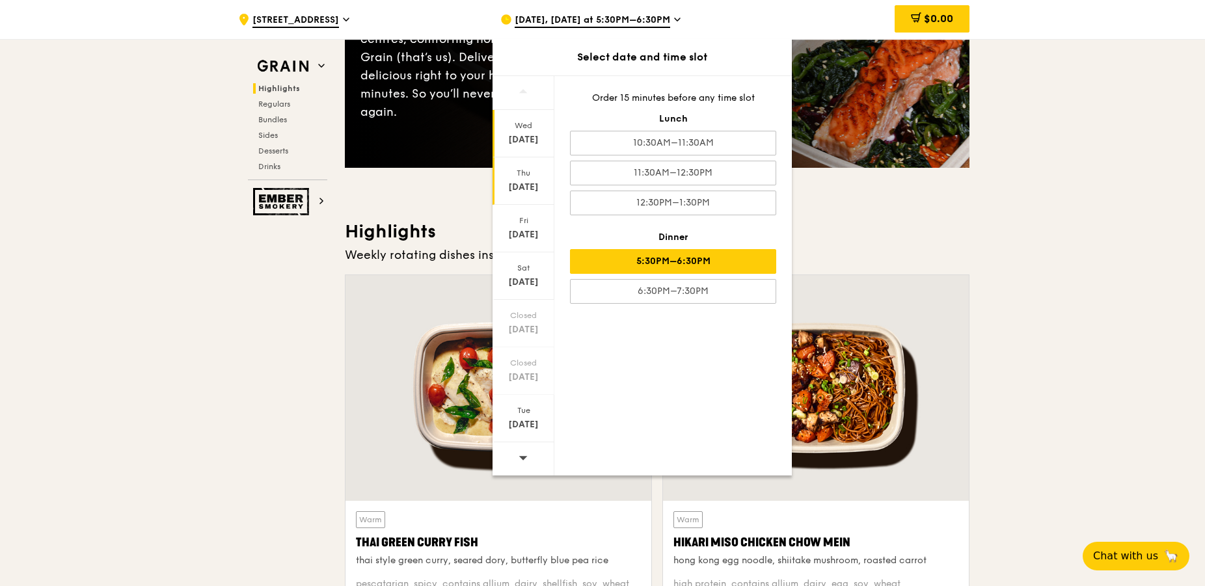
click at [531, 132] on div "[DATE]" at bounding box center [523, 133] width 62 height 47
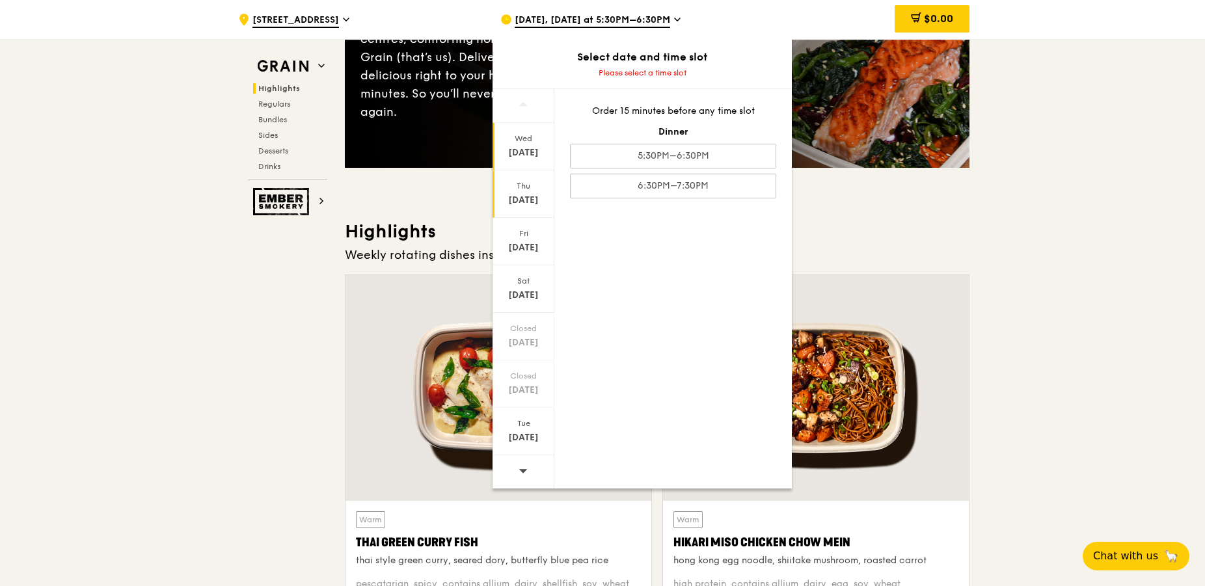
click at [521, 190] on div "Thu" at bounding box center [523, 186] width 58 height 10
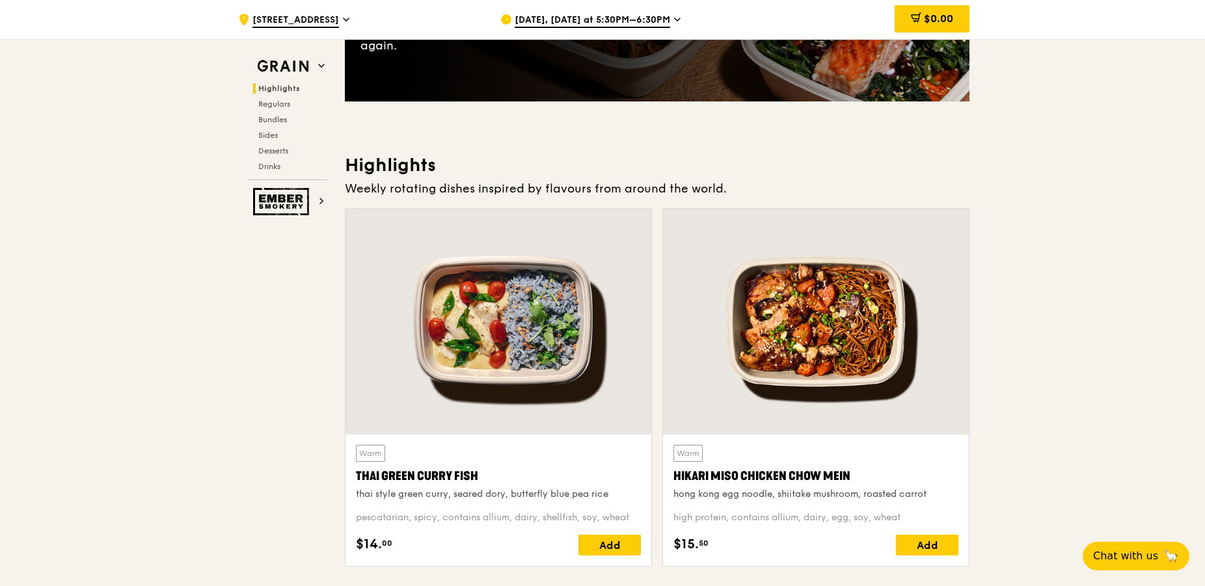
scroll to position [0, 0]
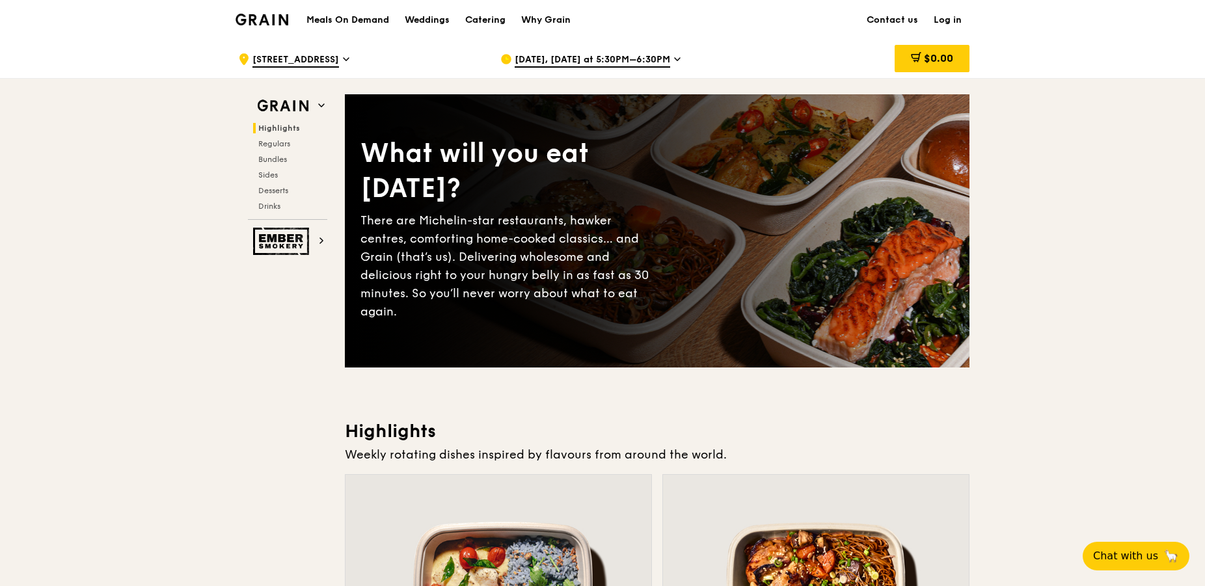
drag, startPoint x: 1048, startPoint y: 198, endPoint x: 1028, endPoint y: 185, distance: 23.6
click at [339, 57] on span "[STREET_ADDRESS]" at bounding box center [295, 60] width 87 height 14
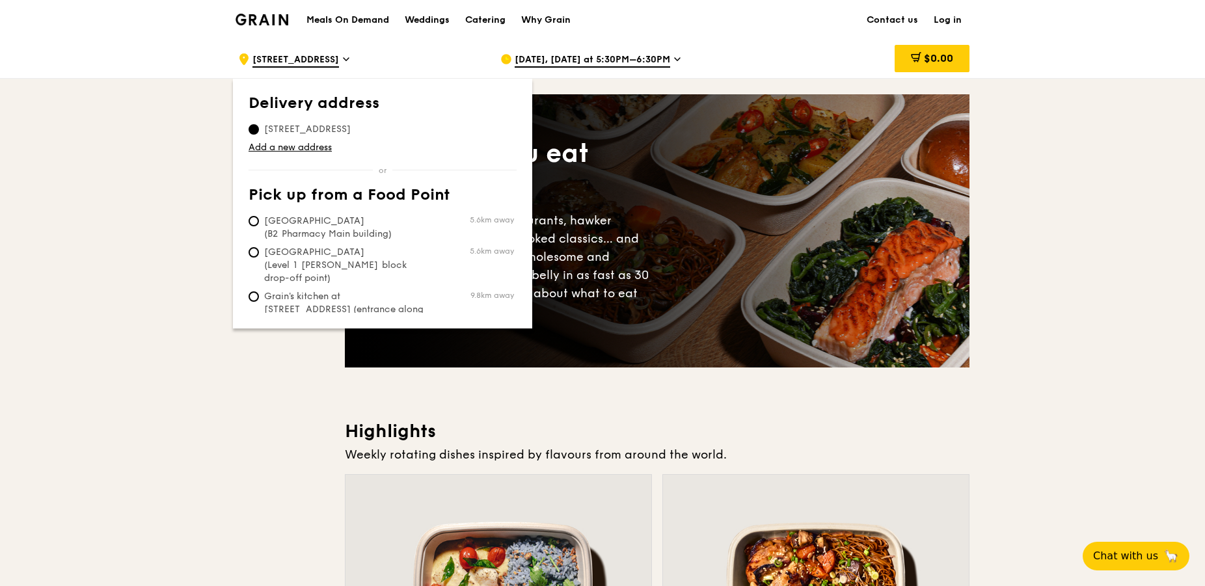
click at [339, 60] on span "[STREET_ADDRESS]" at bounding box center [295, 60] width 87 height 14
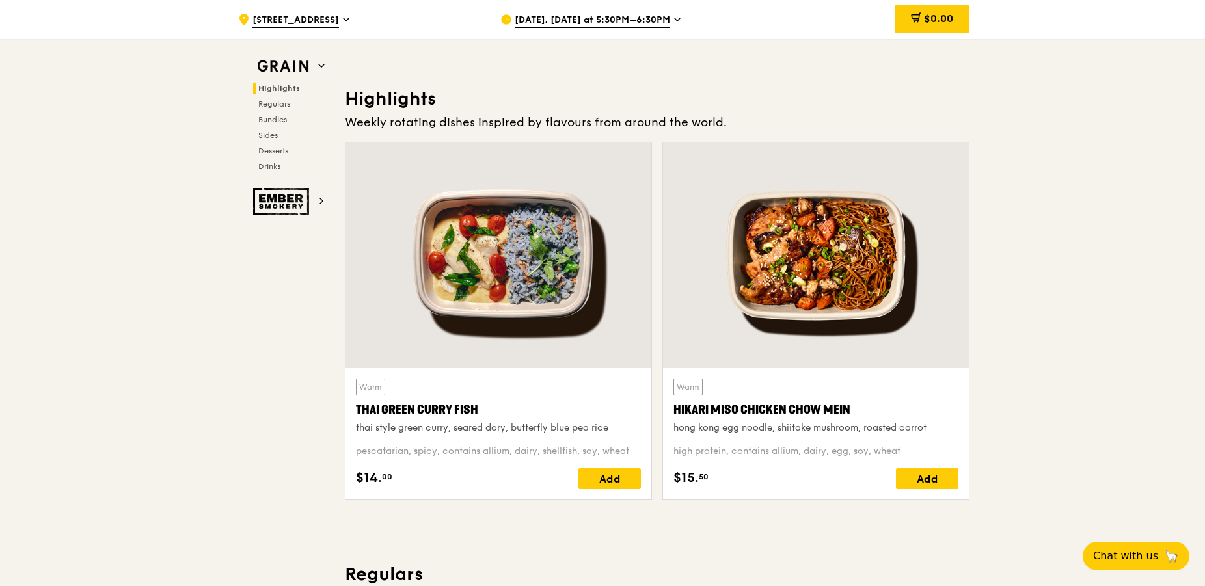
scroll to position [66, 0]
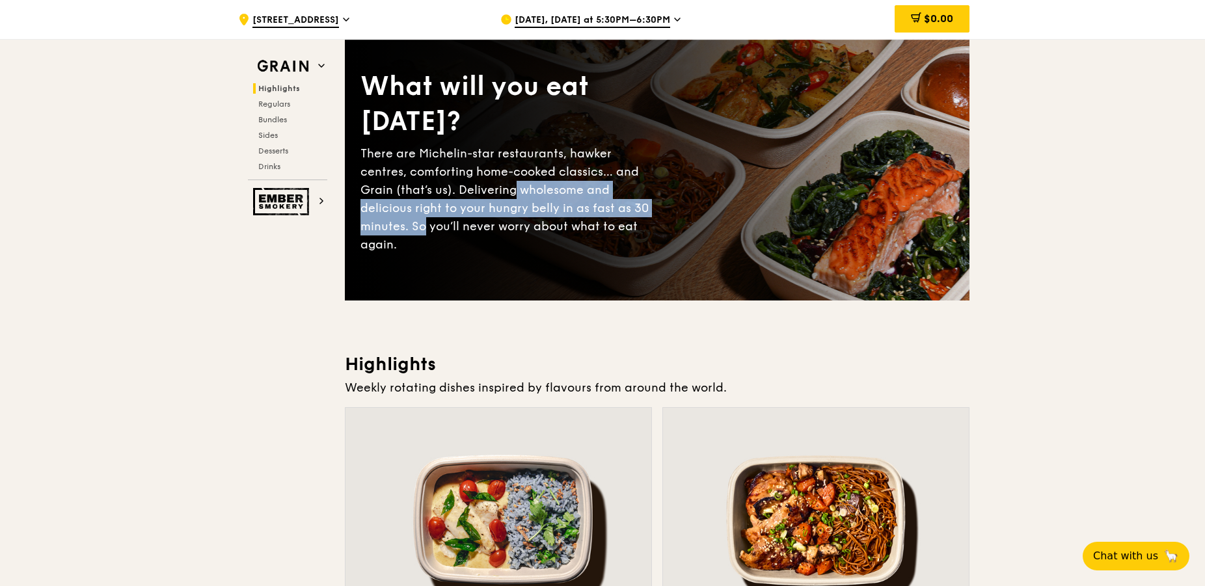
drag, startPoint x: 477, startPoint y: 197, endPoint x: 628, endPoint y: 211, distance: 152.2
click at [628, 209] on div "There are Michelin-star restaurants, hawker centres, comforting home-cooked cla…" at bounding box center [508, 198] width 297 height 109
drag, startPoint x: 628, startPoint y: 211, endPoint x: 581, endPoint y: 243, distance: 57.5
click at [628, 211] on div "There are Michelin-star restaurants, hawker centres, comforting home-cooked cla…" at bounding box center [508, 198] width 297 height 109
drag, startPoint x: 416, startPoint y: 215, endPoint x: 648, endPoint y: 212, distance: 232.2
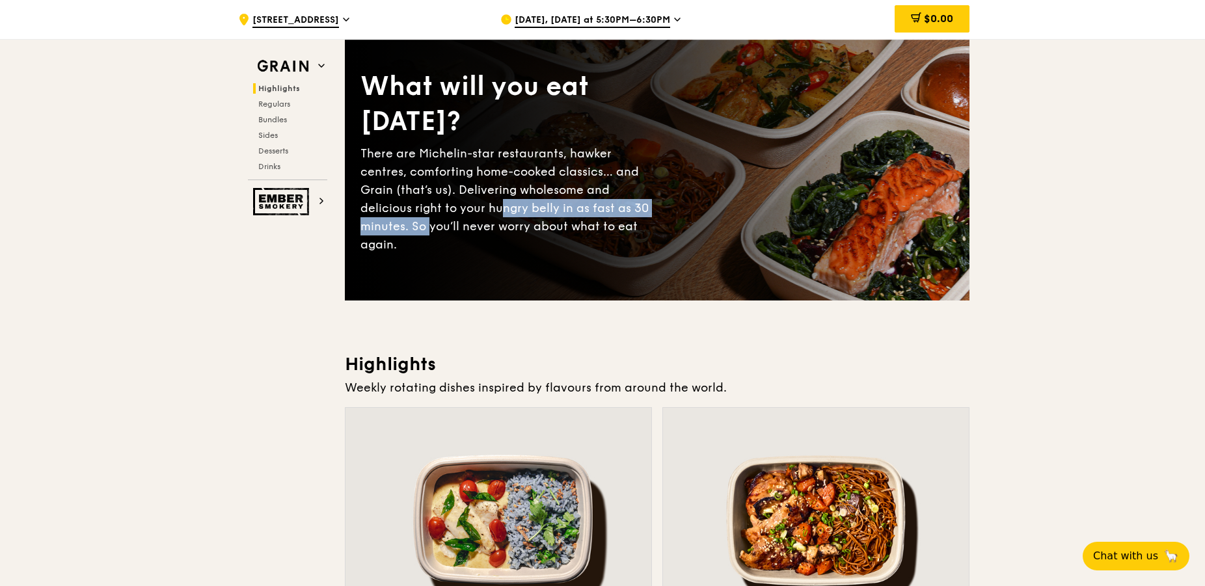
click at [648, 212] on div "There are Michelin-star restaurants, hawker centres, comforting home-cooked cla…" at bounding box center [508, 198] width 297 height 109
drag, startPoint x: 466, startPoint y: 216, endPoint x: 473, endPoint y: 220, distance: 8.1
click at [473, 220] on div "There are Michelin-star restaurants, hawker centres, comforting home-cooked cla…" at bounding box center [508, 198] width 297 height 109
drag, startPoint x: 479, startPoint y: 224, endPoint x: 527, endPoint y: 250, distance: 55.0
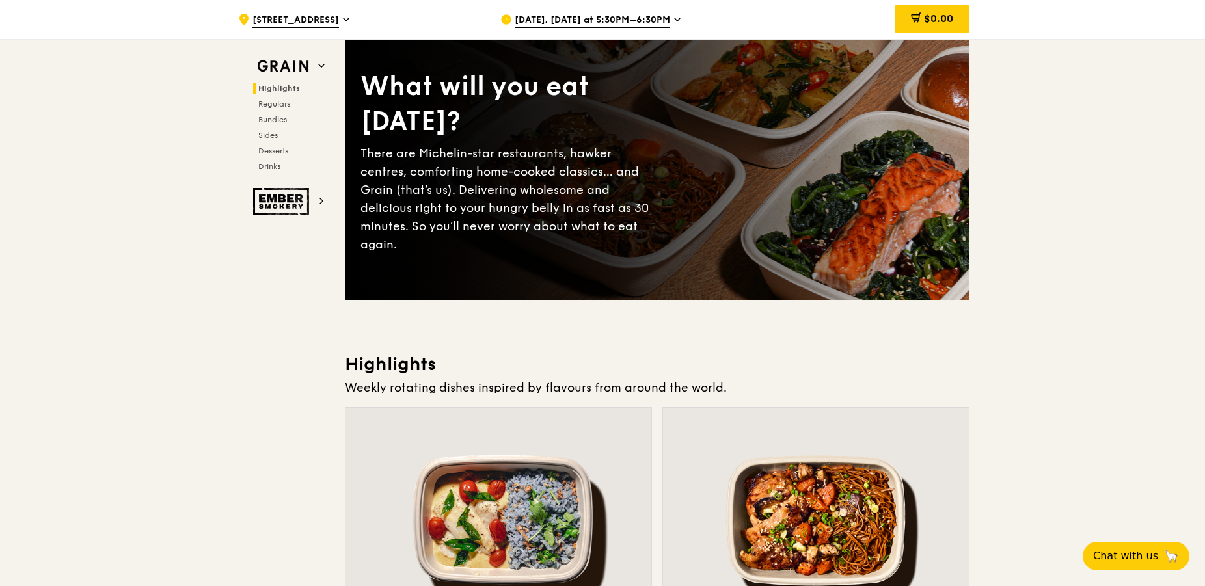
click at [481, 224] on div "There are Michelin-star restaurants, hawker centres, comforting home-cooked cla…" at bounding box center [508, 198] width 297 height 109
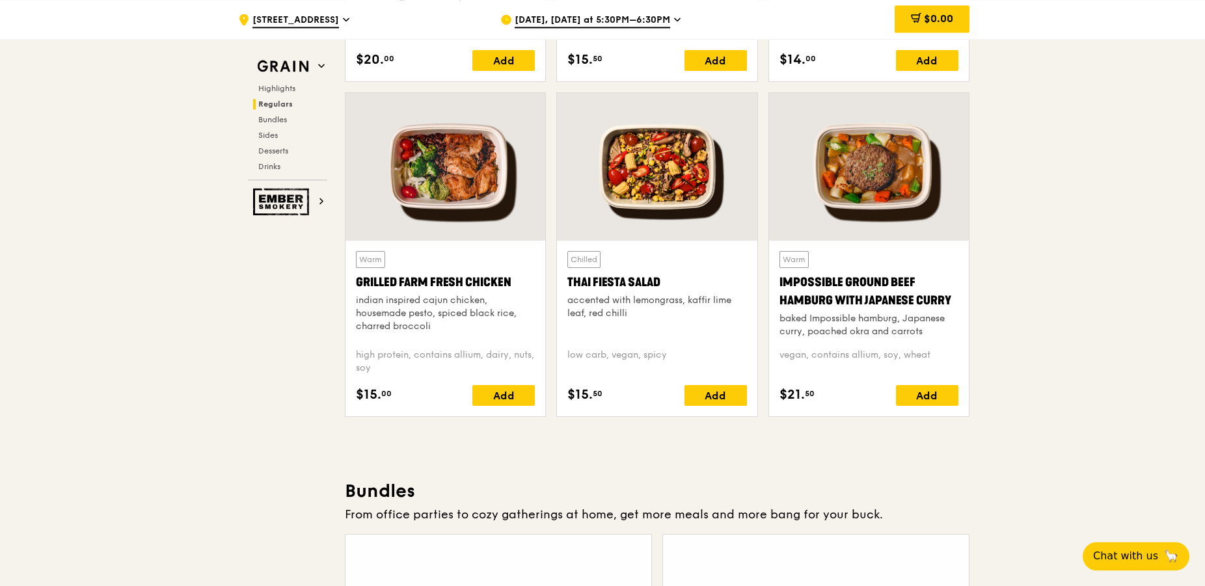
scroll to position [1526, 0]
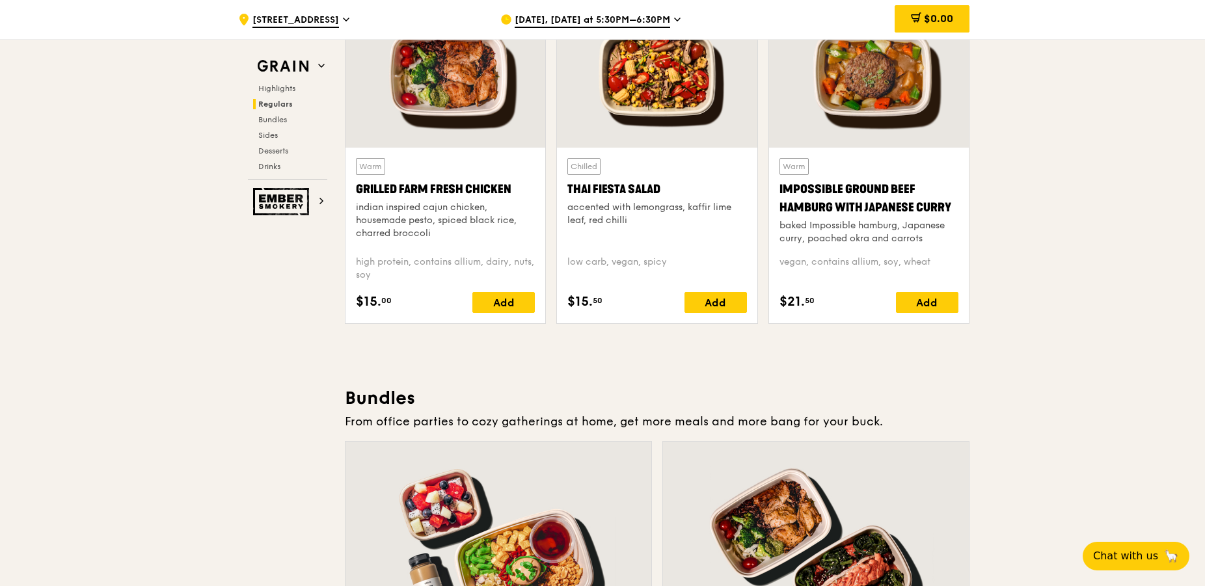
click at [892, 85] on div at bounding box center [869, 74] width 200 height 148
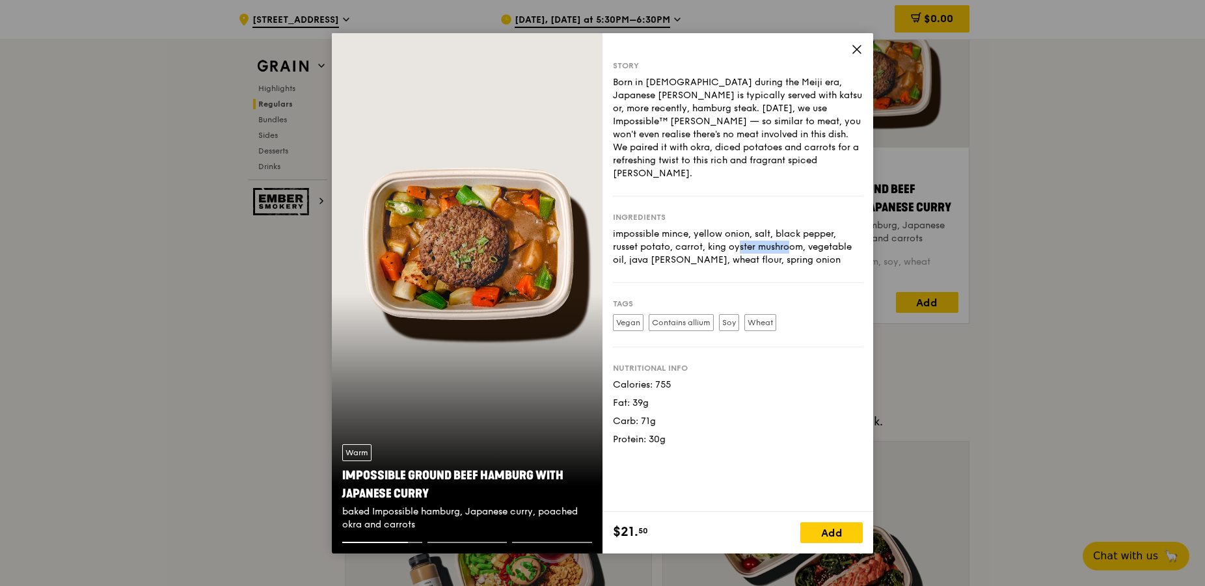
drag, startPoint x: 676, startPoint y: 228, endPoint x: 720, endPoint y: 229, distance: 43.6
click at [719, 228] on div "impossible mince, yellow onion, salt, black pepper, russet potato, carrot, king…" at bounding box center [738, 247] width 250 height 39
drag, startPoint x: 720, startPoint y: 229, endPoint x: 764, endPoint y: 245, distance: 46.3
click at [722, 230] on div "impossible mince, yellow onion, salt, black pepper, russet potato, carrot, king…" at bounding box center [738, 247] width 250 height 39
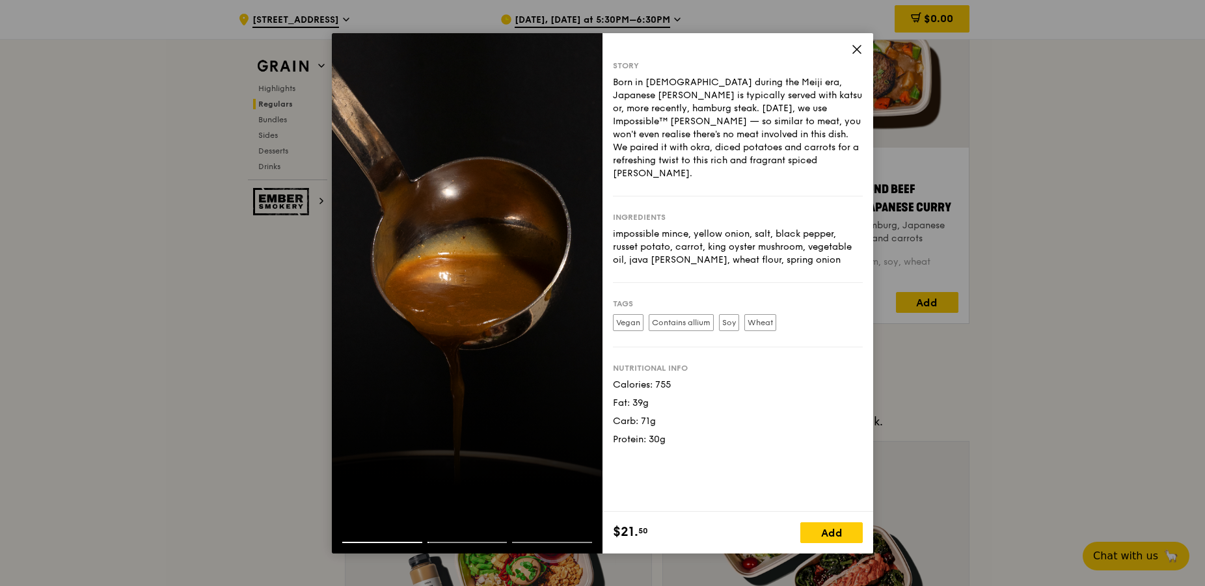
click at [829, 249] on div "impossible mince, yellow onion, salt, black pepper, russet potato, carrot, king…" at bounding box center [738, 247] width 250 height 39
drag, startPoint x: 802, startPoint y: 247, endPoint x: 713, endPoint y: 222, distance: 92.6
click at [716, 228] on div "impossible mince, yellow onion, salt, black pepper, russet potato, carrot, king…" at bounding box center [738, 247] width 250 height 39
click at [713, 228] on div "impossible mince, yellow onion, salt, black pepper, russet potato, carrot, king…" at bounding box center [738, 247] width 250 height 39
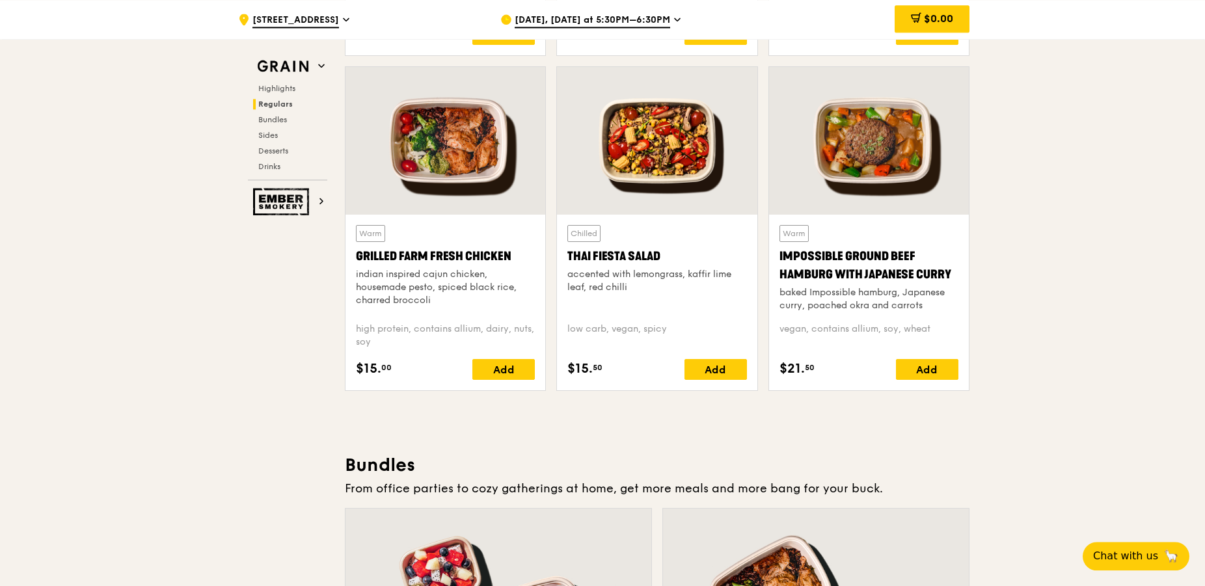
scroll to position [1393, 0]
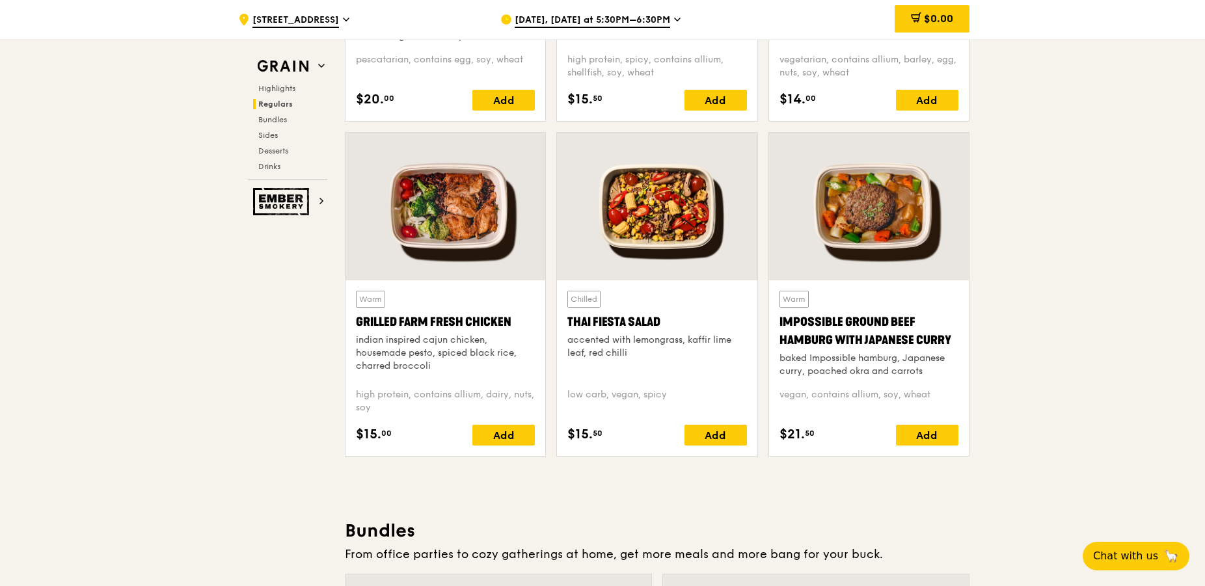
drag, startPoint x: 955, startPoint y: 336, endPoint x: 778, endPoint y: 321, distance: 178.2
click at [778, 321] on div "Warm Impossible Ground Beef Hamburg with Japanese Curry baked Impossible hambur…" at bounding box center [869, 368] width 200 height 176
copy div "Impossible Ground Beef Hamburg with Japanese Curry"
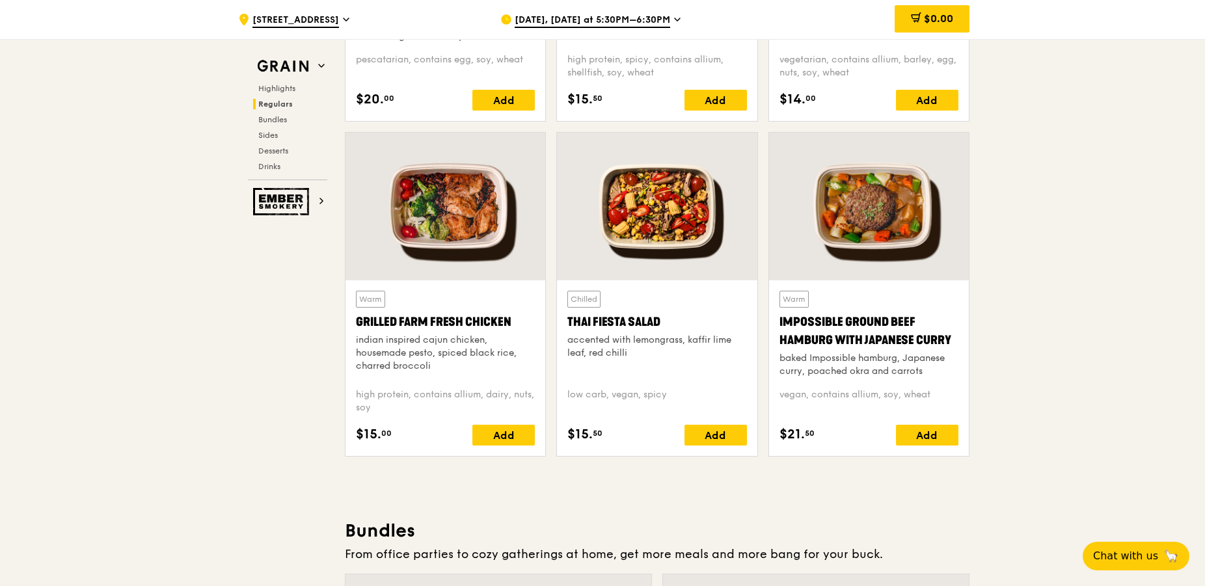
click at [907, 366] on div "baked Impossible hamburg, Japanese curry, poached okra and carrots" at bounding box center [868, 365] width 179 height 26
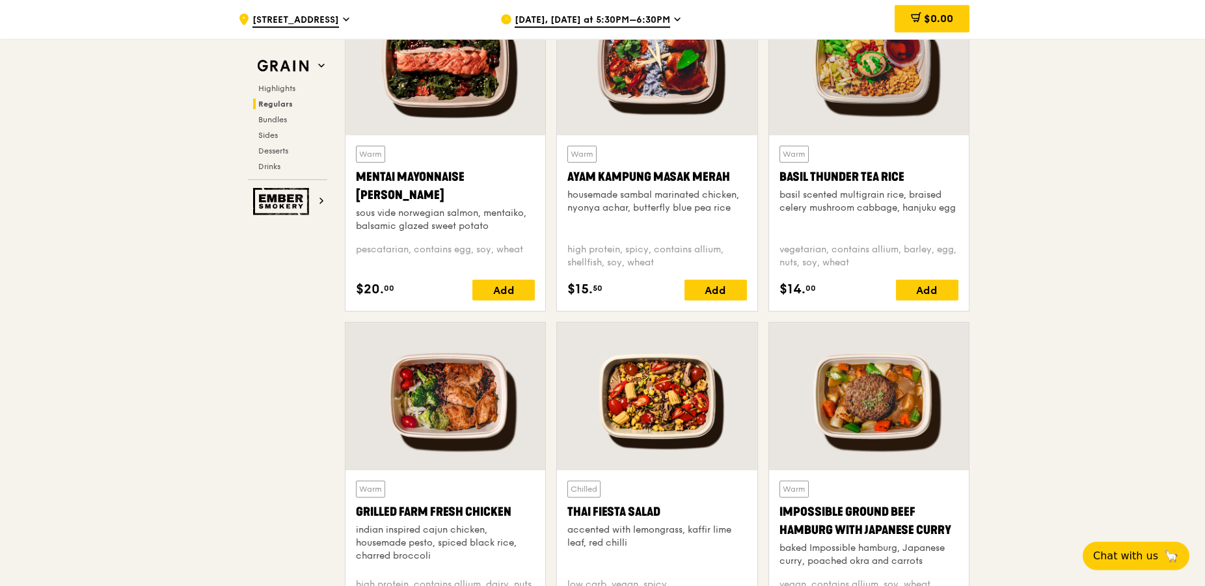
scroll to position [1260, 0]
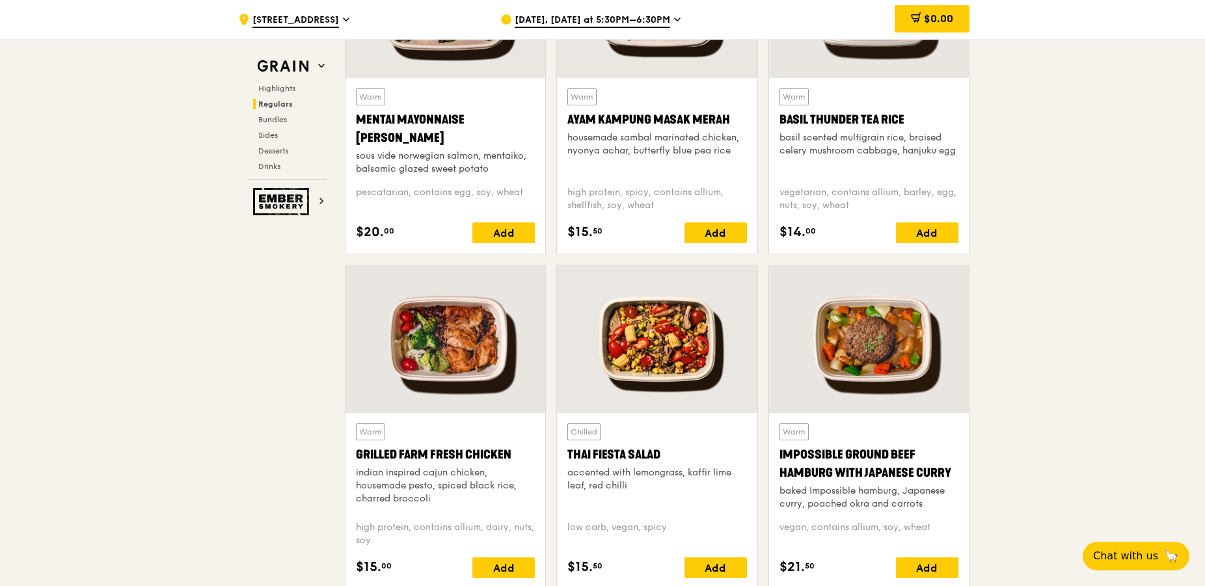
click at [920, 375] on div at bounding box center [869, 339] width 200 height 148
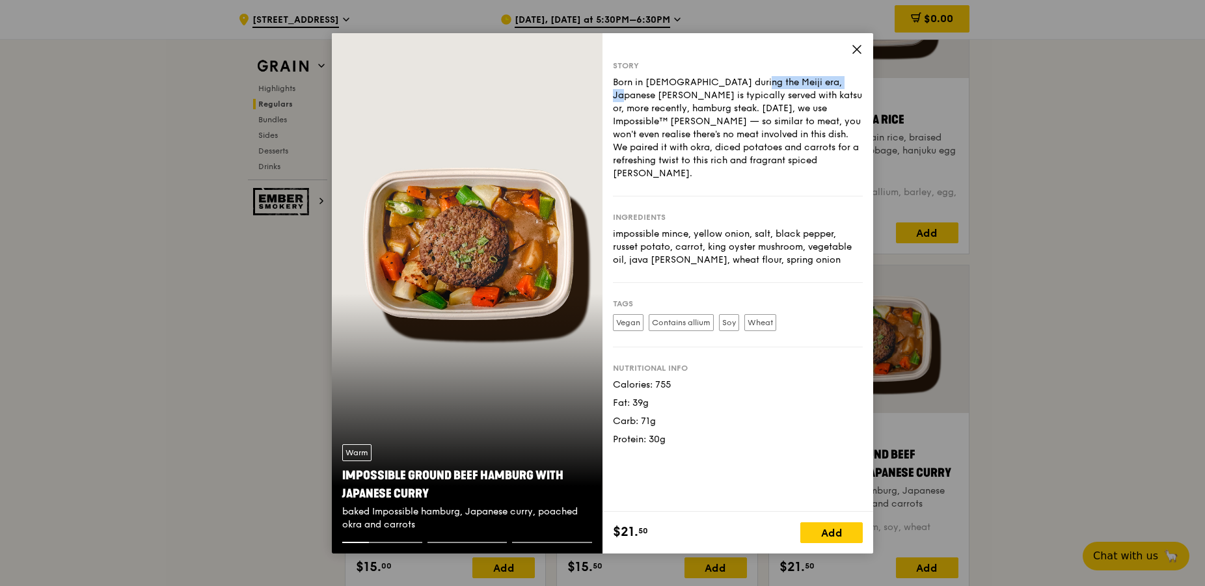
drag, startPoint x: 687, startPoint y: 84, endPoint x: 780, endPoint y: 78, distance: 93.2
click at [771, 78] on div "Born in Japan during the Meiji era, Japanese curry is typically served with kat…" at bounding box center [738, 128] width 250 height 104
click at [789, 88] on div "Born in Japan during the Meiji era, Japanese curry is typically served with kat…" at bounding box center [738, 128] width 250 height 104
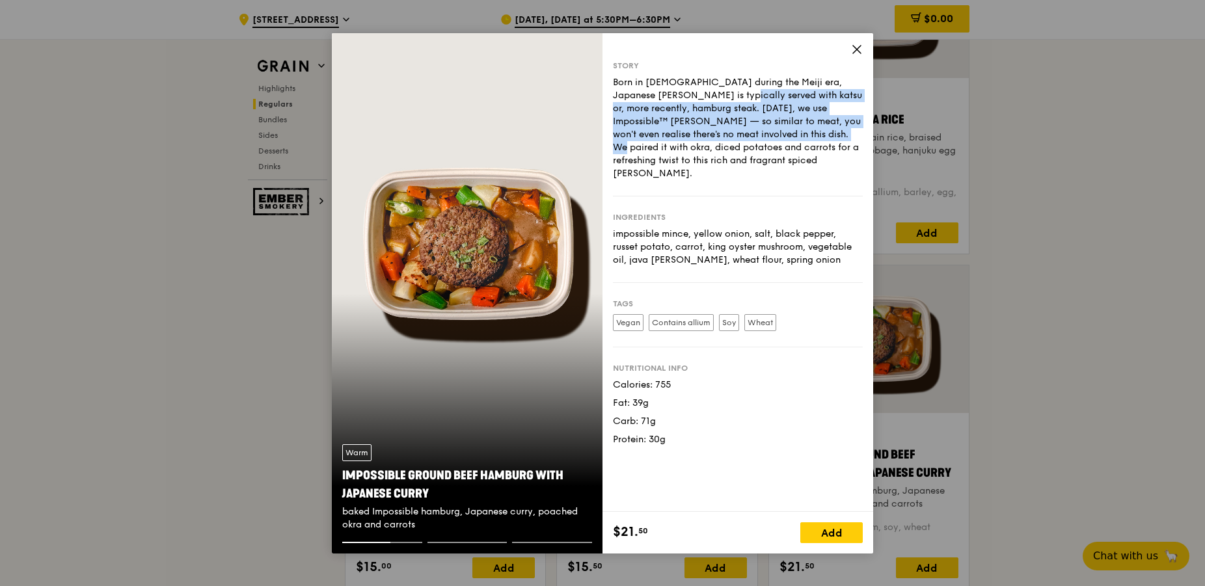
drag, startPoint x: 649, startPoint y: 96, endPoint x: 728, endPoint y: 129, distance: 86.3
click at [728, 129] on div "Born in Japan during the Meiji era, Japanese curry is typically served with kat…" at bounding box center [738, 128] width 250 height 104
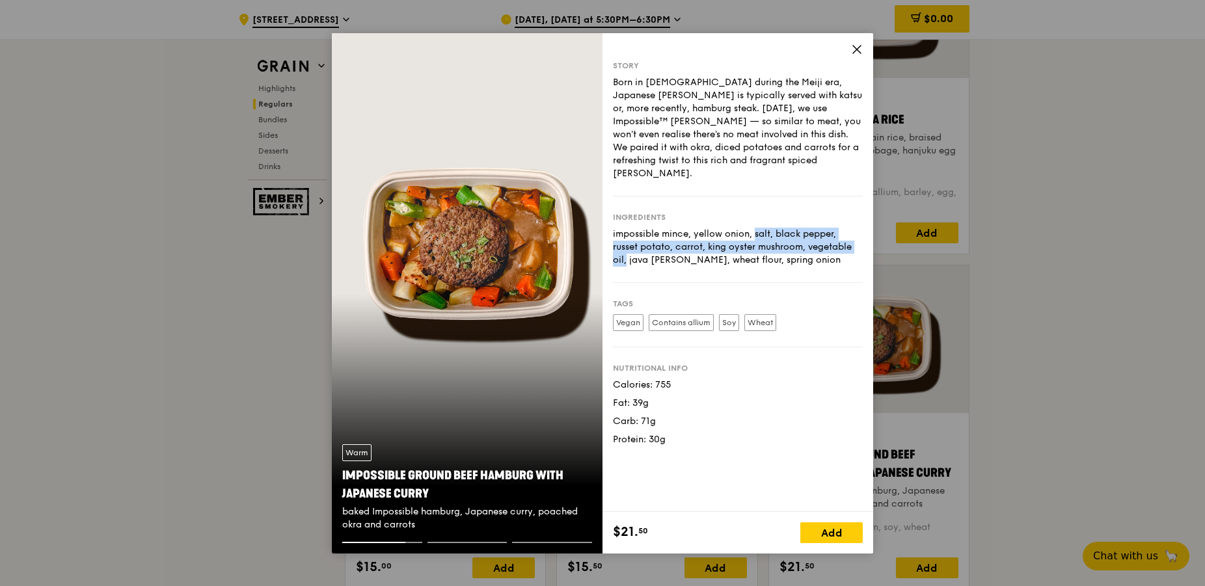
drag, startPoint x: 691, startPoint y: 217, endPoint x: 807, endPoint y: 237, distance: 116.9
click at [807, 237] on div "impossible mince, yellow onion, salt, black pepper, russet potato, carrot, king…" at bounding box center [738, 247] width 250 height 39
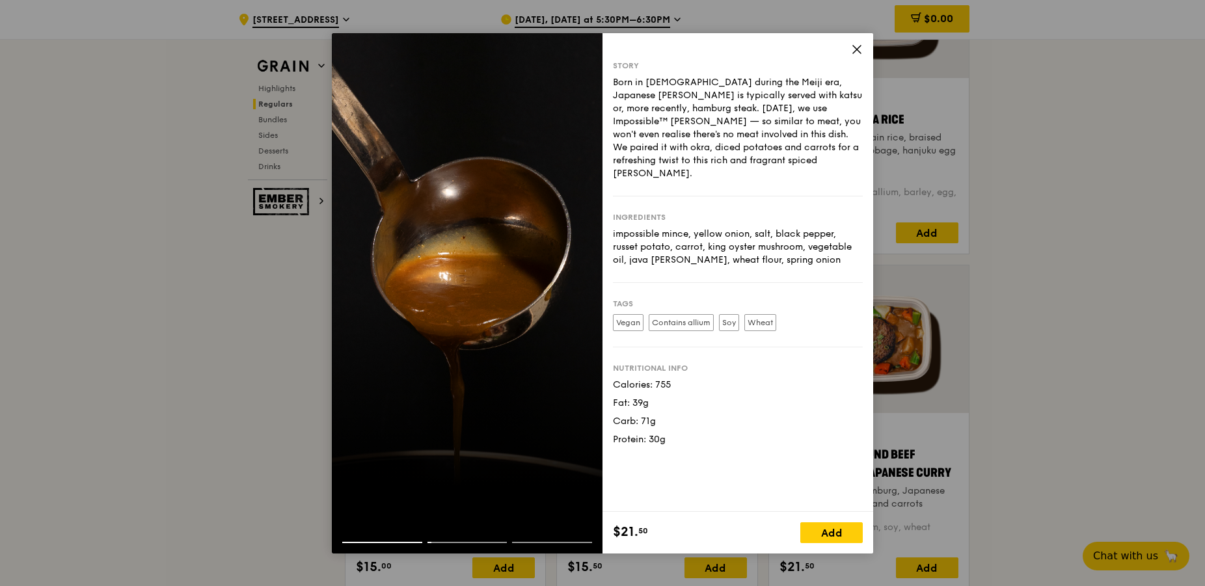
drag, startPoint x: 645, startPoint y: 236, endPoint x: 775, endPoint y: 241, distance: 129.5
click at [771, 241] on div "impossible mince, yellow onion, salt, black pepper, russet potato, carrot, king…" at bounding box center [738, 247] width 250 height 39
click at [775, 241] on div "impossible mince, yellow onion, salt, black pepper, russet potato, carrot, king…" at bounding box center [738, 247] width 250 height 39
drag, startPoint x: 799, startPoint y: 246, endPoint x: 614, endPoint y: 224, distance: 186.0
click at [614, 228] on div "impossible mince, yellow onion, salt, black pepper, russet potato, carrot, king…" at bounding box center [738, 247] width 250 height 39
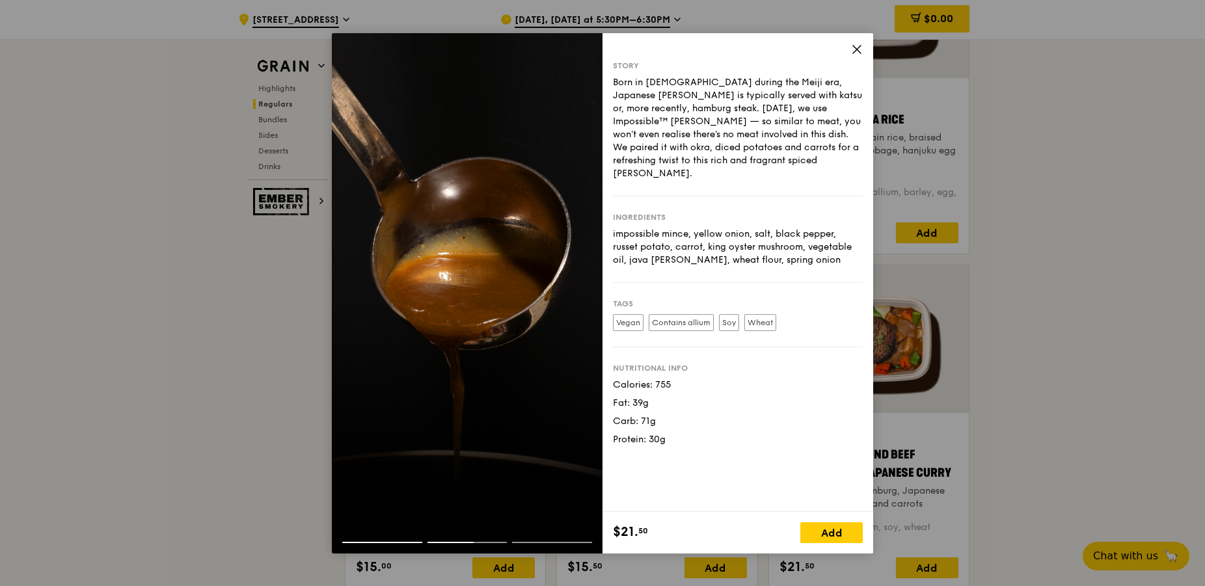
click at [697, 232] on div "impossible mince, yellow onion, salt, black pepper, russet potato, carrot, king…" at bounding box center [738, 247] width 250 height 39
click at [680, 314] on label "Contains allium" at bounding box center [680, 322] width 65 height 17
click at [697, 96] on div "Born in Japan during the Meiji era, Japanese curry is typically served with kat…" at bounding box center [738, 128] width 250 height 104
click at [758, 141] on div "Born in Japan during the Meiji era, Japanese curry is typically served with kat…" at bounding box center [738, 128] width 250 height 104
click at [855, 47] on icon at bounding box center [857, 50] width 8 height 8
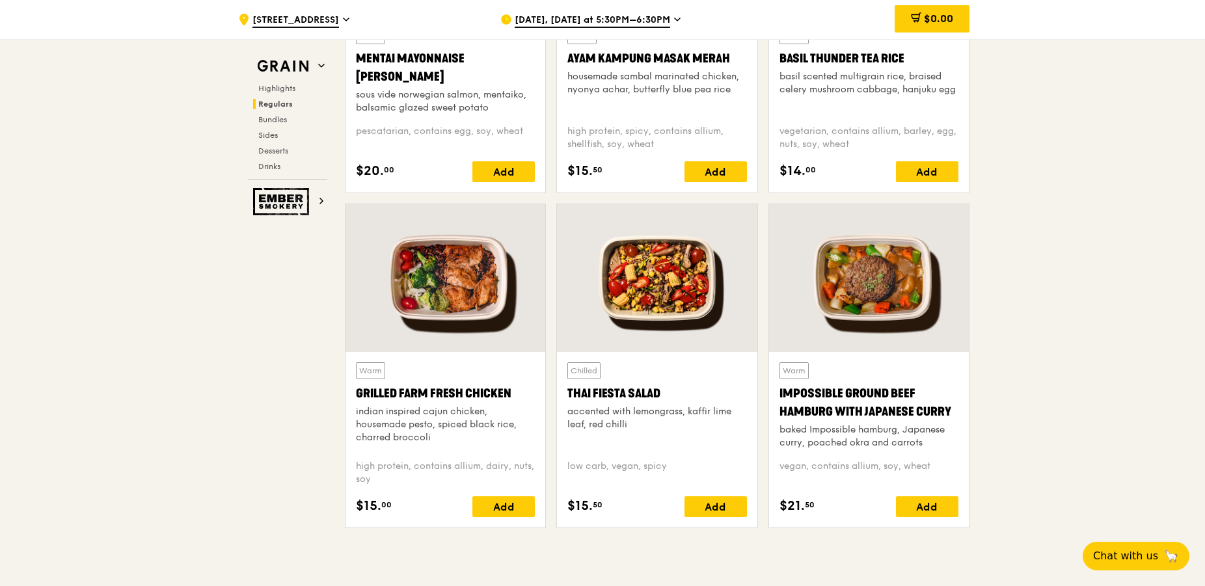
scroll to position [1327, 0]
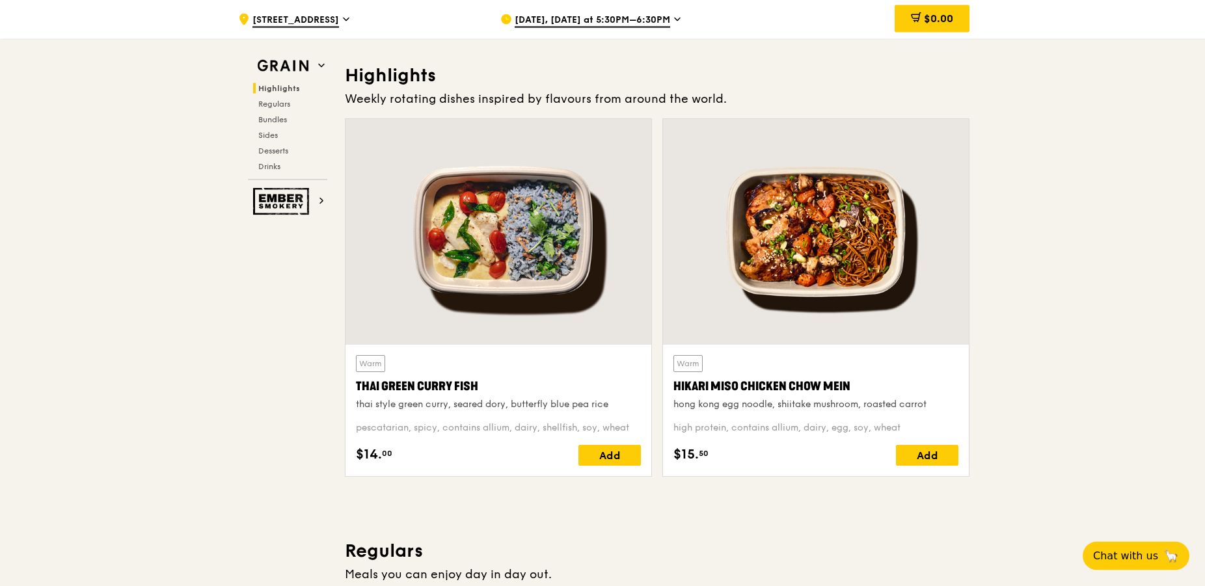
scroll to position [332, 0]
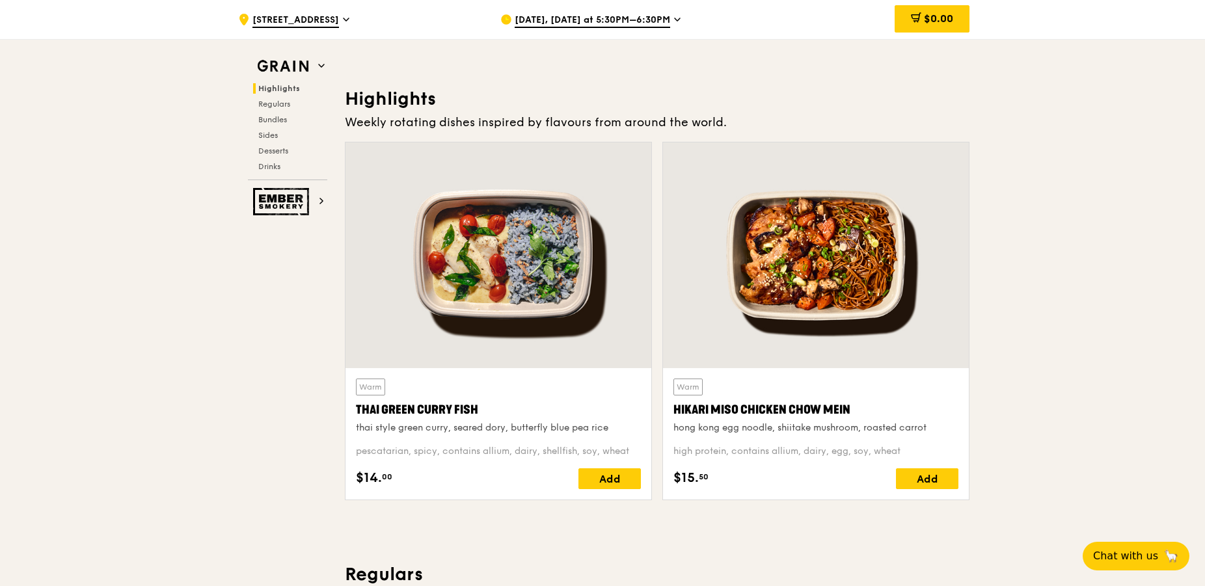
click at [339, 23] on span "[STREET_ADDRESS]" at bounding box center [295, 21] width 87 height 14
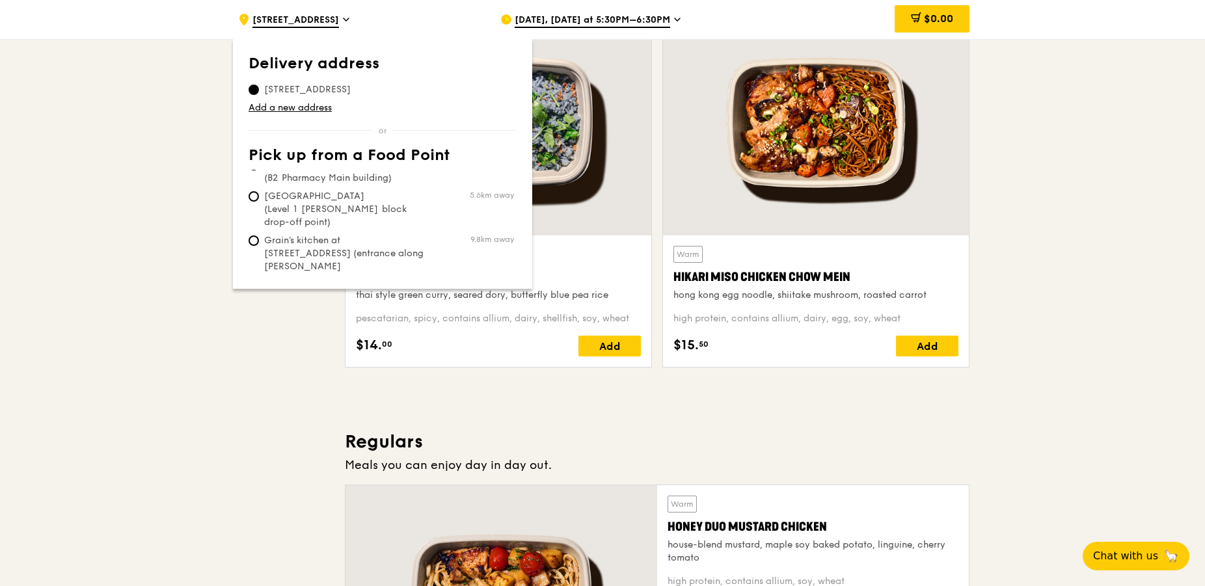
scroll to position [0, 0]
click at [362, 83] on td "11 North Buona Vista Drive, 138589" at bounding box center [307, 87] width 118 height 18
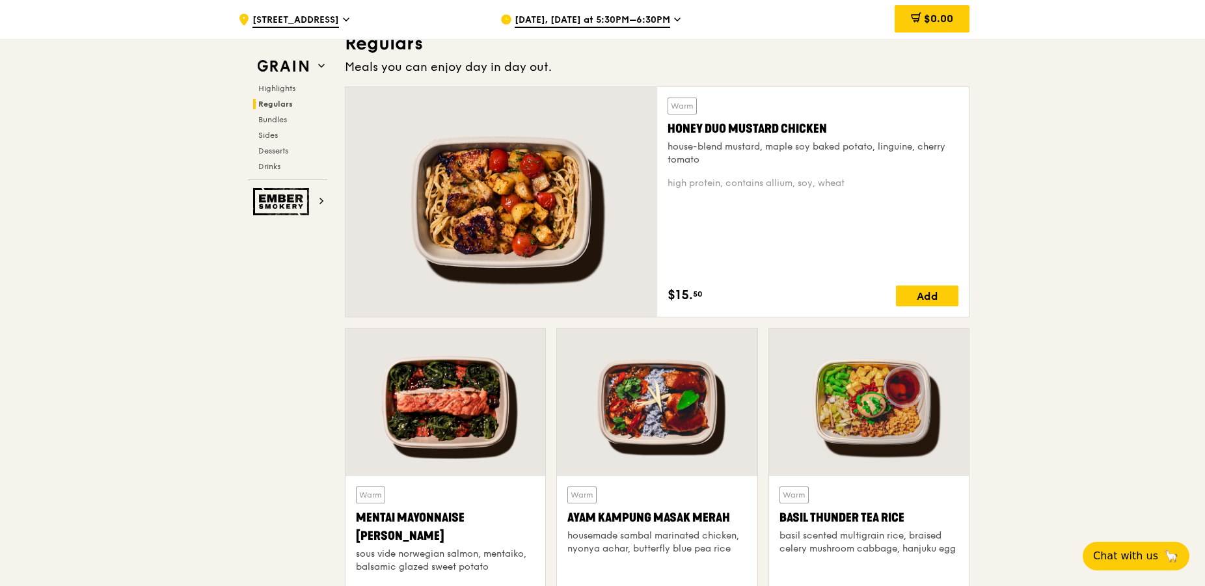
scroll to position [1260, 0]
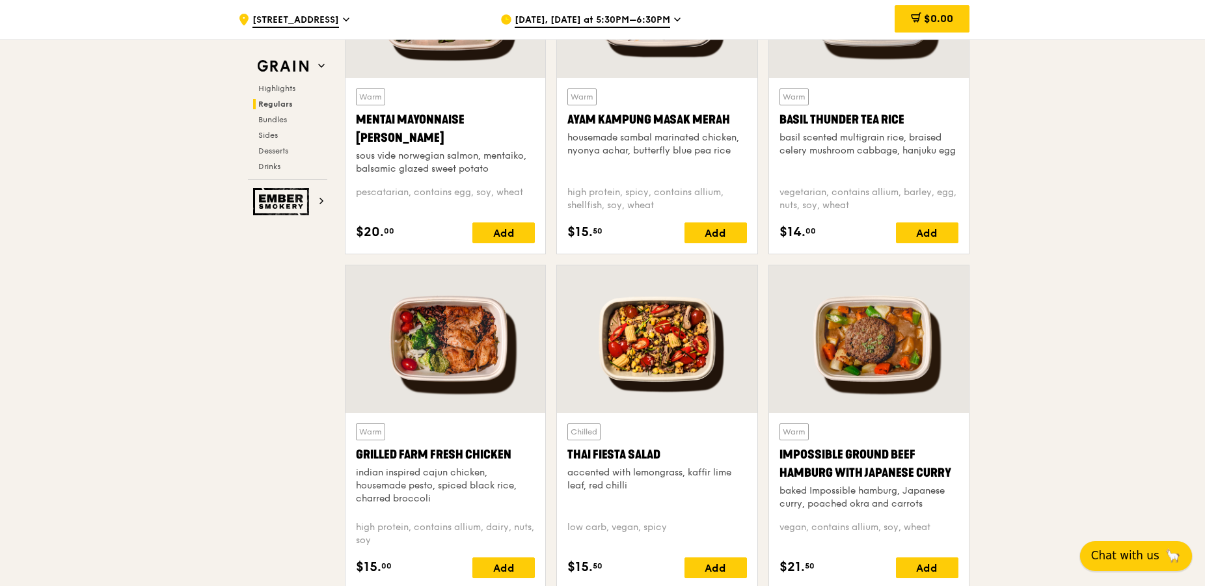
click at [1137, 549] on span "Chat with us" at bounding box center [1125, 556] width 68 height 16
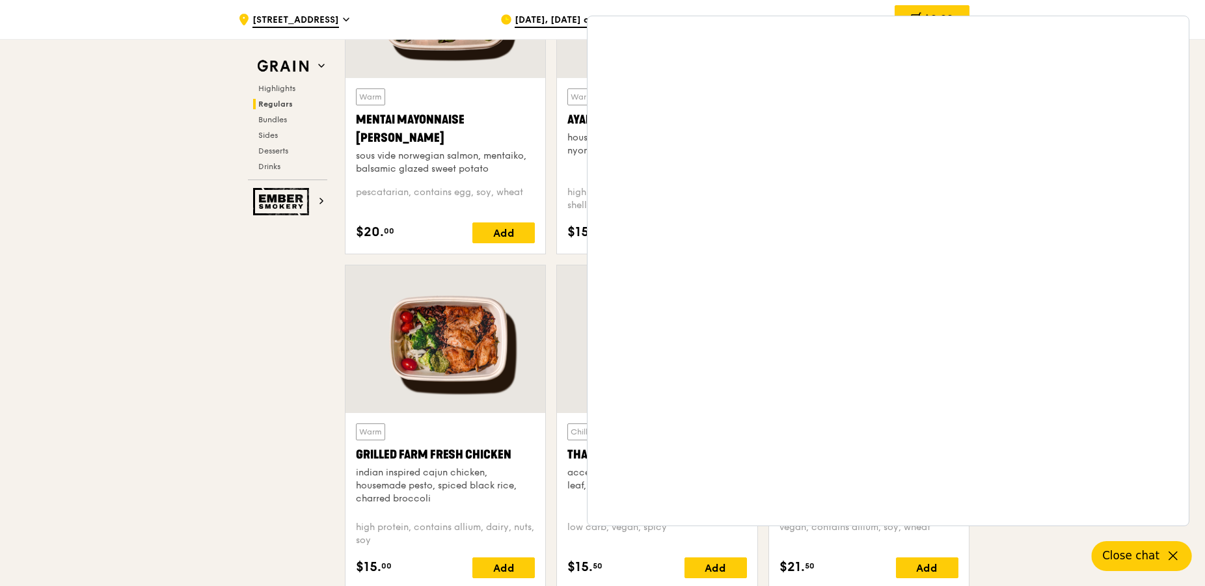
click at [1169, 559] on icon at bounding box center [1173, 556] width 16 height 16
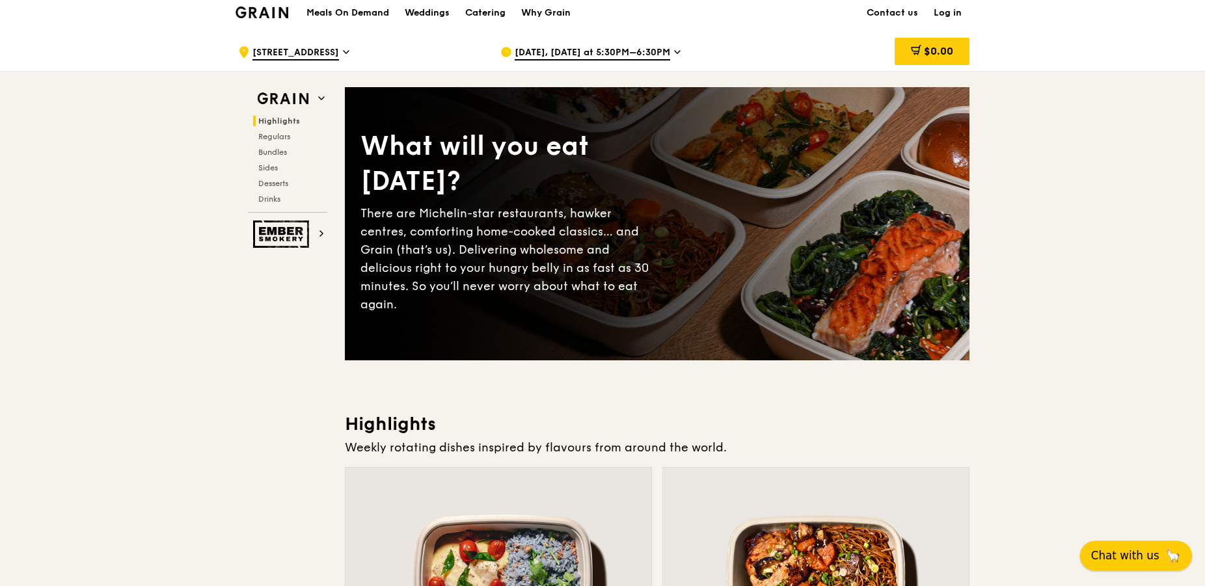
scroll to position [0, 0]
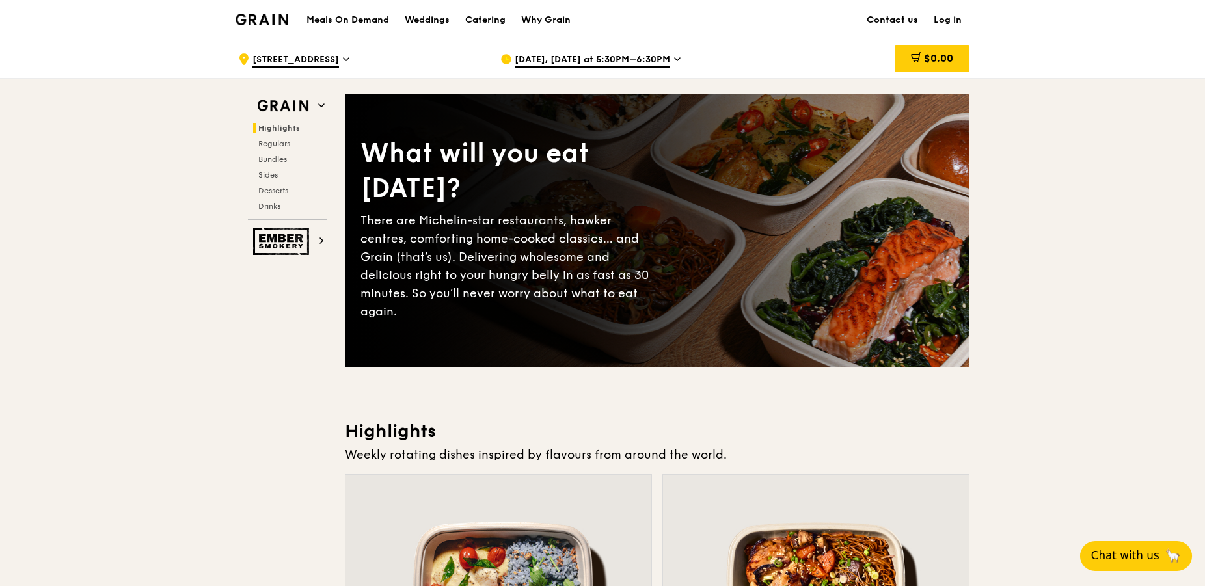
click at [666, 58] on span "[DATE], [DATE] at 5:30PM–6:30PM" at bounding box center [591, 60] width 155 height 14
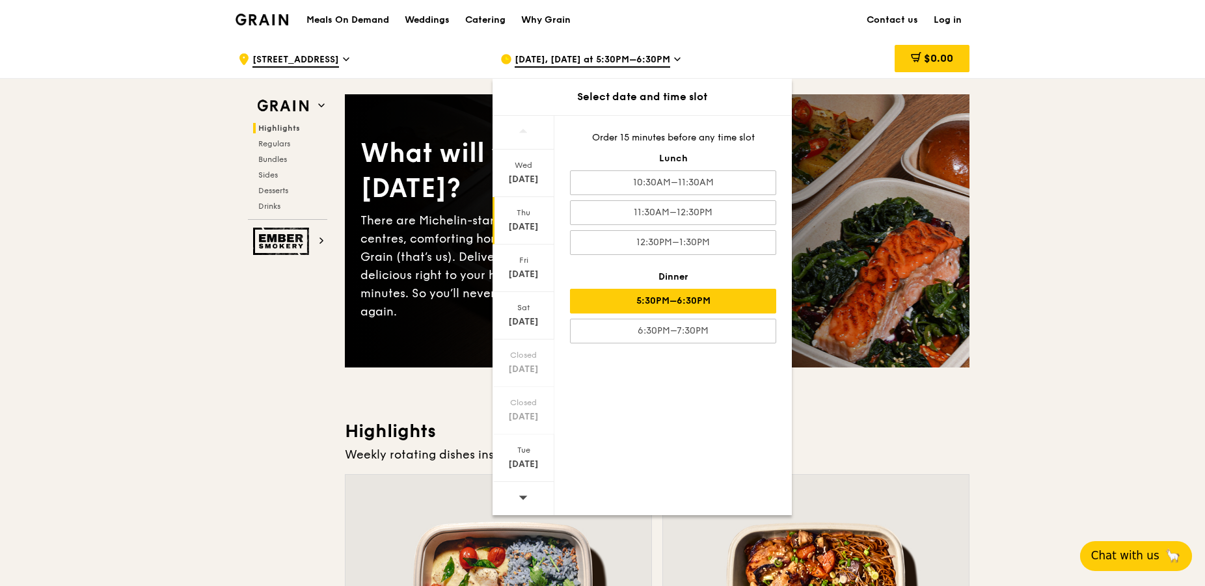
click at [670, 59] on span "[DATE], [DATE] at 5:30PM–6:30PM" at bounding box center [591, 60] width 155 height 14
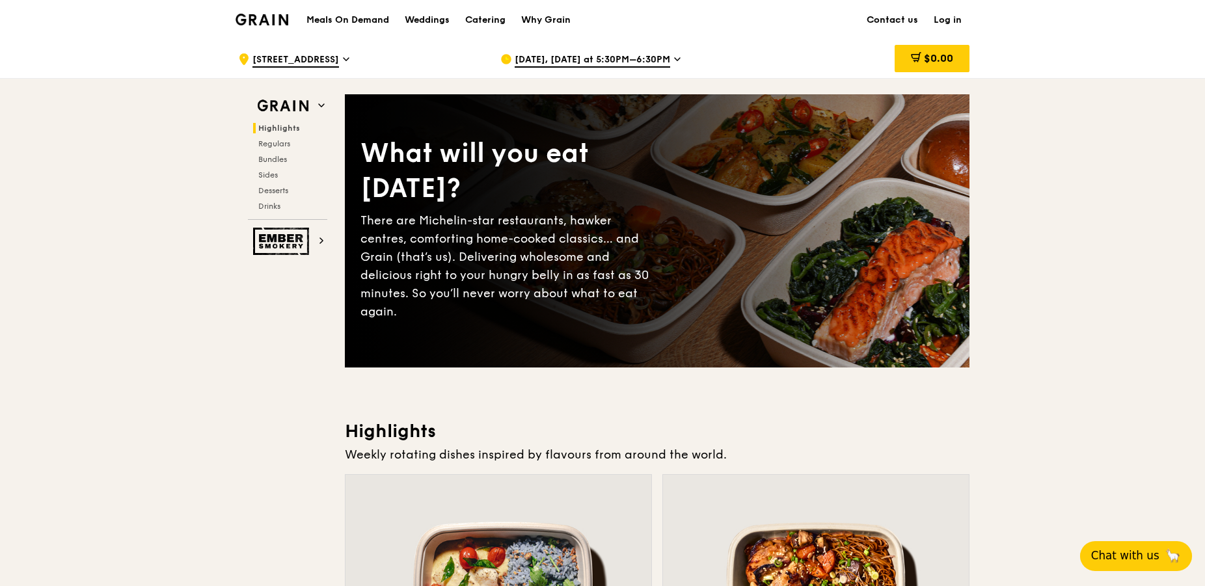
drag, startPoint x: 894, startPoint y: 17, endPoint x: 903, endPoint y: 16, distance: 8.5
click at [894, 16] on link "Contact us" at bounding box center [892, 20] width 67 height 39
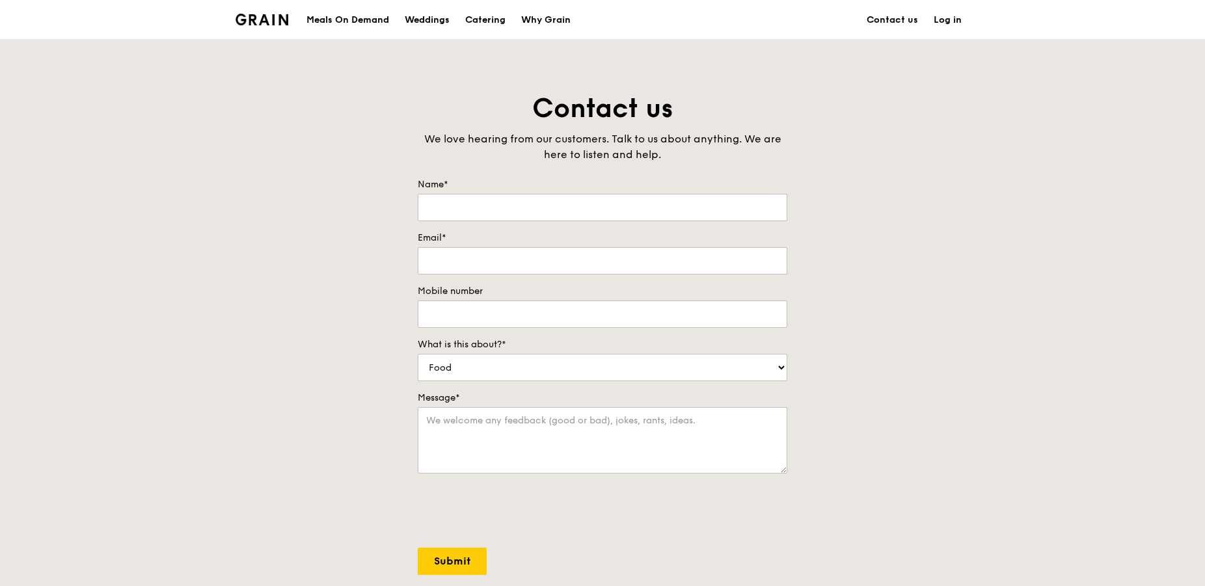
scroll to position [392, 0]
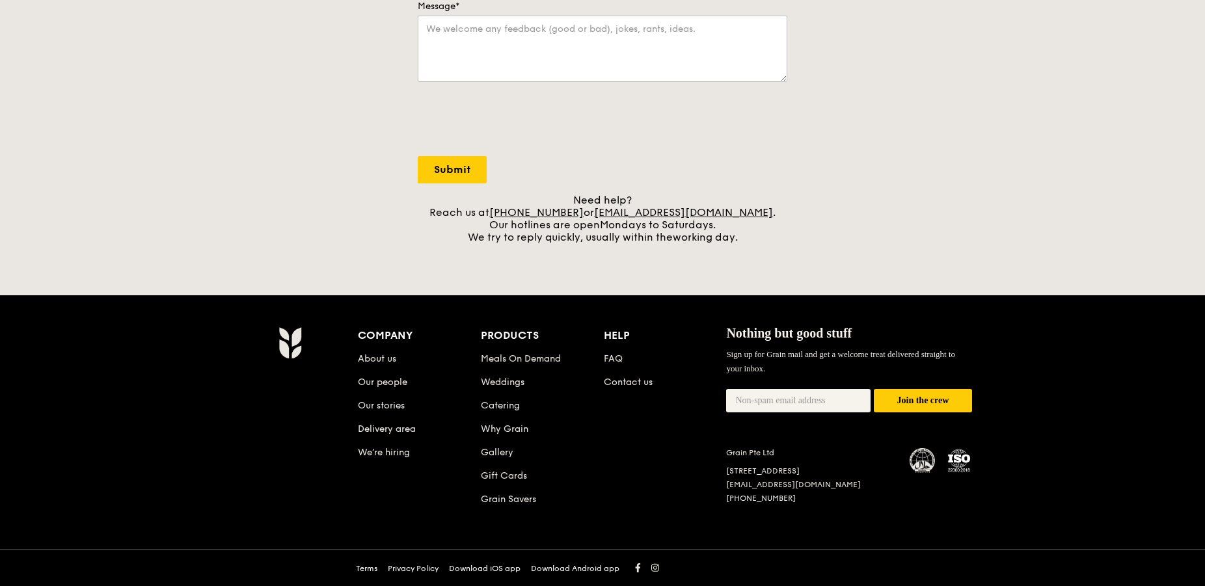
drag, startPoint x: 750, startPoint y: 211, endPoint x: 615, endPoint y: 210, distance: 135.3
click at [615, 210] on div "Need help? Reach us at [PHONE_NUMBER] or [EMAIL_ADDRESS][DOMAIN_NAME] . Our hot…" at bounding box center [602, 218] width 369 height 49
copy div "[EMAIL_ADDRESS][DOMAIN_NAME] ."
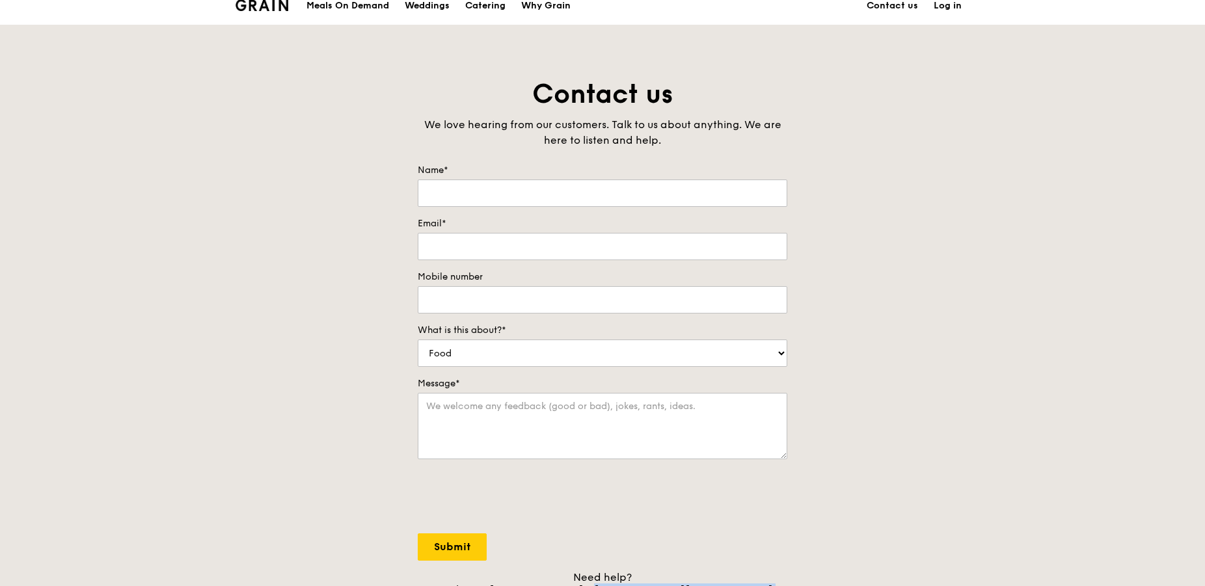
scroll to position [0, 0]
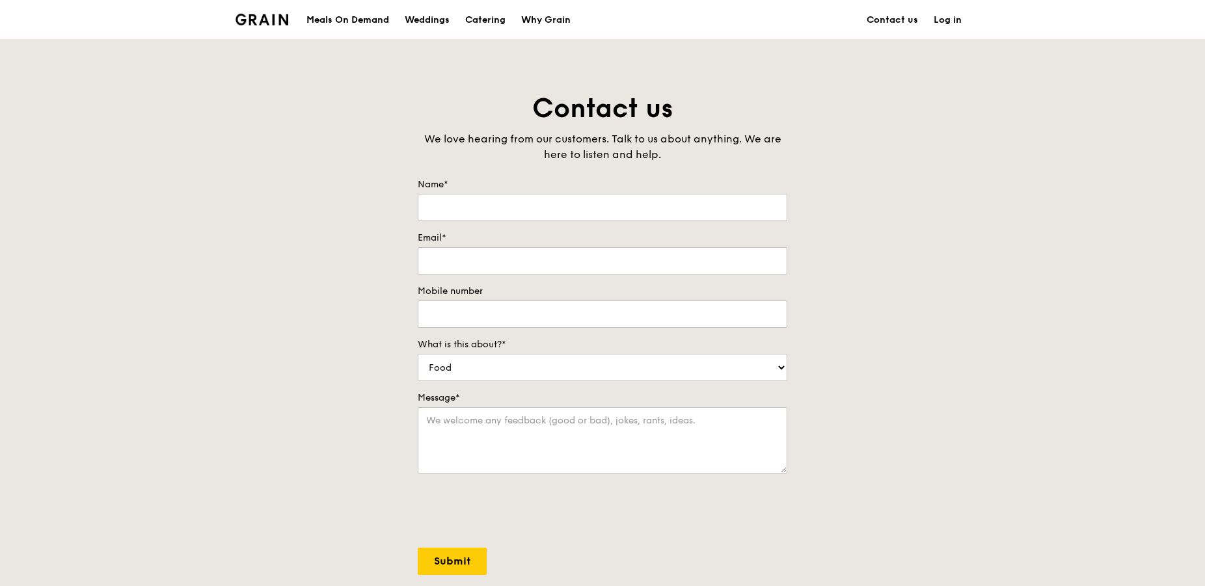
click at [355, 17] on div "Meals On Demand" at bounding box center [347, 20] width 83 height 39
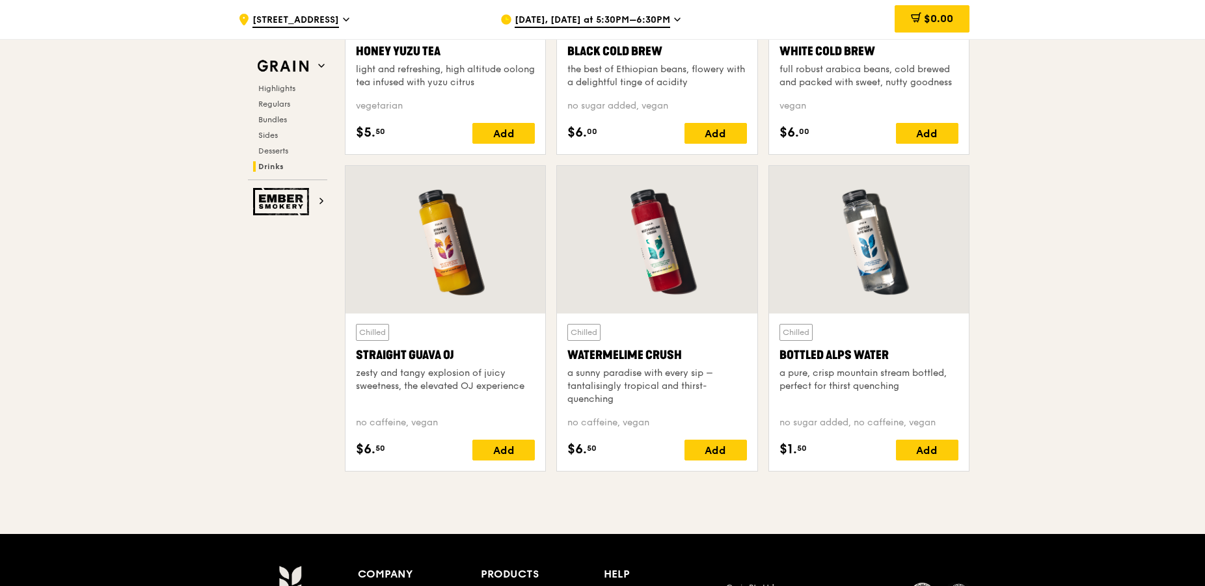
scroll to position [5276, 0]
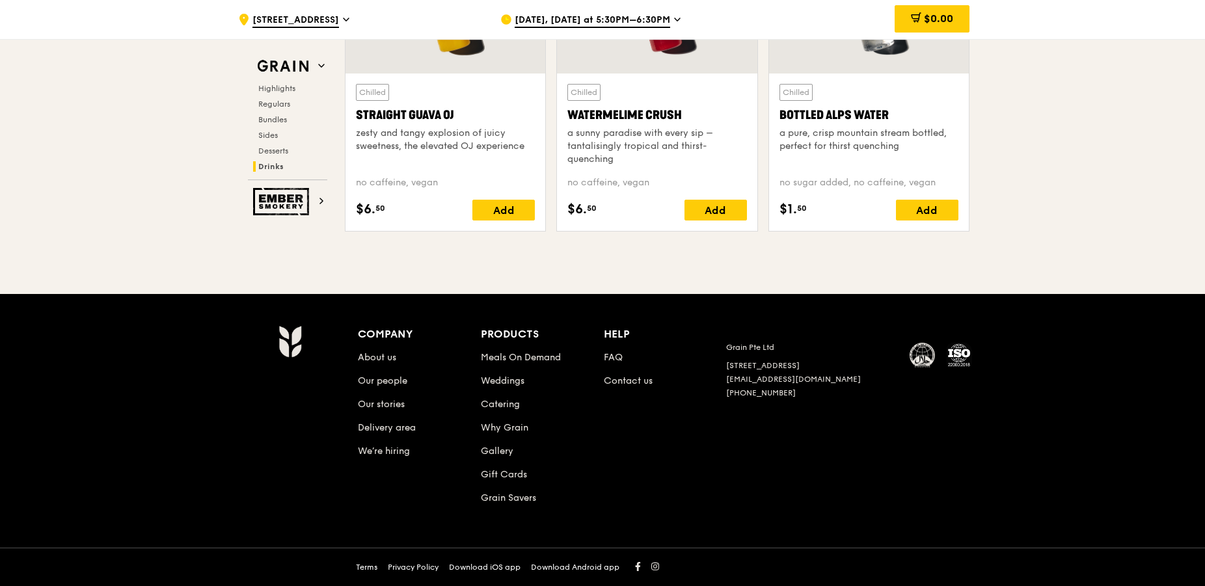
drag, startPoint x: 1121, startPoint y: 172, endPoint x: 1095, endPoint y: 162, distance: 28.0
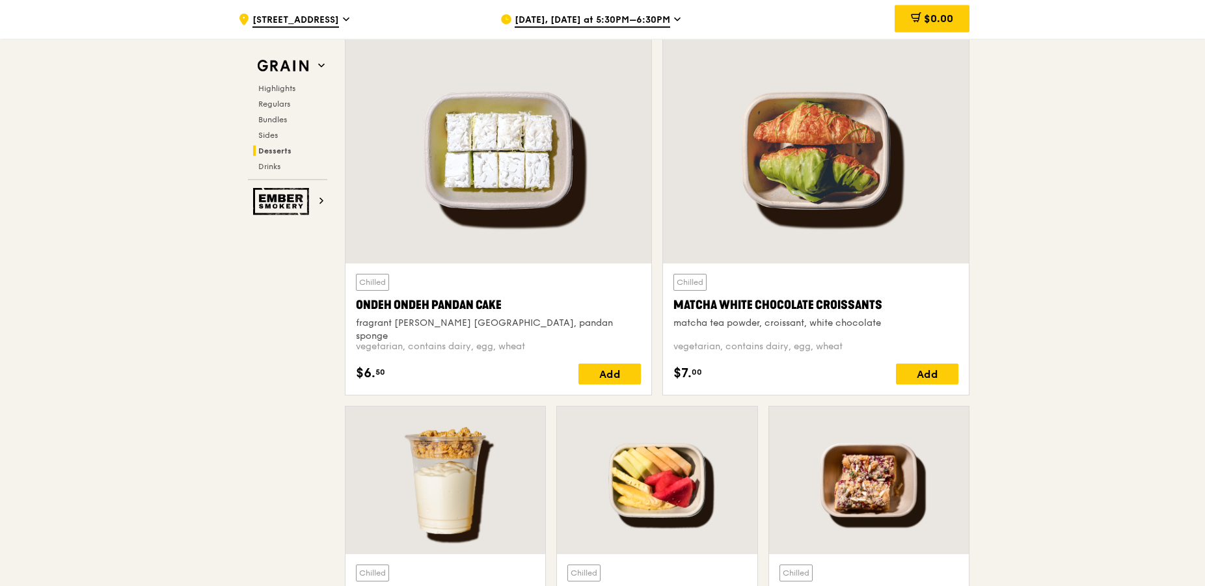
scroll to position [3750, 0]
